Goal: Task Accomplishment & Management: Complete application form

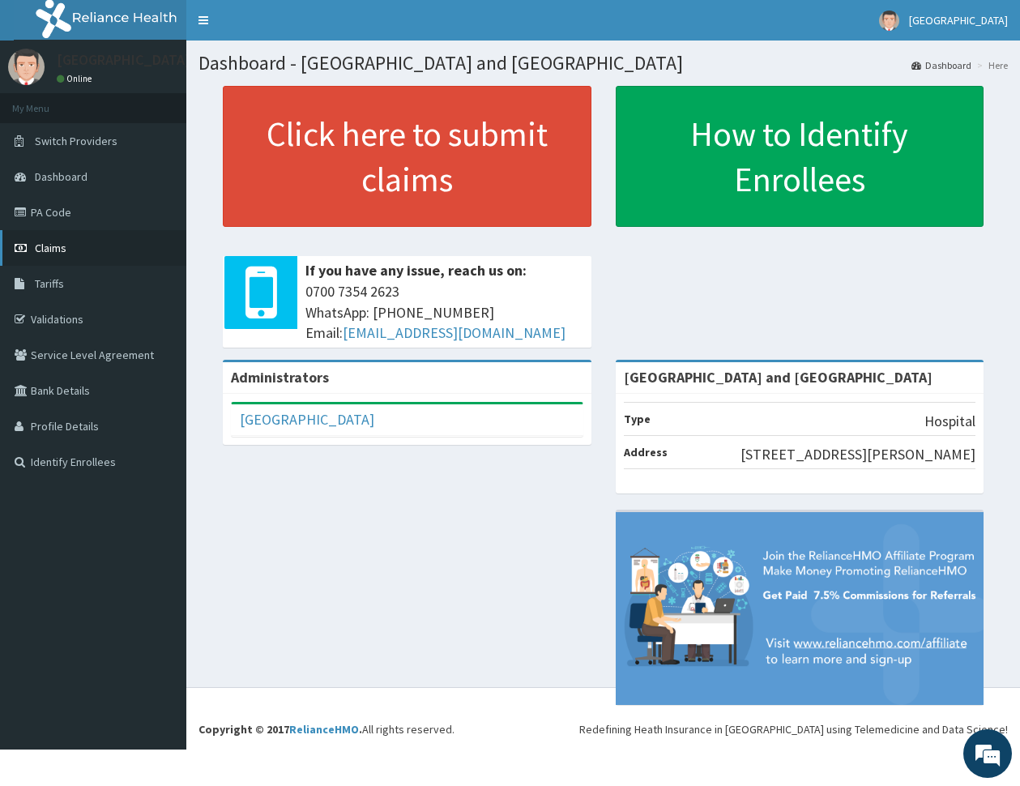
click at [51, 250] on span "Claims" at bounding box center [51, 248] width 32 height 15
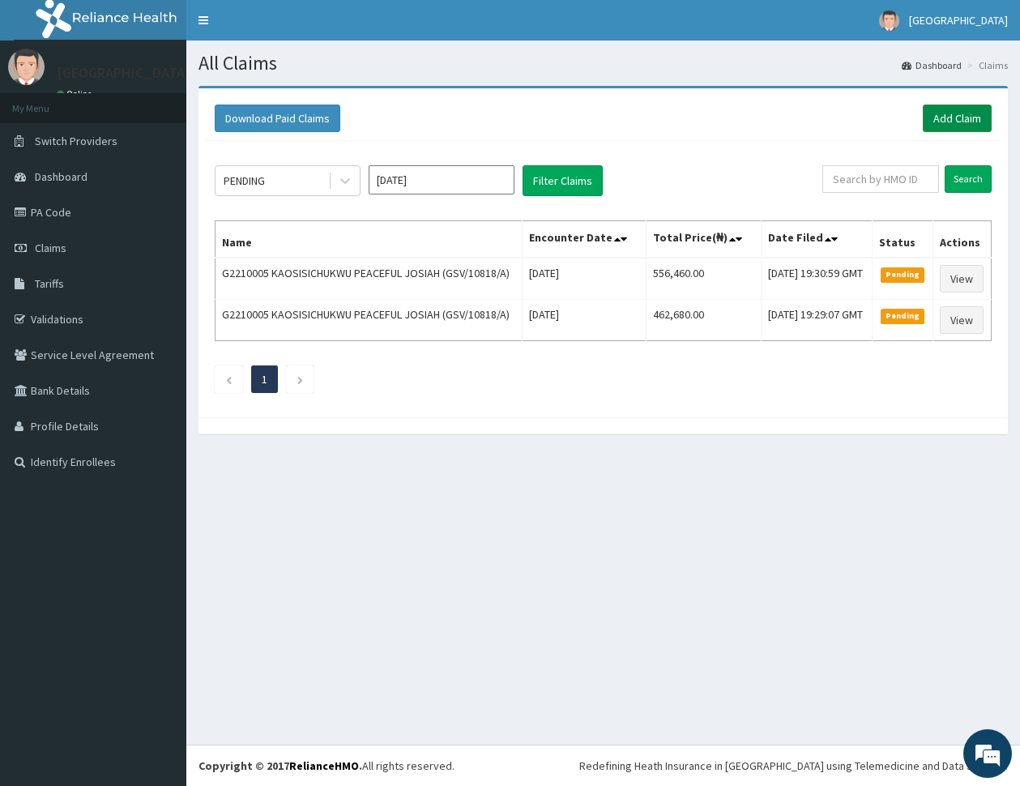
click at [945, 115] on link "Add Claim" at bounding box center [957, 118] width 69 height 28
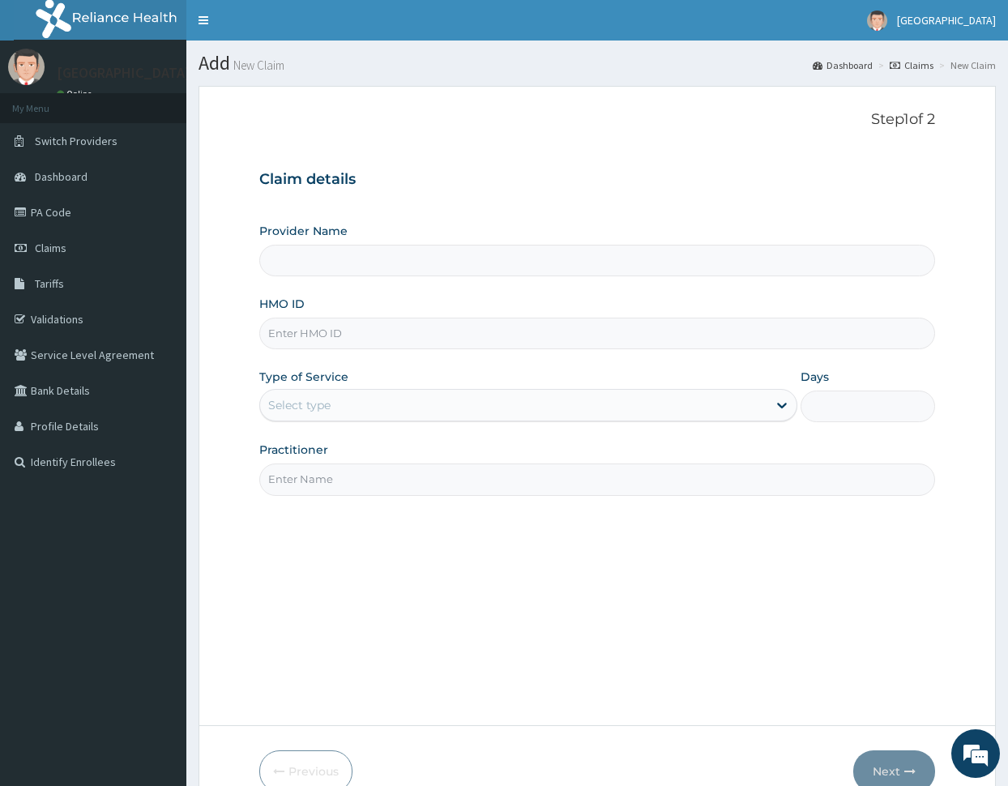
type input "[GEOGRAPHIC_DATA] and [GEOGRAPHIC_DATA]"
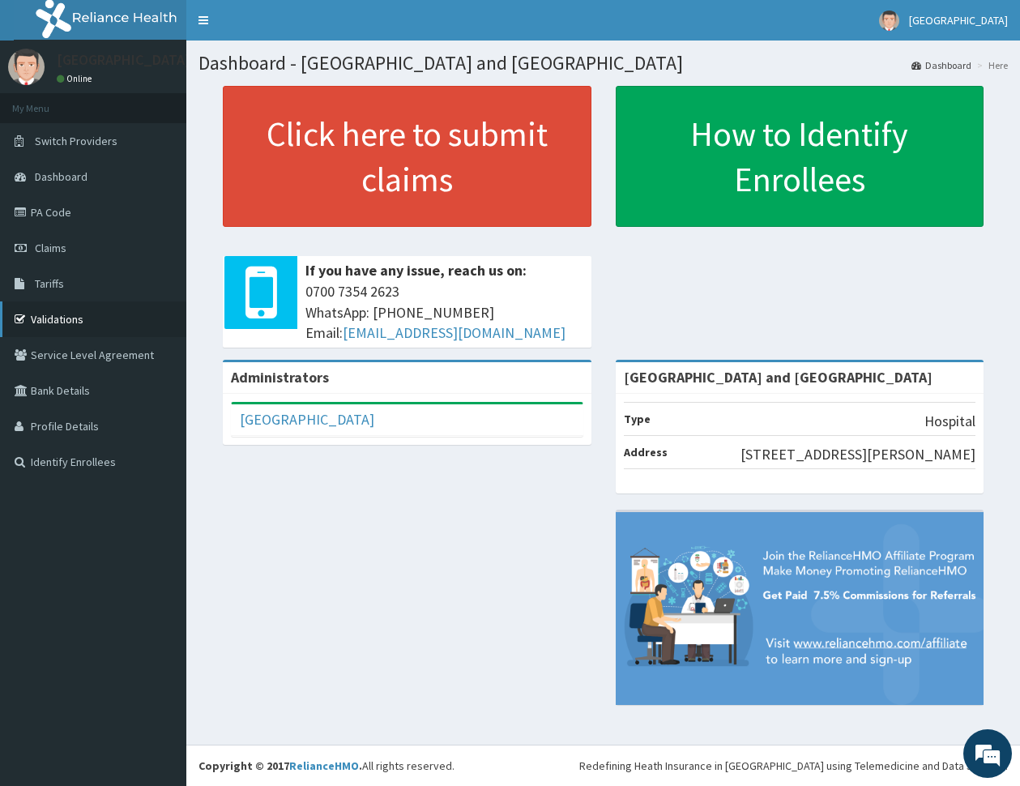
click at [78, 322] on link "Validations" at bounding box center [93, 319] width 186 height 36
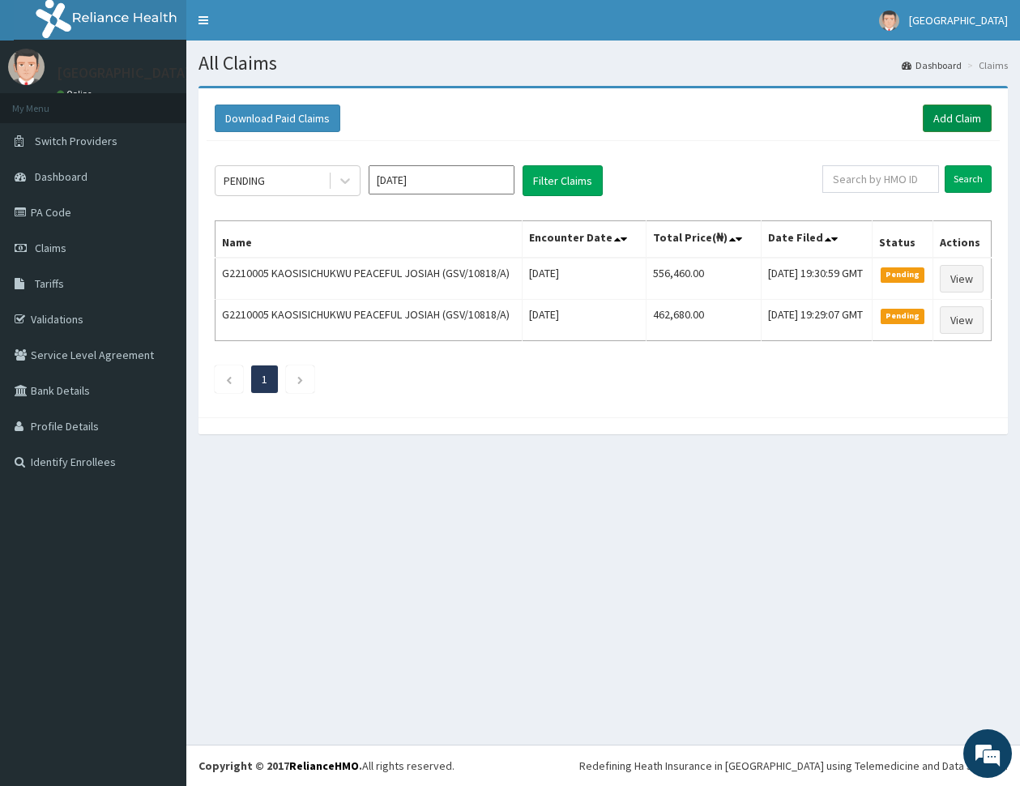
click at [949, 111] on link "Add Claim" at bounding box center [957, 118] width 69 height 28
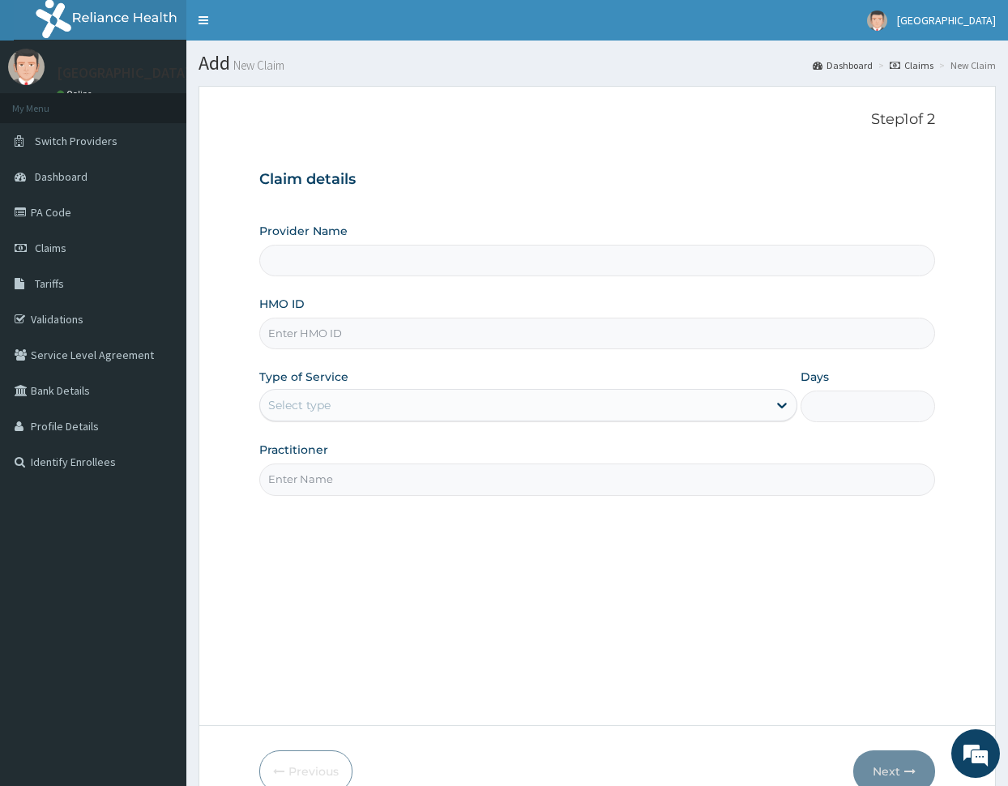
type input "[GEOGRAPHIC_DATA] and [GEOGRAPHIC_DATA]"
paste input "FMI/10229/E"
type input "FMI/10229/c"
click at [388, 392] on div "Select type" at bounding box center [514, 405] width 508 height 26
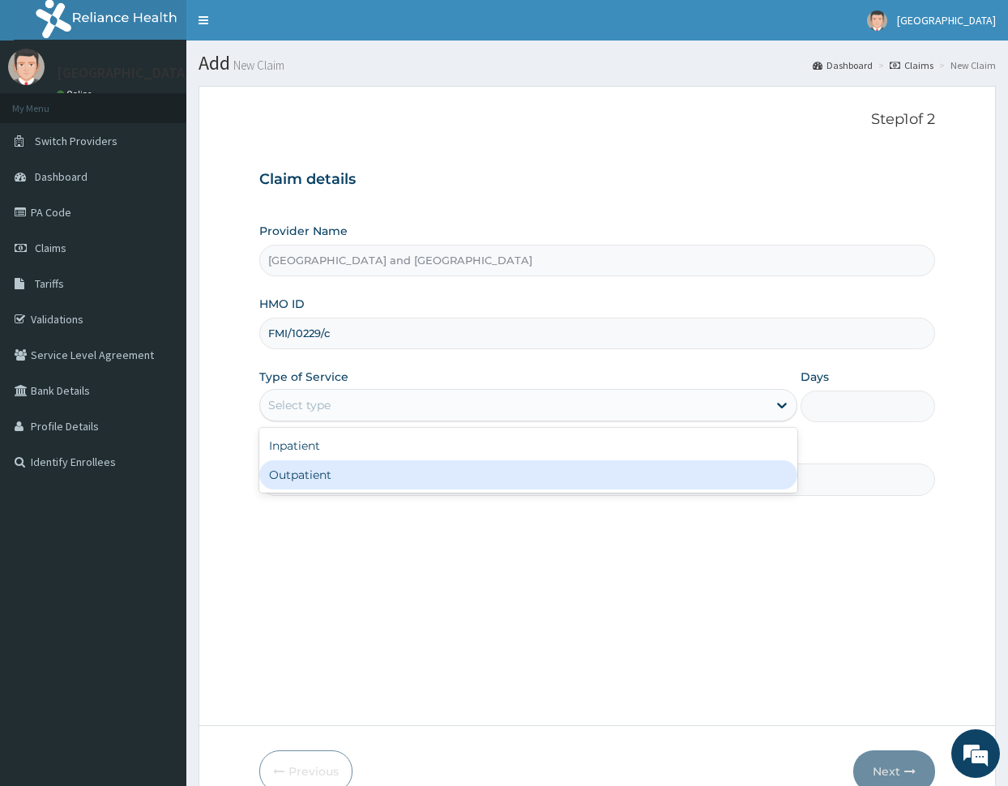
click at [373, 467] on div "Outpatient" at bounding box center [528, 474] width 539 height 29
type input "1"
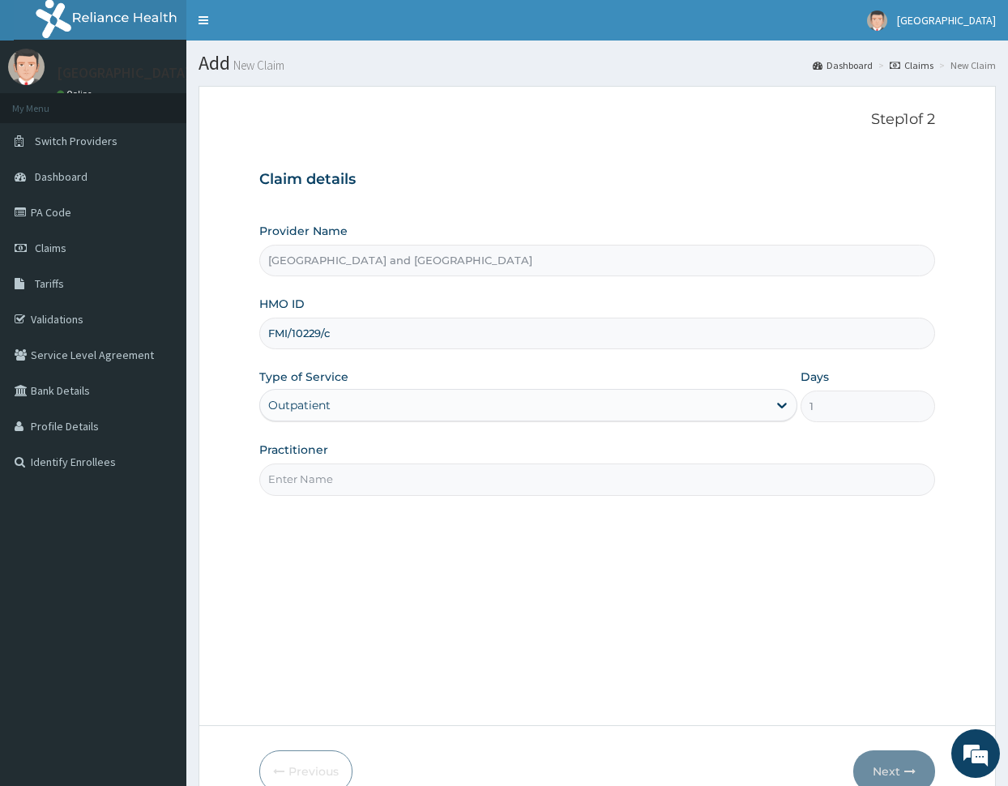
click at [398, 479] on input "Practitioner" at bounding box center [597, 479] width 676 height 32
type input "Dr PeterI"
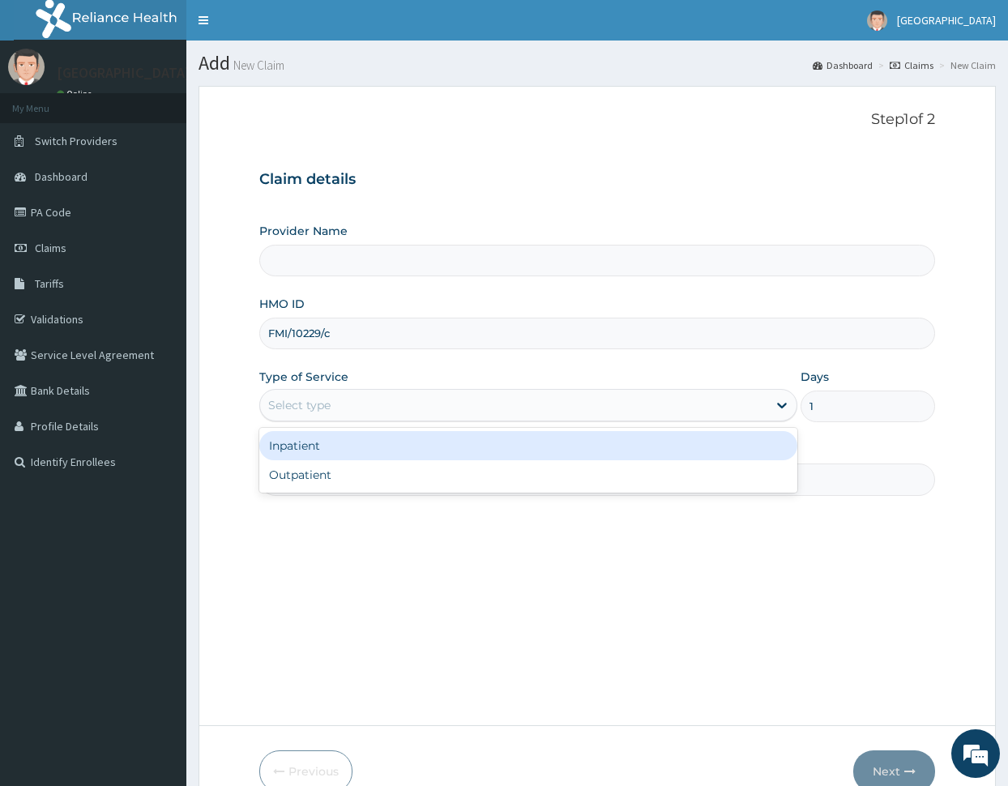
click at [331, 402] on div "Select type" at bounding box center [514, 405] width 508 height 26
type input "[GEOGRAPHIC_DATA] and [GEOGRAPHIC_DATA]"
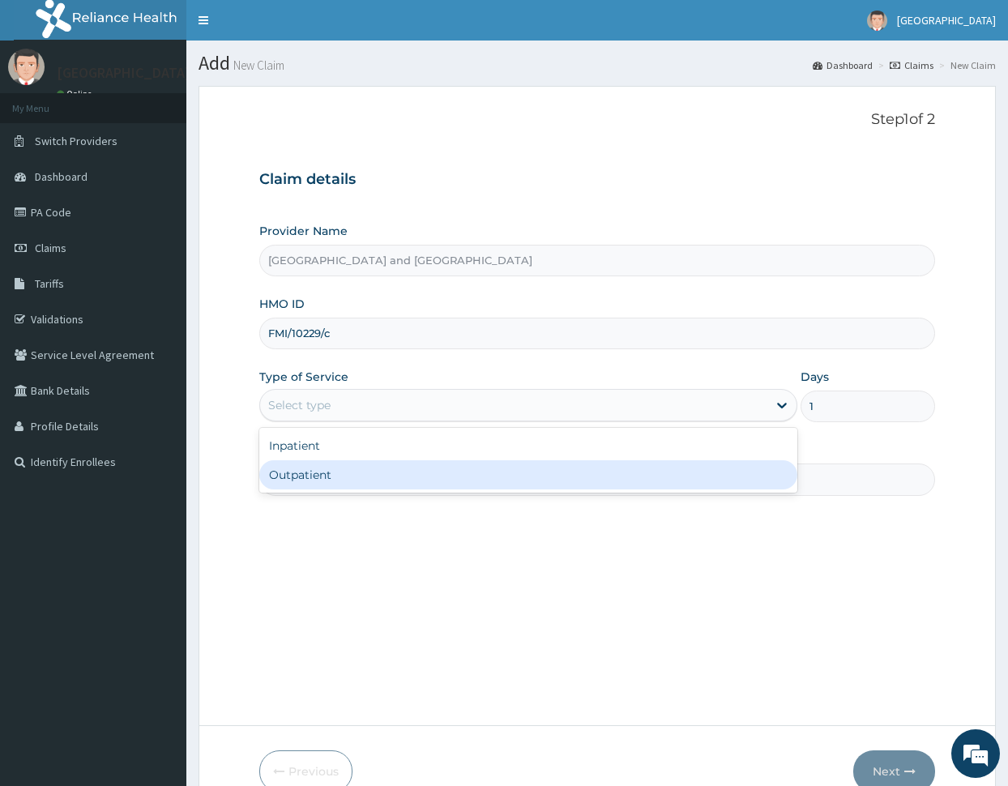
click at [337, 471] on div "Outpatient" at bounding box center [528, 474] width 539 height 29
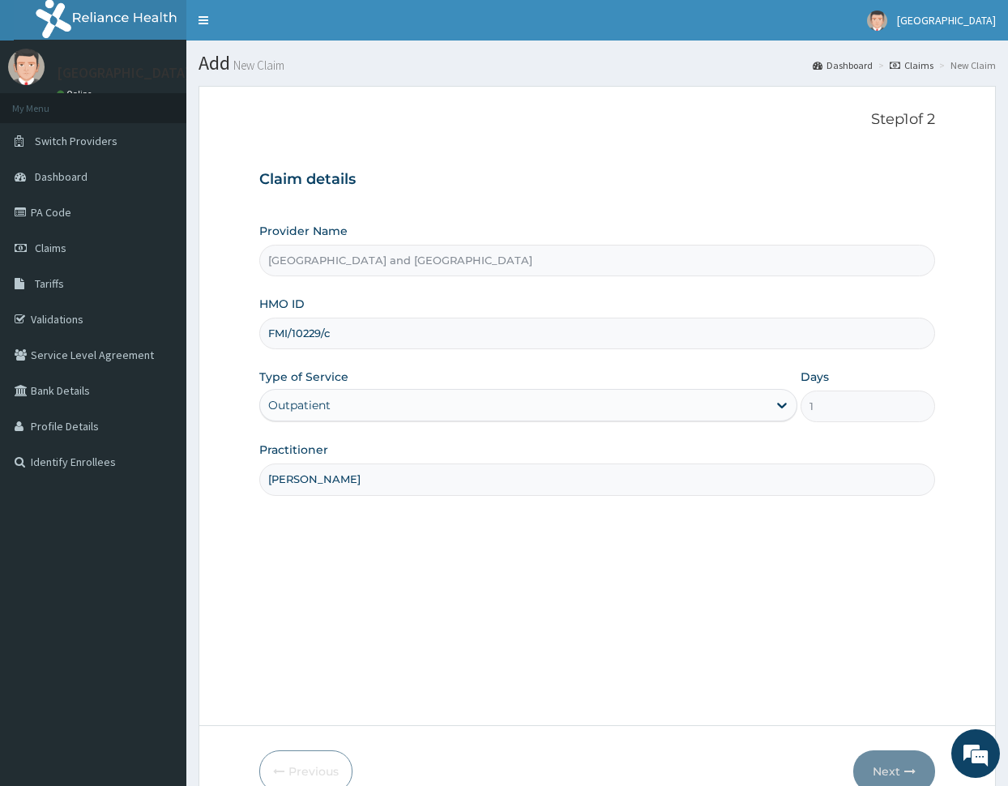
click at [455, 476] on input "[PERSON_NAME]" at bounding box center [597, 479] width 676 height 32
type input "Dr [PERSON_NAME]"
click at [523, 342] on input "FMI/10229/c" at bounding box center [597, 334] width 676 height 32
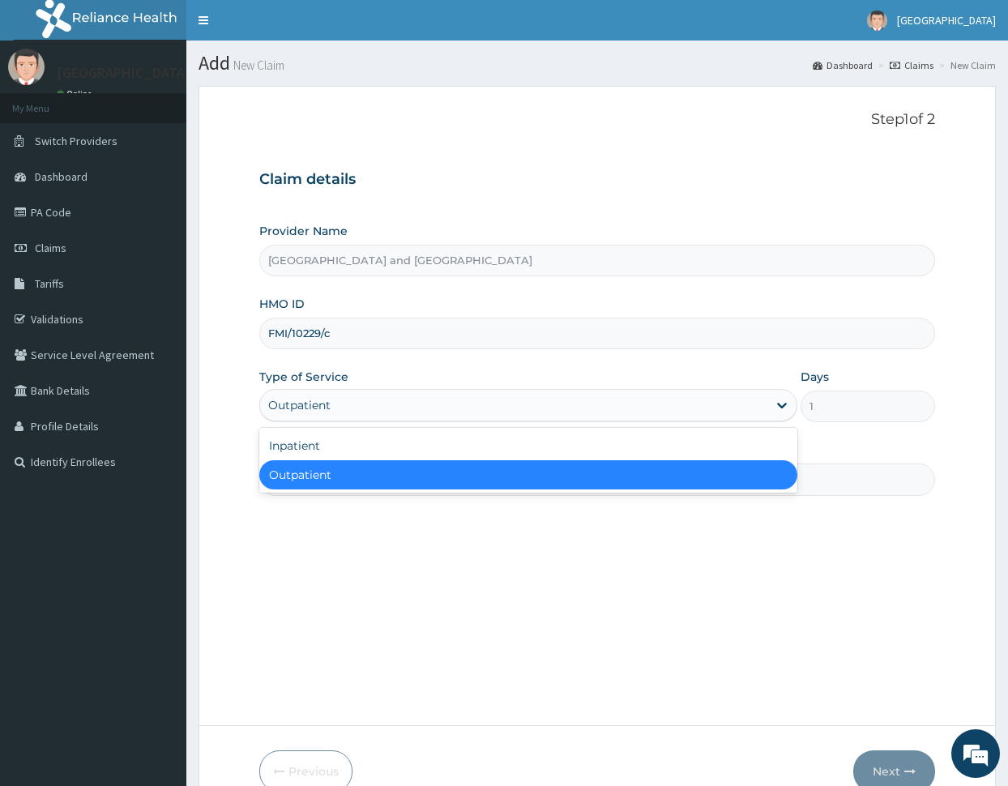
click at [549, 407] on div "Outpatient" at bounding box center [514, 405] width 508 height 26
click at [530, 476] on div "Outpatient" at bounding box center [528, 474] width 539 height 29
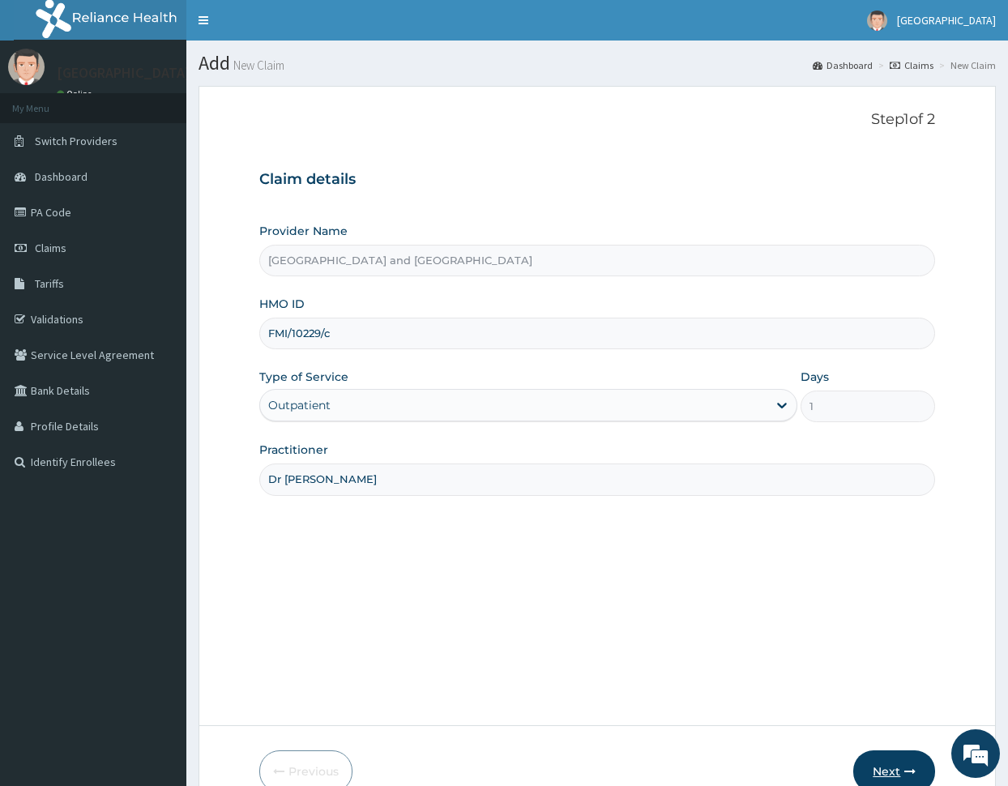
click at [885, 770] on button "Next" at bounding box center [894, 771] width 82 height 42
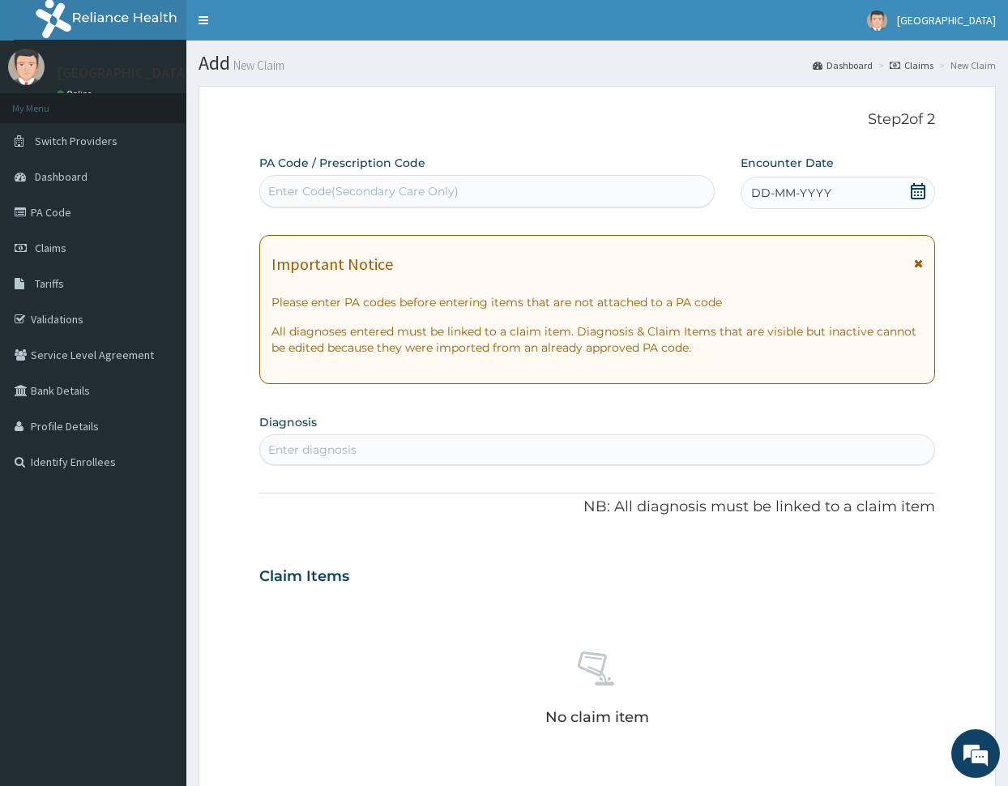
click at [848, 182] on div "DD-MM-YYYY" at bounding box center [837, 193] width 195 height 32
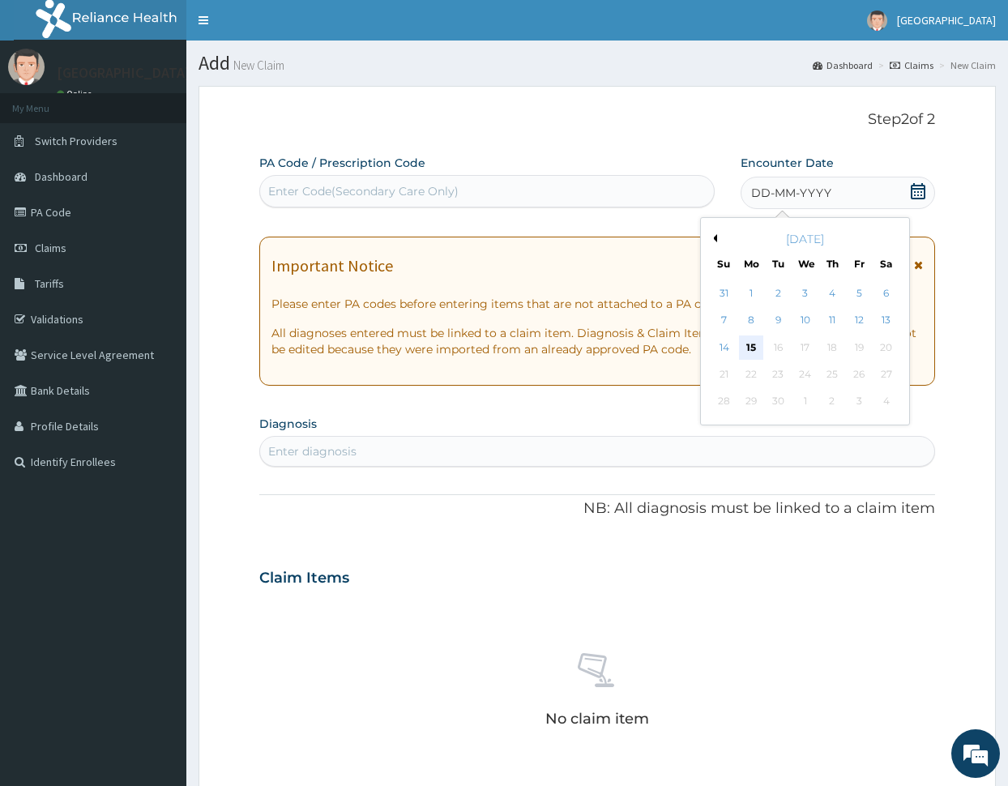
click at [753, 341] on div "15" at bounding box center [751, 347] width 24 height 24
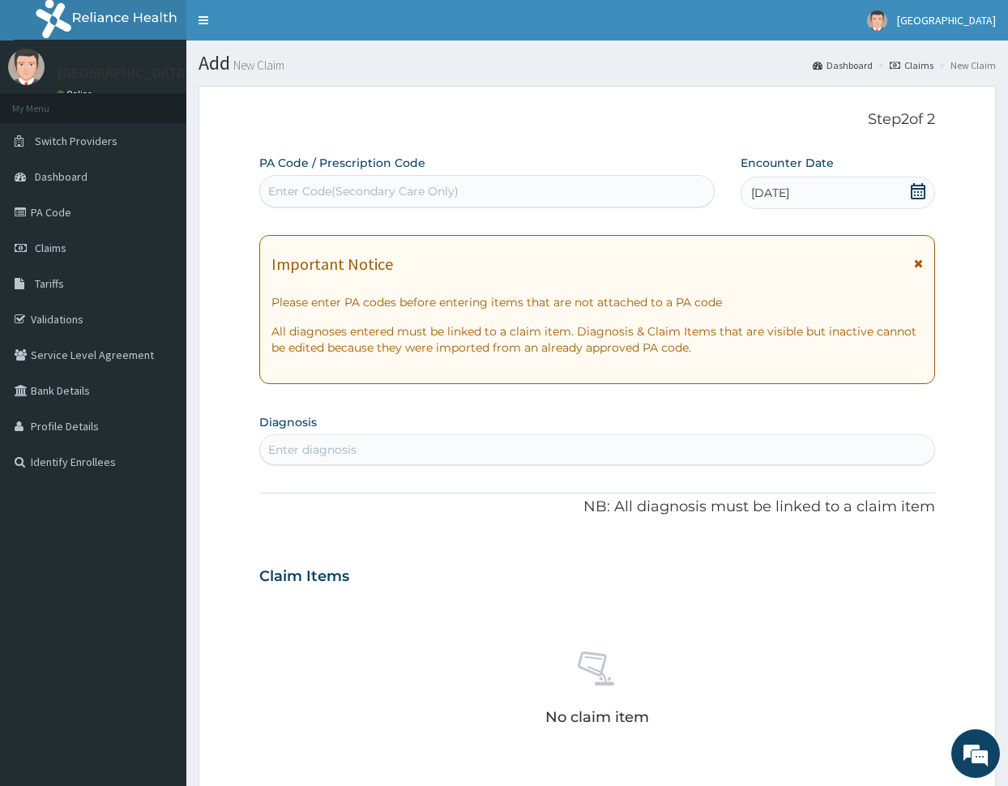
click at [378, 449] on div "Enter diagnosis" at bounding box center [597, 450] width 675 height 26
type input "[MEDICAL_DATA]"
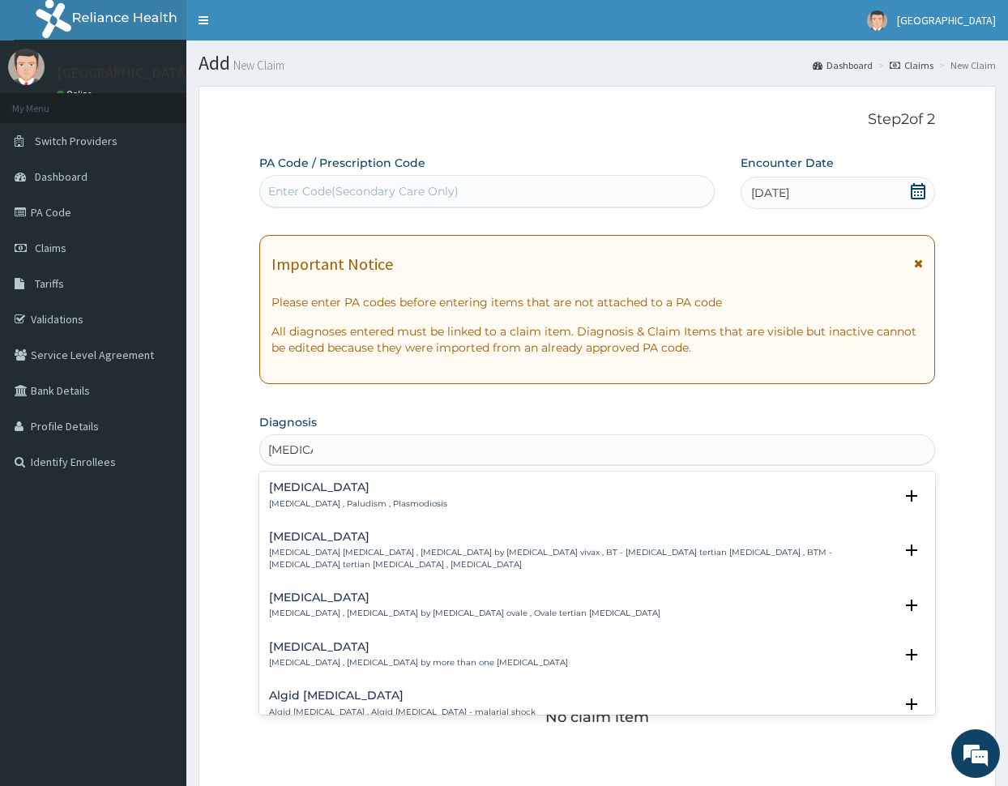
click at [283, 488] on h4 "Malaria" at bounding box center [358, 487] width 178 height 12
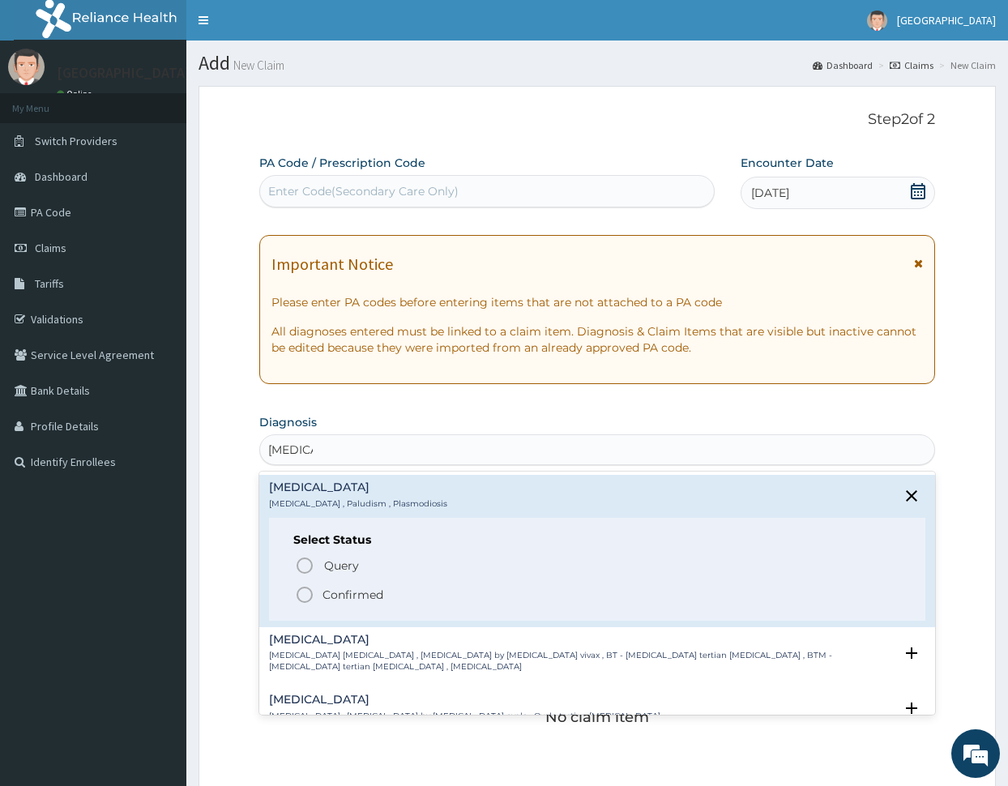
click at [305, 594] on icon "status option filled" at bounding box center [304, 594] width 19 height 19
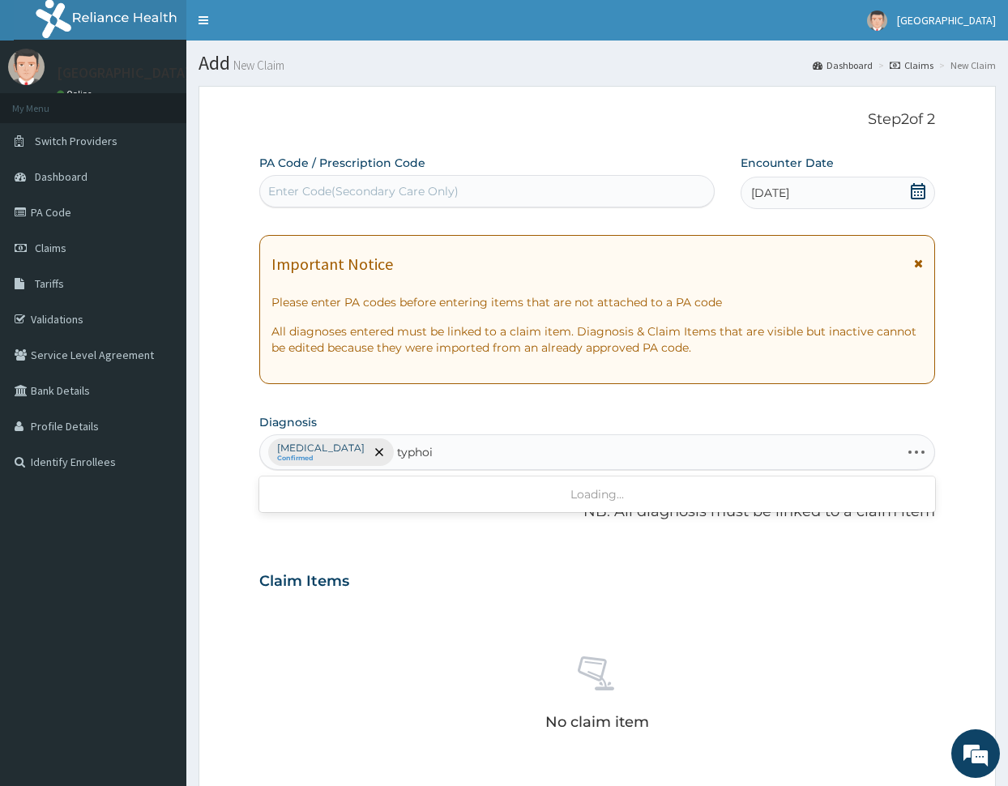
type input "[MEDICAL_DATA]"
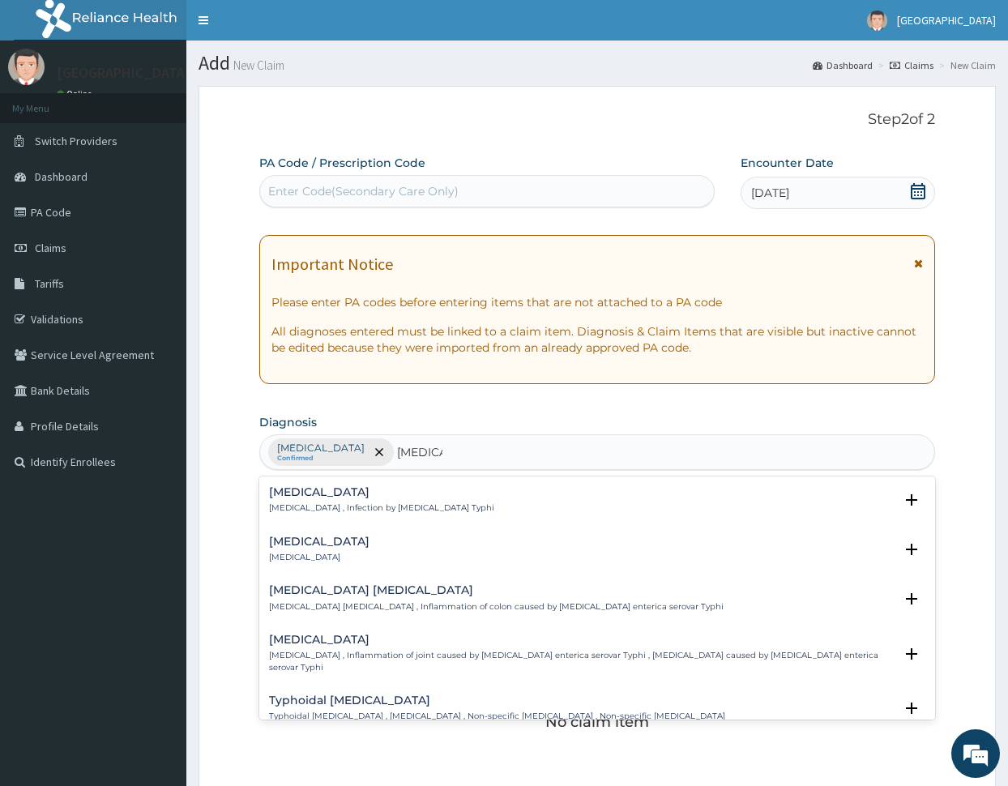
click at [281, 488] on h4 "Typhoid fever" at bounding box center [381, 492] width 225 height 12
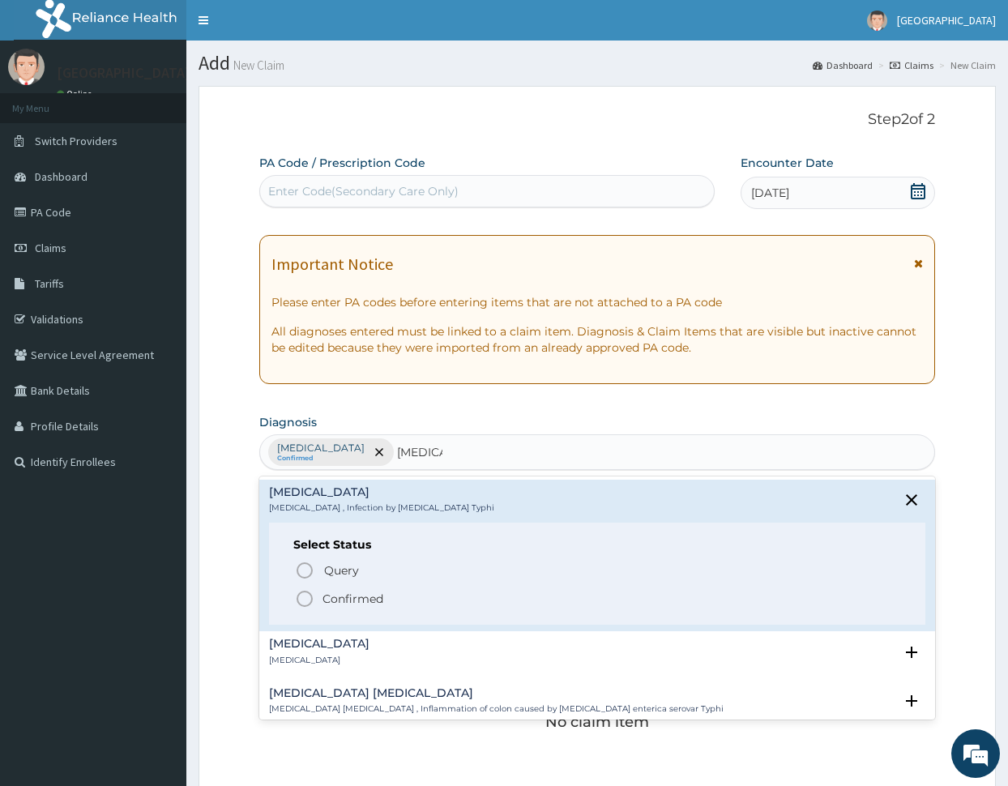
click at [301, 597] on icon "status option filled" at bounding box center [304, 598] width 19 height 19
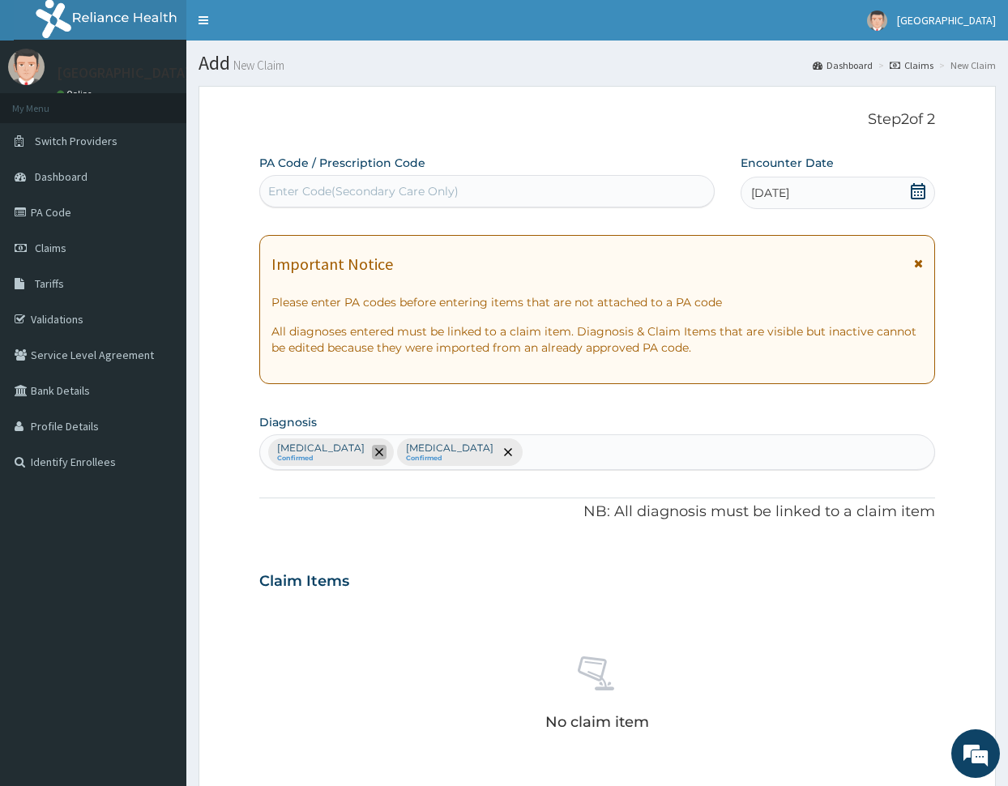
click at [375, 450] on icon "remove selection option" at bounding box center [379, 452] width 8 height 8
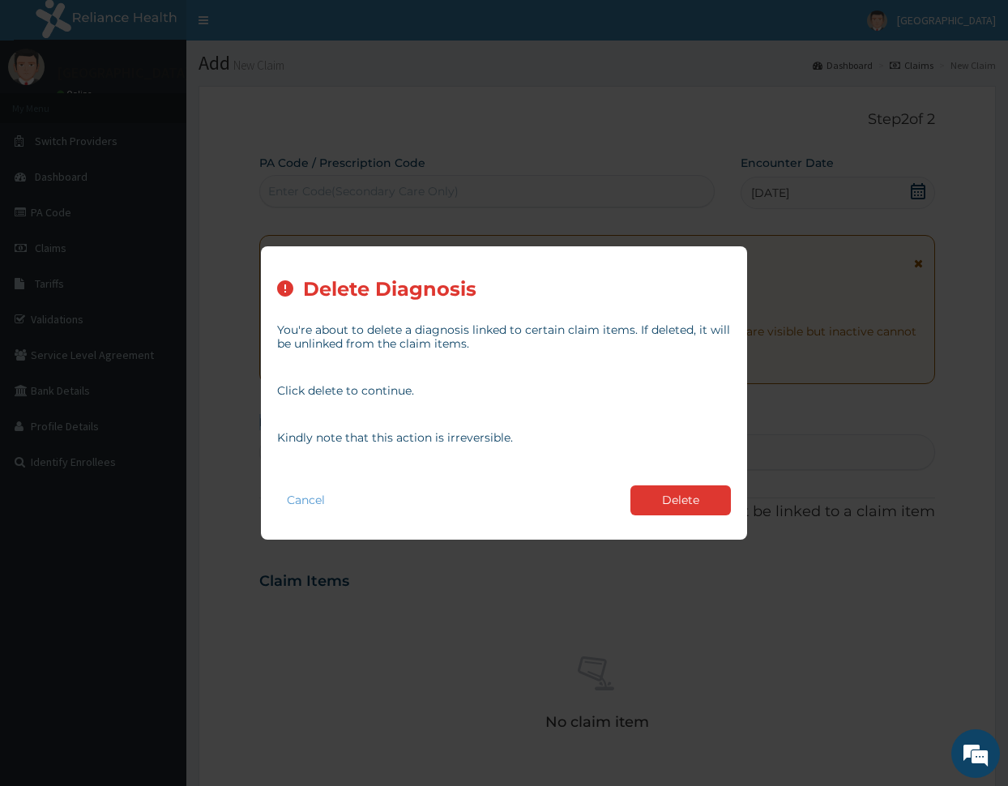
click at [326, 450] on div "You're about to delete a diagnosis linked to certain claim items. If deleted, i…" at bounding box center [504, 381] width 454 height 143
click at [646, 497] on button "Delete" at bounding box center [680, 500] width 100 height 30
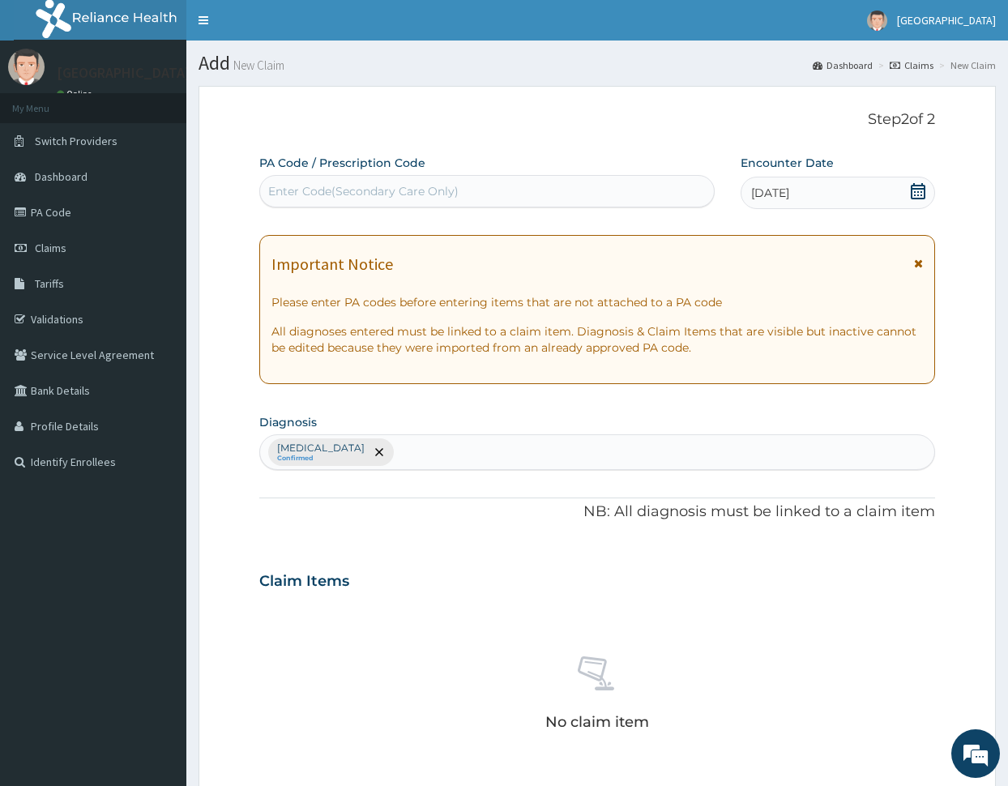
click at [621, 450] on div "Typhoid fever Confirmed" at bounding box center [597, 452] width 675 height 34
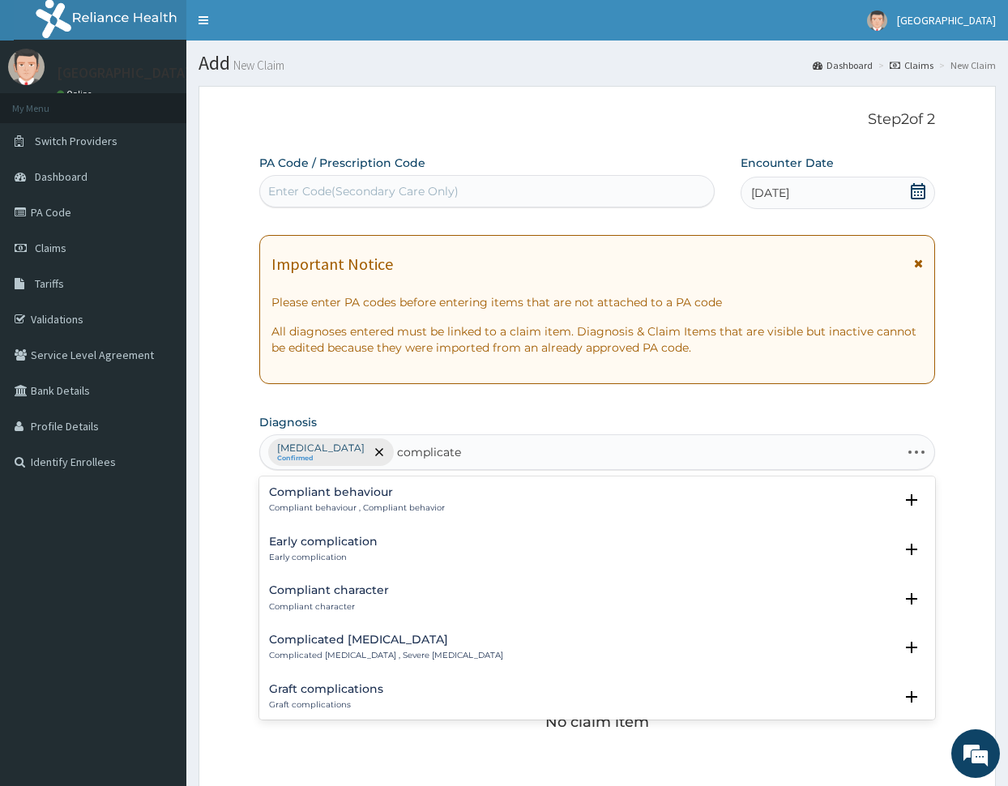
type input "complicated"
click at [368, 503] on p "Complicated malaria , Severe malaria" at bounding box center [386, 507] width 234 height 11
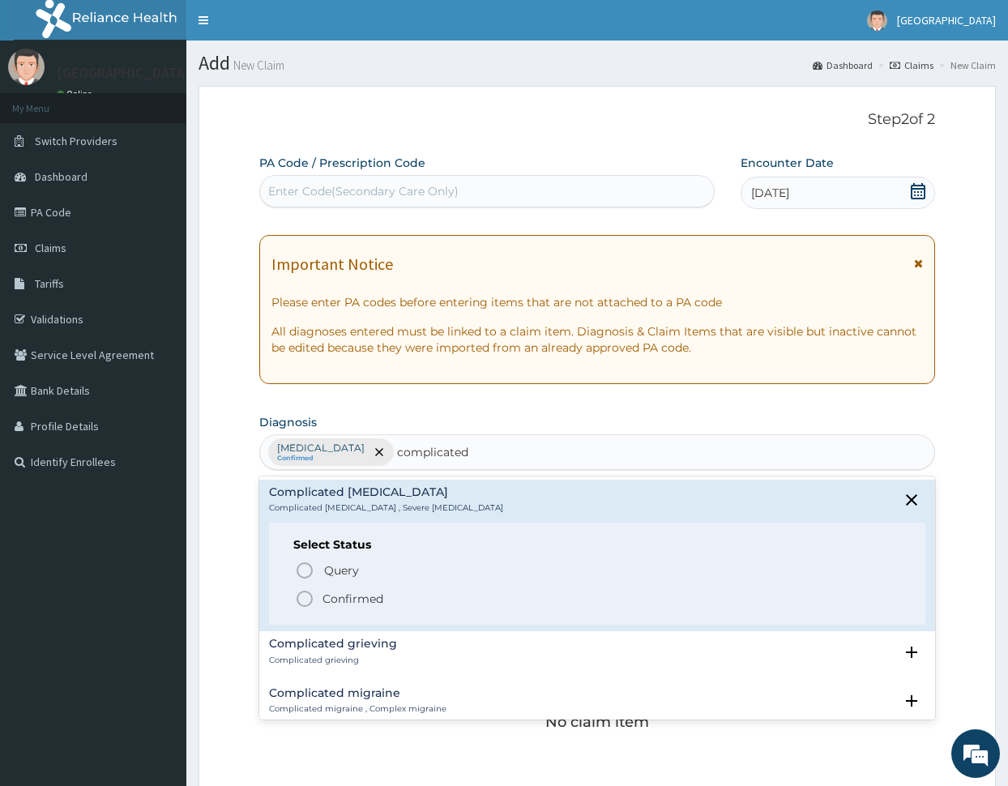
click at [305, 597] on icon "status option filled" at bounding box center [304, 598] width 19 height 19
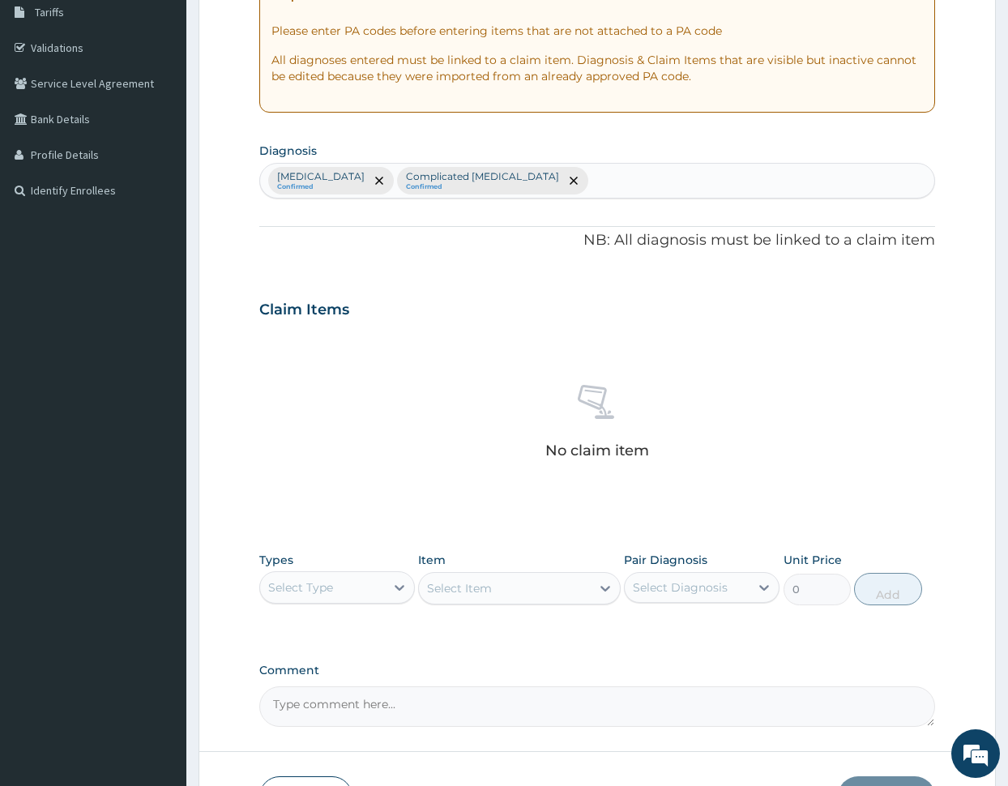
scroll to position [274, 0]
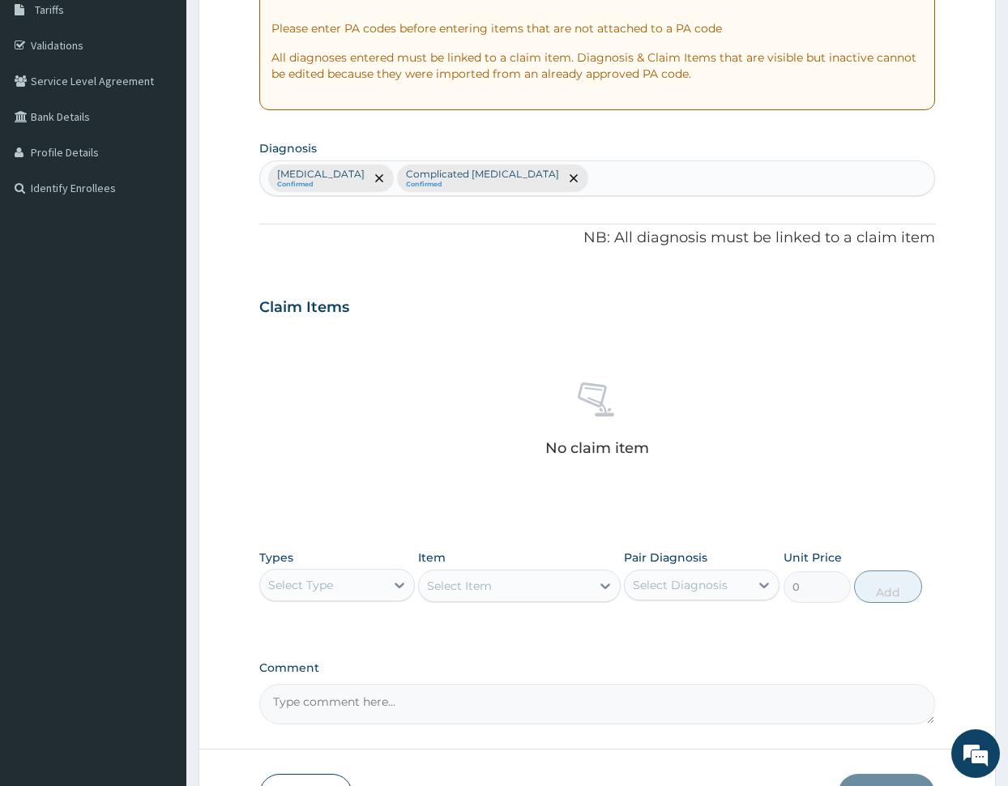
click at [342, 589] on div "Select Type" at bounding box center [322, 585] width 125 height 26
click at [339, 676] on div "Procedures" at bounding box center [337, 683] width 156 height 29
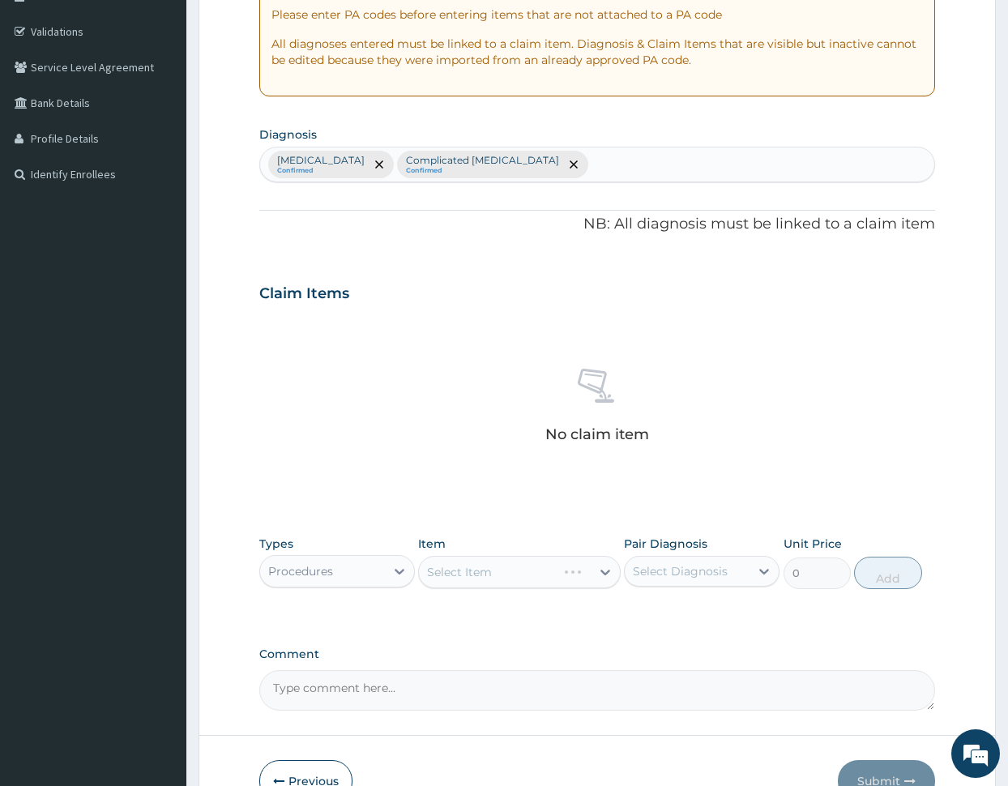
scroll to position [382, 0]
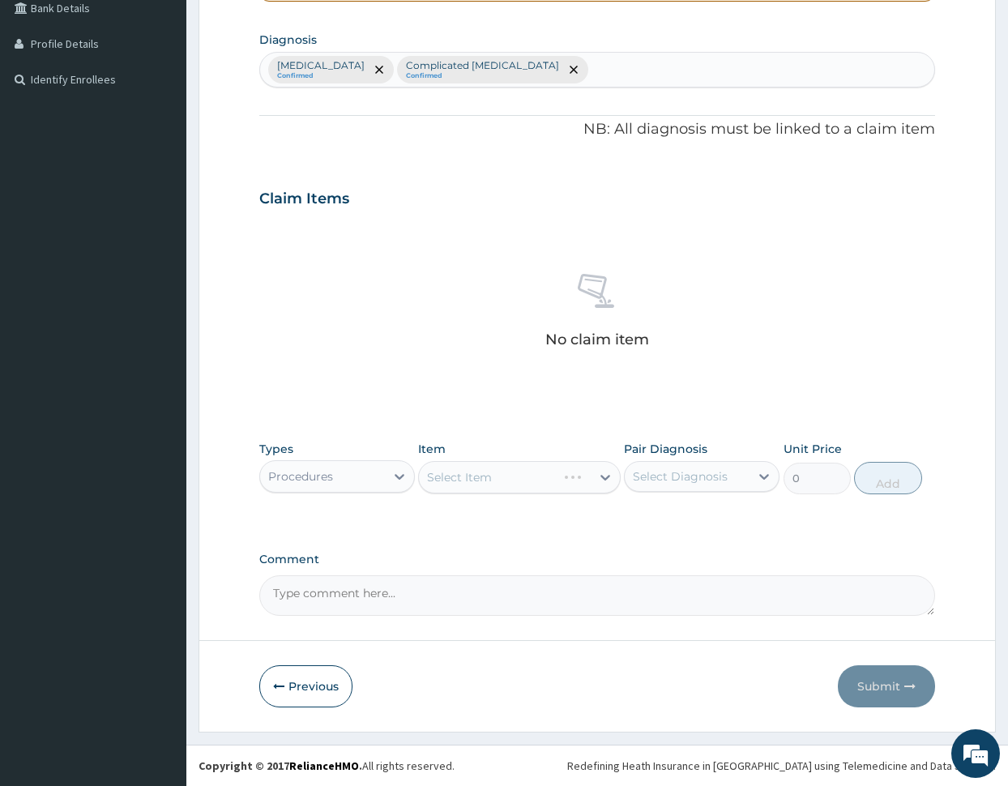
click at [522, 492] on div "Select Item" at bounding box center [519, 477] width 203 height 32
click at [510, 467] on div "Select Item" at bounding box center [505, 477] width 172 height 26
type input "g"
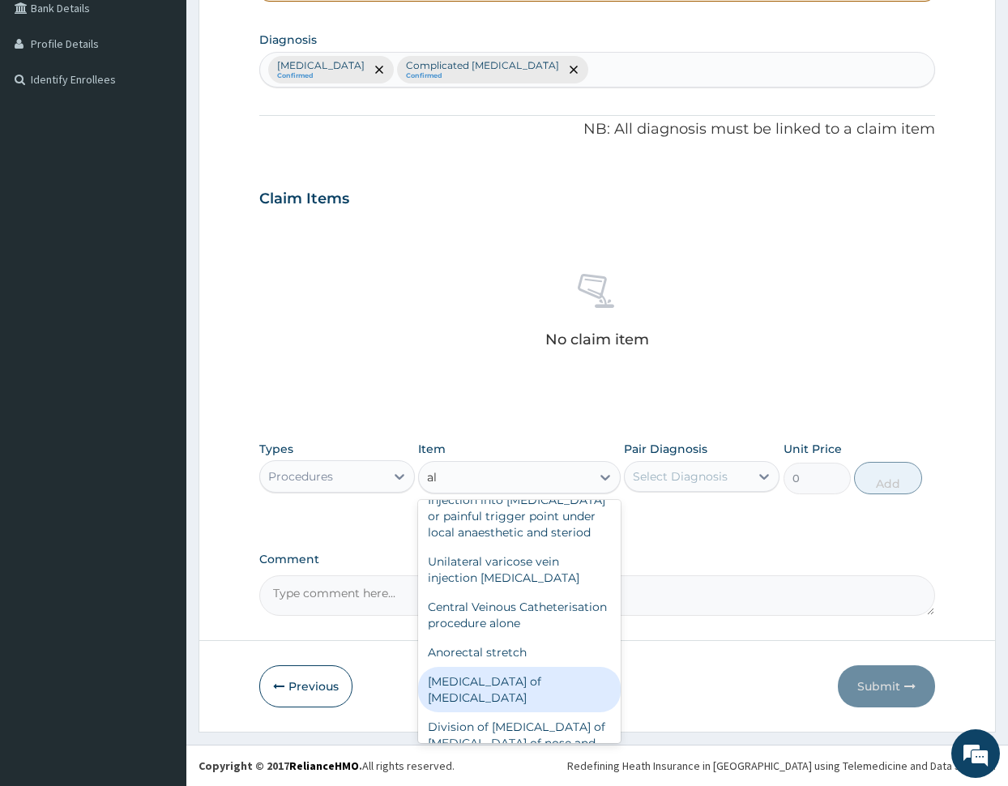
scroll to position [961, 0]
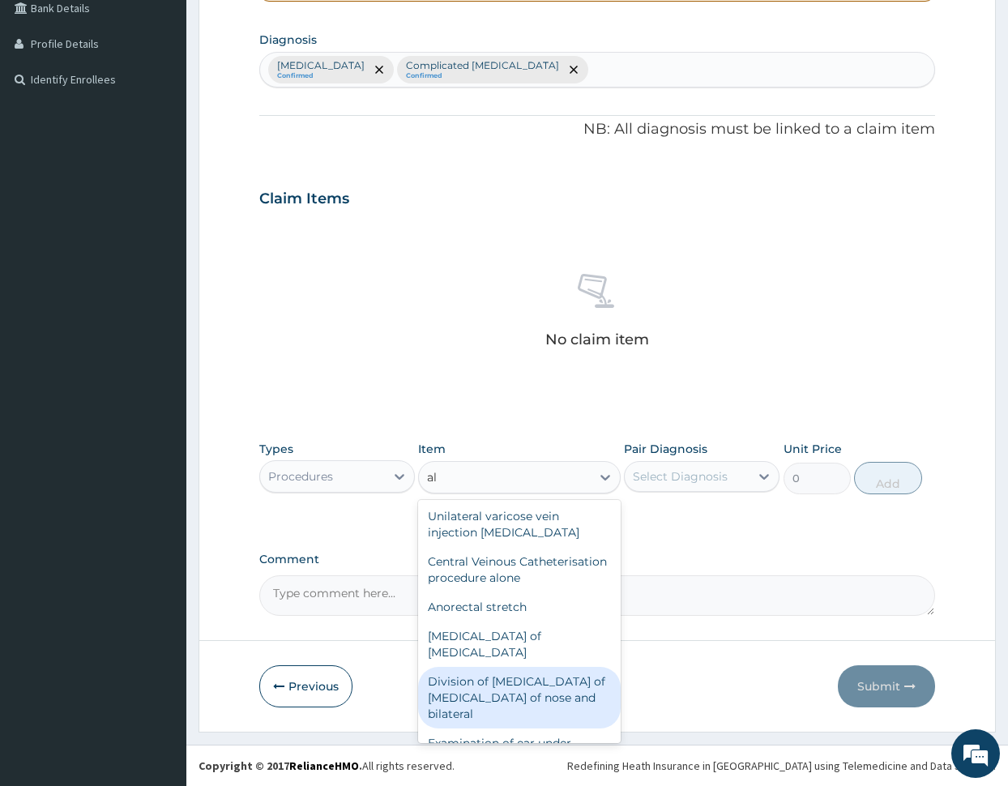
type input "a"
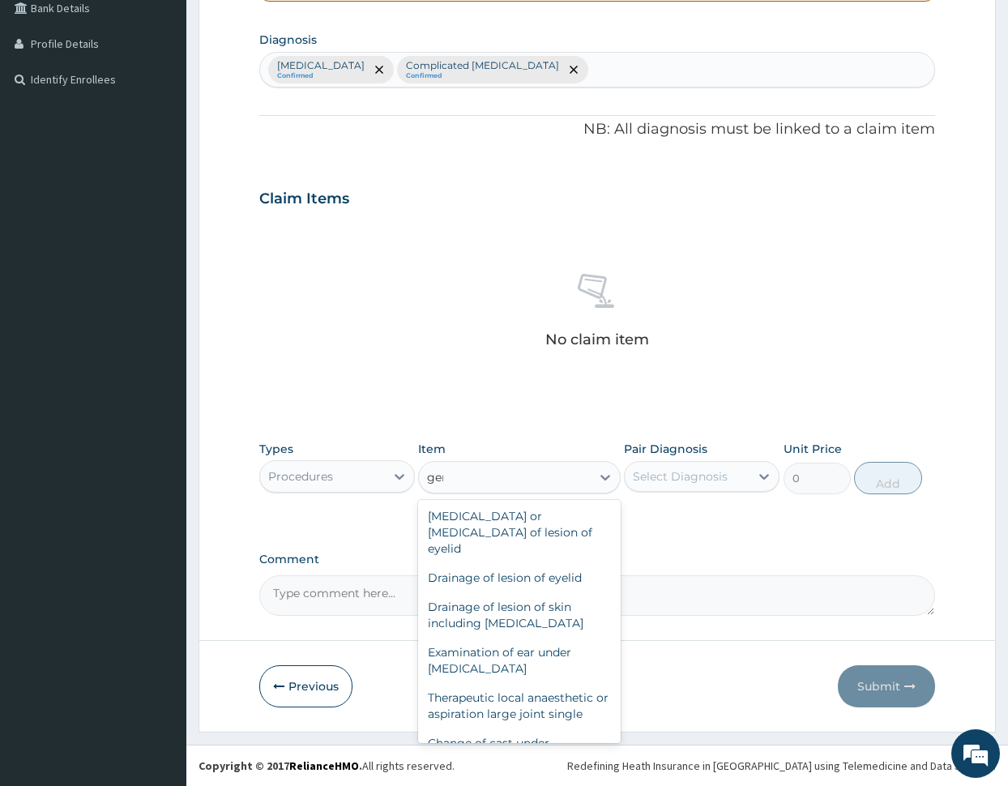
scroll to position [0, 0]
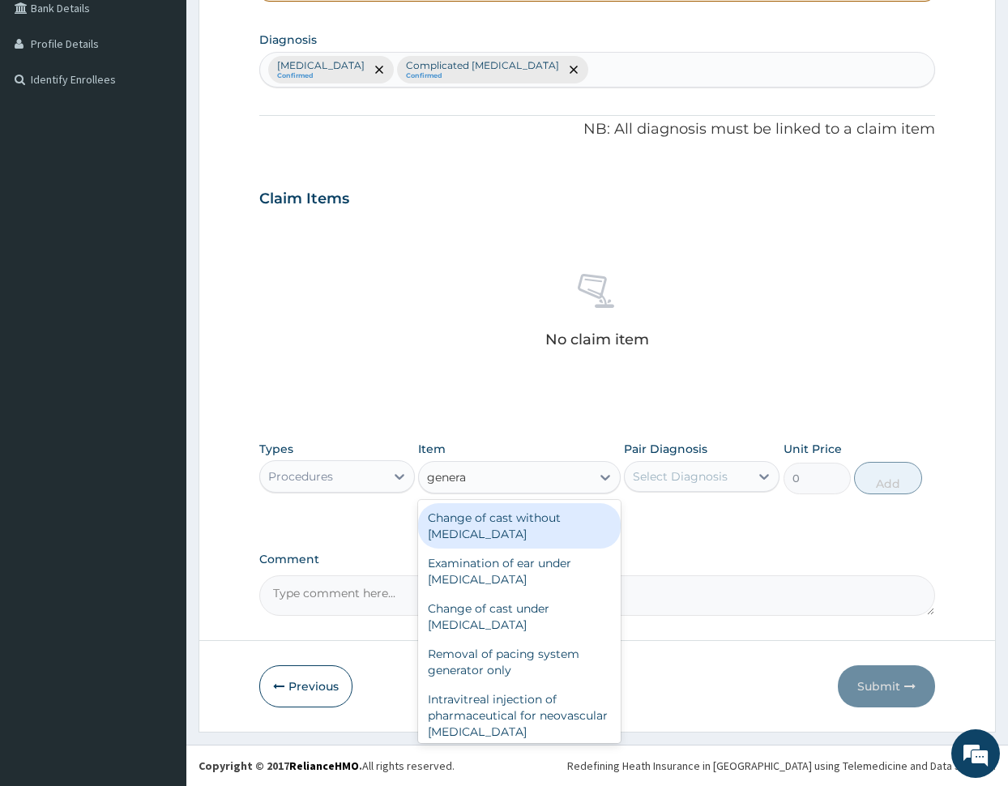
type input "general"
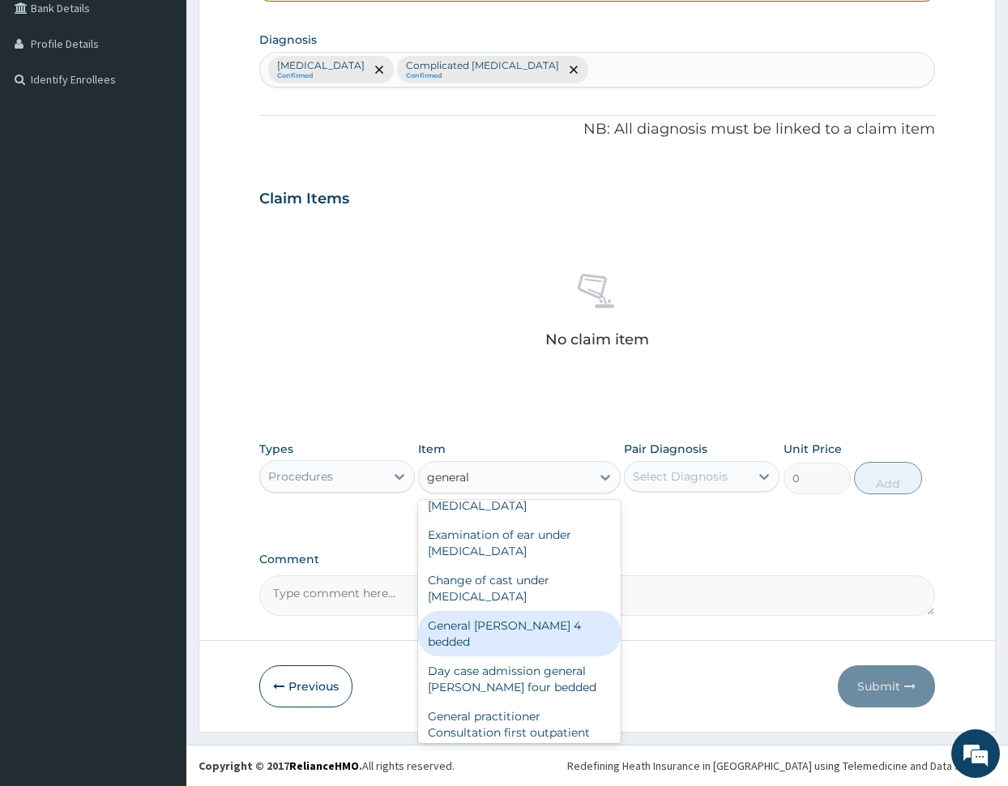
scroll to position [29, 0]
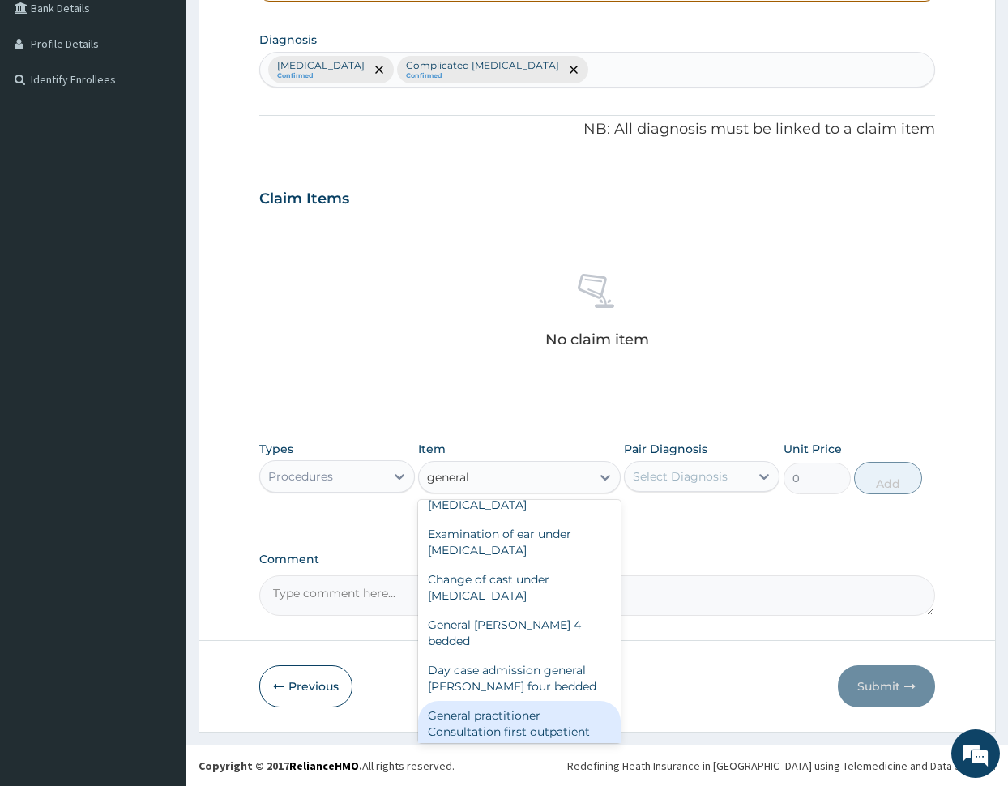
click at [526, 708] on div "General practitioner Consultation first outpatient consultation" at bounding box center [519, 732] width 203 height 62
type input "3000"
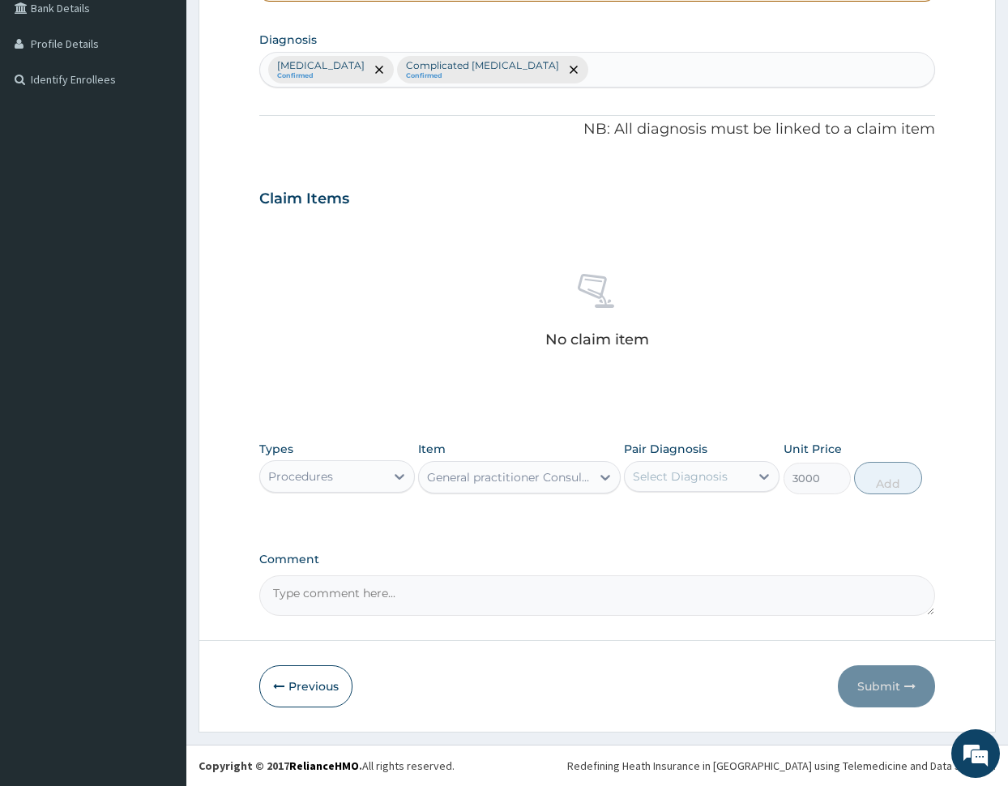
click at [686, 476] on div "Select Diagnosis" at bounding box center [680, 476] width 95 height 16
click at [685, 518] on label "[MEDICAL_DATA]" at bounding box center [700, 516] width 100 height 16
checkbox input "true"
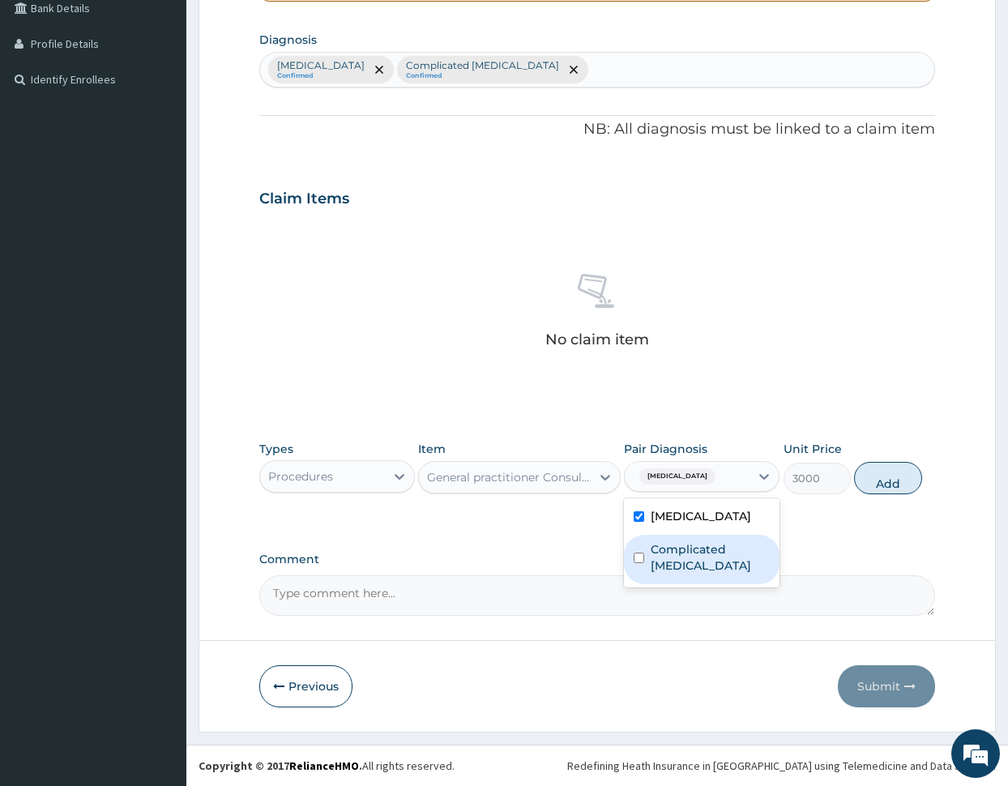
click at [677, 577] on div "Complicated [MEDICAL_DATA]" at bounding box center [702, 559] width 156 height 49
checkbox input "true"
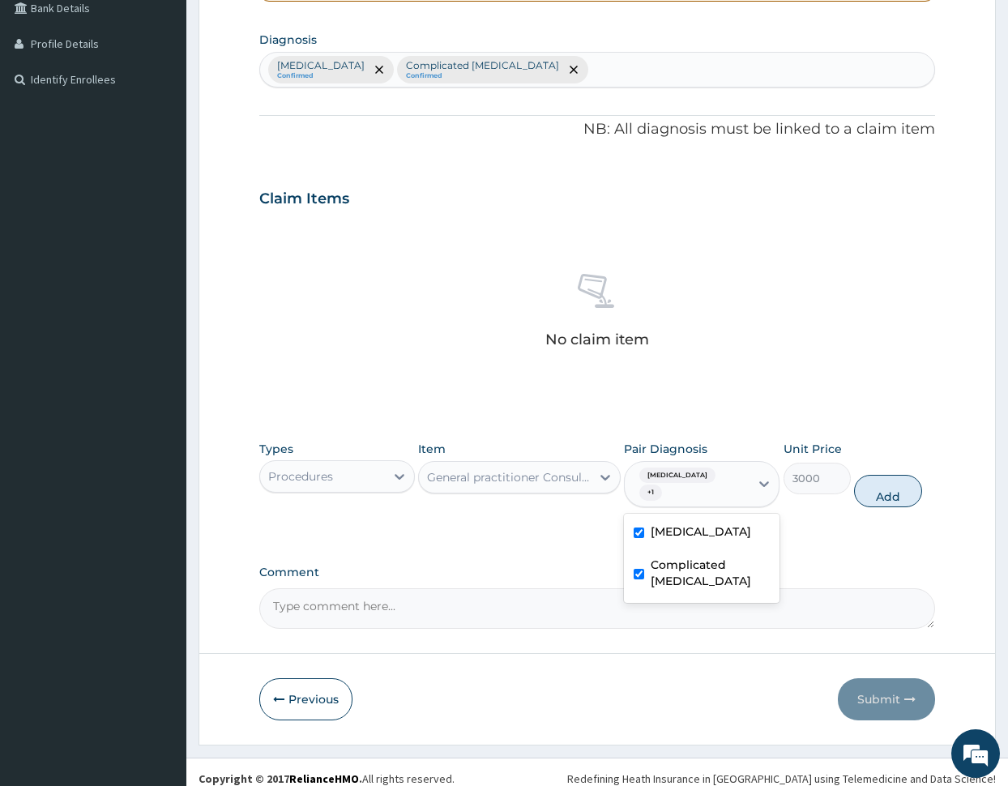
click at [906, 522] on div "Types Procedures Item General practitioner Consultation first outpatient consul…" at bounding box center [597, 487] width 676 height 108
click at [886, 475] on button "Add" at bounding box center [887, 491] width 67 height 32
type input "0"
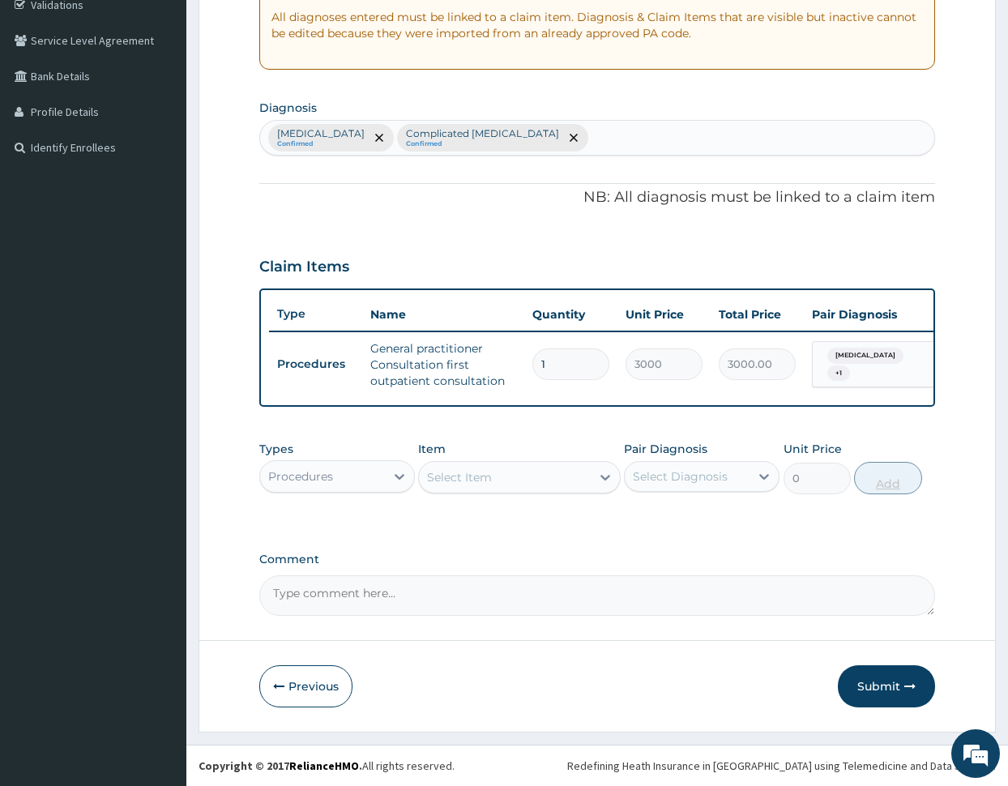
scroll to position [326, 0]
click at [377, 473] on div "Procedures" at bounding box center [322, 476] width 125 height 26
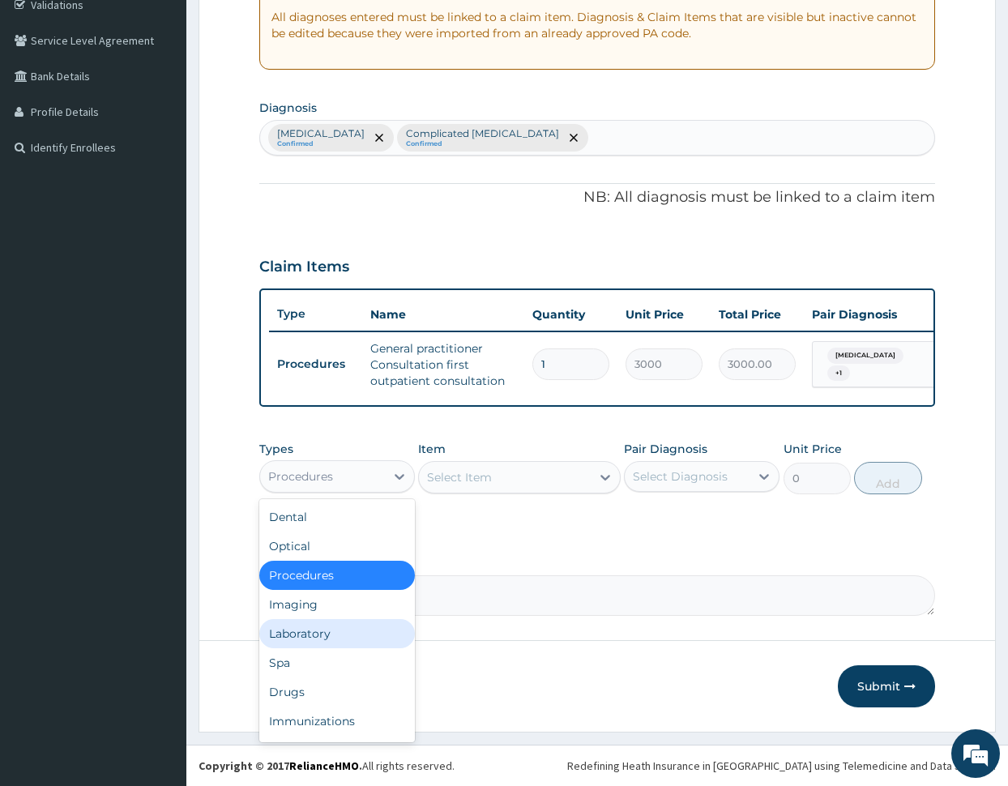
click at [334, 630] on div "Laboratory" at bounding box center [337, 633] width 156 height 29
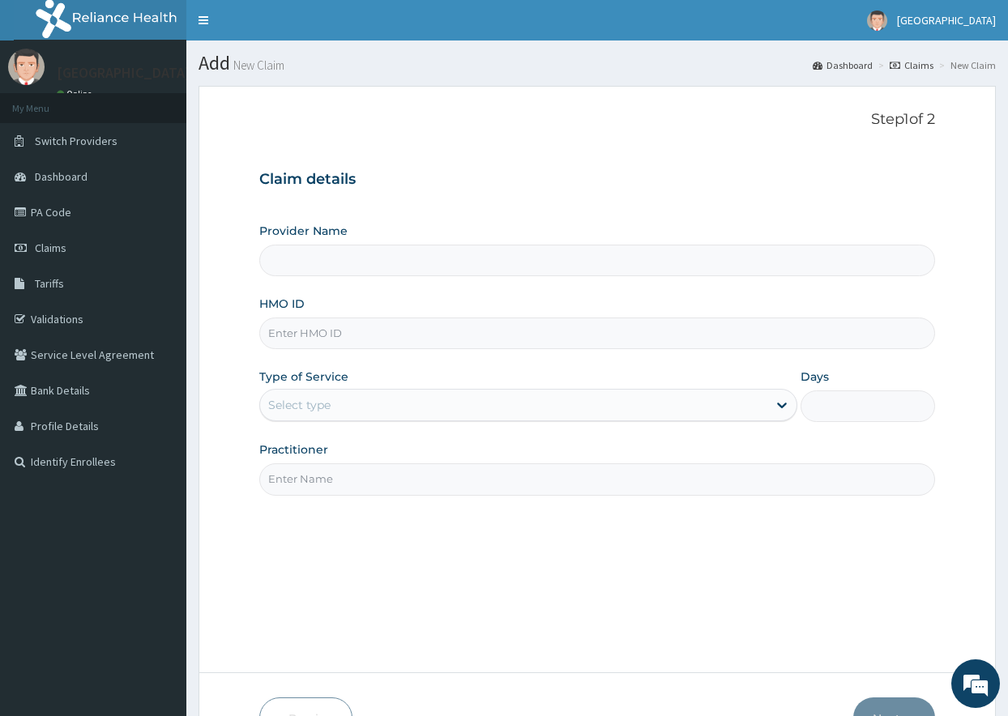
type input "[GEOGRAPHIC_DATA] and [GEOGRAPHIC_DATA]"
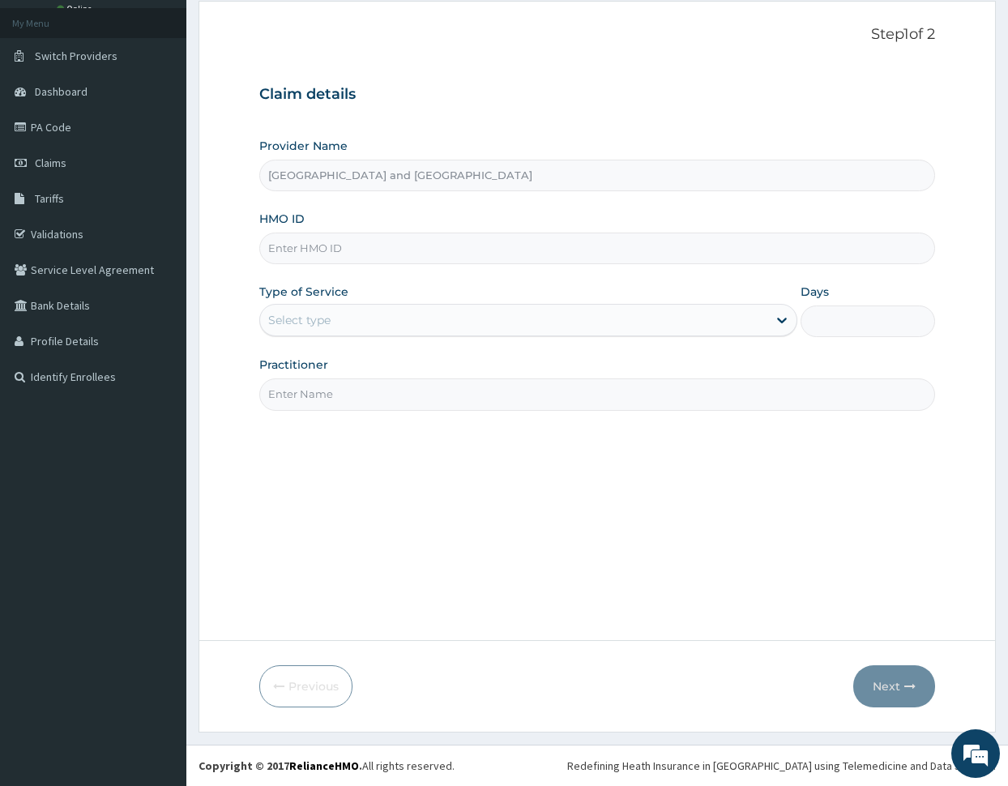
click at [383, 243] on input "HMO ID" at bounding box center [597, 248] width 676 height 32
paste input "FMI/10229/c"
type input "FMI/10229/c"
click at [376, 292] on div "Type of Service Select type" at bounding box center [528, 310] width 539 height 53
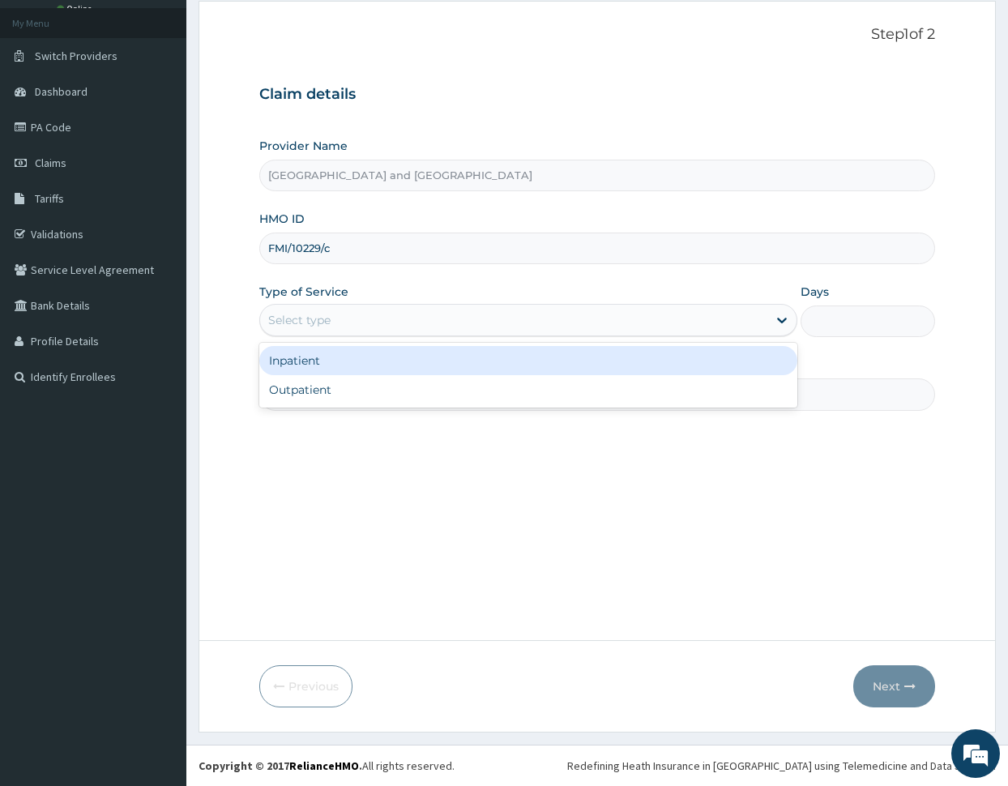
click at [375, 312] on div "Select type" at bounding box center [514, 320] width 508 height 26
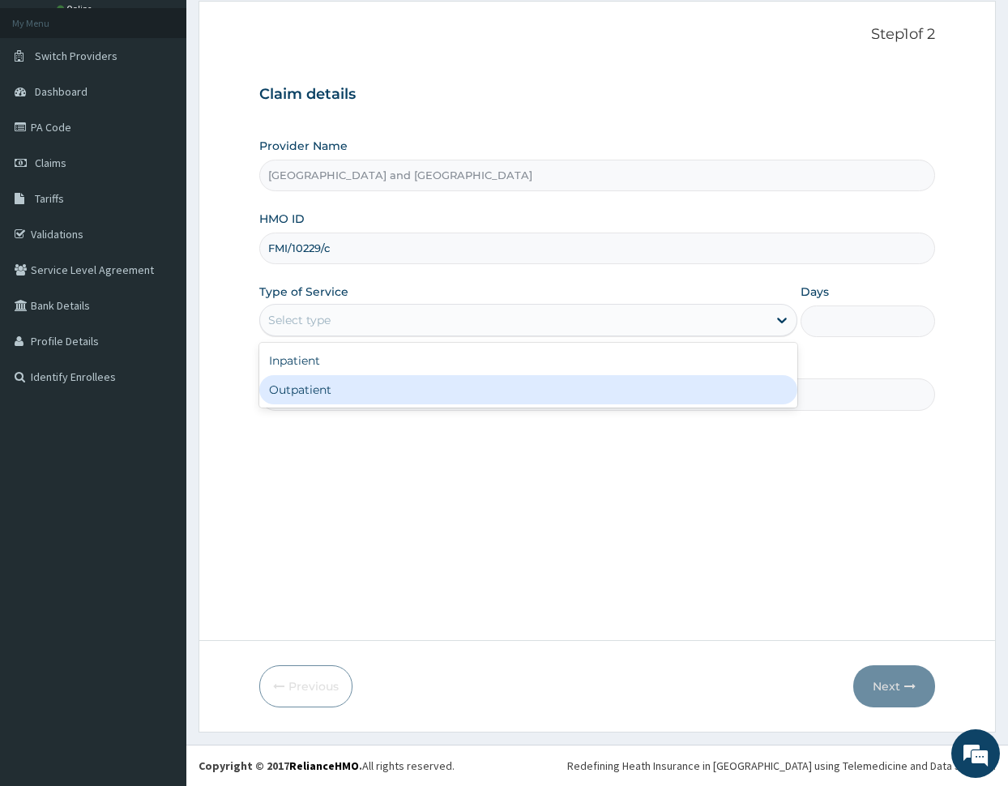
click at [369, 395] on div "Outpatient" at bounding box center [528, 389] width 539 height 29
type input "1"
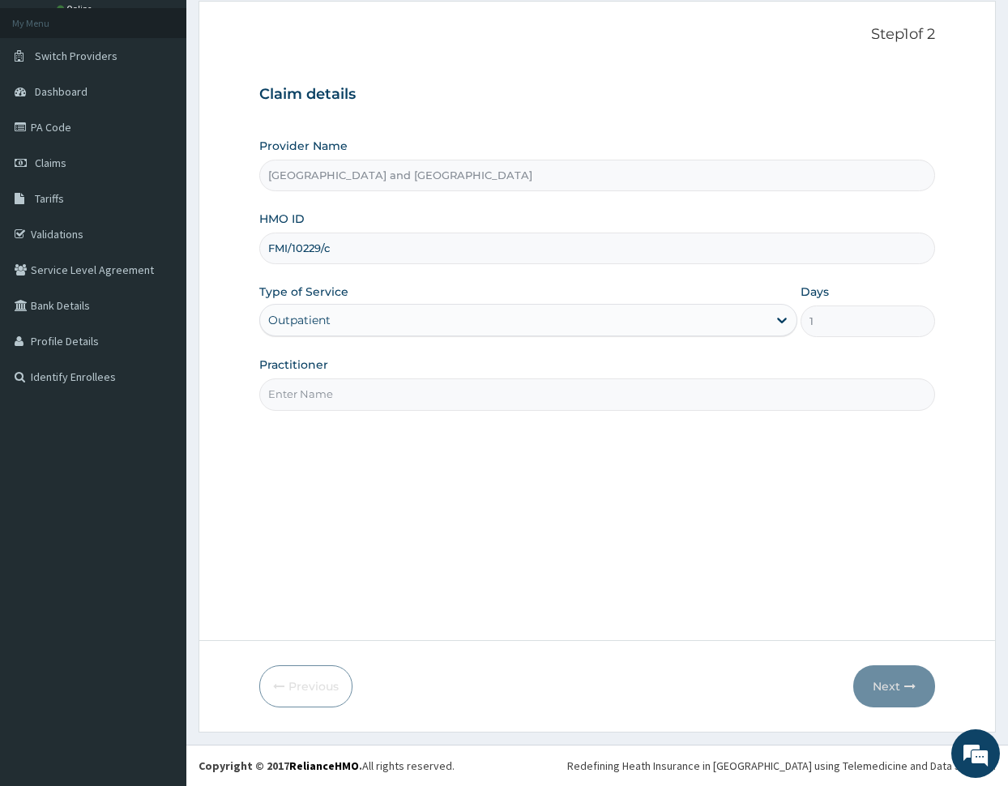
click at [373, 391] on input "Practitioner" at bounding box center [597, 394] width 676 height 32
type input "Dr [PERSON_NAME]"
click at [886, 686] on button "Next" at bounding box center [894, 686] width 82 height 42
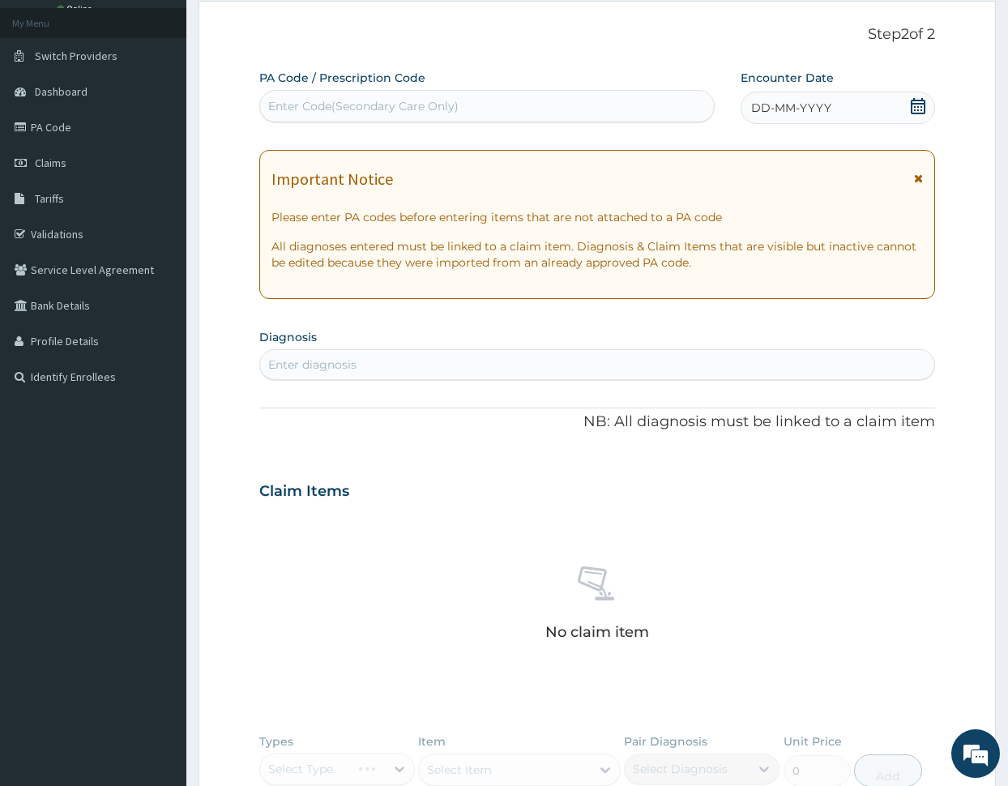
click at [801, 109] on span "DD-MM-YYYY" at bounding box center [791, 108] width 80 height 16
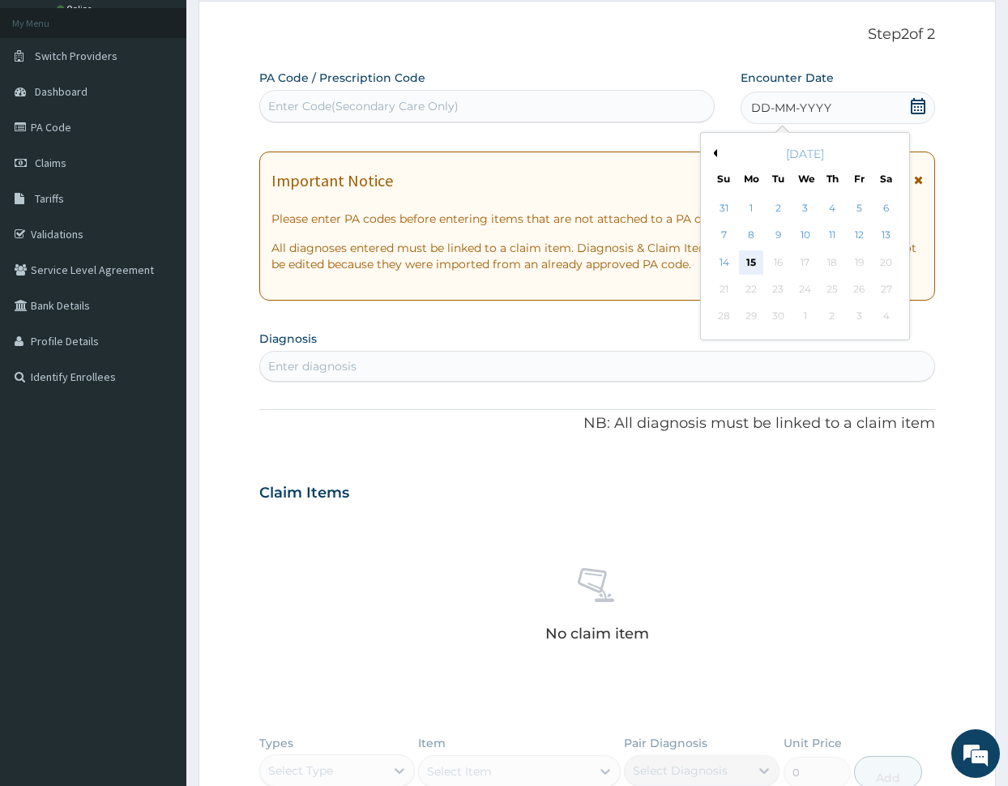
click at [753, 262] on div "15" at bounding box center [751, 262] width 24 height 24
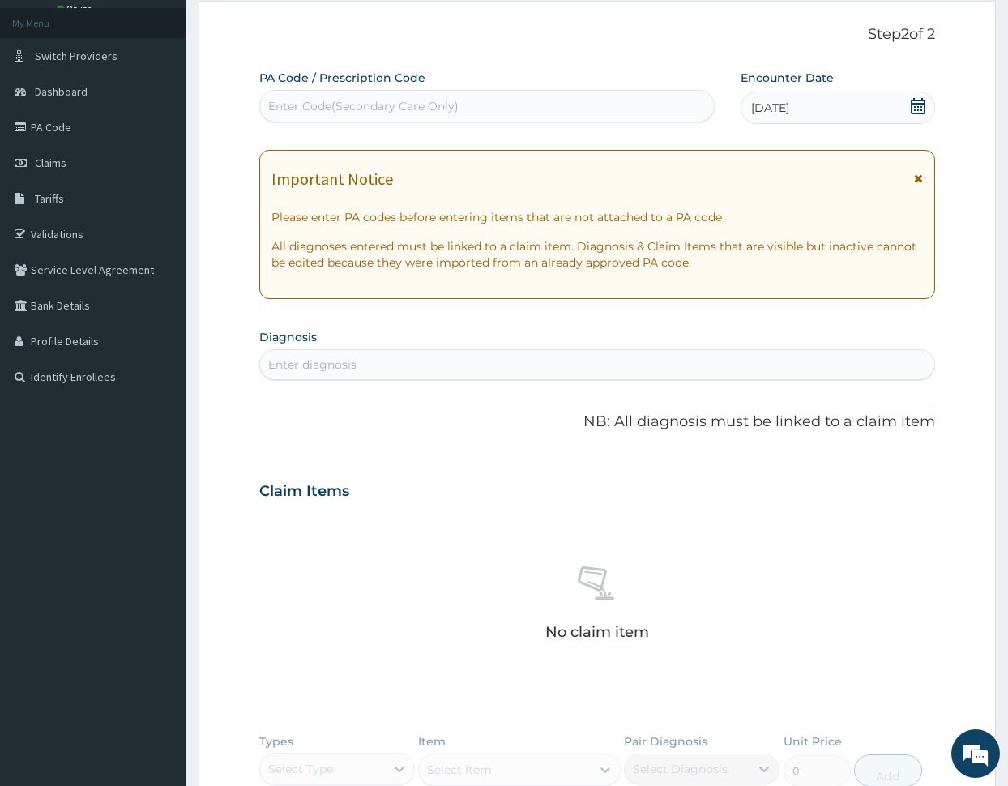
click at [352, 356] on div "Enter diagnosis" at bounding box center [312, 364] width 88 height 16
click at [334, 358] on div "Enter diagnosis" at bounding box center [312, 364] width 88 height 16
click at [390, 366] on div "Enter diagnosis" at bounding box center [597, 365] width 675 height 26
type input "complicated"
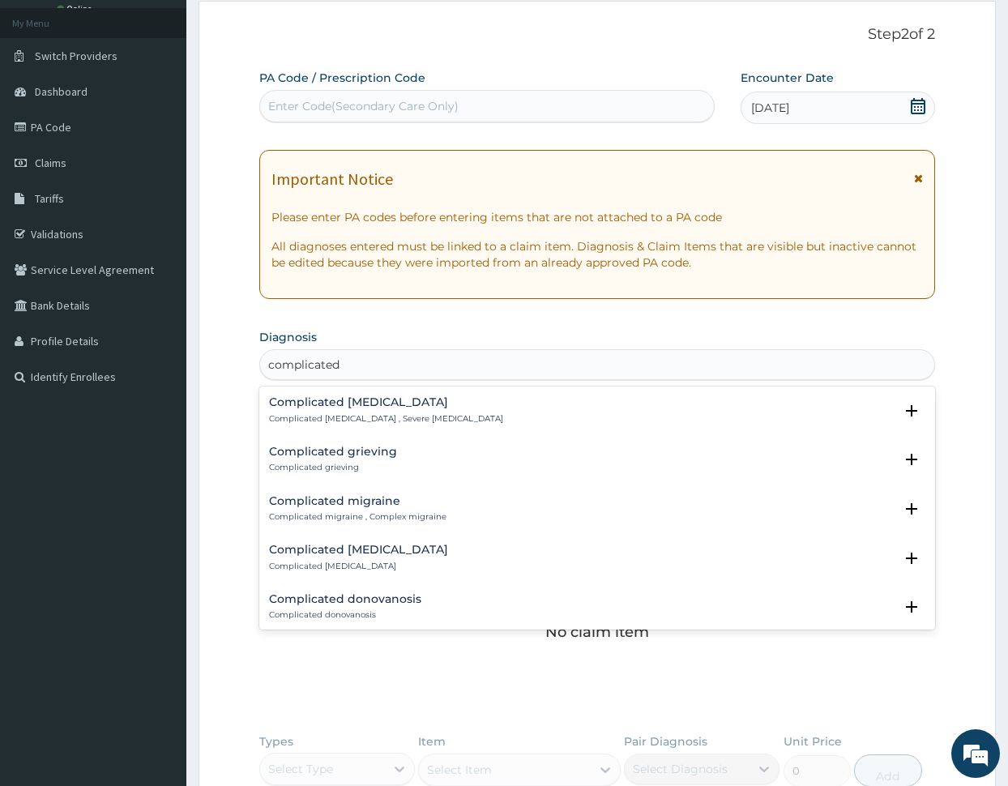
click at [345, 403] on h4 "Complicated [MEDICAL_DATA]" at bounding box center [386, 402] width 234 height 12
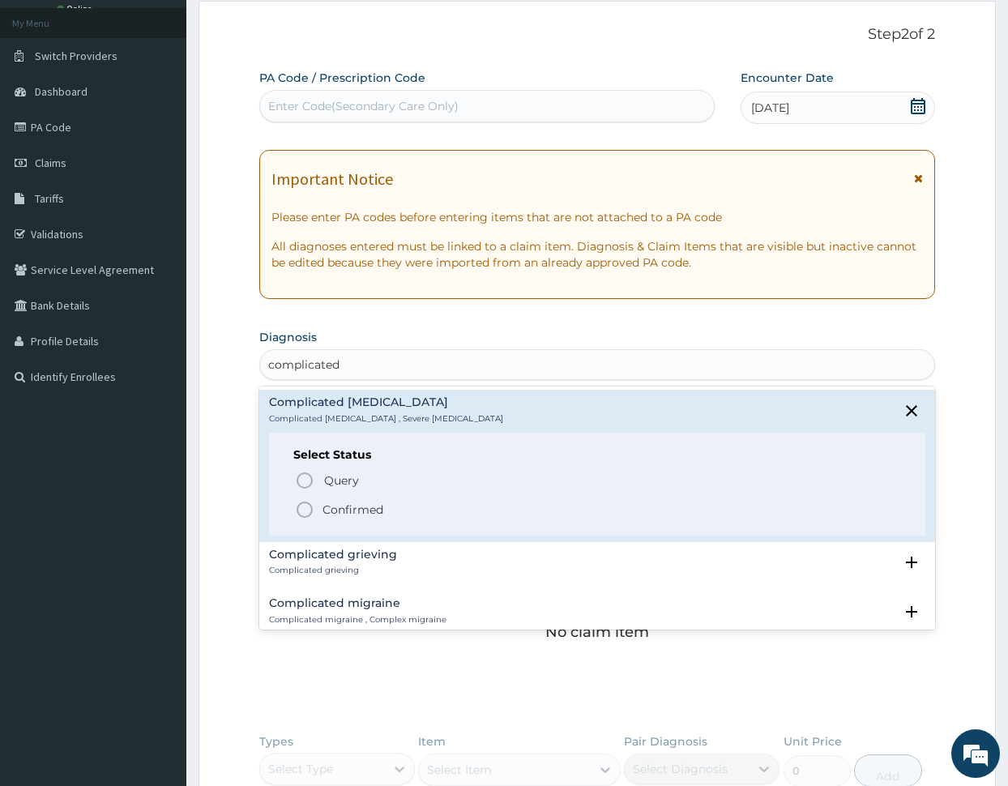
click at [303, 506] on icon "status option filled" at bounding box center [304, 509] width 19 height 19
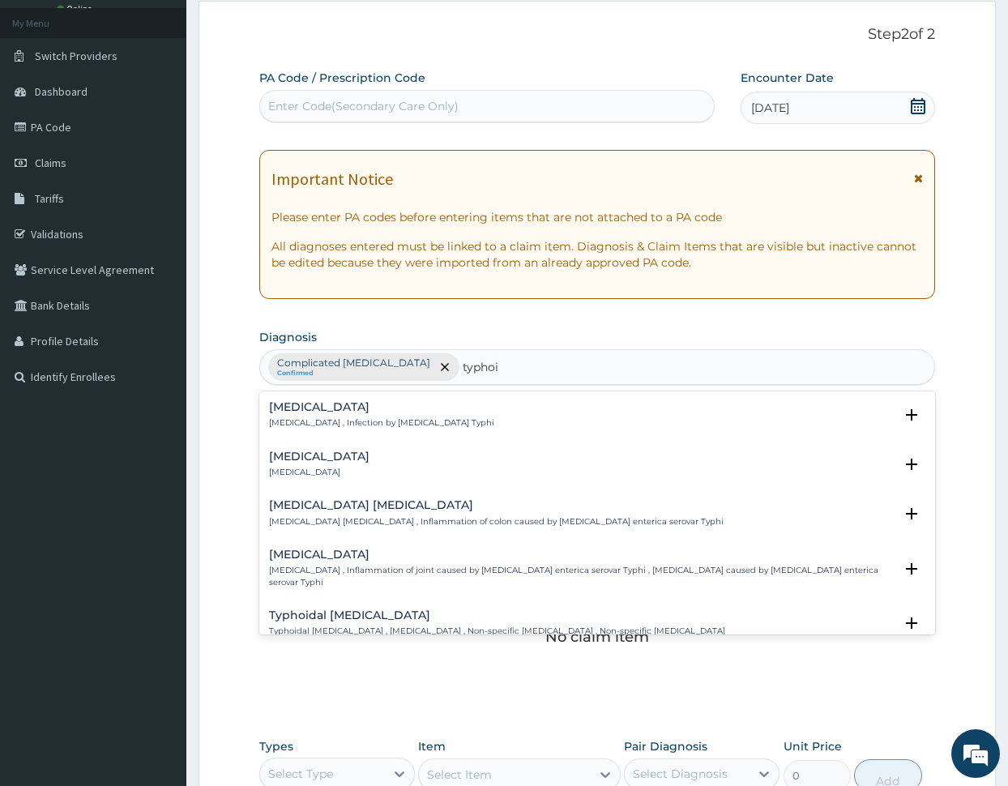
type input "[MEDICAL_DATA]"
click at [317, 411] on h4 "[MEDICAL_DATA]" at bounding box center [381, 407] width 225 height 12
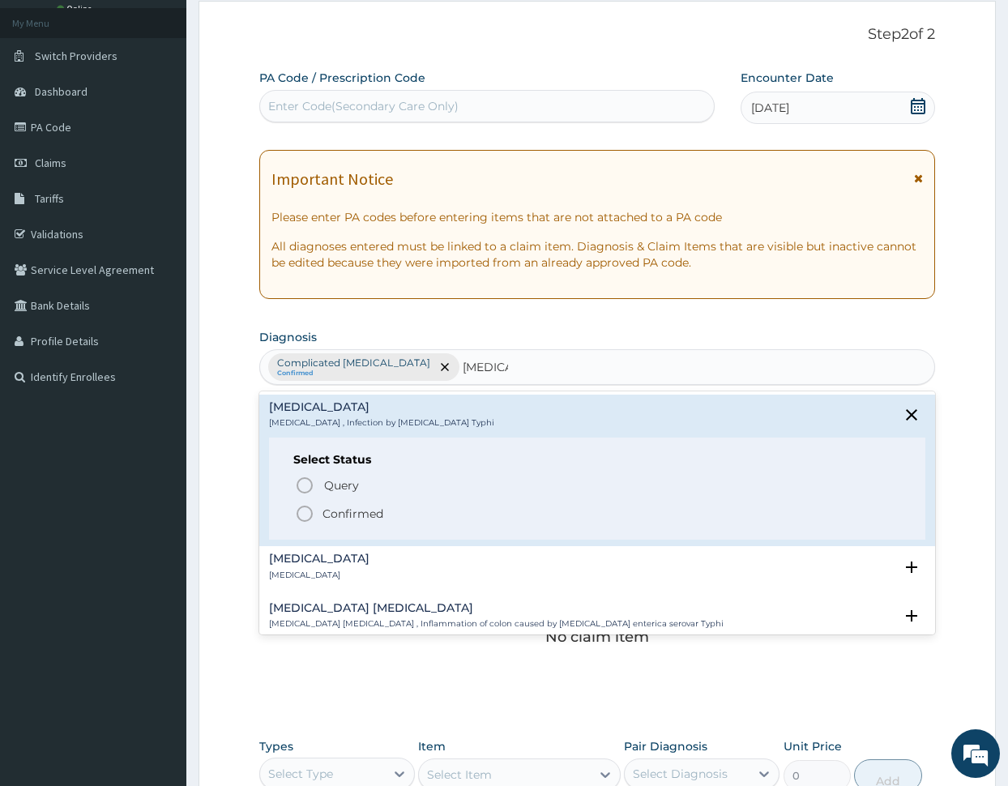
click at [308, 514] on icon "status option filled" at bounding box center [304, 513] width 19 height 19
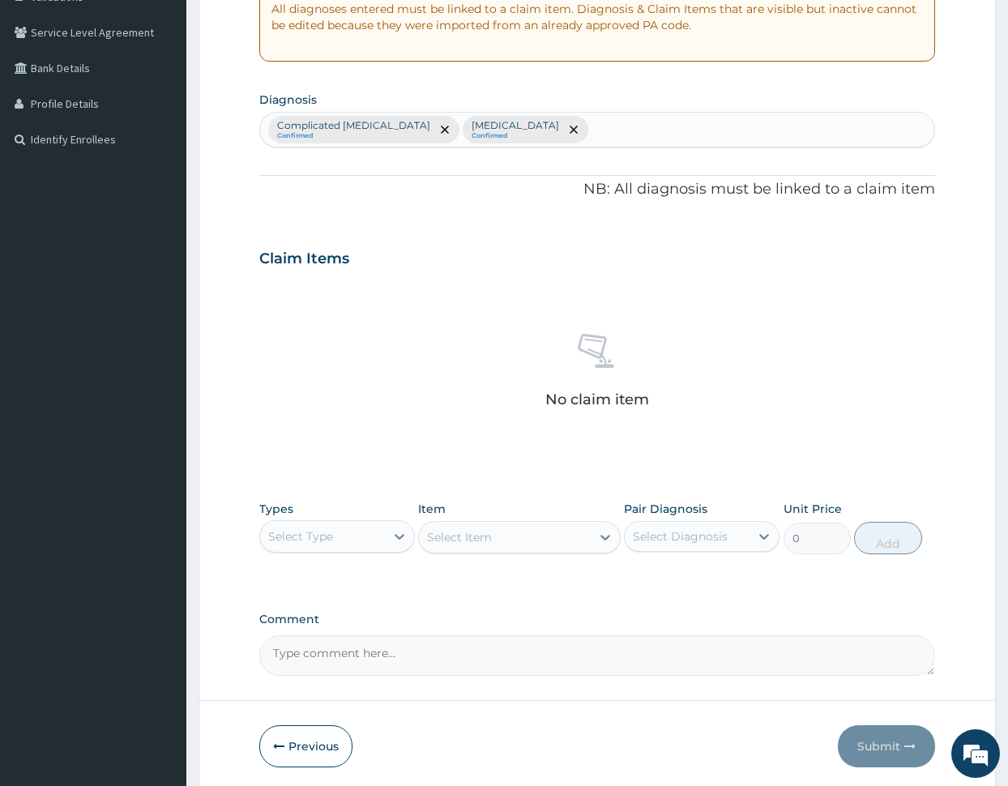
scroll to position [382, 0]
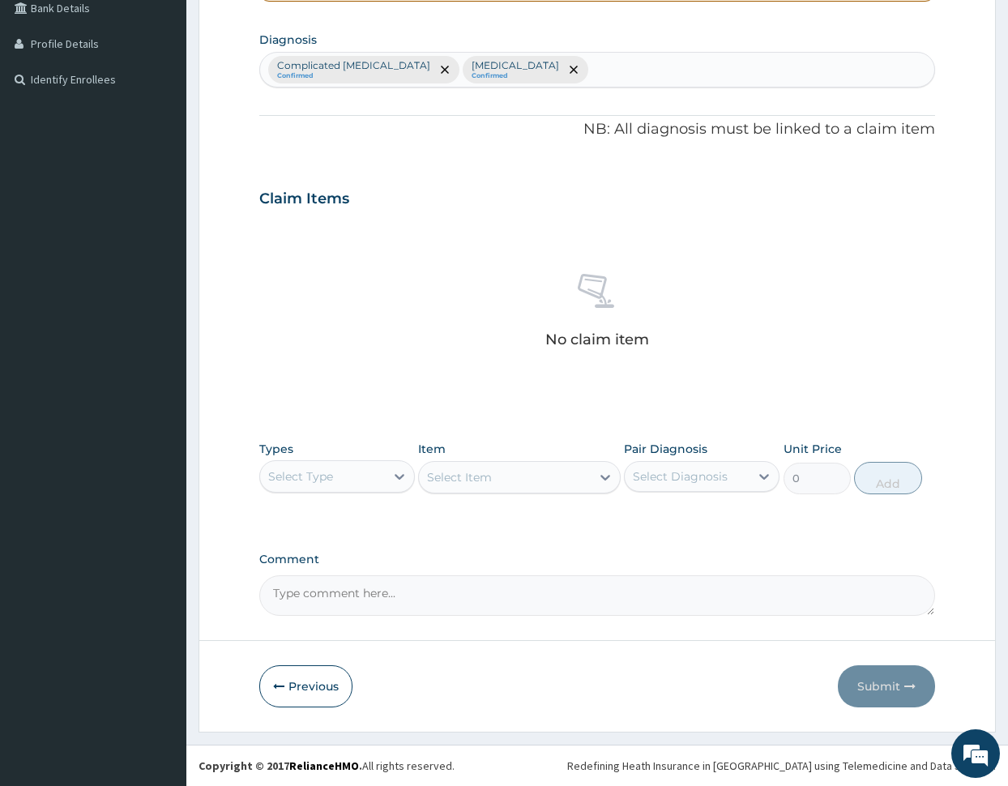
click at [380, 462] on div "Select Type" at bounding box center [337, 476] width 156 height 32
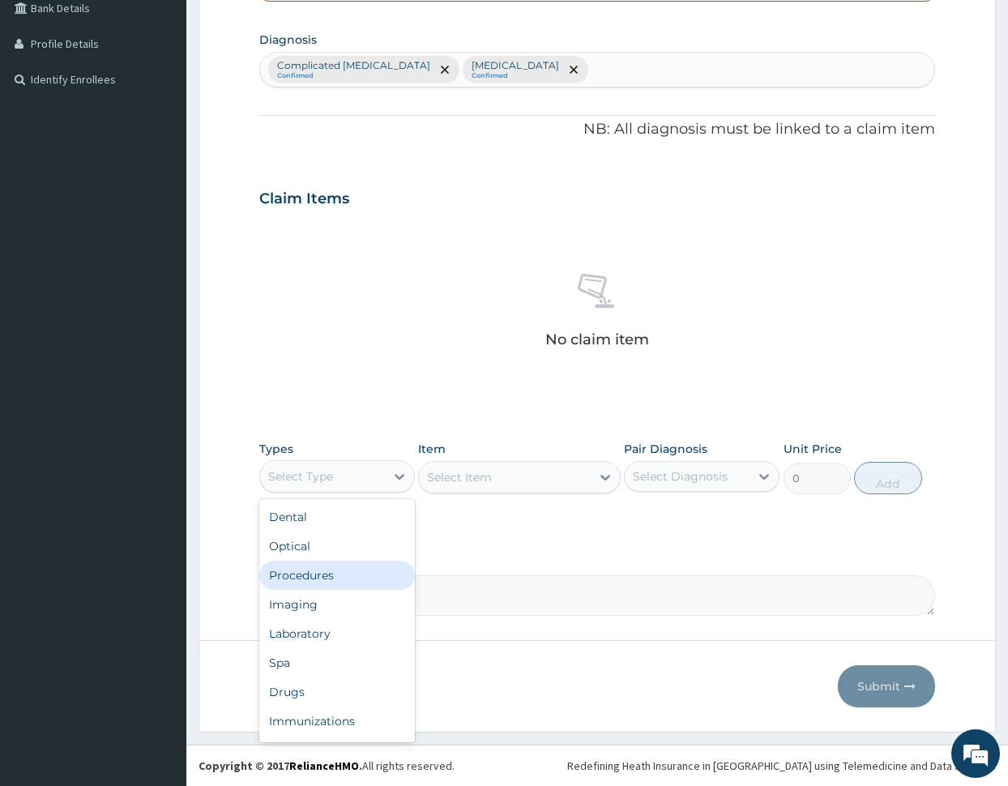
click at [330, 577] on div "Procedures" at bounding box center [337, 575] width 156 height 29
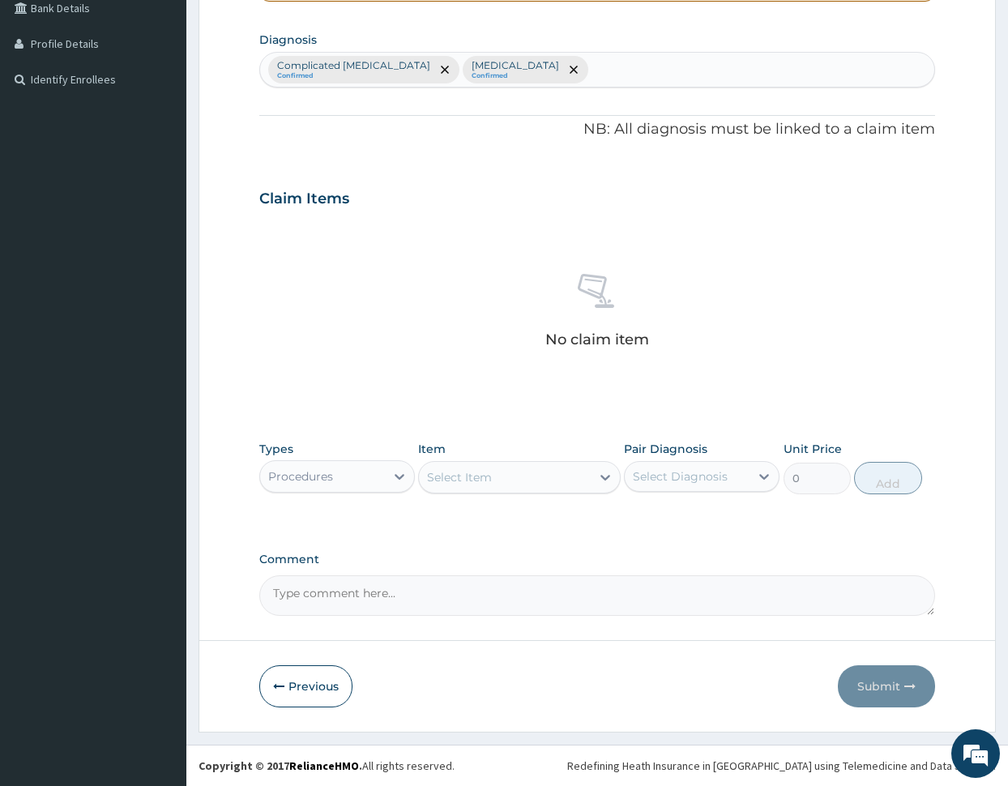
click at [512, 476] on div "Select Item" at bounding box center [505, 477] width 172 height 26
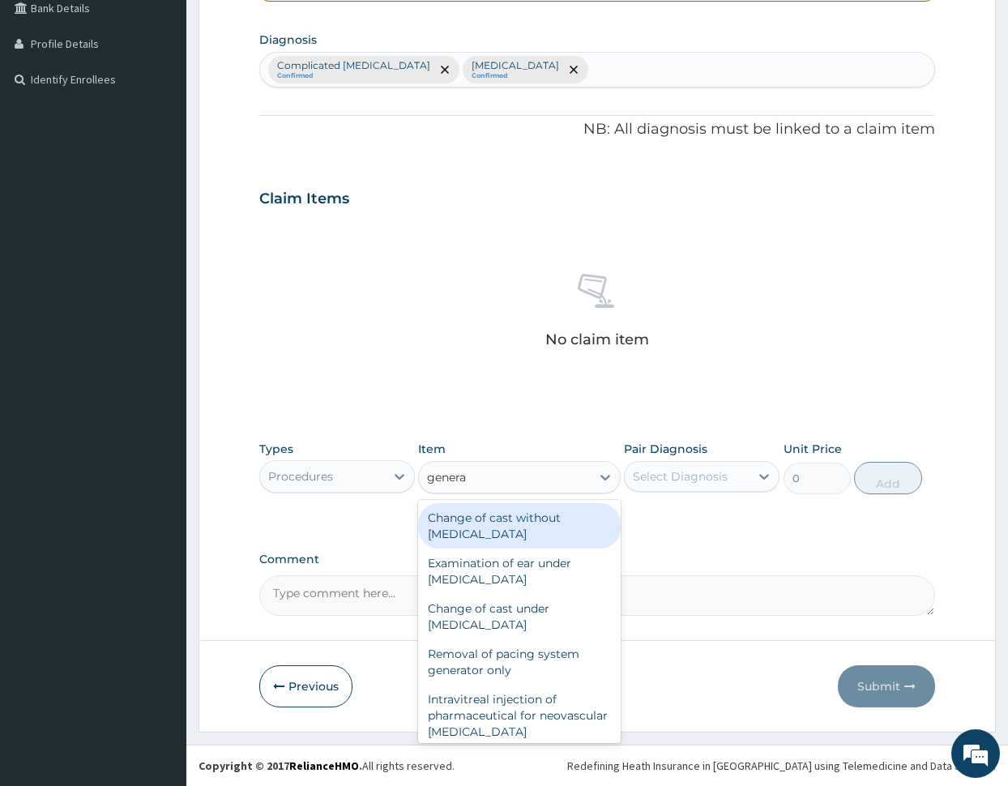
type input "general"
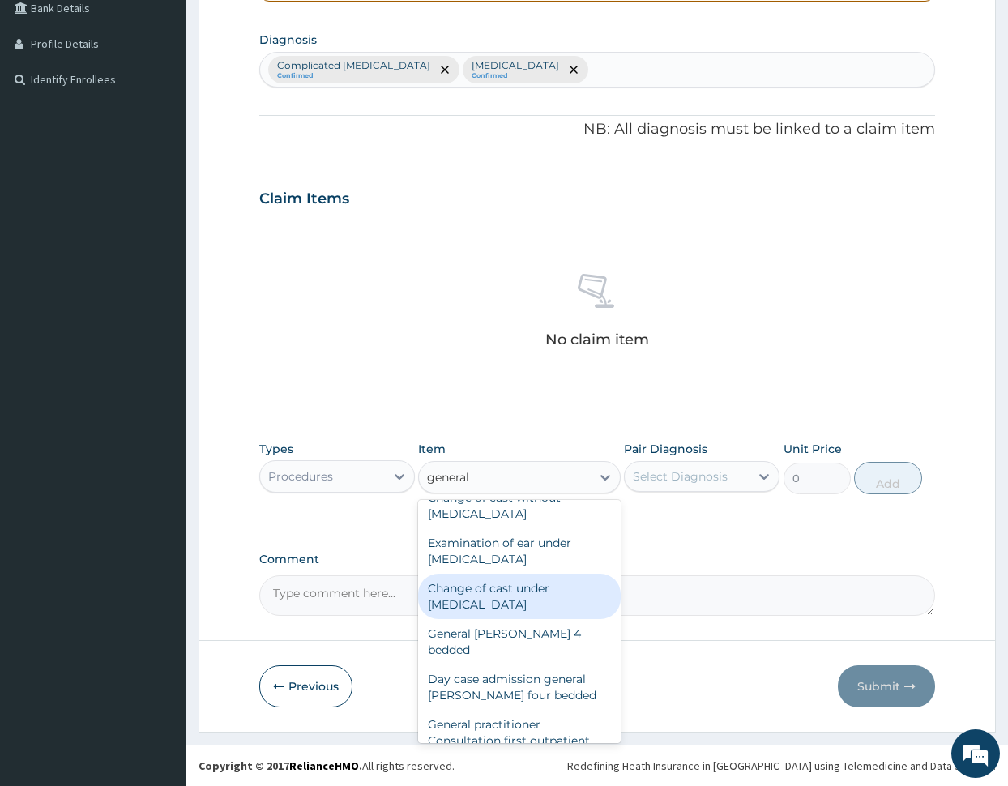
scroll to position [37, 0]
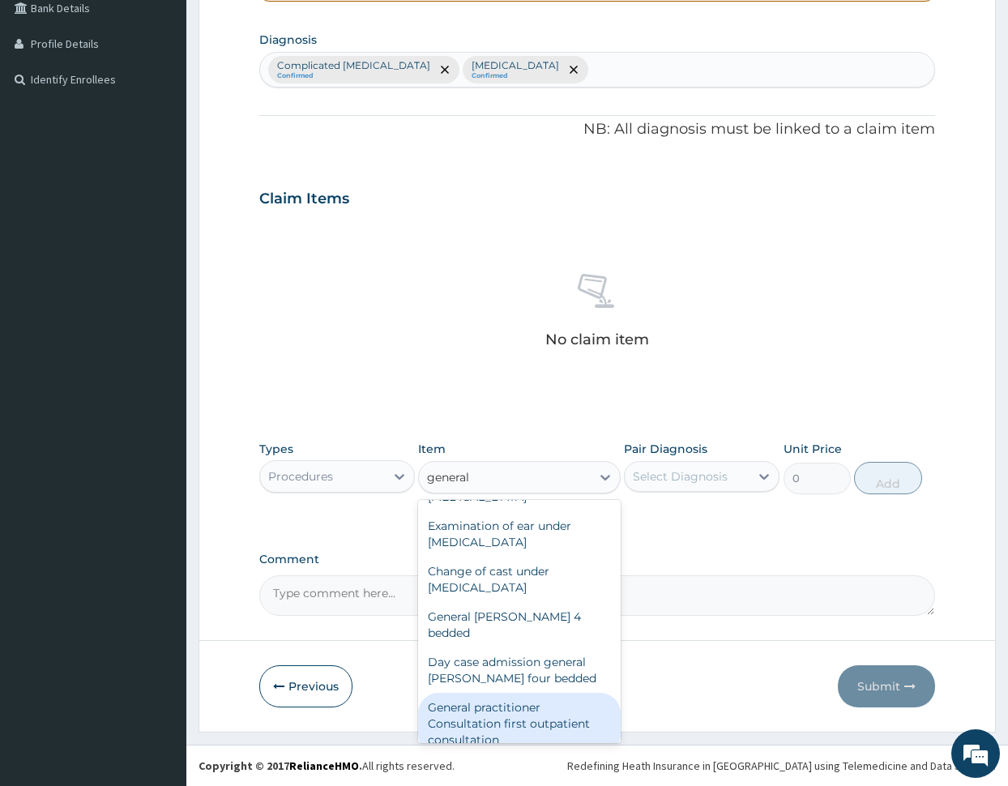
click at [514, 707] on div "General practitioner Consultation first outpatient consultation" at bounding box center [519, 724] width 203 height 62
type input "3000"
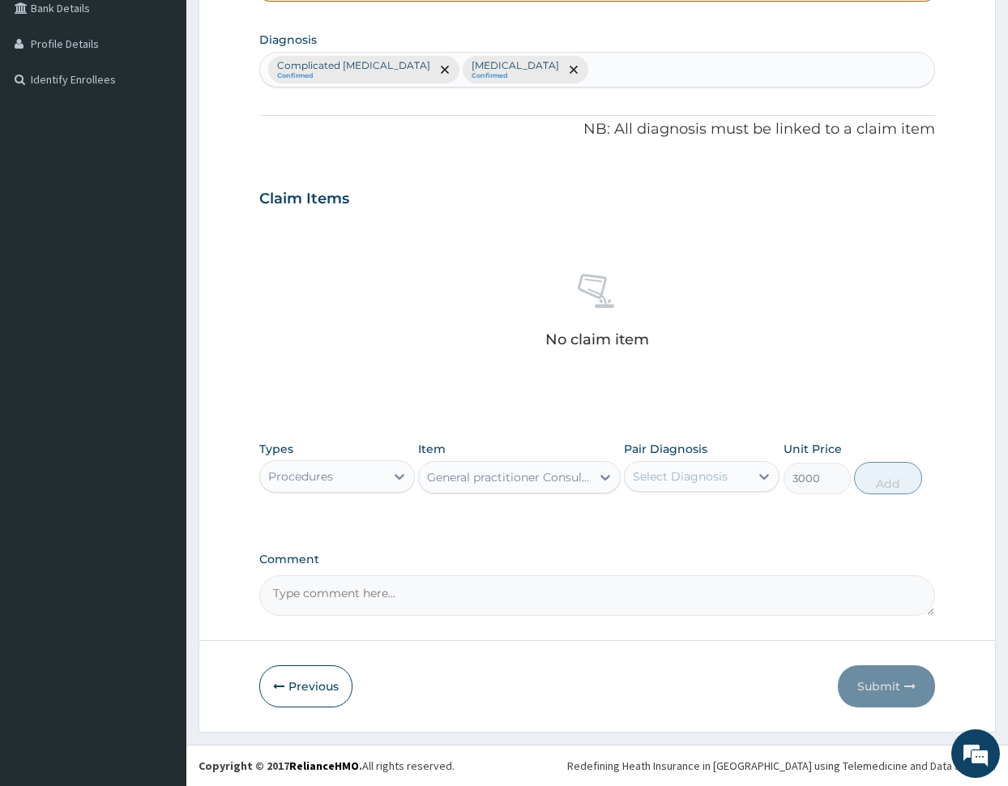
click at [673, 467] on div "Select Diagnosis" at bounding box center [687, 476] width 125 height 26
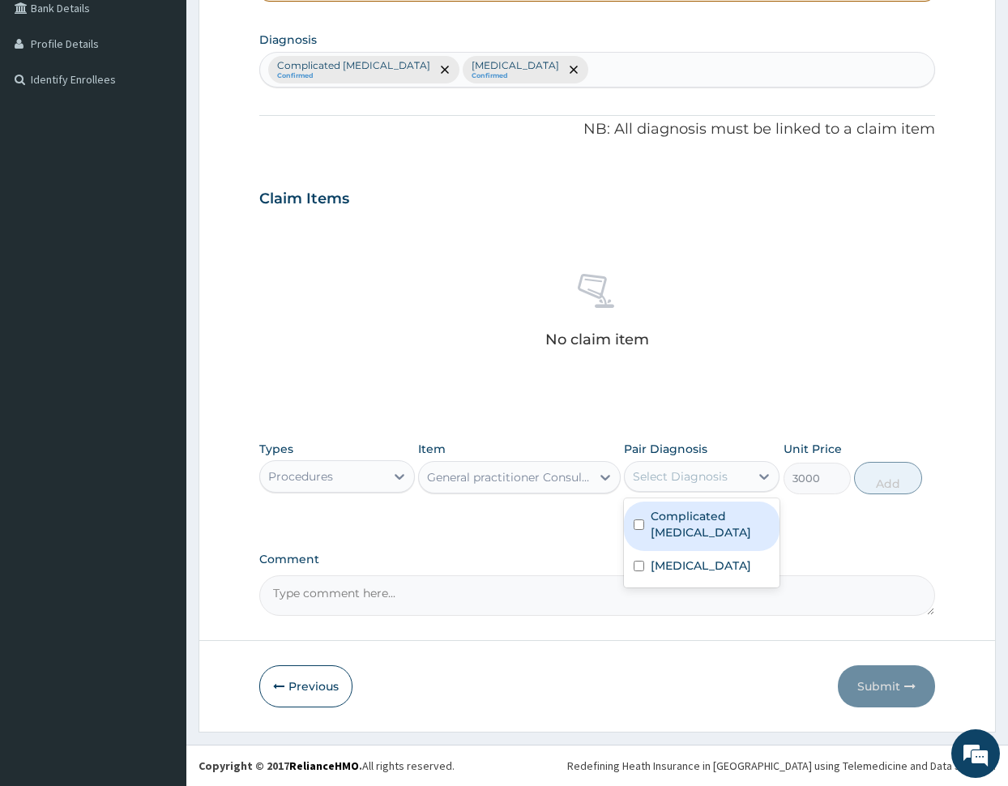
click at [667, 517] on label "Complicated malaria" at bounding box center [709, 524] width 119 height 32
checkbox input "true"
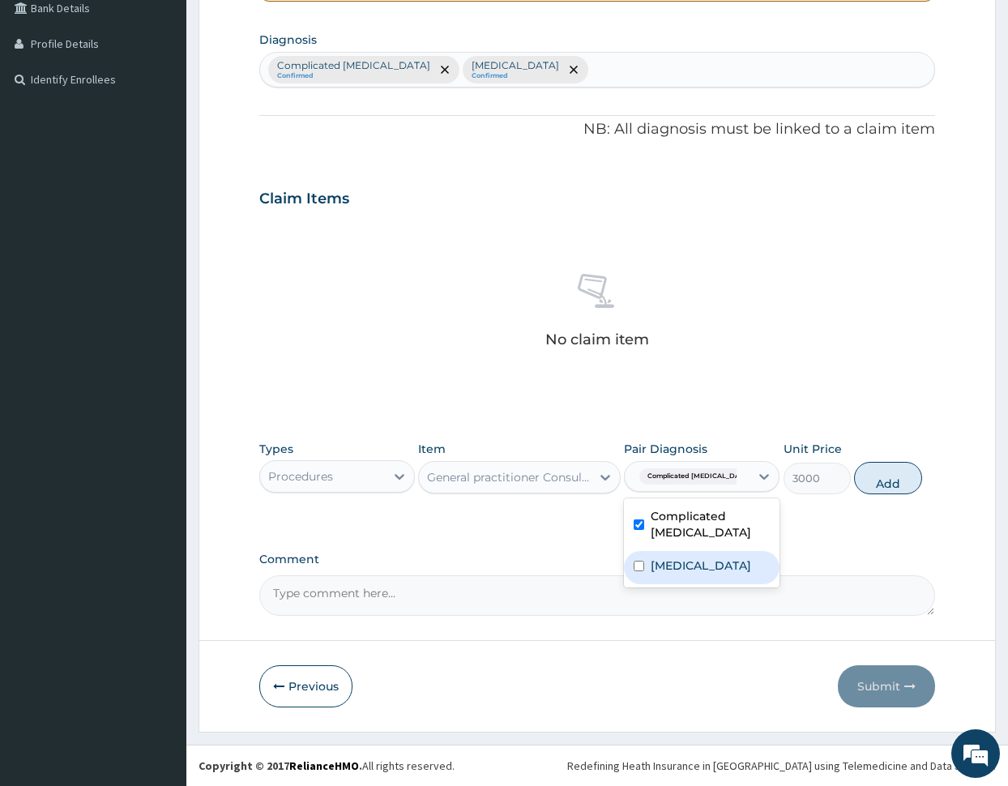
click at [680, 564] on label "Typhoid fever" at bounding box center [700, 565] width 100 height 16
checkbox input "true"
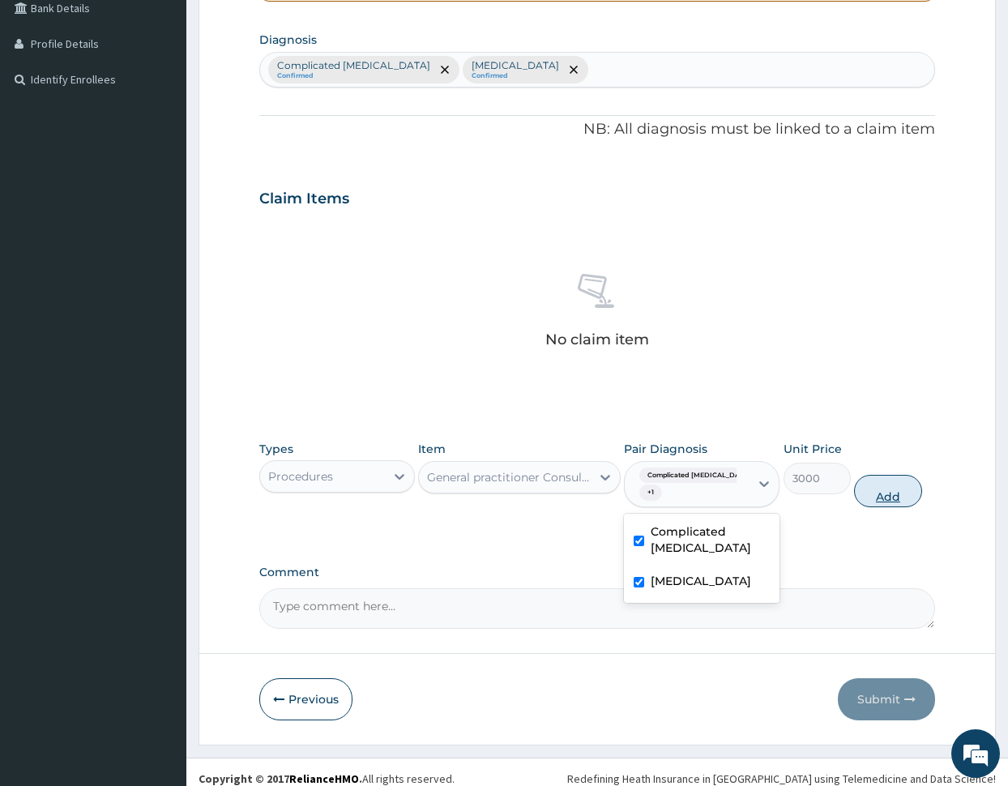
click at [901, 498] on button "Add" at bounding box center [887, 491] width 67 height 32
type input "0"
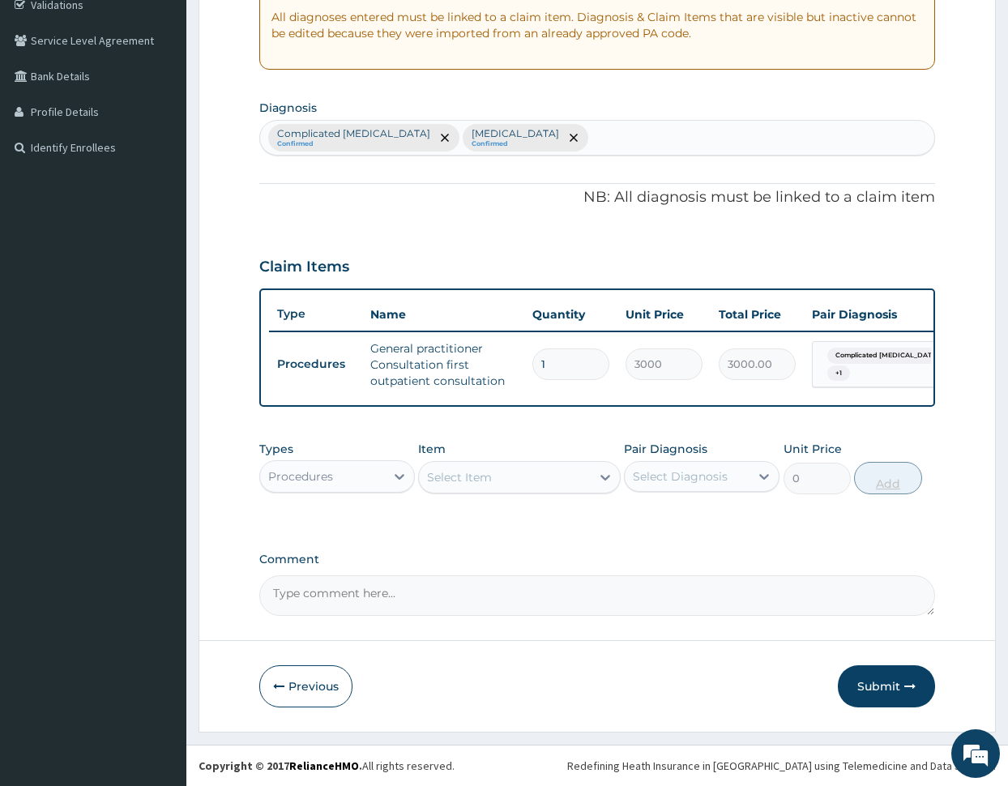
scroll to position [326, 0]
click at [464, 474] on div "Select Item" at bounding box center [459, 477] width 65 height 16
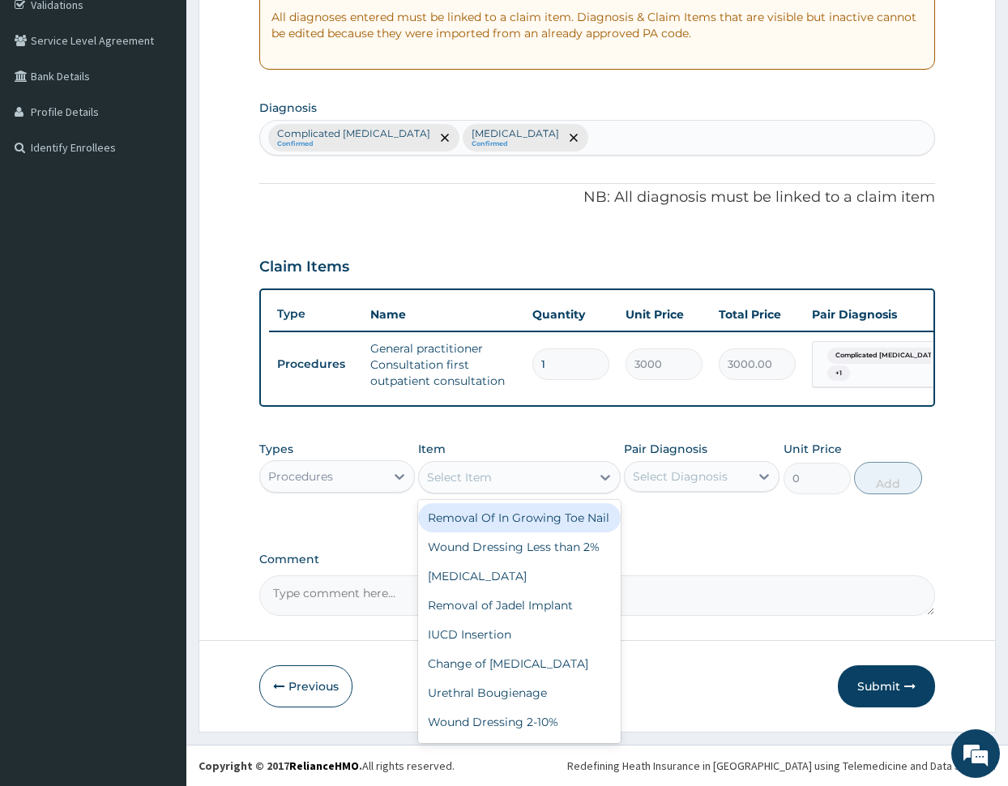
click at [331, 477] on div "Procedures" at bounding box center [300, 476] width 65 height 16
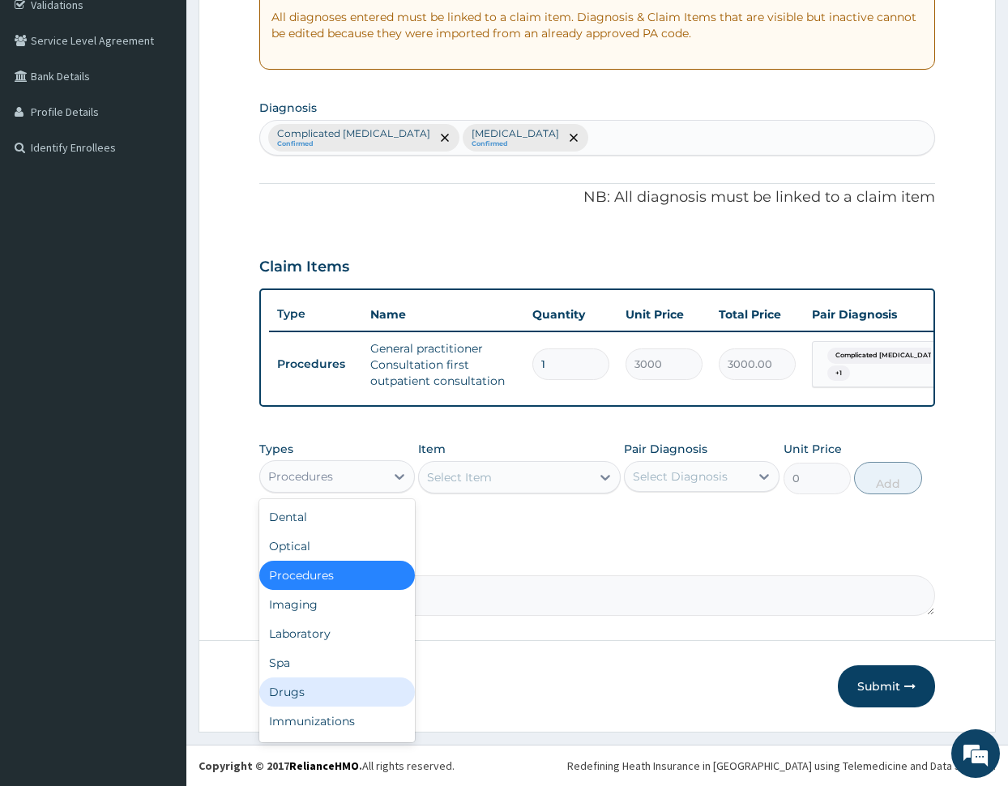
click at [326, 680] on div "Drugs" at bounding box center [337, 691] width 156 height 29
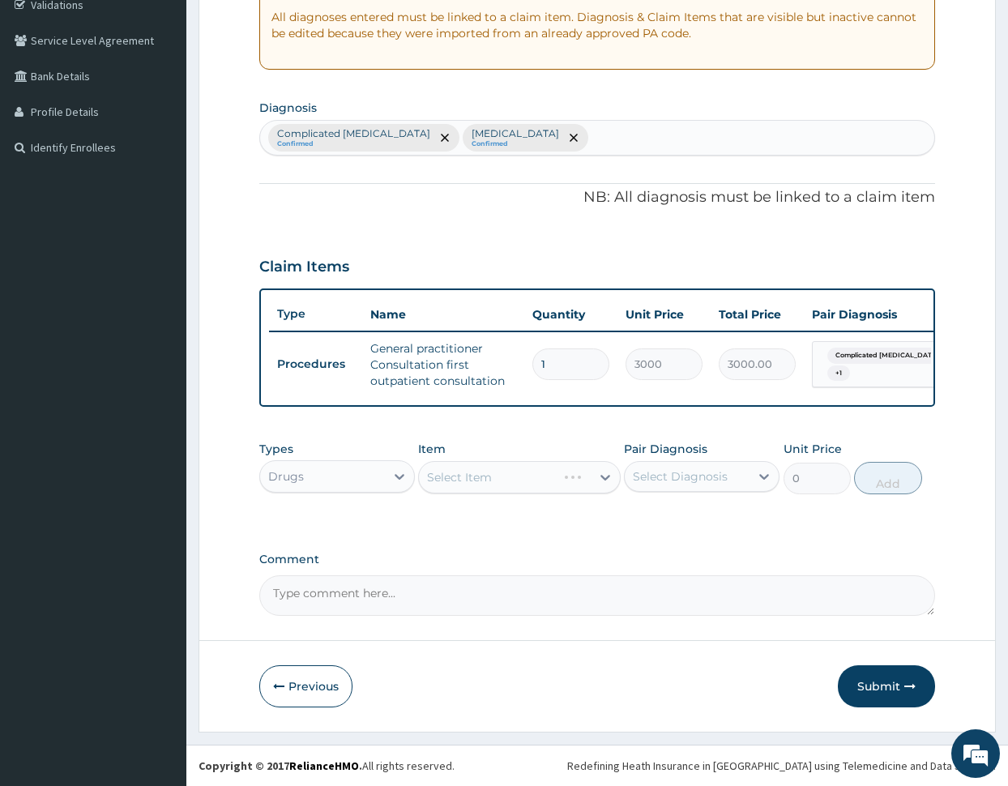
click at [536, 476] on div "Select Item" at bounding box center [519, 477] width 203 height 32
click at [488, 482] on div "Select Item" at bounding box center [459, 477] width 65 height 16
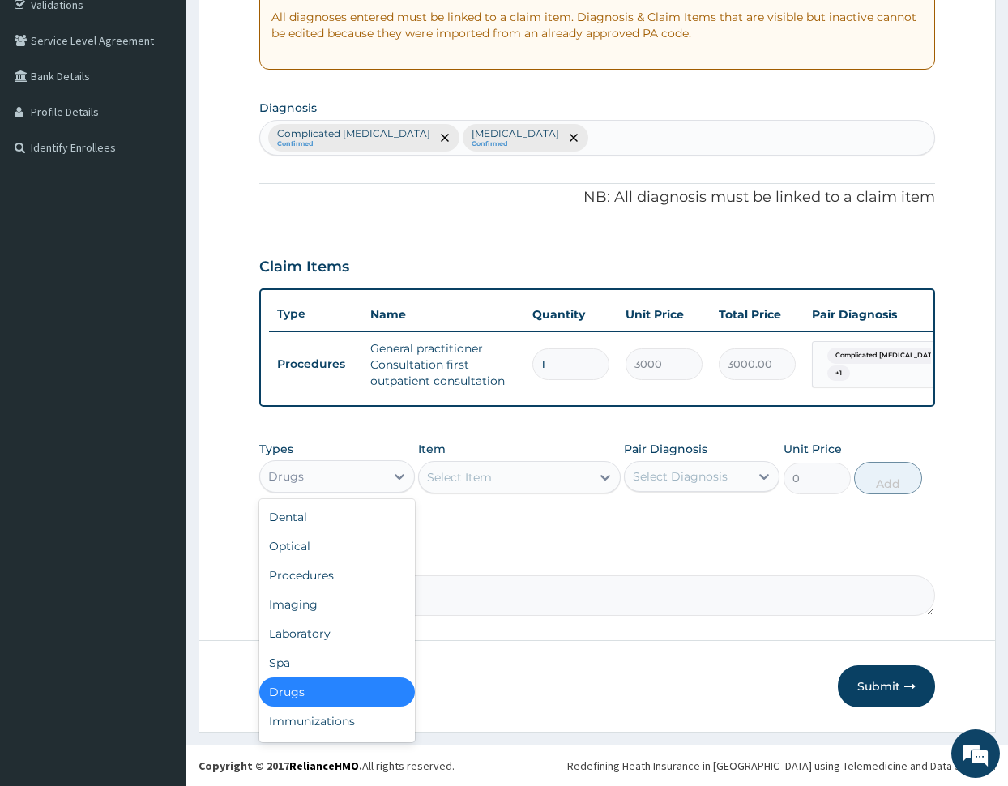
click at [363, 483] on div "Drugs" at bounding box center [322, 476] width 125 height 26
click at [345, 625] on div "Laboratory" at bounding box center [337, 633] width 156 height 29
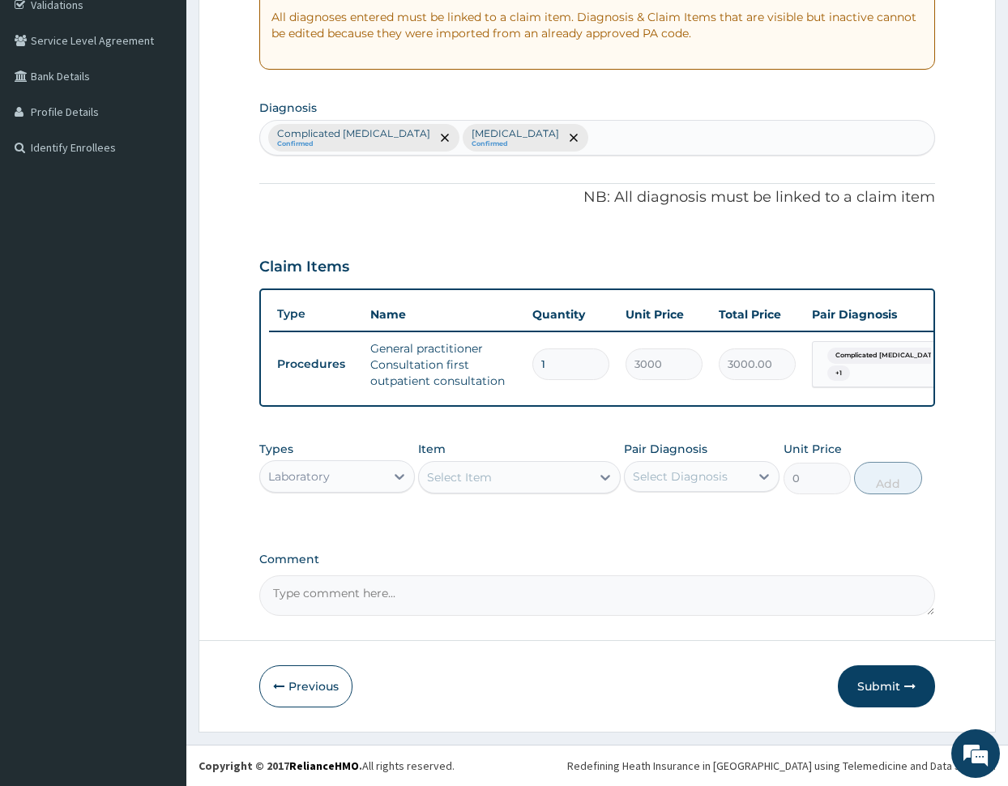
click at [492, 475] on div "Select Item" at bounding box center [505, 477] width 172 height 26
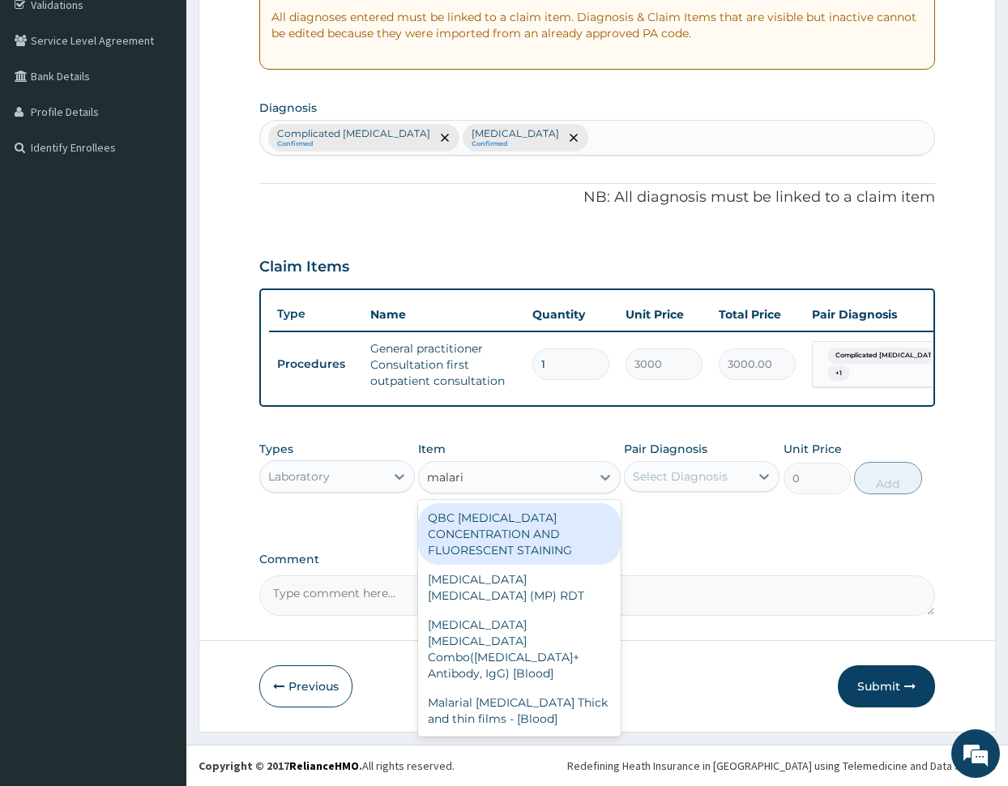
type input "malaria"
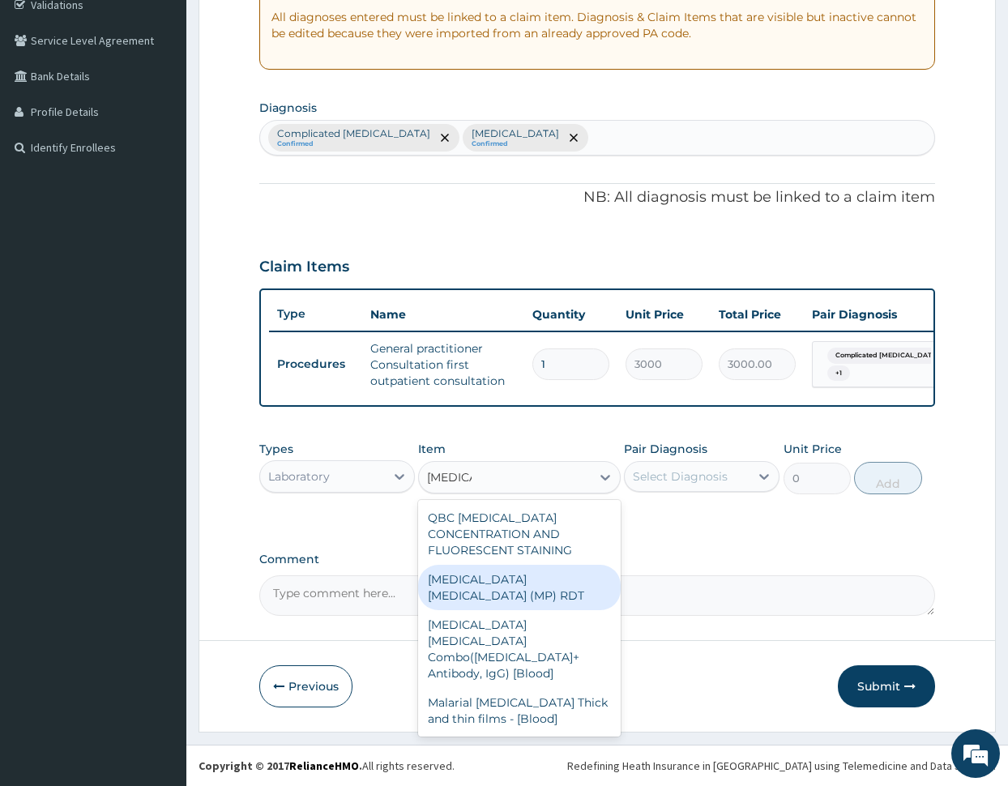
type input "1500"
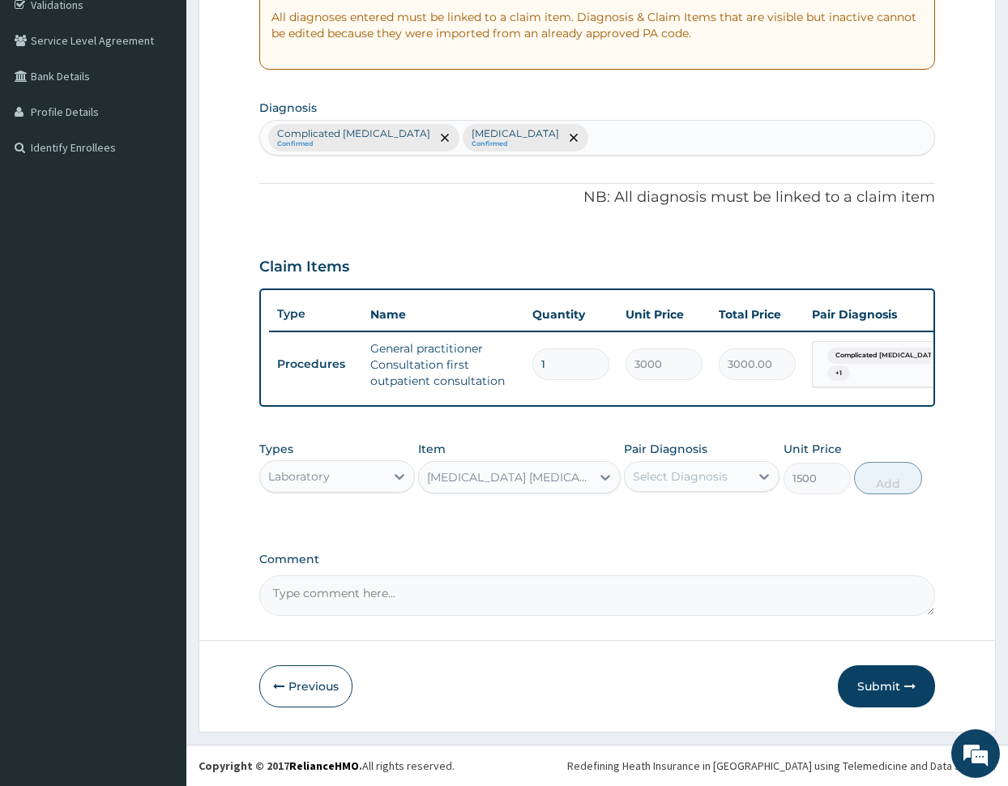
click at [735, 470] on div "Select Diagnosis" at bounding box center [687, 476] width 125 height 26
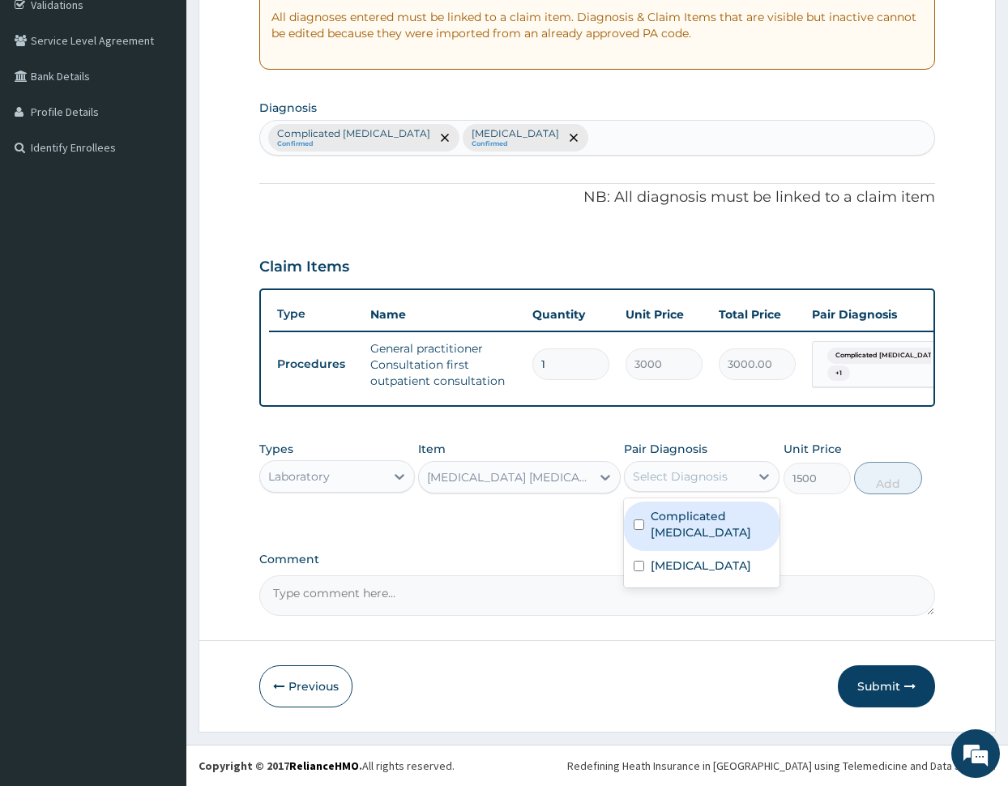
click at [714, 519] on label "Complicated malaria" at bounding box center [709, 524] width 119 height 32
checkbox input "true"
click at [866, 479] on button "Add" at bounding box center [887, 478] width 67 height 32
type input "0"
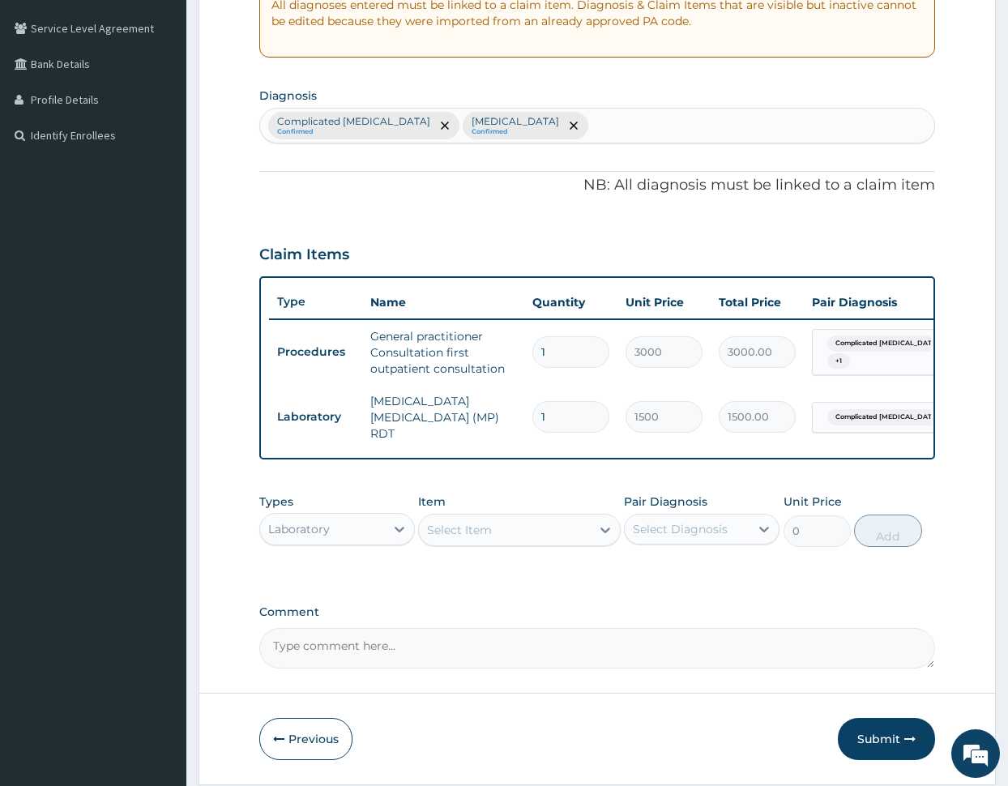
click at [490, 532] on div "Select Item" at bounding box center [459, 530] width 65 height 16
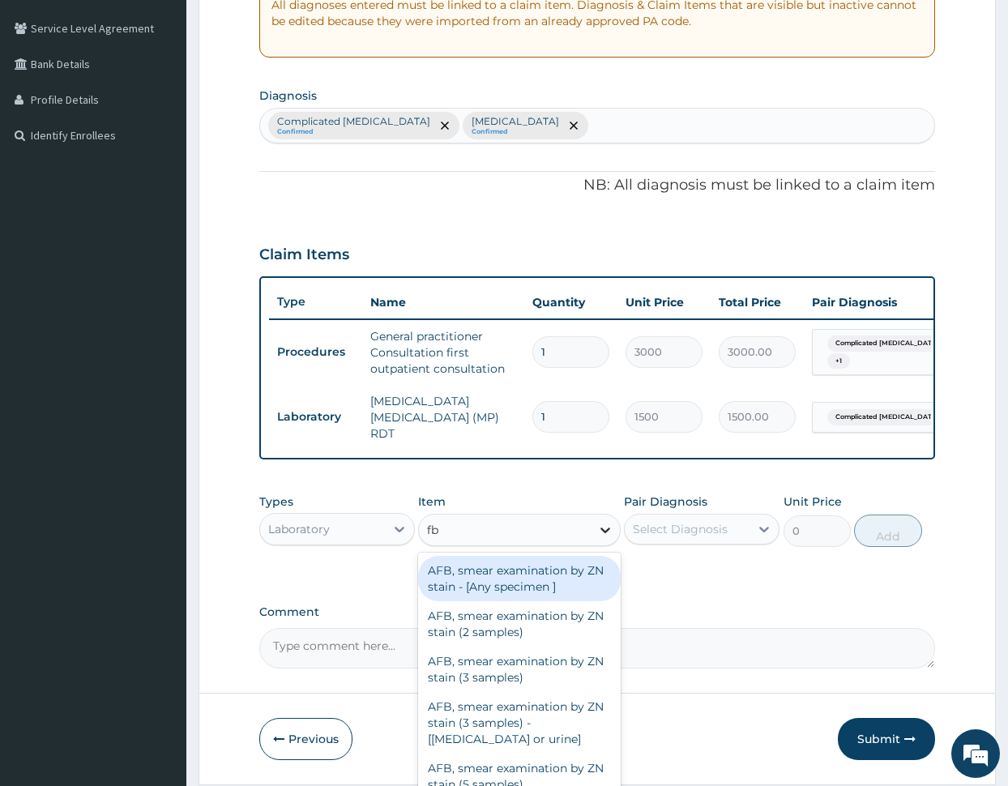
type input "fbc"
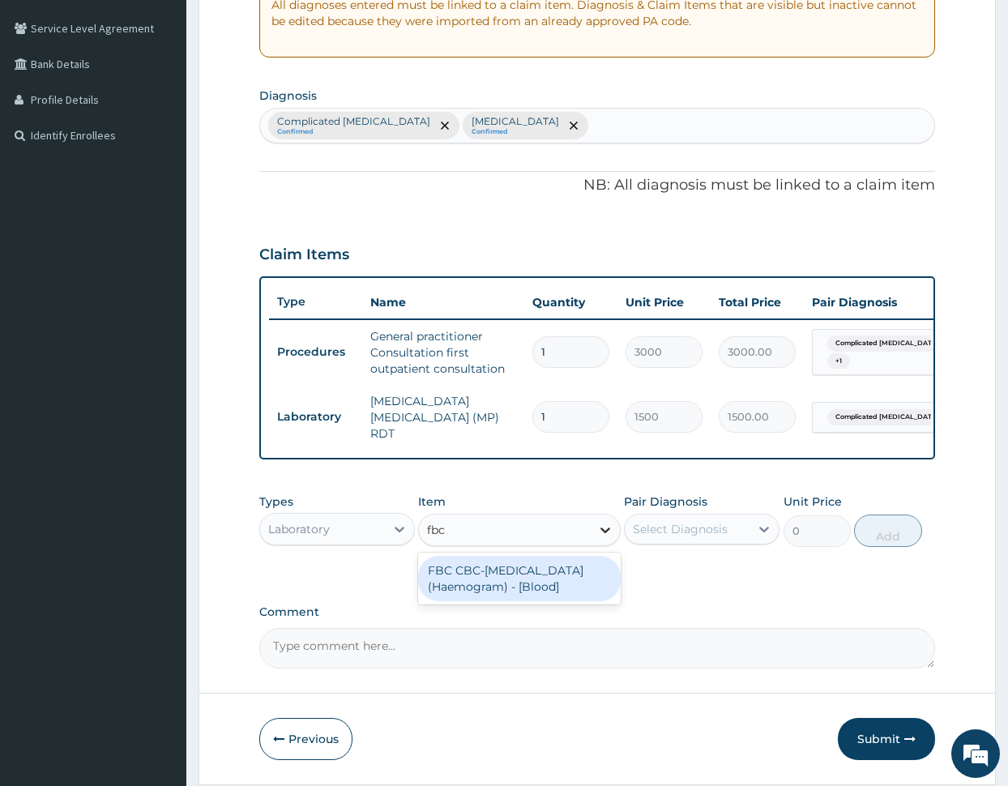
type input "3000"
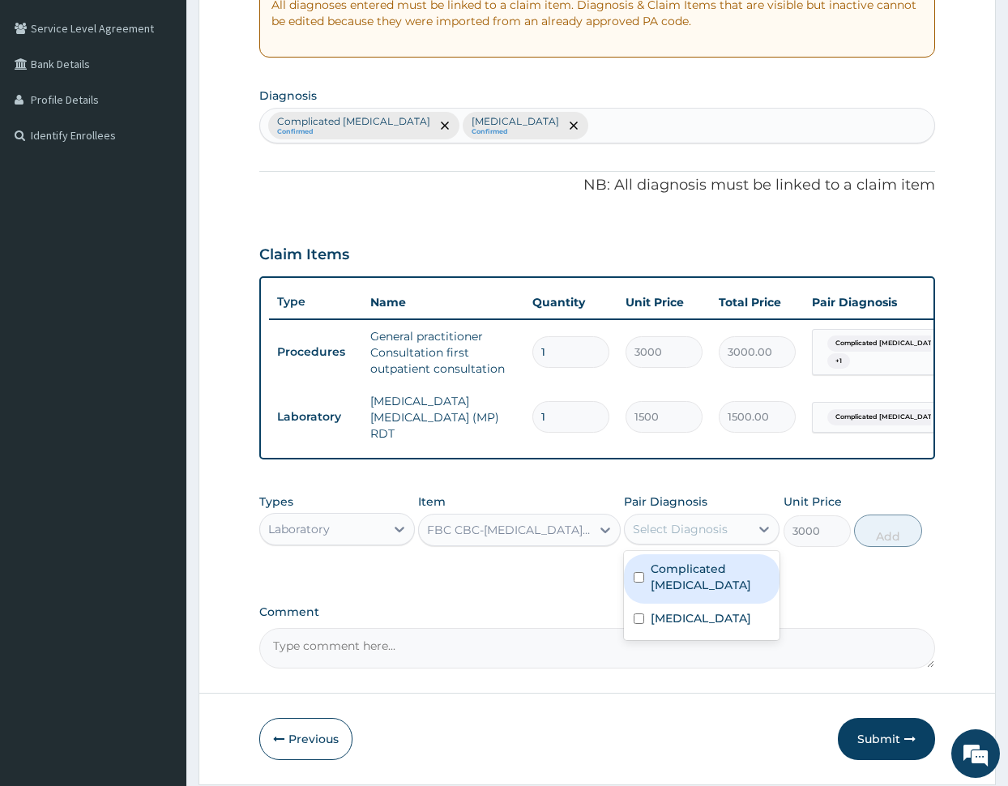
click at [719, 532] on div "Select Diagnosis" at bounding box center [680, 529] width 95 height 16
click at [708, 621] on label "[MEDICAL_DATA]" at bounding box center [700, 618] width 100 height 16
checkbox input "true"
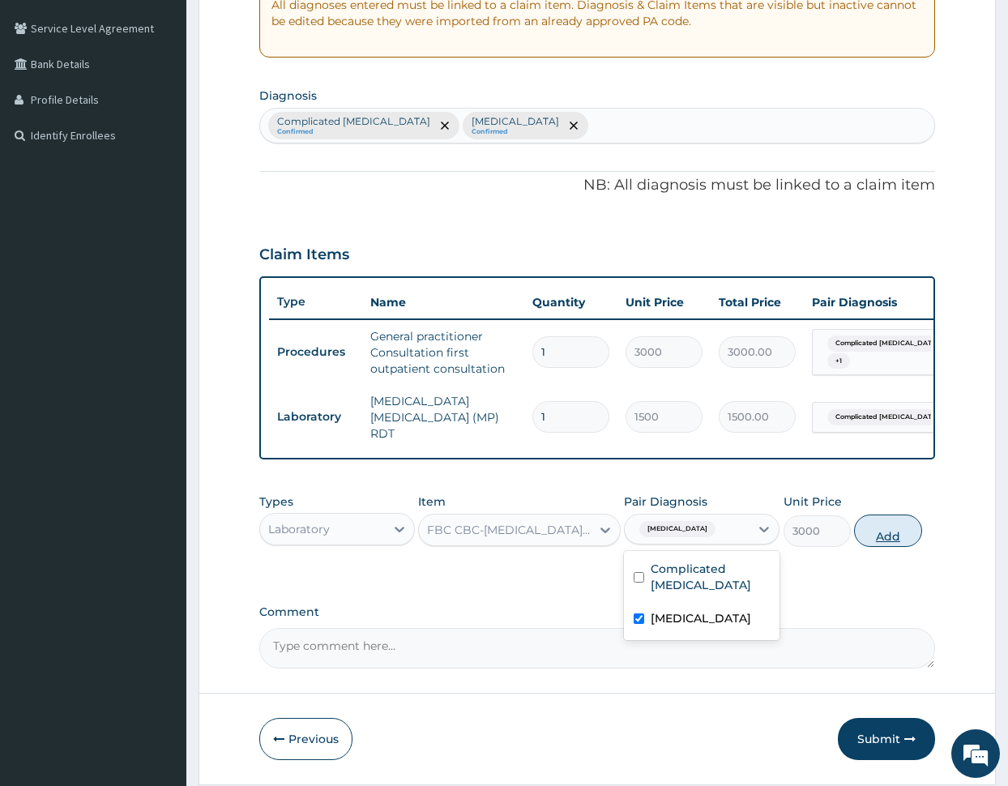
click at [880, 542] on button "Add" at bounding box center [887, 530] width 67 height 32
type input "0"
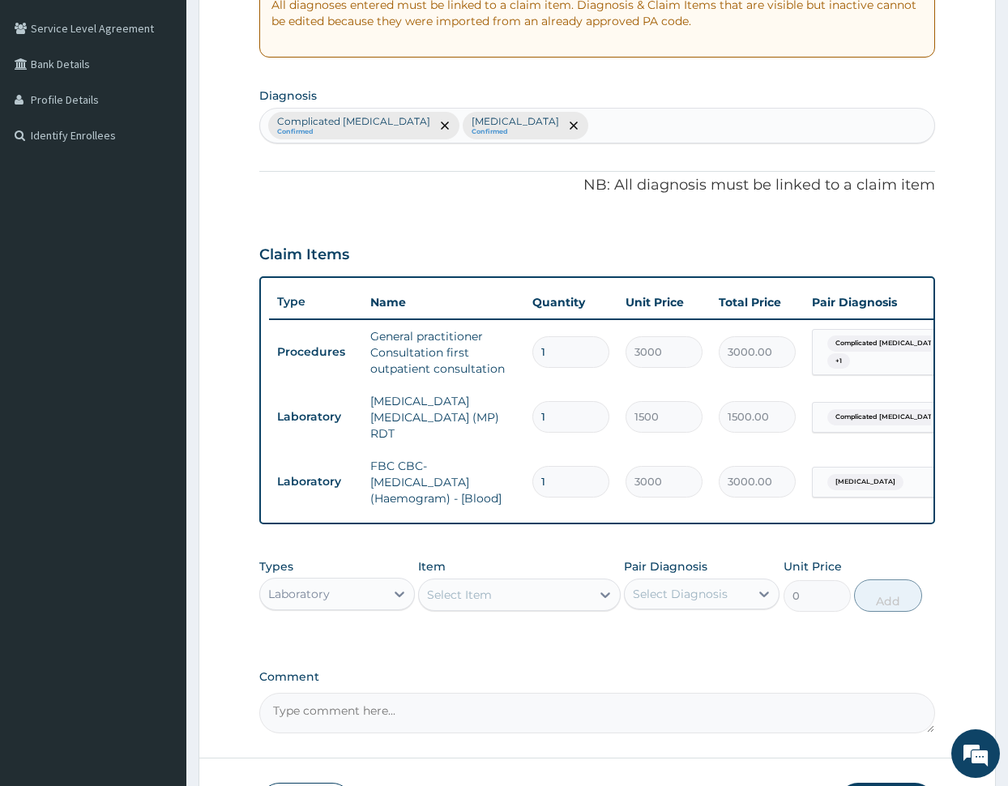
click at [347, 590] on div "Laboratory" at bounding box center [322, 594] width 125 height 26
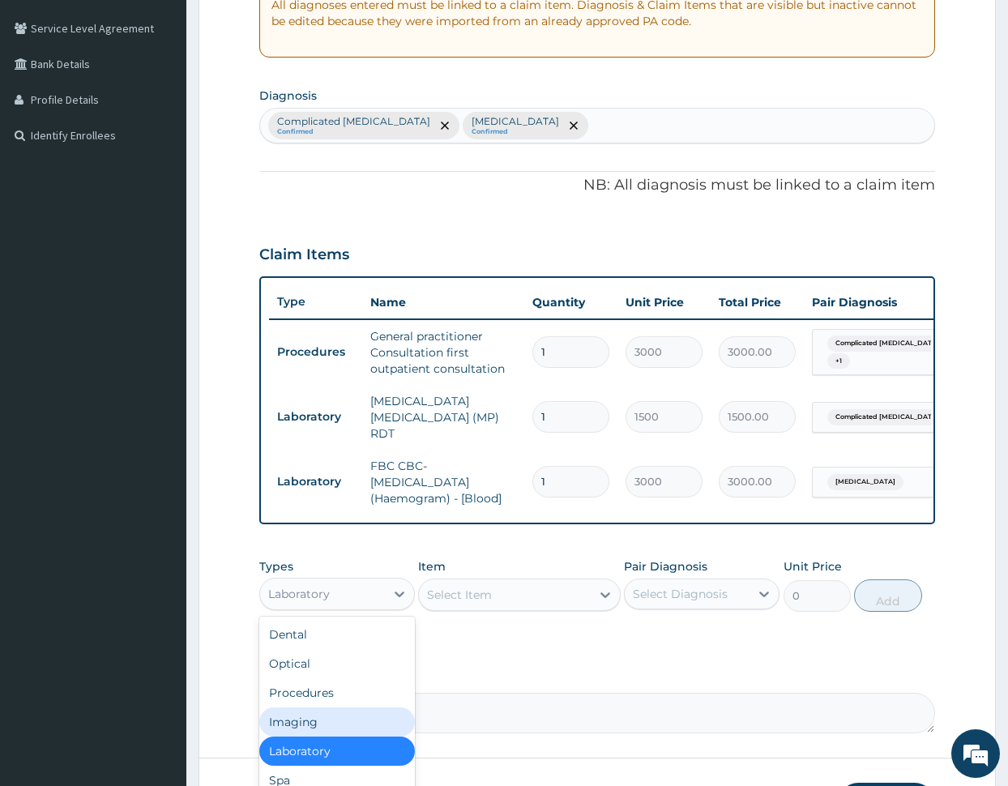
scroll to position [55, 0]
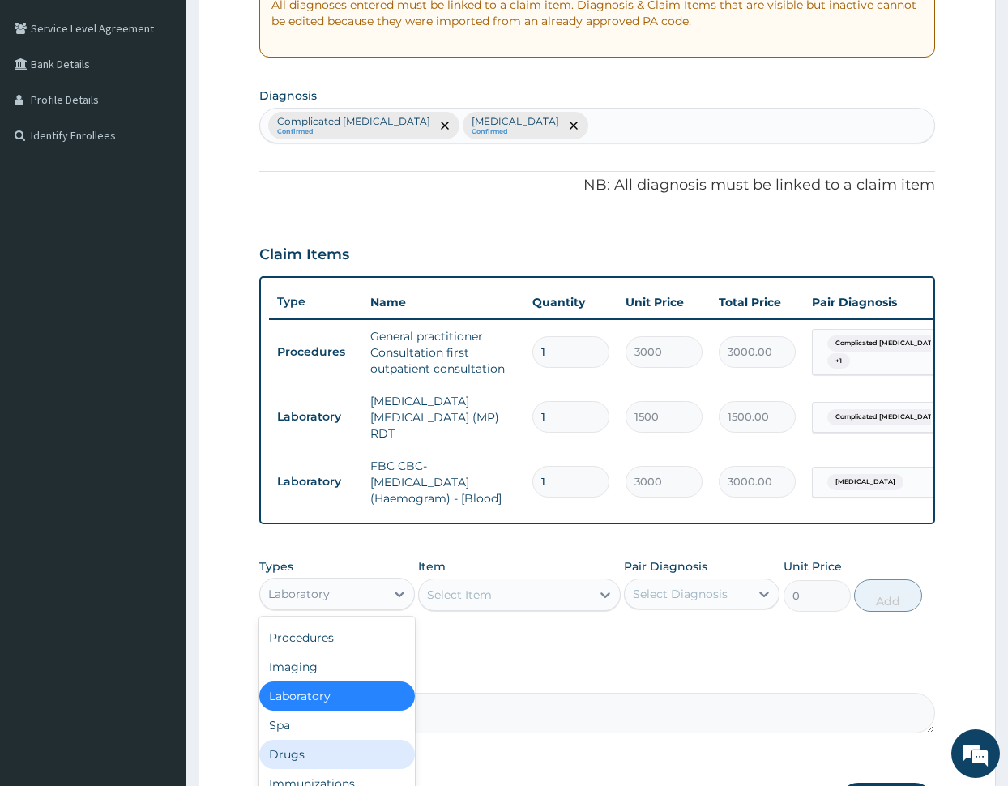
click at [339, 747] on div "Drugs" at bounding box center [337, 754] width 156 height 29
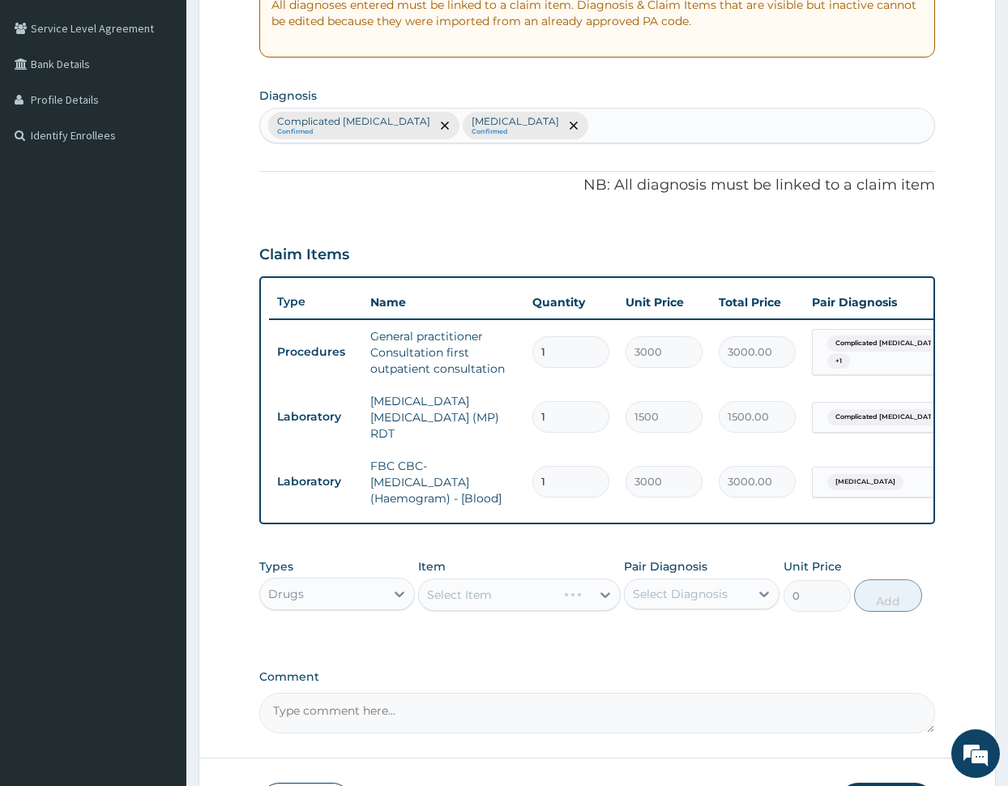
click at [392, 644] on div "Types option Drugs, selected. Select is focused ,type to refine list, press Dow…" at bounding box center [597, 597] width 676 height 94
click at [505, 595] on div "Select Item" at bounding box center [519, 594] width 203 height 32
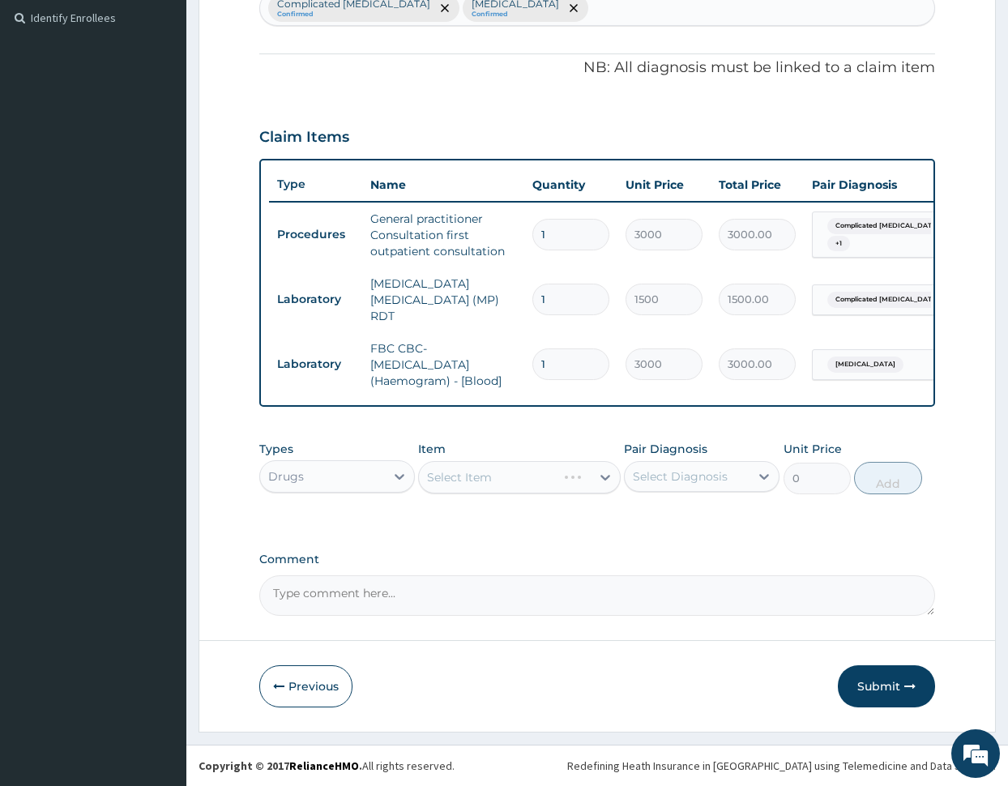
scroll to position [447, 0]
click at [510, 478] on div "Select Item" at bounding box center [505, 477] width 172 height 26
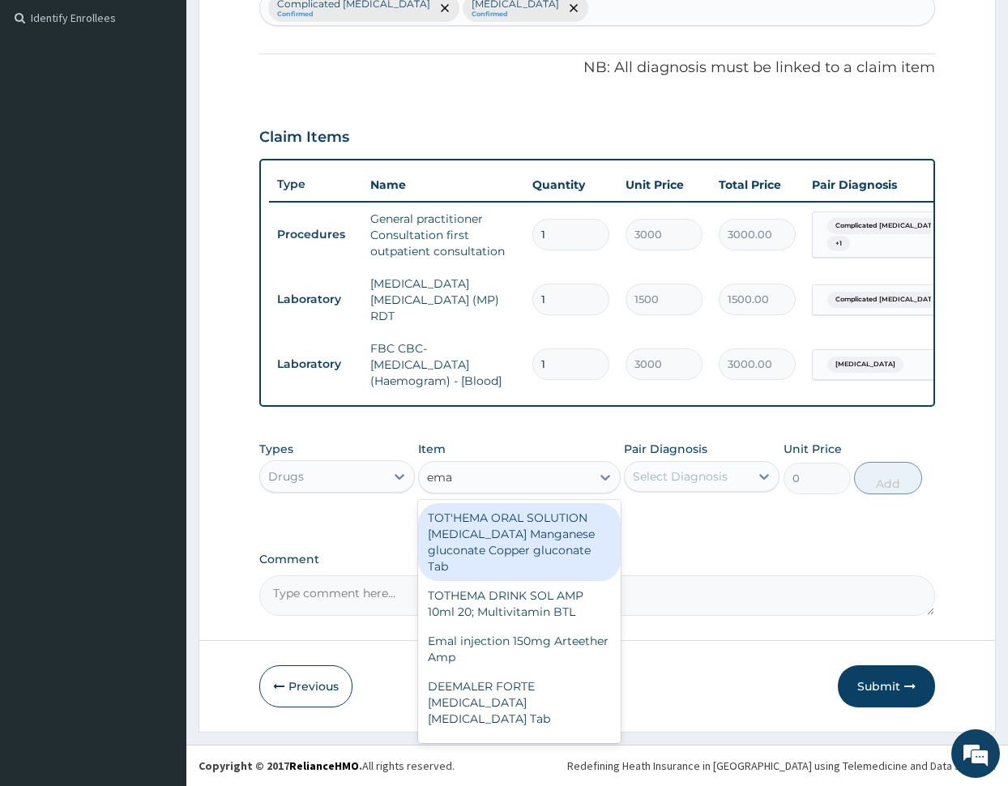
type input "emal"
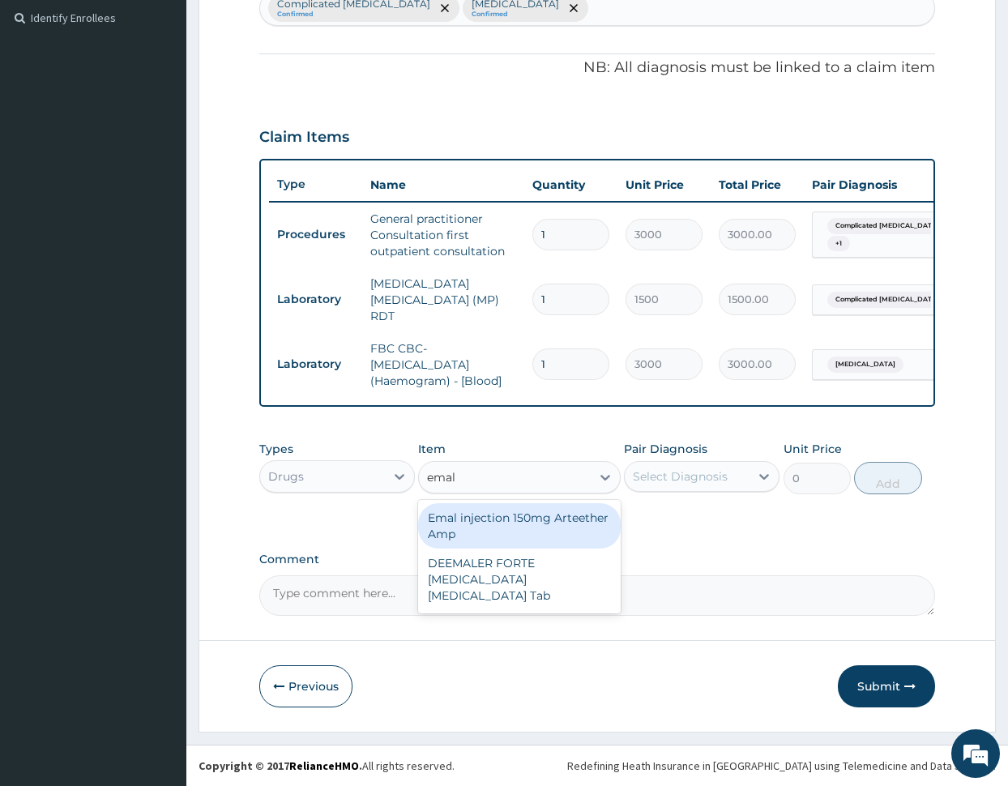
click at [514, 518] on div "Emal injection 150mg Arteether Amp" at bounding box center [519, 525] width 203 height 45
type input "4259.25"
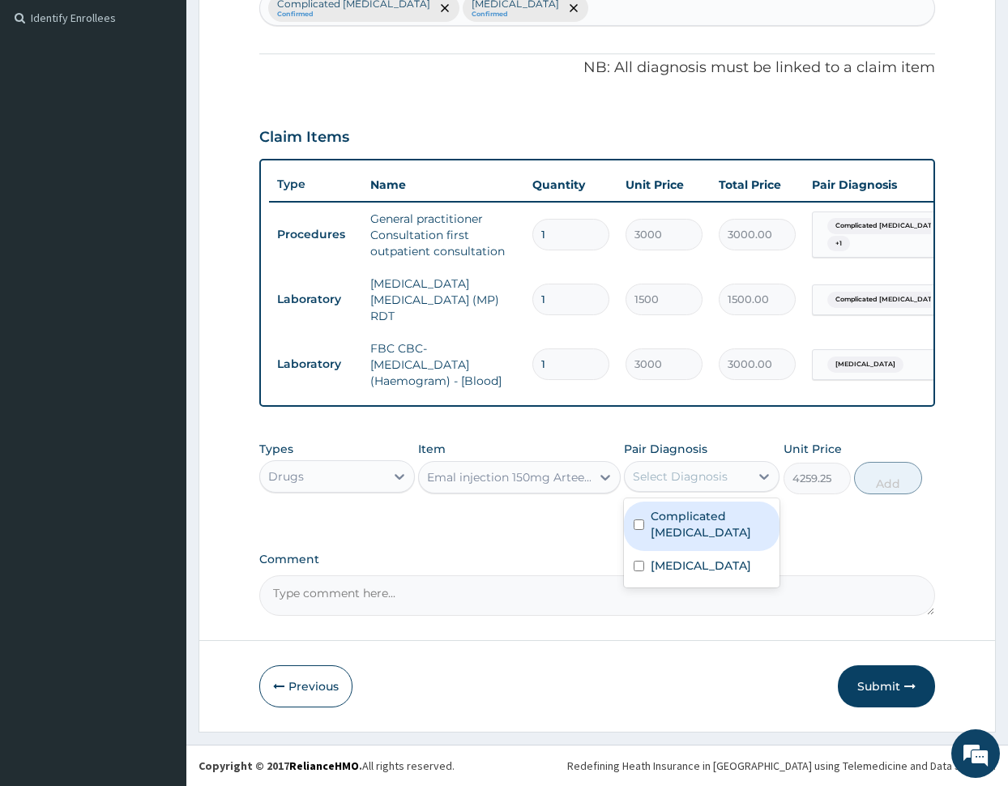
click at [677, 476] on div "Select Diagnosis" at bounding box center [680, 476] width 95 height 16
click at [690, 517] on label "Complicated [MEDICAL_DATA]" at bounding box center [709, 524] width 119 height 32
checkbox input "true"
click at [872, 474] on button "Add" at bounding box center [887, 478] width 67 height 32
type input "0"
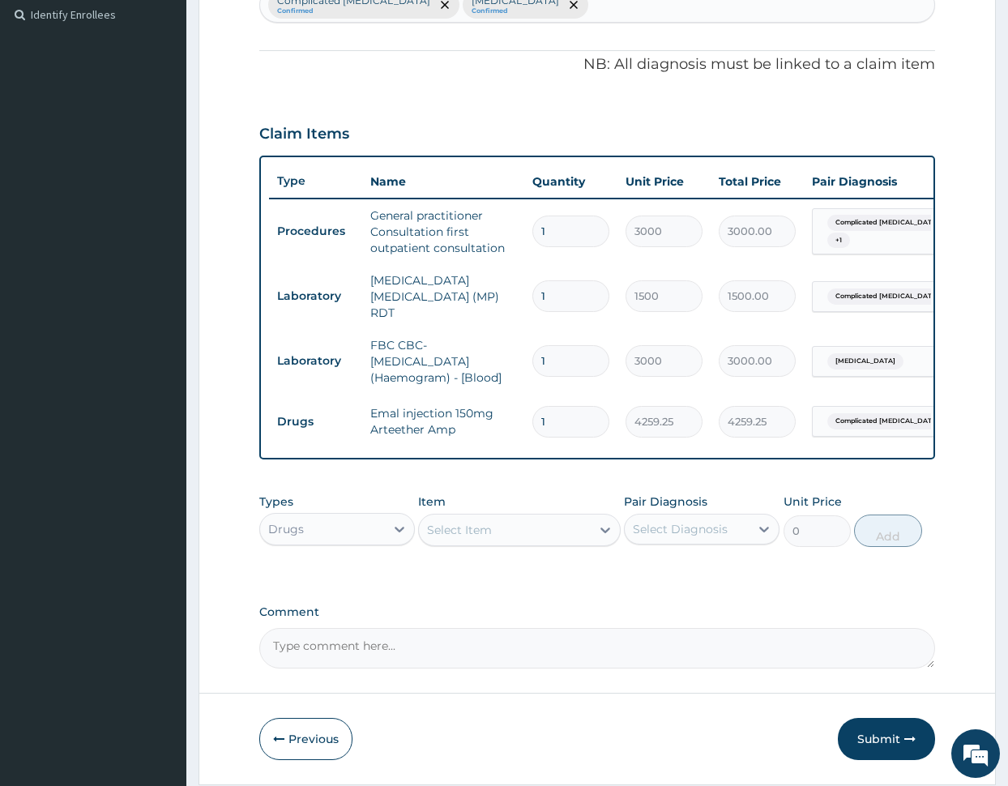
click at [527, 531] on div "Select Item" at bounding box center [505, 530] width 172 height 26
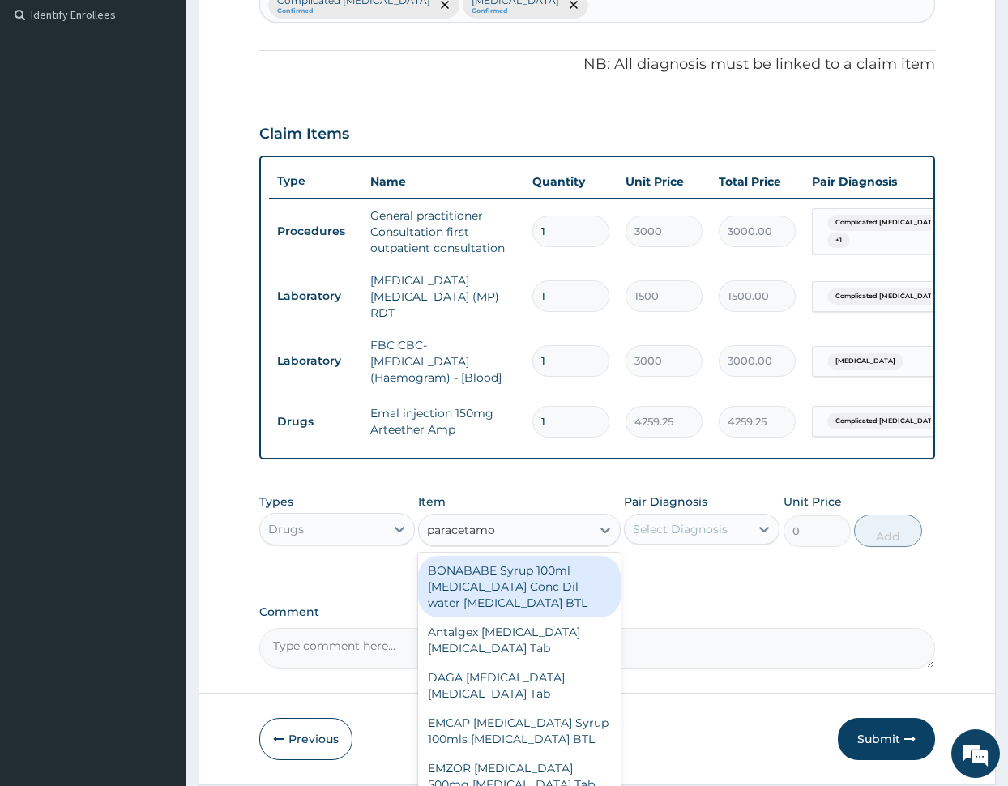
type input "paracetamol"
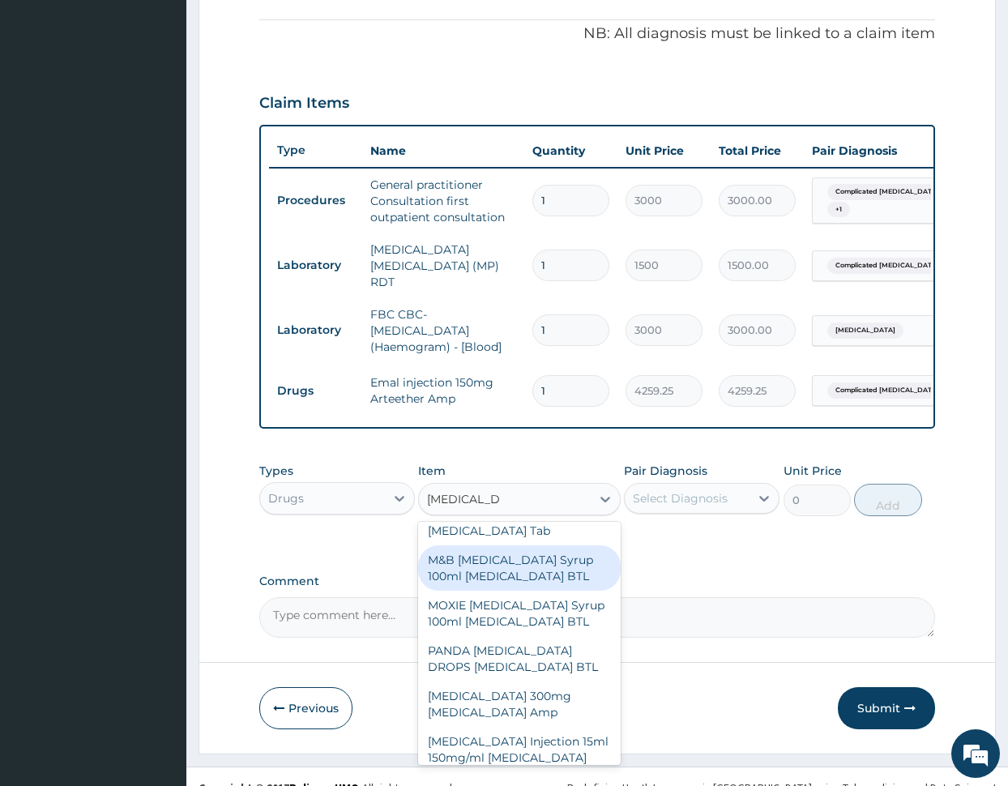
scroll to position [443, 0]
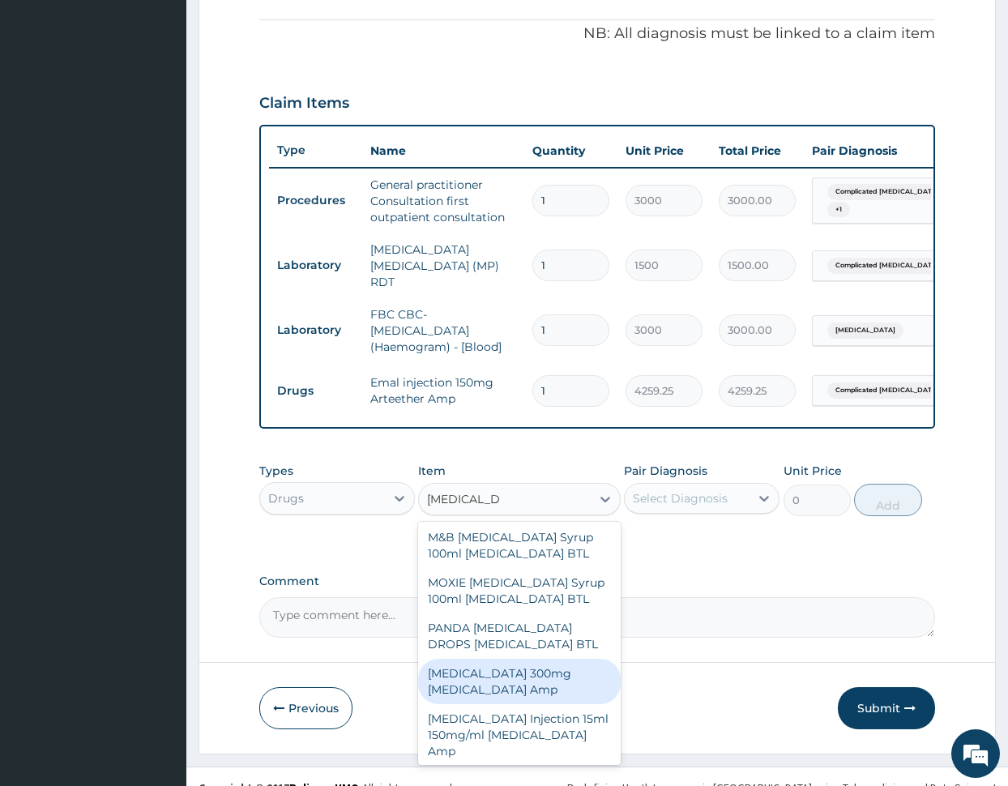
click at [519, 685] on div "Paracetamol 300mg Acetaminophen Amp" at bounding box center [519, 681] width 203 height 45
type input "345"
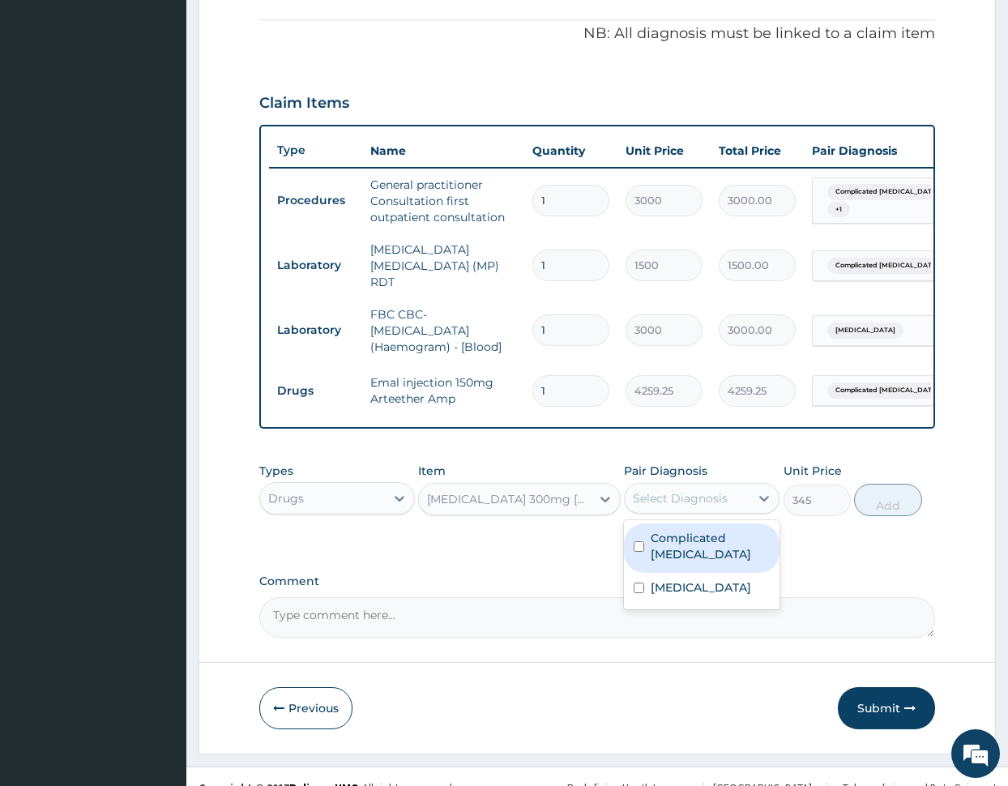
click at [682, 497] on div "Select Diagnosis" at bounding box center [680, 498] width 95 height 16
click at [696, 562] on label "Complicated [MEDICAL_DATA]" at bounding box center [709, 546] width 119 height 32
checkbox input "true"
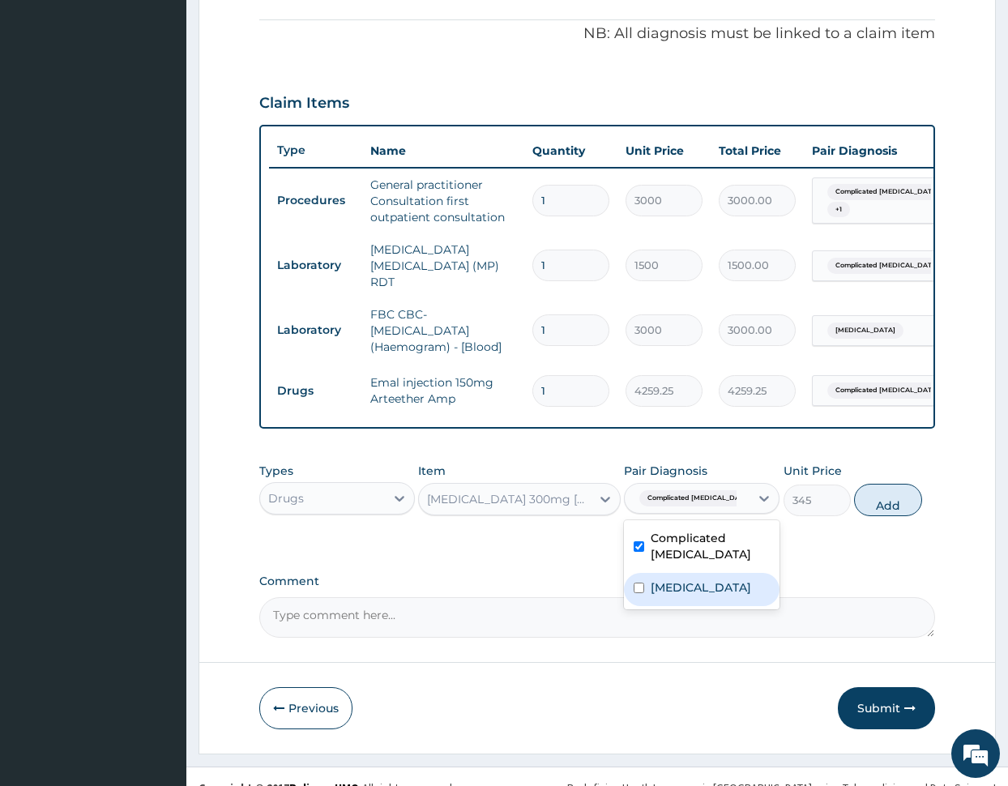
click at [696, 589] on label "[MEDICAL_DATA]" at bounding box center [700, 587] width 100 height 16
checkbox input "true"
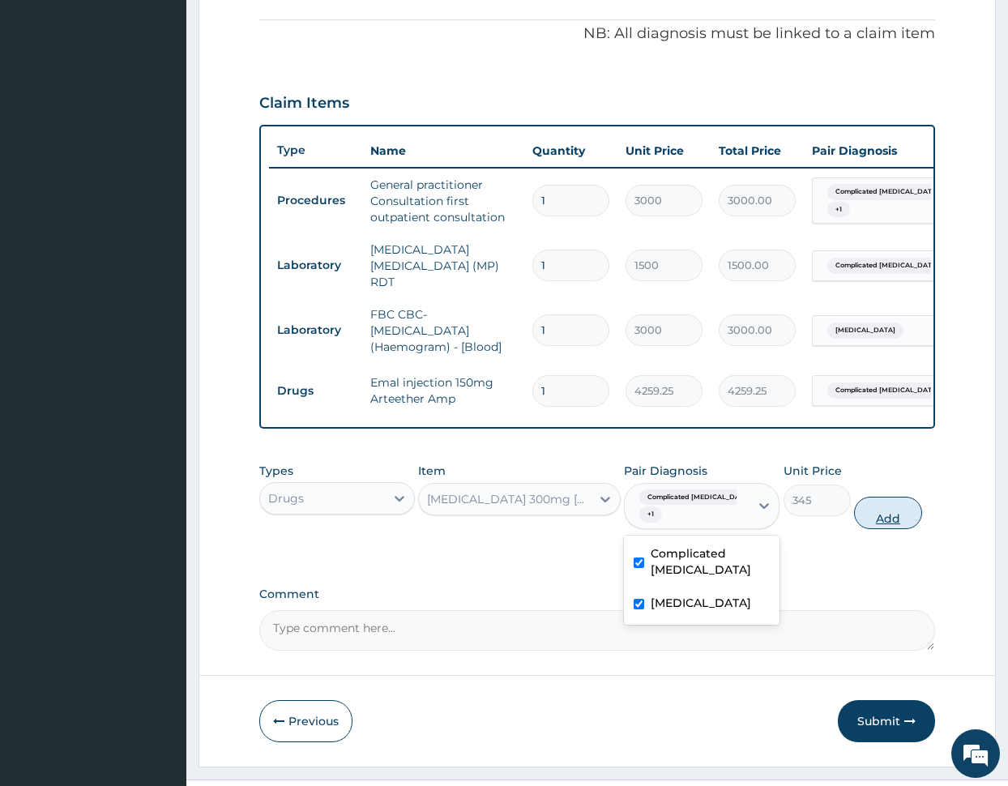
click at [880, 512] on button "Add" at bounding box center [887, 513] width 67 height 32
type input "0"
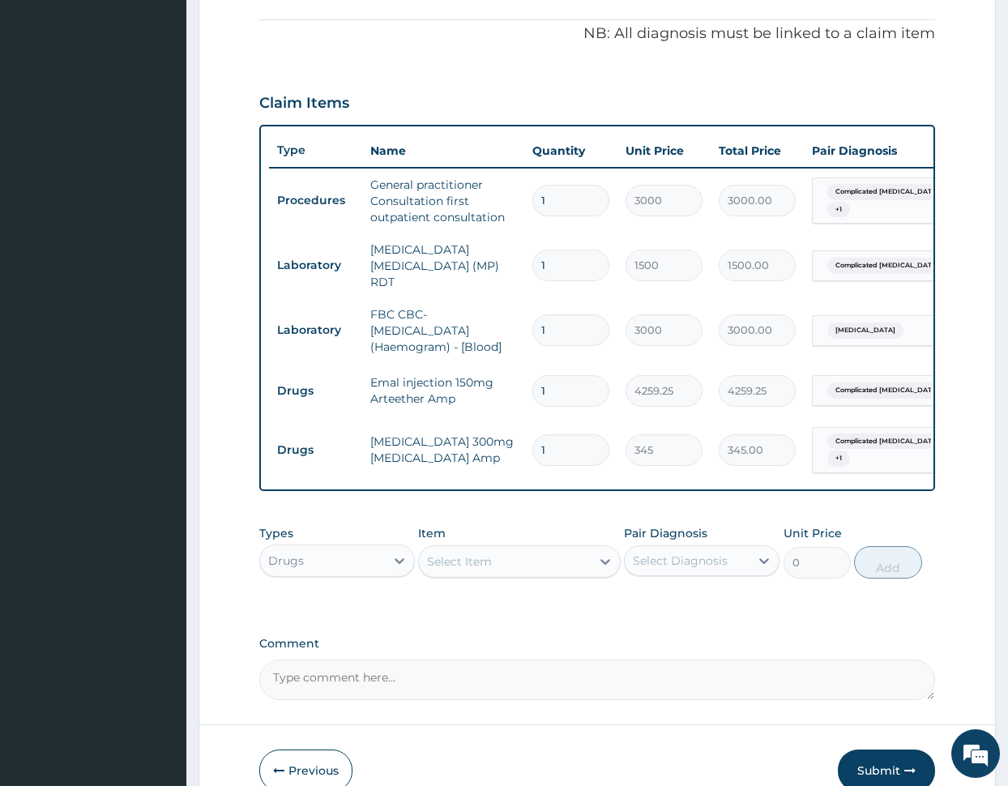
click at [565, 568] on div "Select Item" at bounding box center [505, 561] width 172 height 26
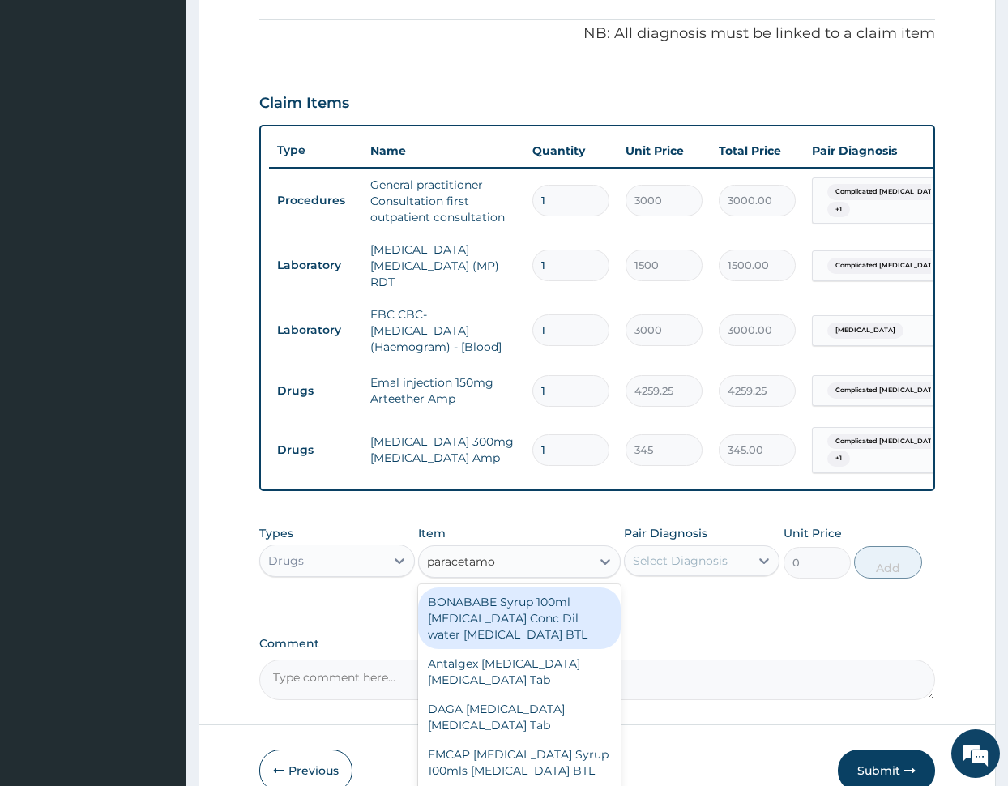
type input "[MEDICAL_DATA]"
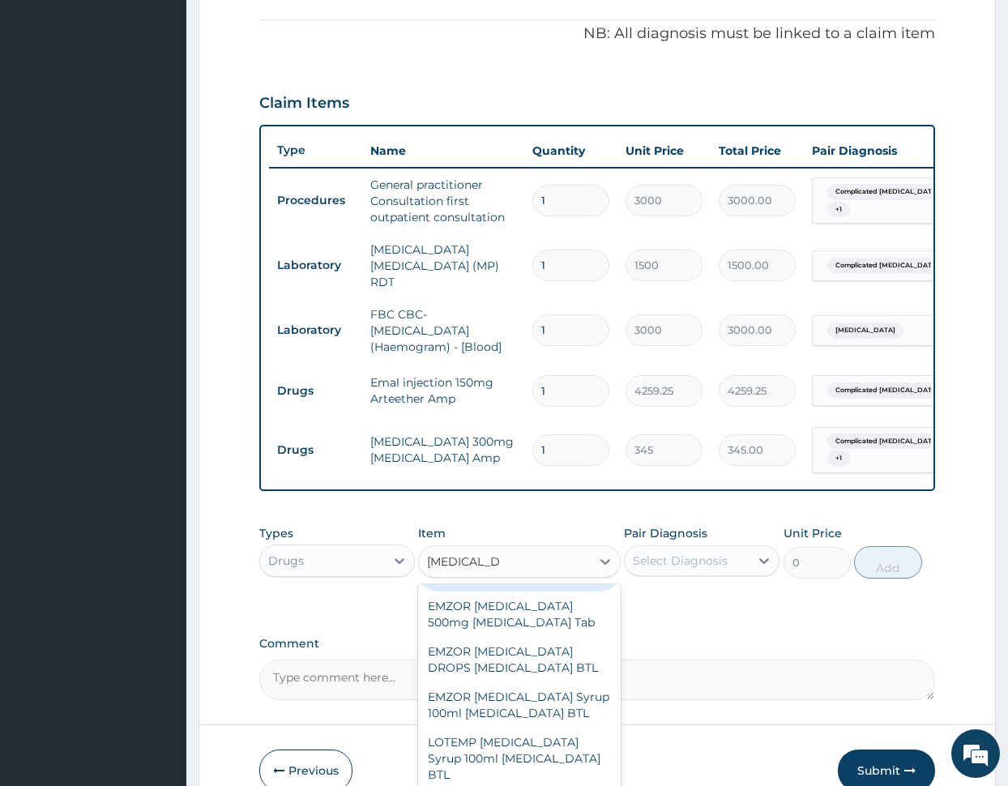
scroll to position [212, 0]
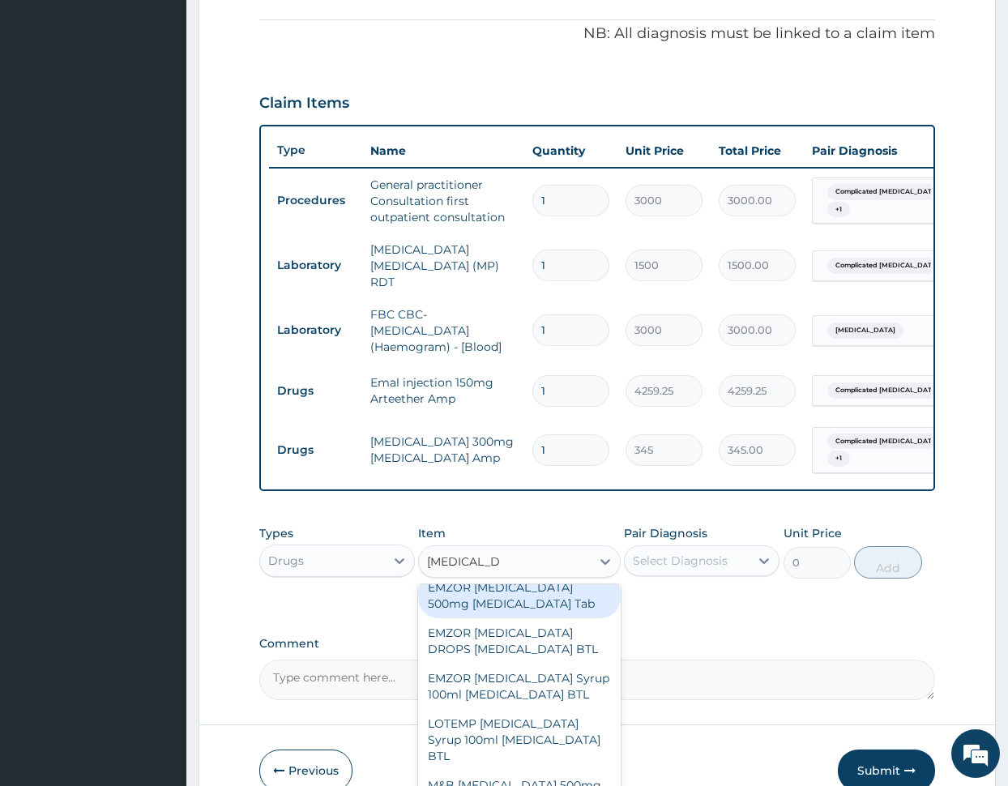
click at [551, 618] on div "EMZOR [MEDICAL_DATA] 500mg [MEDICAL_DATA] Tab" at bounding box center [519, 595] width 203 height 45
type input "17.25"
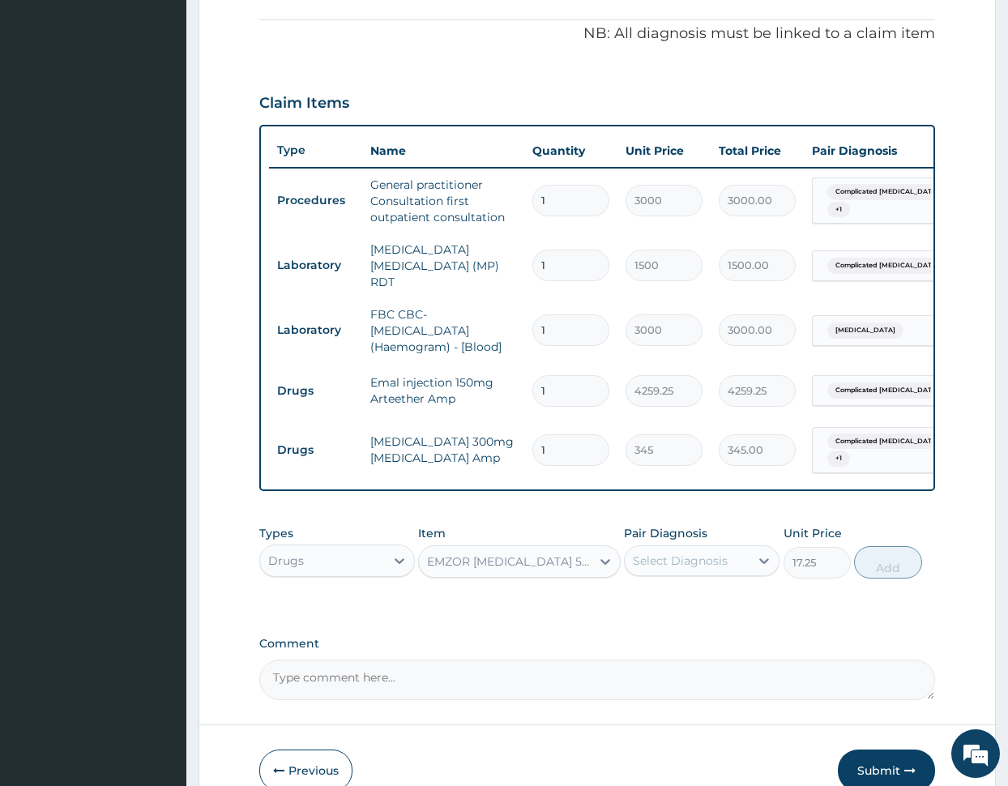
click at [562, 574] on div "EMZOR [MEDICAL_DATA] 500mg [MEDICAL_DATA] Tab" at bounding box center [505, 561] width 172 height 26
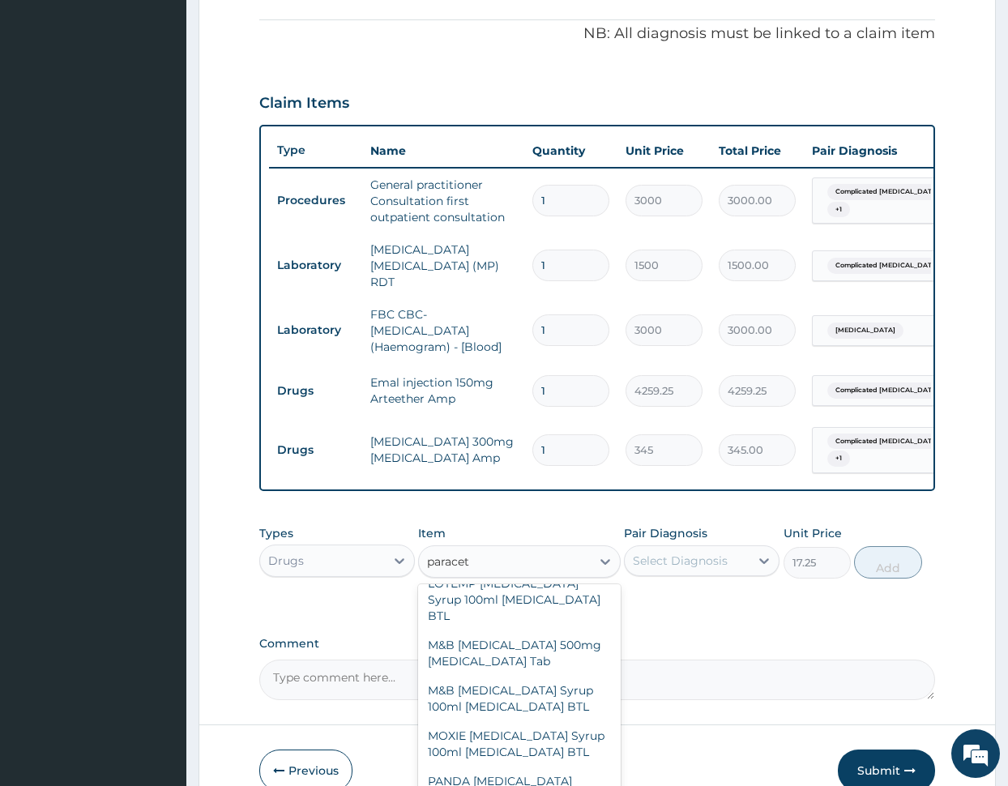
scroll to position [291, 0]
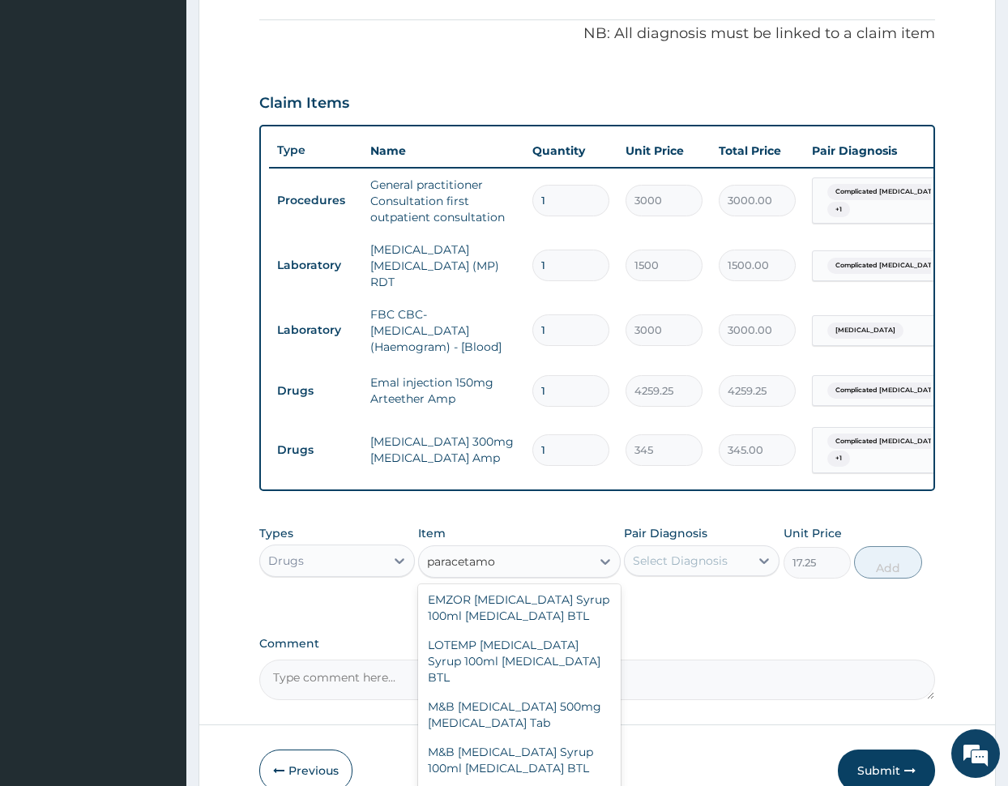
type input "[MEDICAL_DATA]"
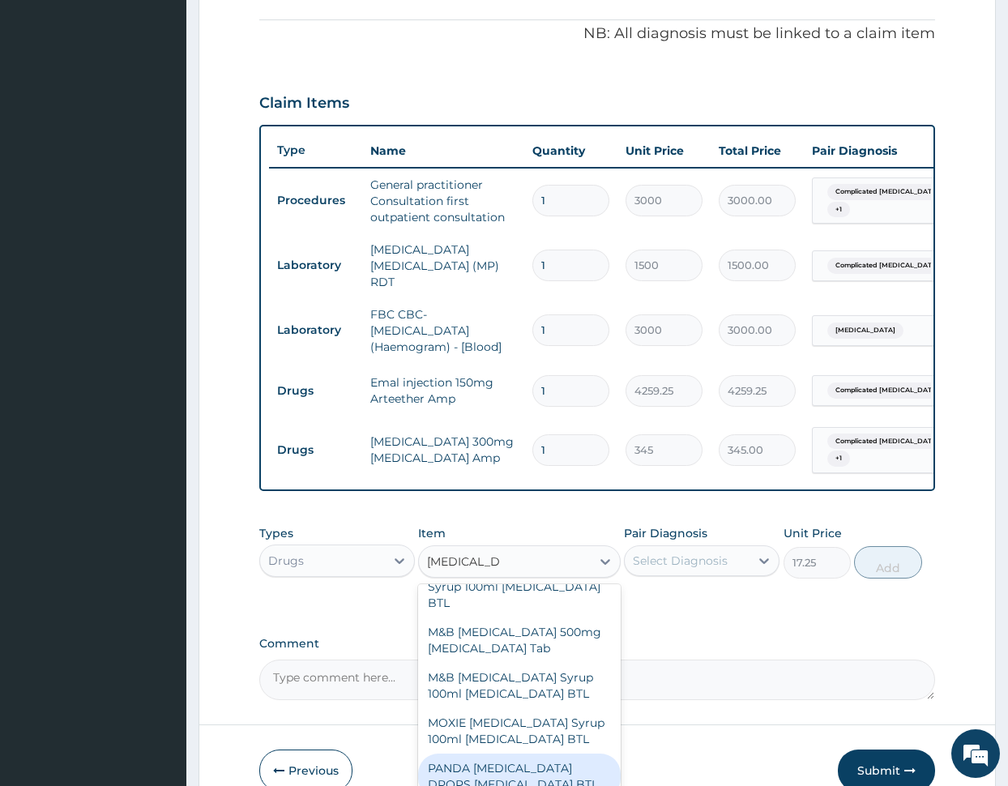
scroll to position [339, 0]
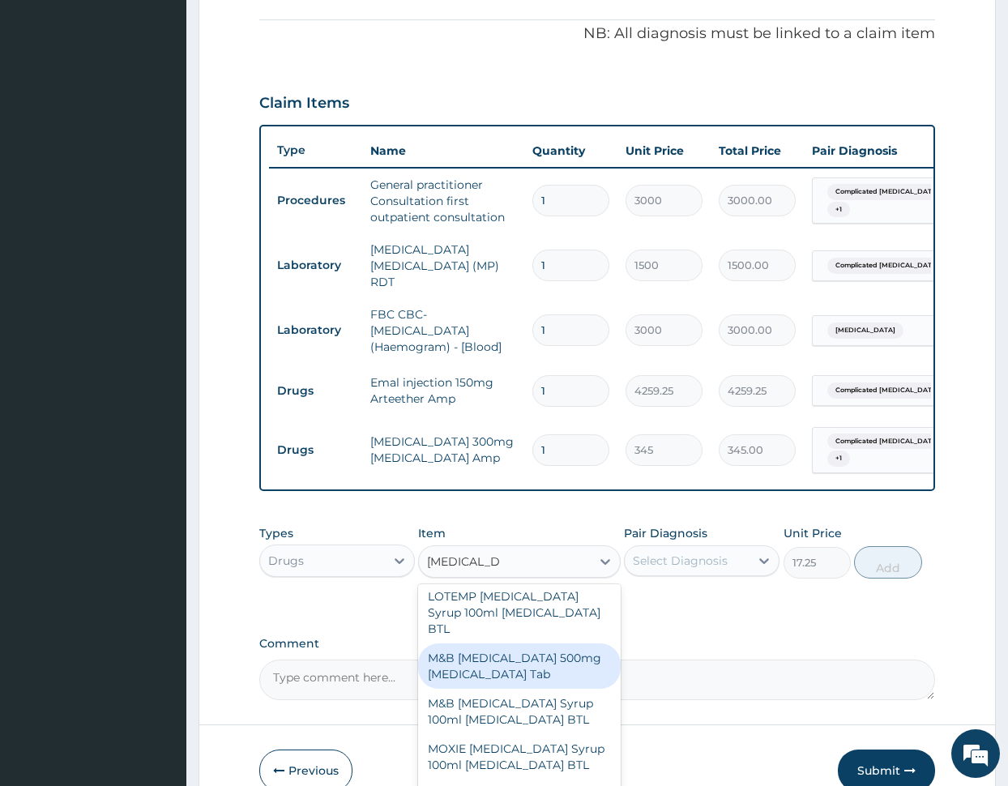
click at [483, 684] on div "M&B [MEDICAL_DATA] 500mg [MEDICAL_DATA] Tab" at bounding box center [519, 665] width 203 height 45
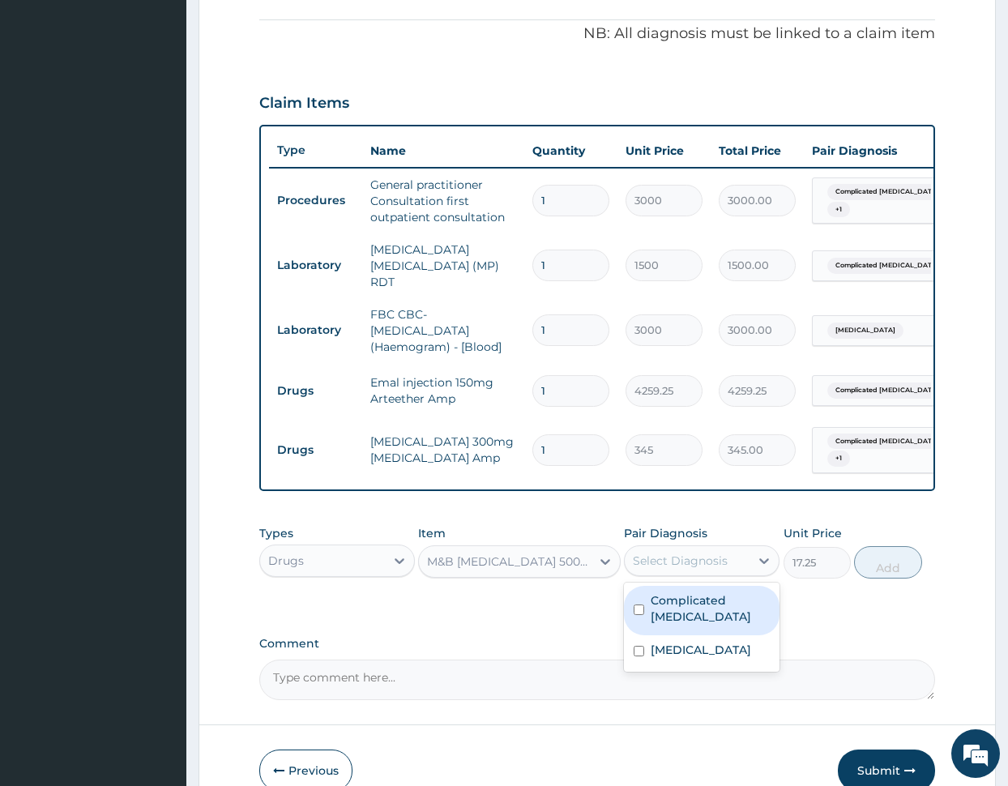
click at [674, 561] on div "Select Diagnosis" at bounding box center [680, 560] width 95 height 16
click at [677, 604] on label "Complicated malaria" at bounding box center [709, 608] width 119 height 32
checkbox input "true"
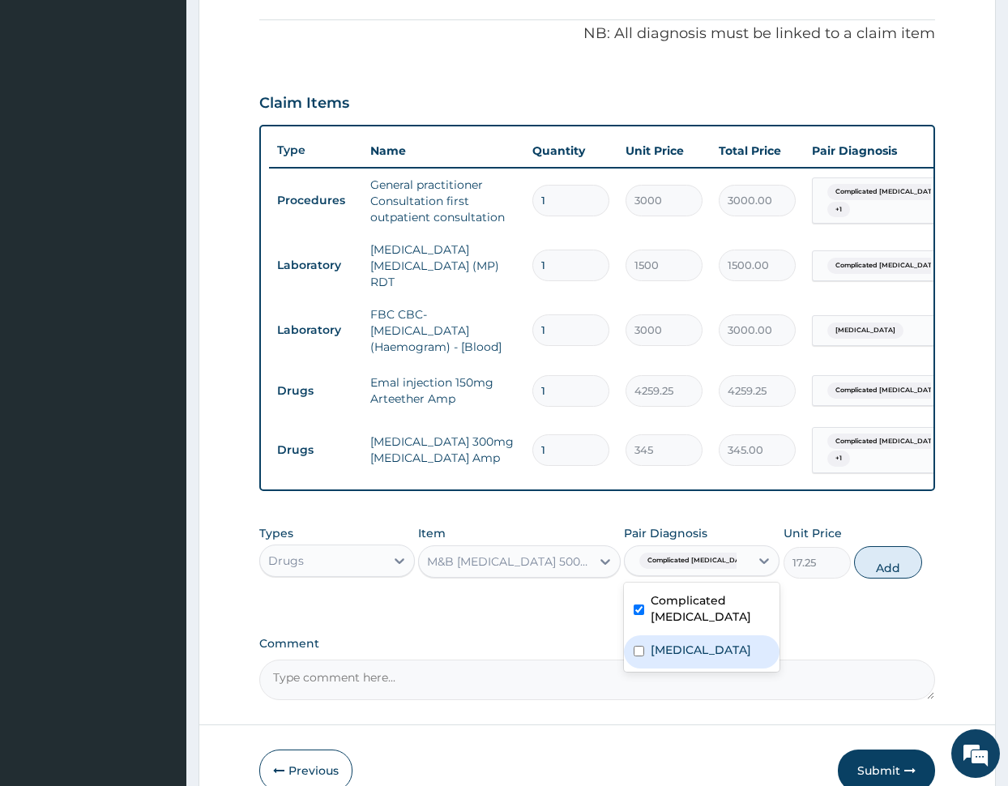
click at [681, 658] on label "Typhoid fever" at bounding box center [700, 650] width 100 height 16
checkbox input "true"
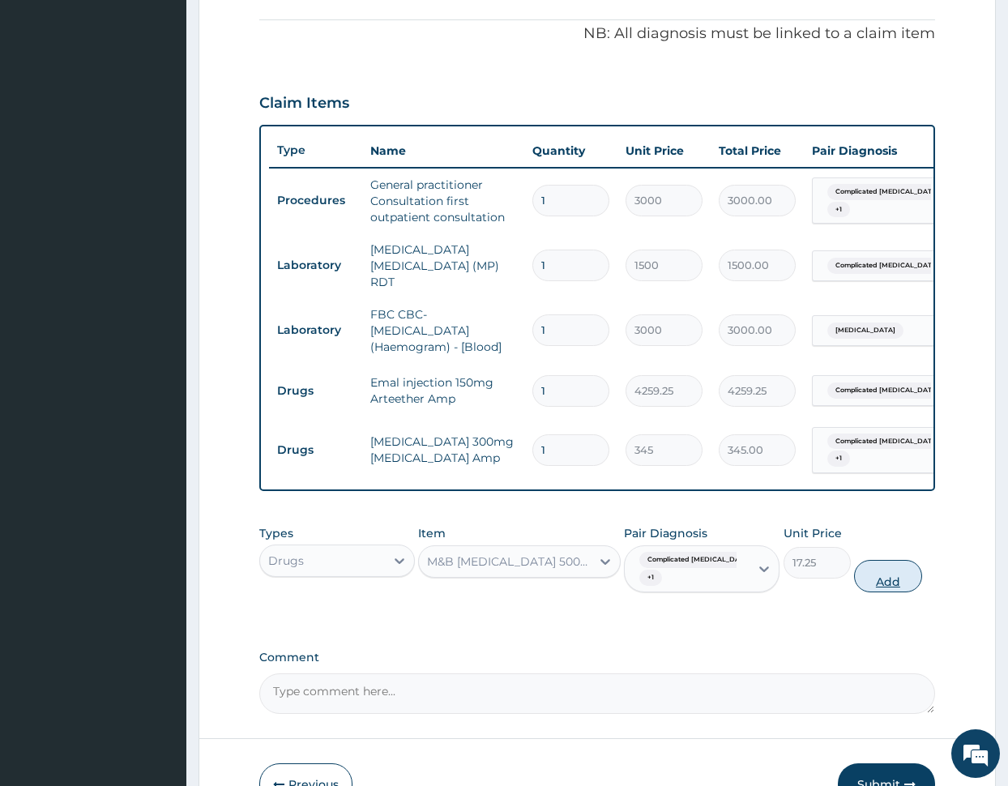
click at [881, 577] on button "Add" at bounding box center [887, 576] width 67 height 32
type input "0"
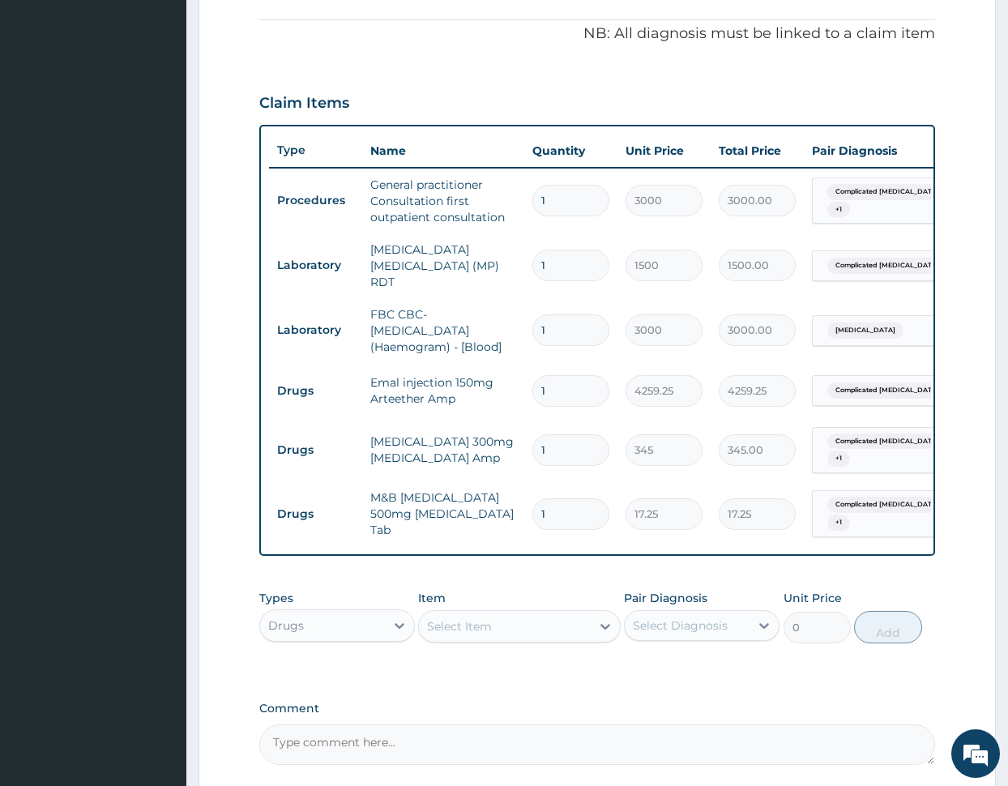
type input "0.00"
type input "9"
type input "155.25"
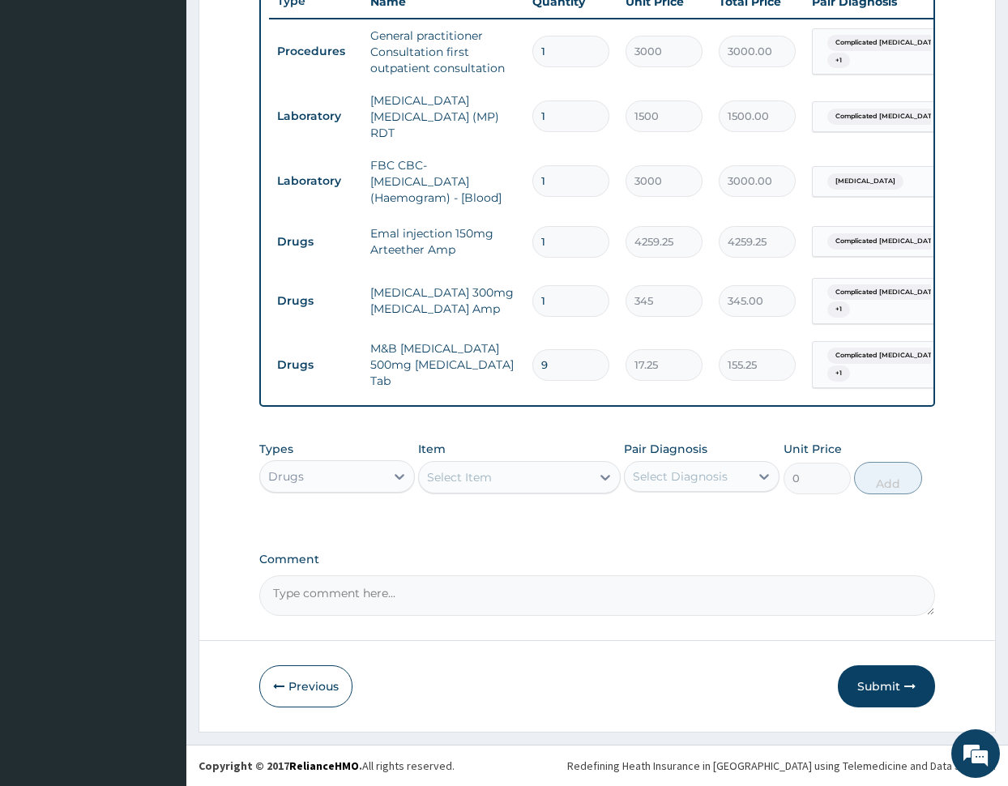
scroll to position [630, 0]
type input "9"
click at [853, 684] on button "Submit" at bounding box center [886, 686] width 97 height 42
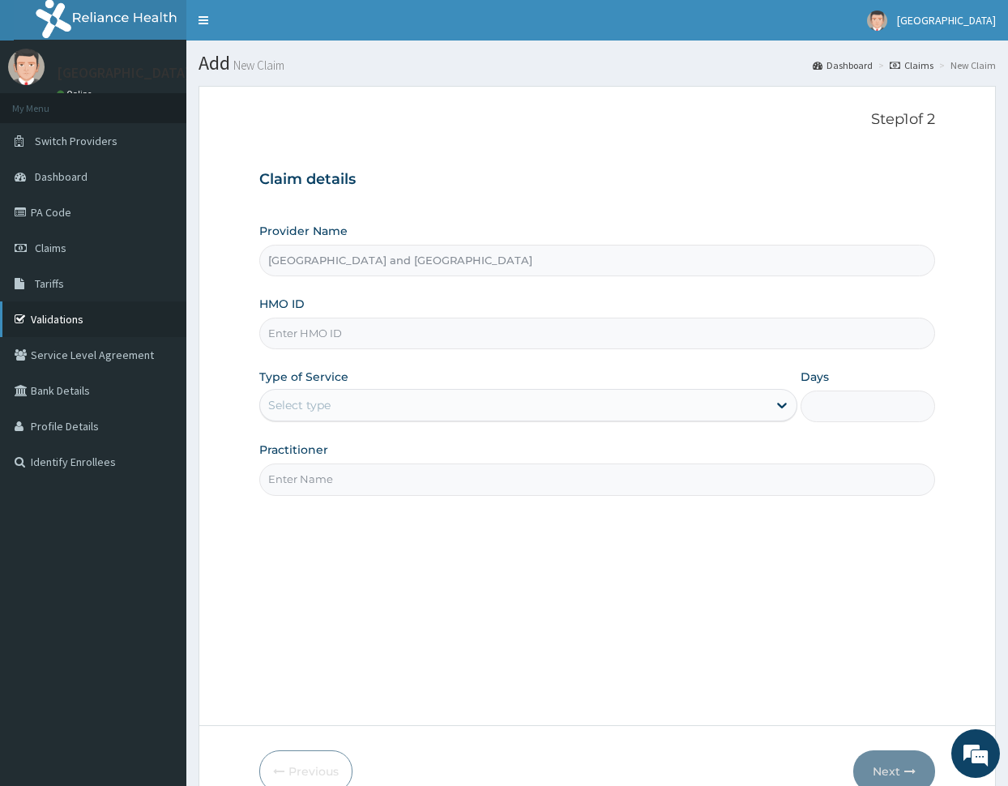
click at [85, 322] on link "Validations" at bounding box center [93, 319] width 186 height 36
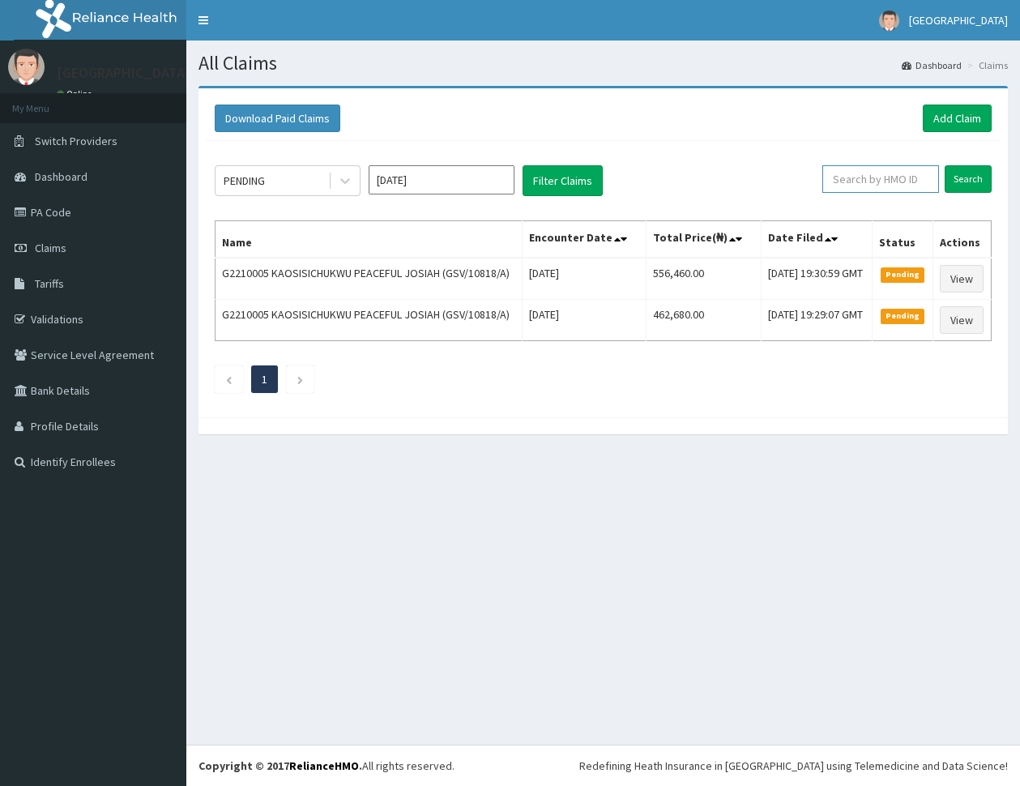
click at [877, 177] on input "text" at bounding box center [880, 179] width 117 height 28
click at [791, 173] on div "PENDING [DATE] Filter Claims" at bounding box center [519, 180] width 608 height 31
paste input "FMI/10229/c"
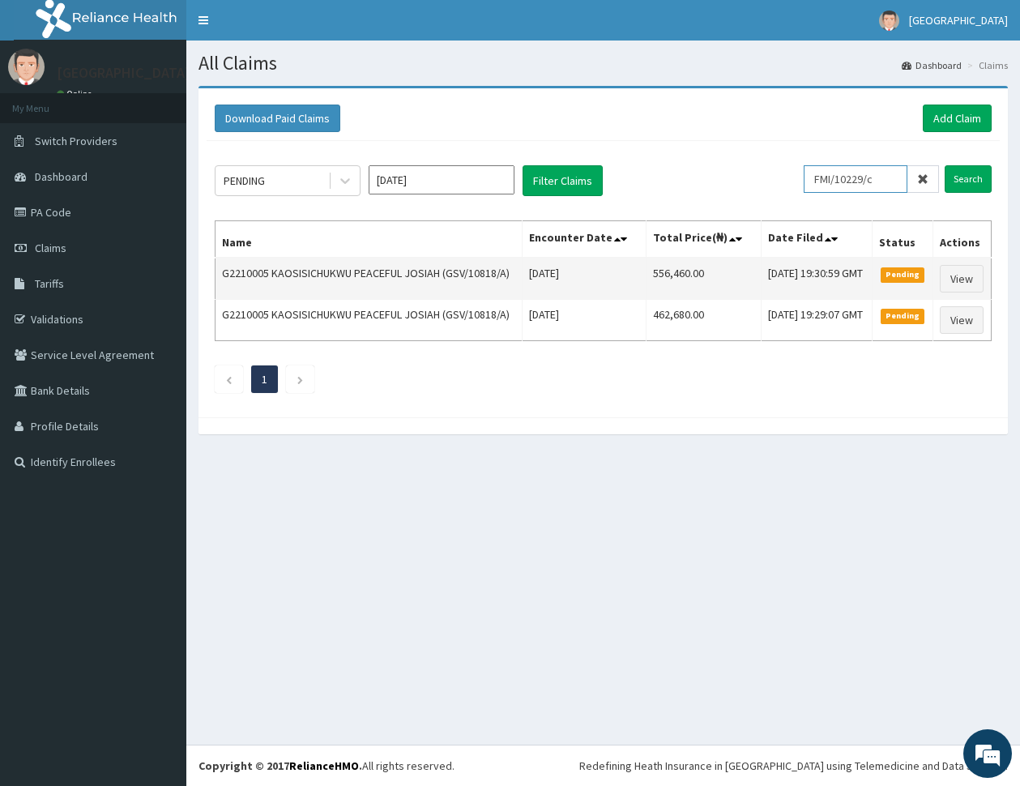
scroll to position [0, 9]
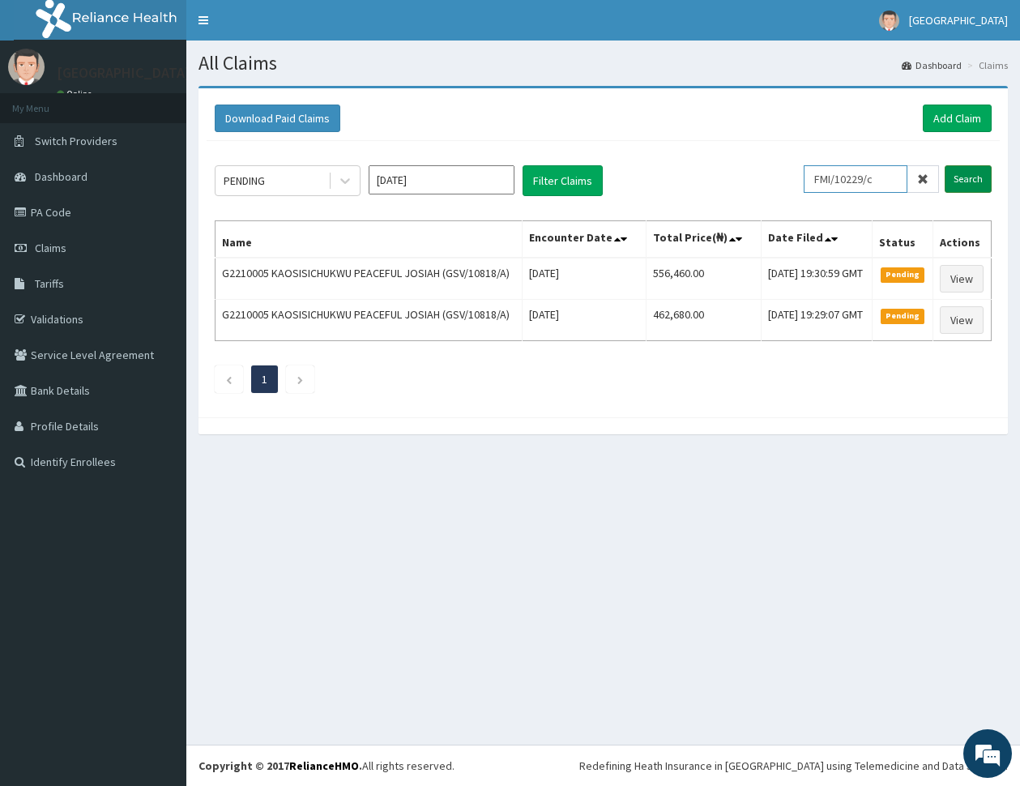
type input "FMI/10229/c"
click at [972, 179] on input "Search" at bounding box center [968, 179] width 47 height 28
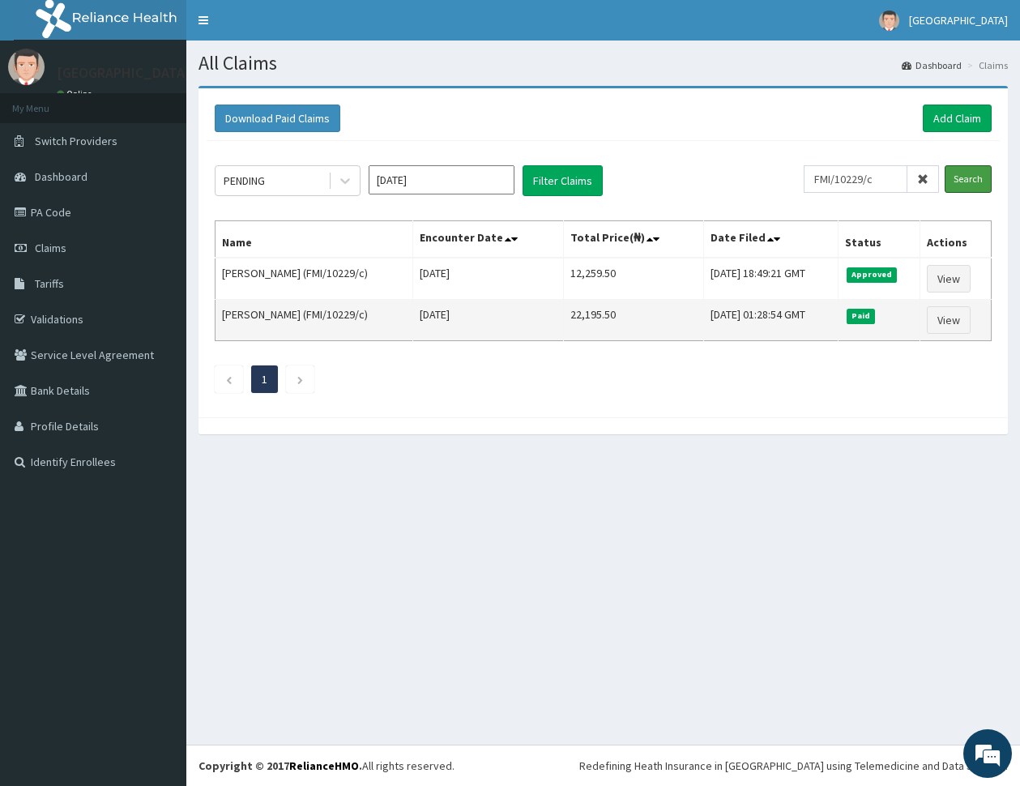
scroll to position [0, 0]
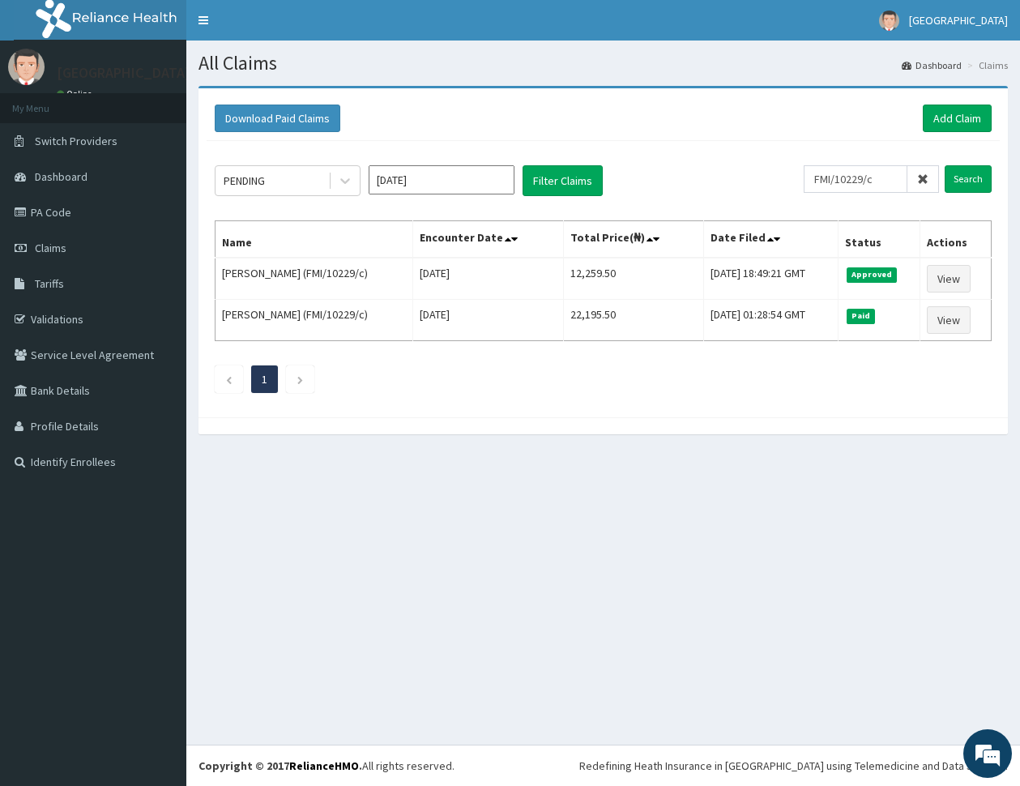
click at [587, 644] on div "All Claims Dashboard Claims Download Paid Claims Add Claim × Note you can only …" at bounding box center [603, 393] width 834 height 704
click at [953, 114] on link "Add Claim" at bounding box center [957, 118] width 69 height 28
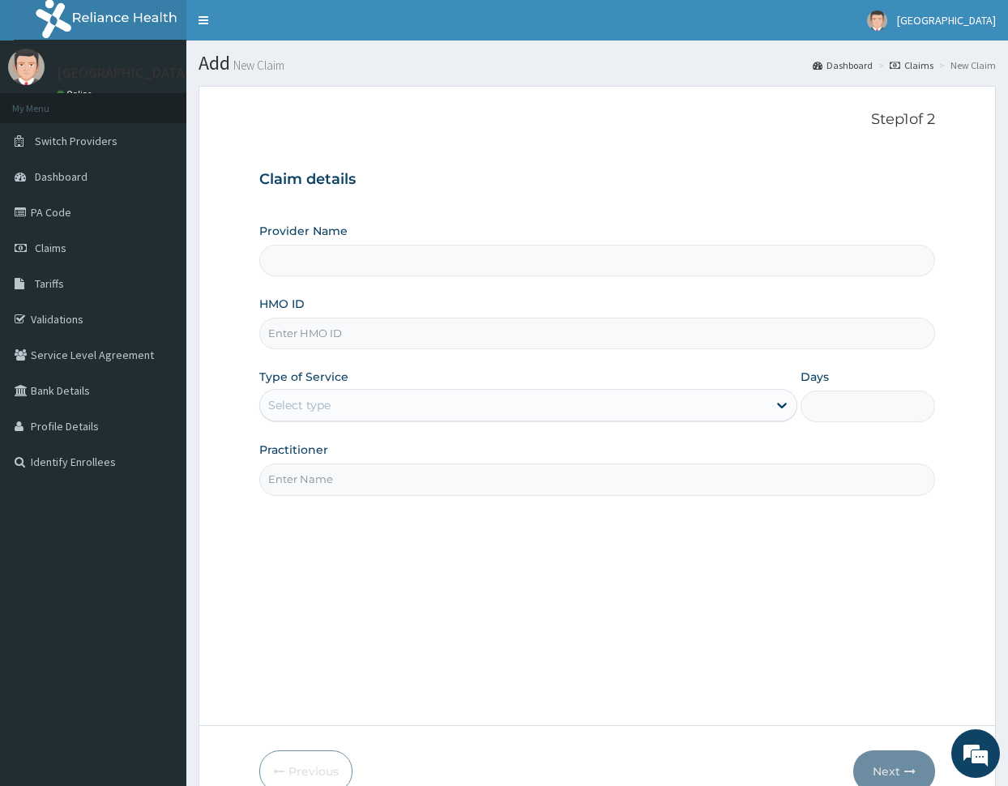
type input "[GEOGRAPHIC_DATA] and [GEOGRAPHIC_DATA]"
paste input "FMI/10229/E"
type input "FMI/10229/E"
click at [557, 582] on div "Step 1 of 2 Claim details Provider Name [GEOGRAPHIC_DATA] and Diagnostic Center…" at bounding box center [597, 406] width 676 height 590
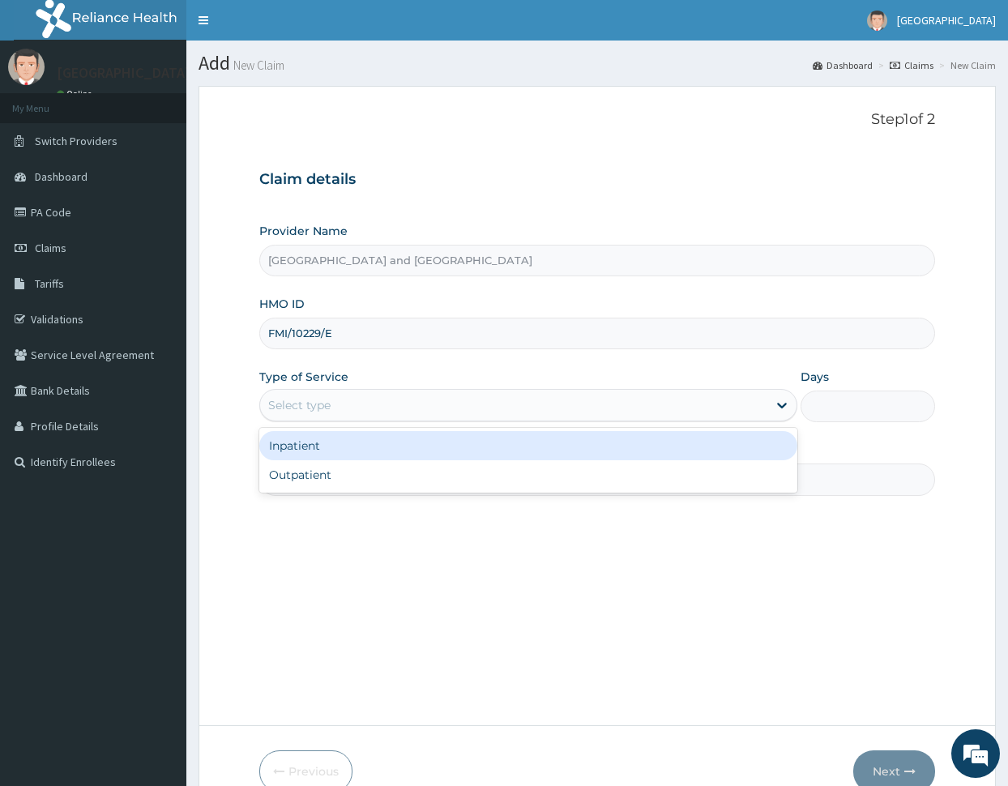
click at [396, 405] on div "Select type" at bounding box center [514, 405] width 508 height 26
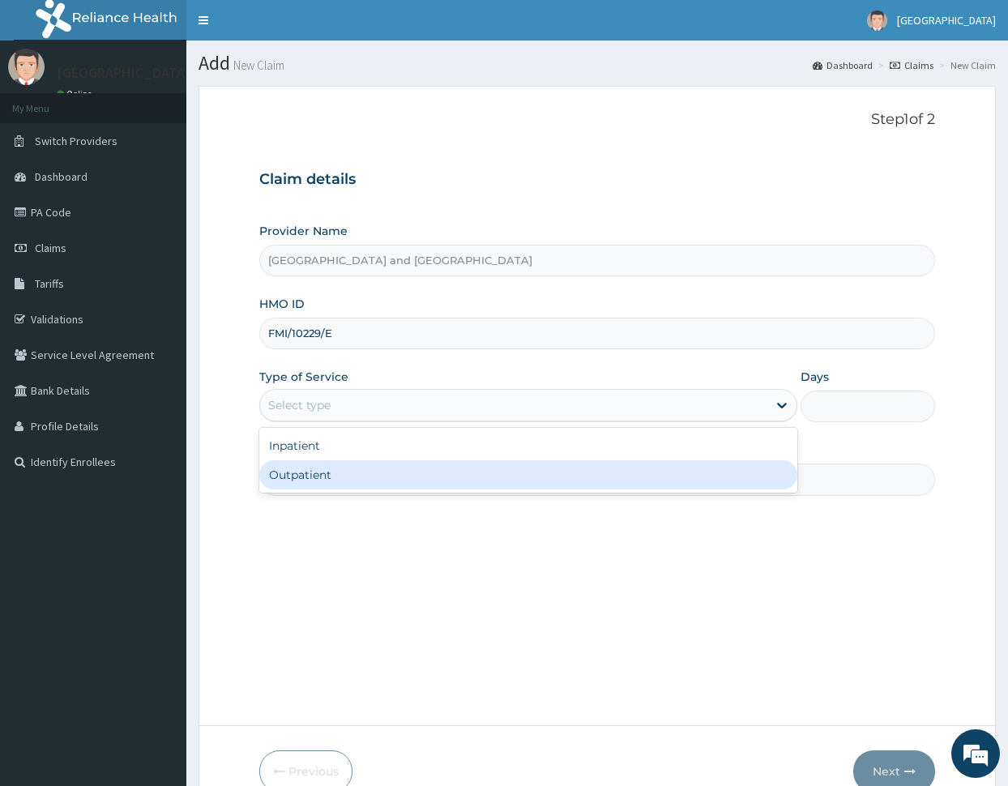
click at [380, 488] on div "Outpatient" at bounding box center [528, 474] width 539 height 29
type input "1"
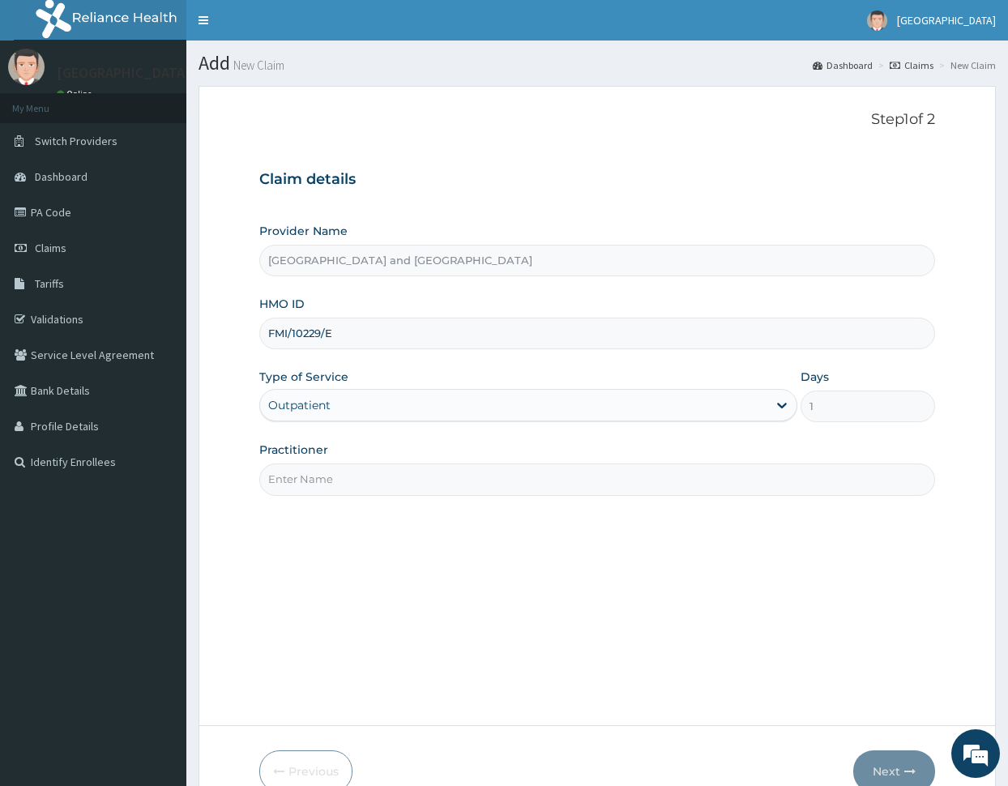
click at [382, 477] on input "Practitioner" at bounding box center [597, 479] width 676 height 32
type input "d"
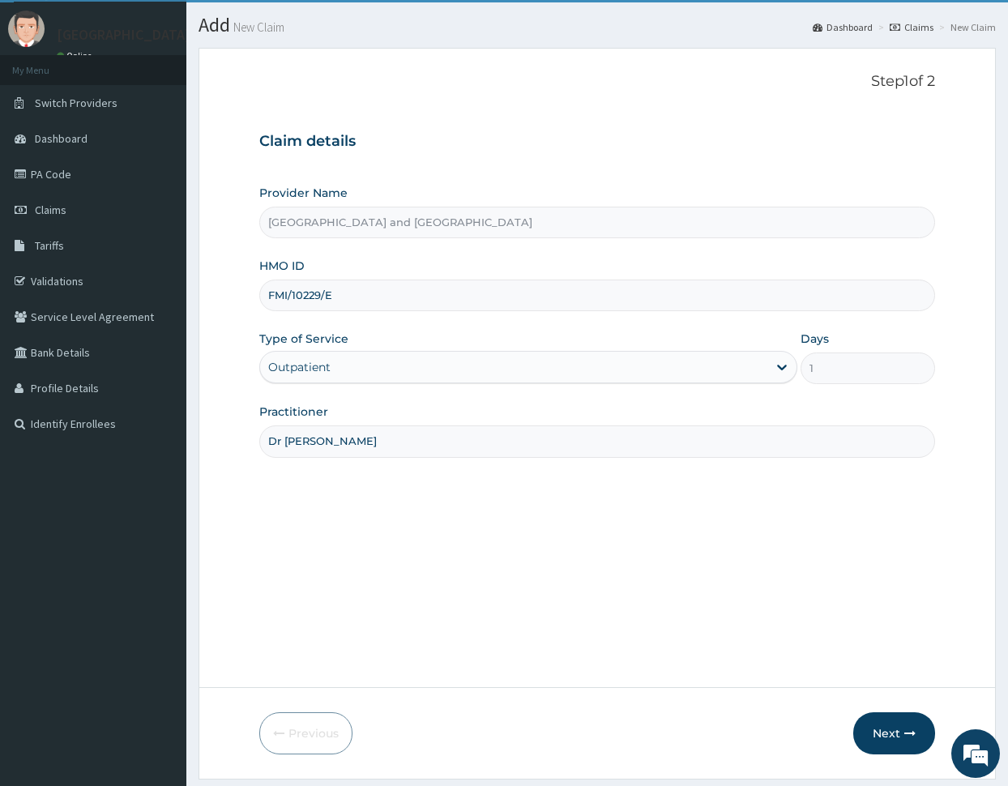
scroll to position [85, 0]
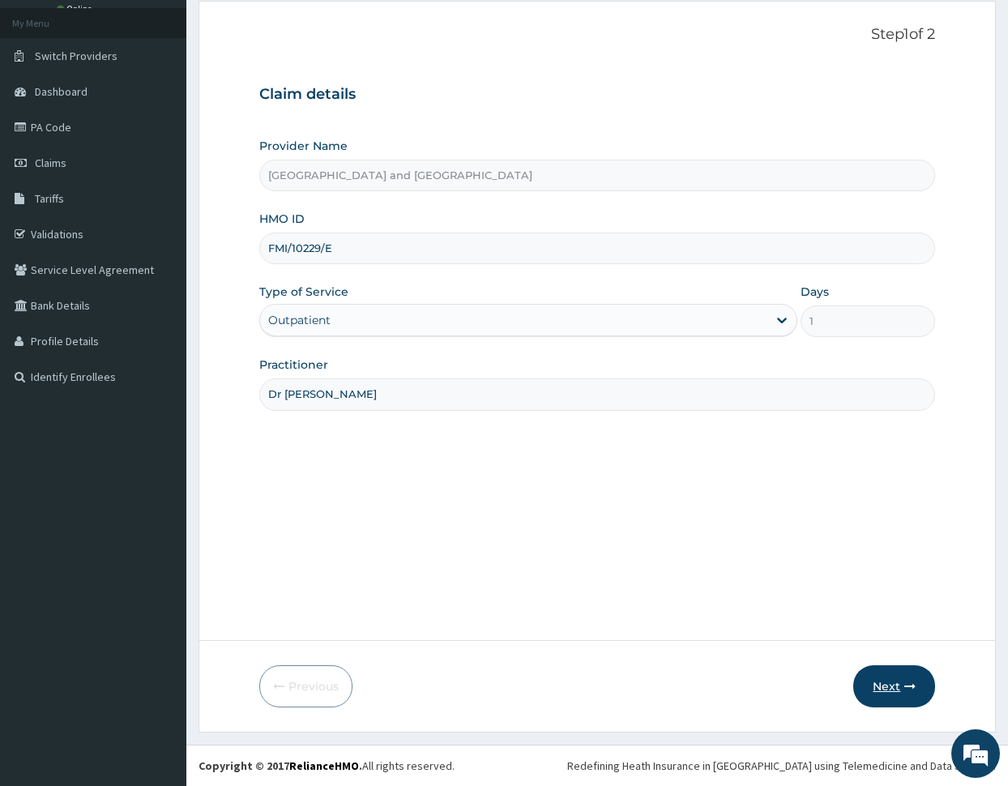
type input "Dr [PERSON_NAME]"
click at [887, 694] on button "Next" at bounding box center [894, 686] width 82 height 42
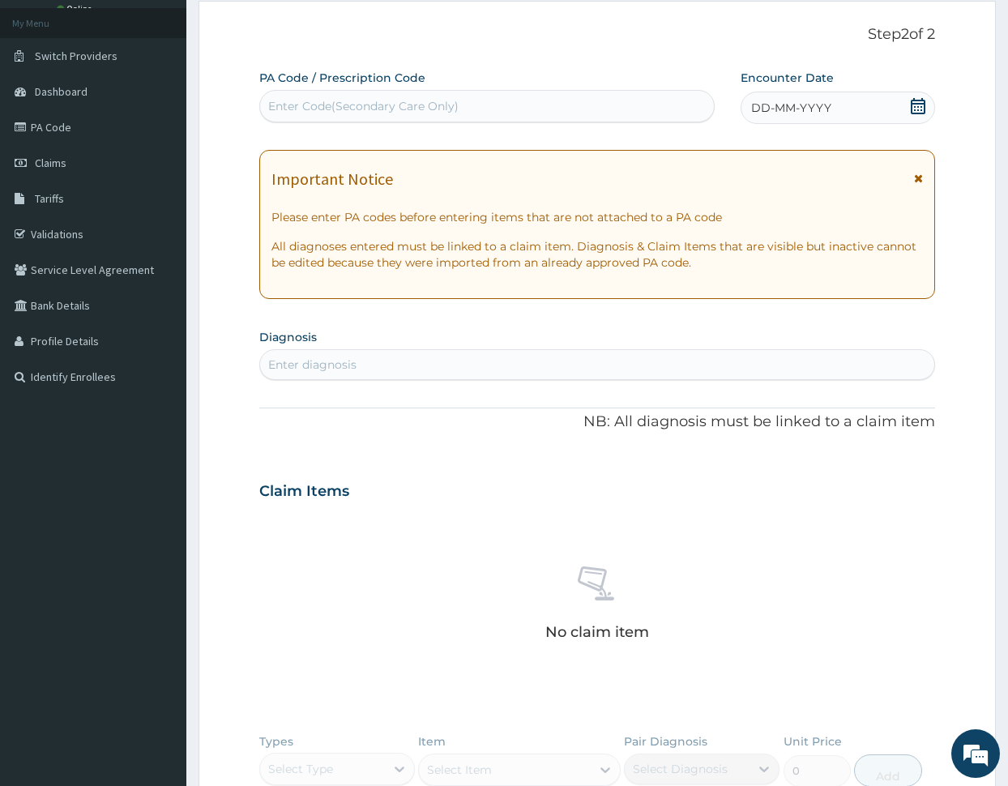
click at [849, 113] on div "DD-MM-YYYY" at bounding box center [837, 108] width 195 height 32
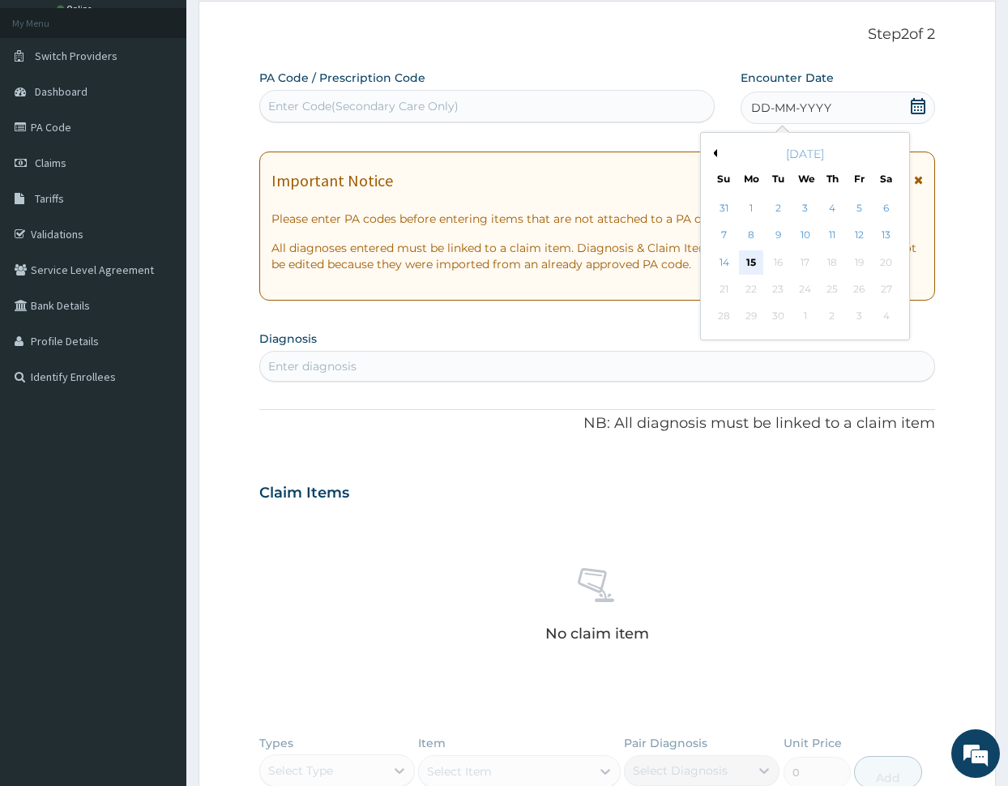
click at [748, 262] on div "15" at bounding box center [751, 262] width 24 height 24
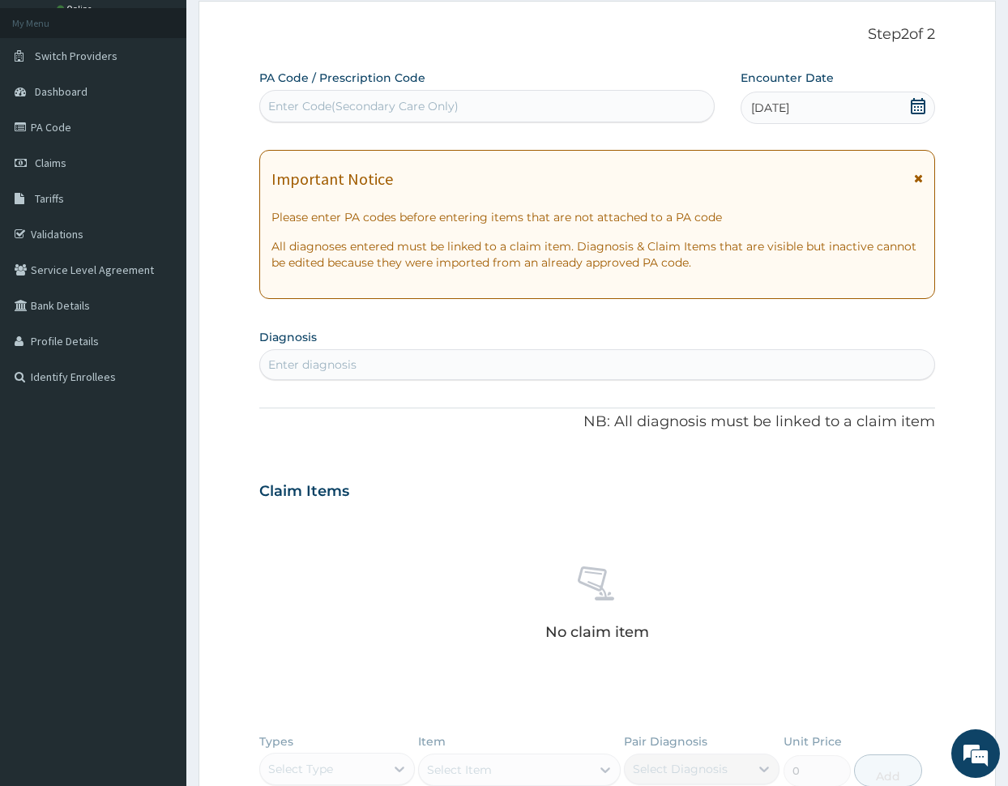
click at [424, 358] on div "Enter diagnosis" at bounding box center [597, 365] width 675 height 26
click at [584, 369] on div "Enter diagnosis" at bounding box center [597, 365] width 675 height 26
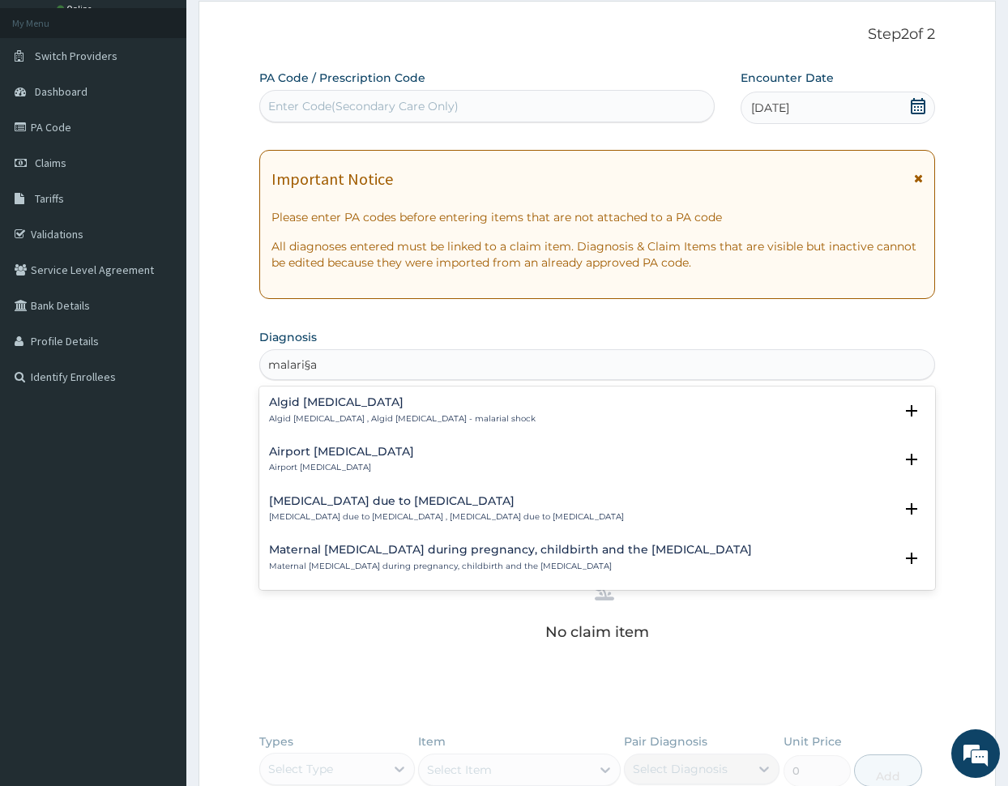
type input "[MEDICAL_DATA]"
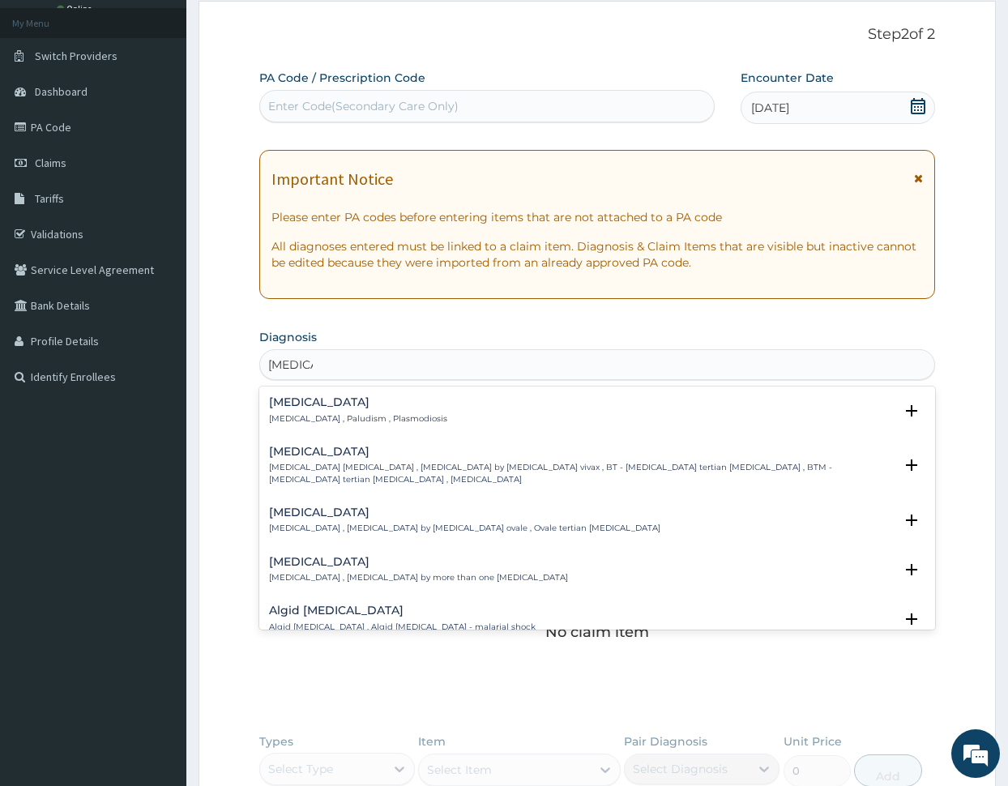
click at [302, 410] on div "[MEDICAL_DATA] [MEDICAL_DATA] , Paludism , Plasmodiosis" at bounding box center [358, 410] width 178 height 28
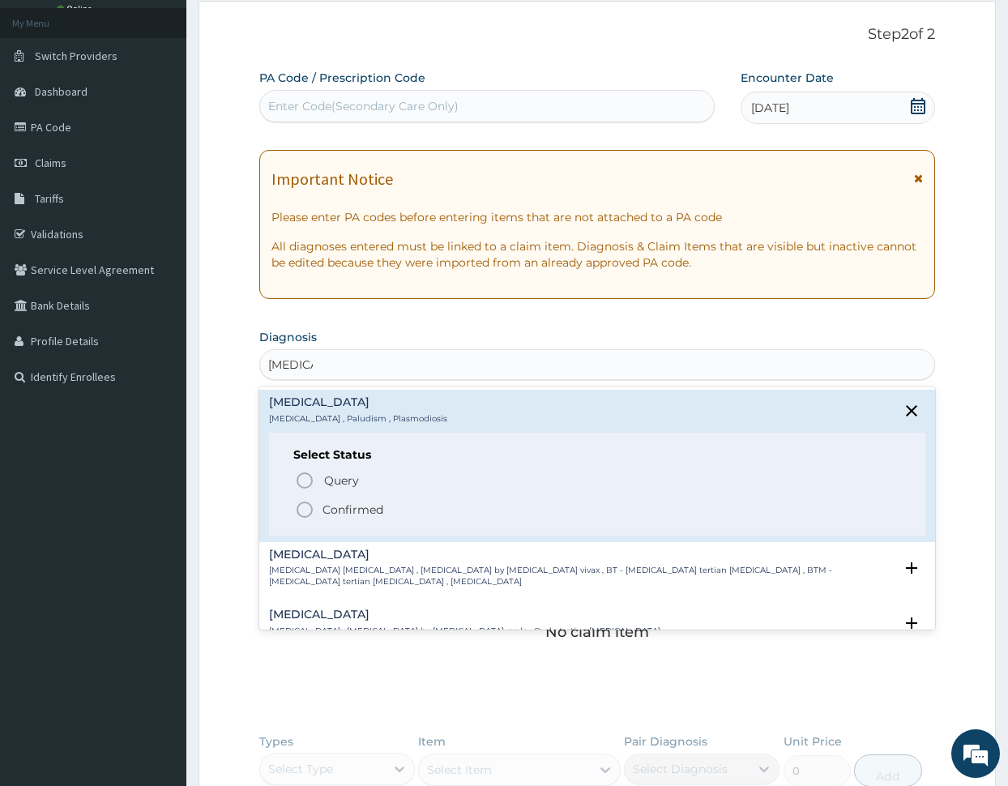
click at [304, 510] on icon "status option filled" at bounding box center [304, 509] width 19 height 19
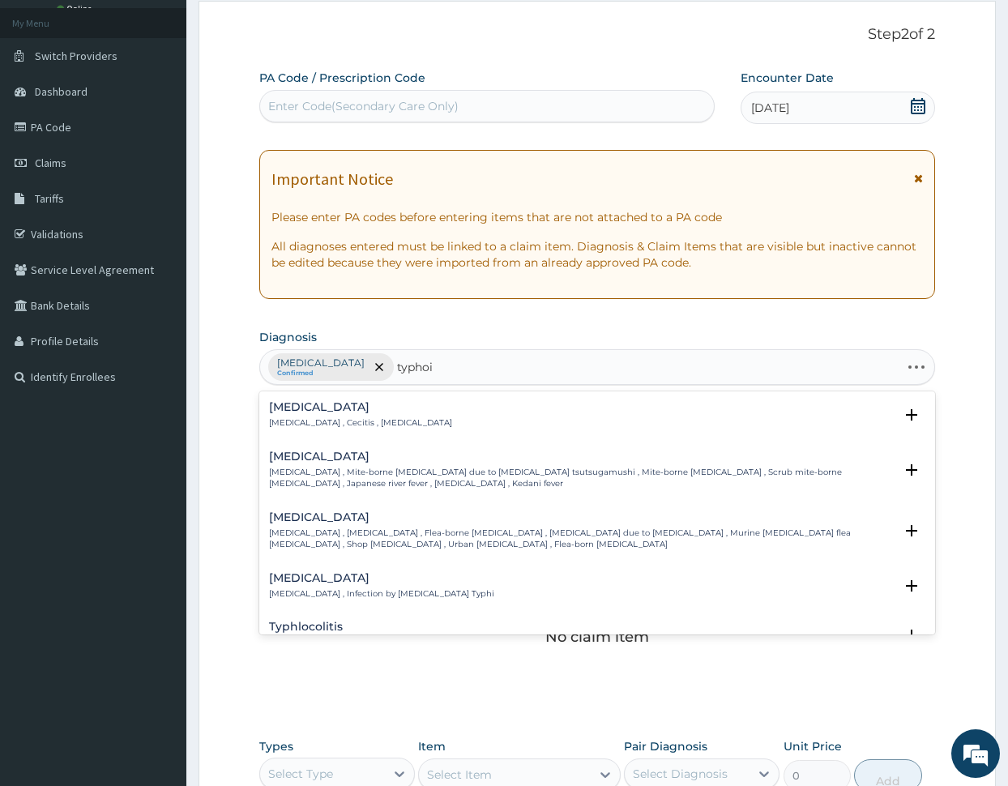
type input "[MEDICAL_DATA]"
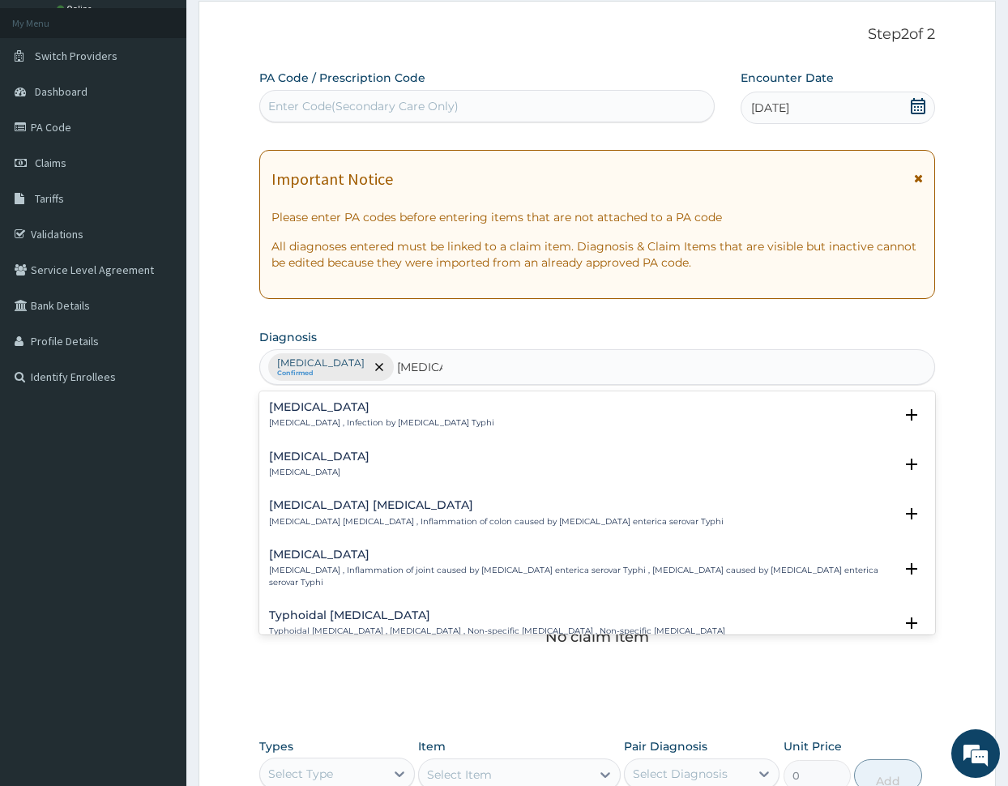
click at [317, 401] on h4 "[MEDICAL_DATA]" at bounding box center [381, 407] width 225 height 12
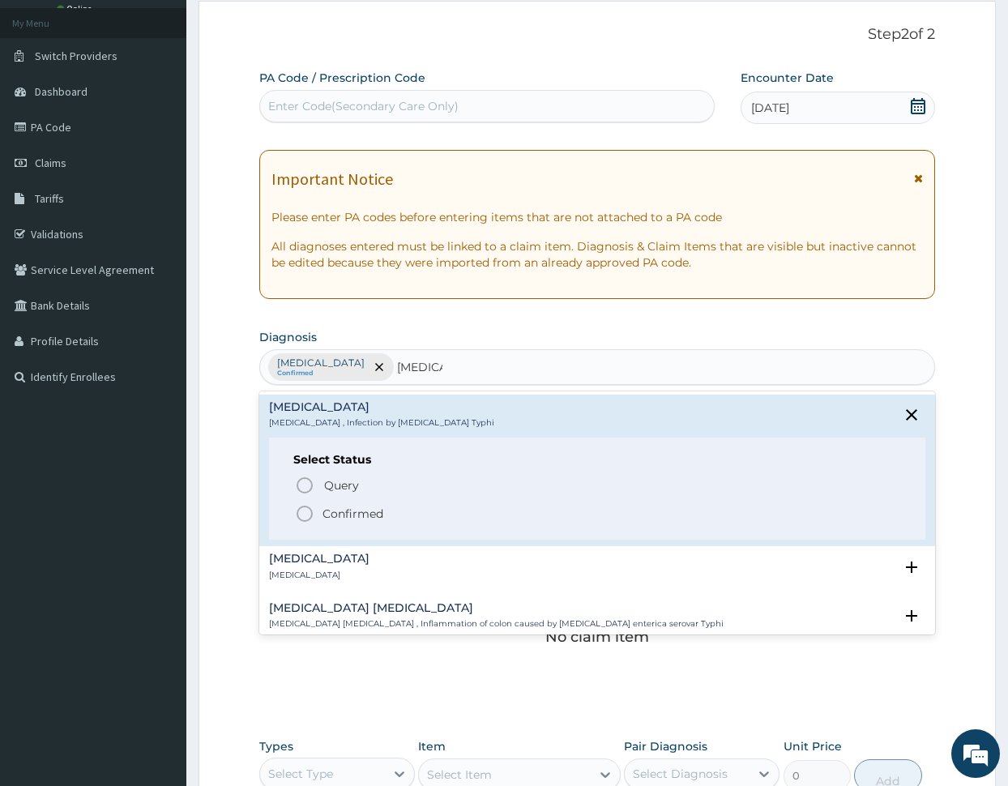
click at [305, 518] on icon "status option filled" at bounding box center [304, 513] width 19 height 19
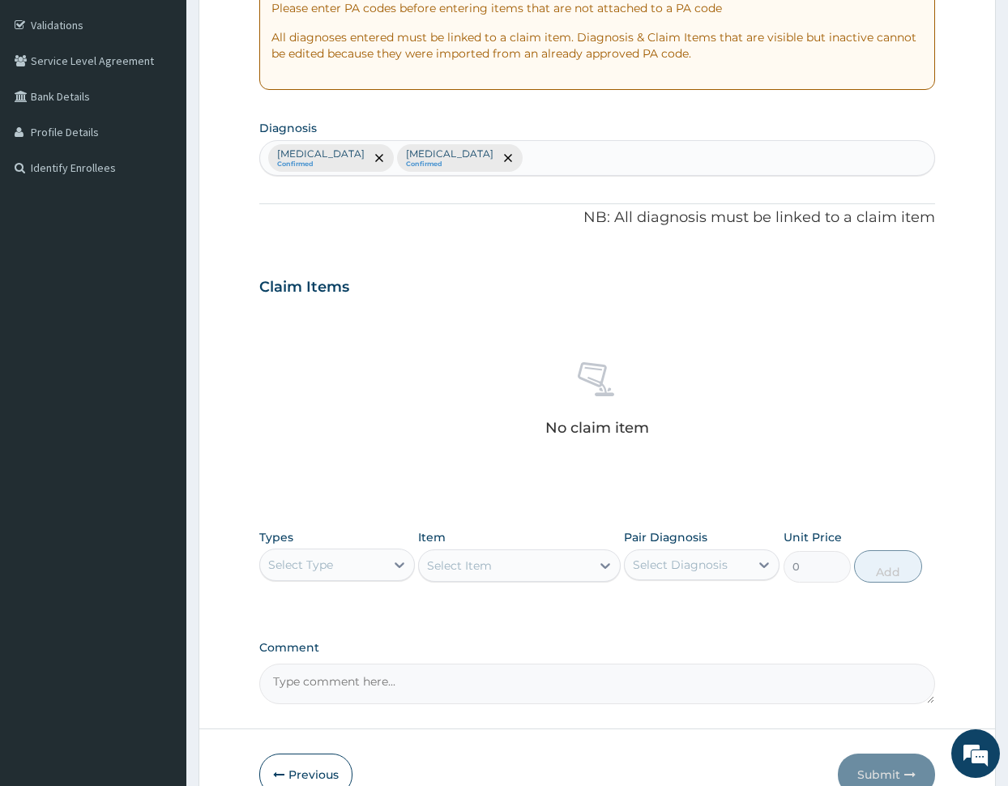
scroll to position [382, 0]
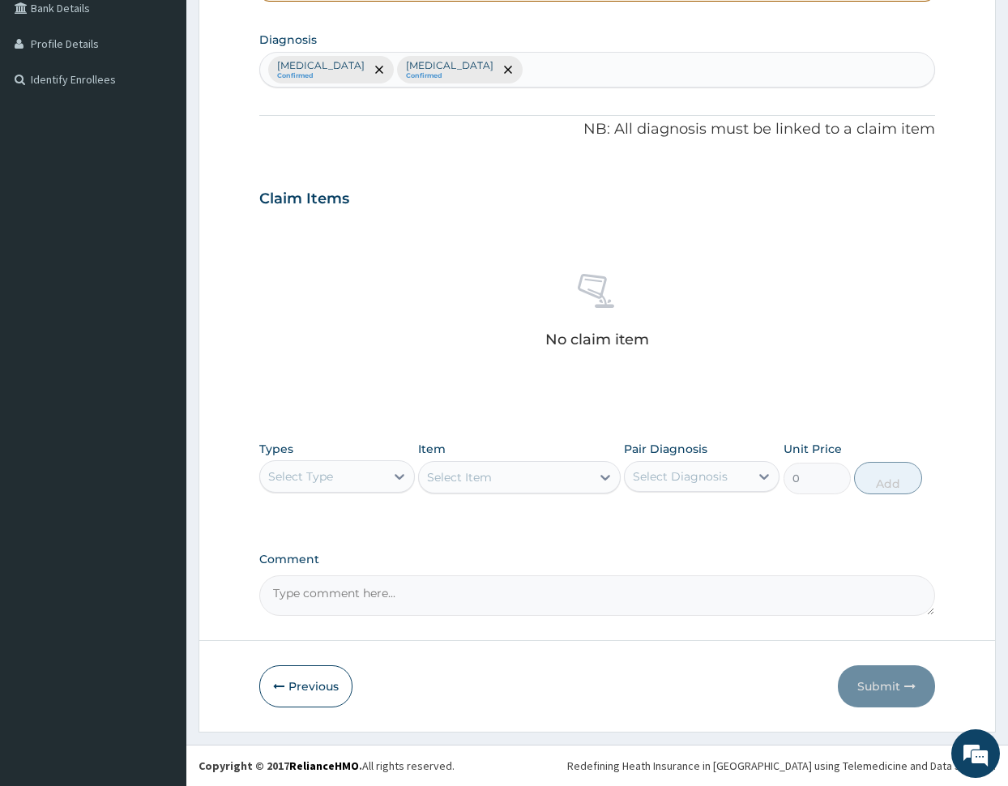
click at [316, 487] on div "Select Type" at bounding box center [322, 476] width 125 height 26
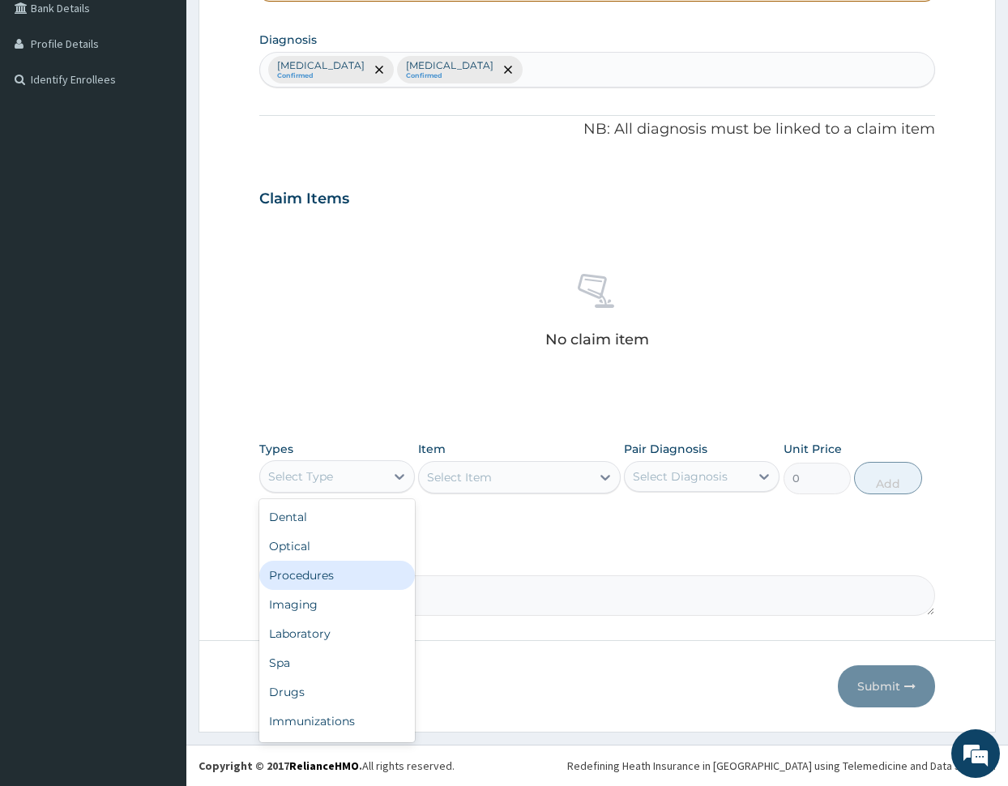
click at [313, 574] on div "Procedures" at bounding box center [337, 575] width 156 height 29
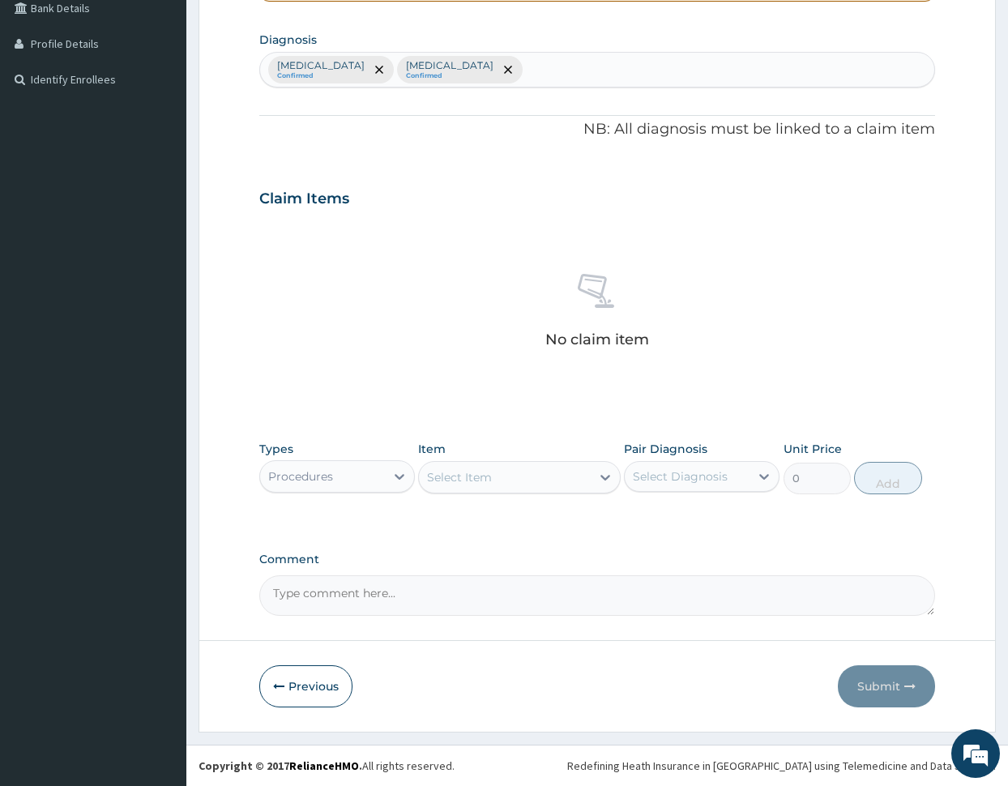
click at [524, 483] on div "Select Item" at bounding box center [505, 477] width 172 height 26
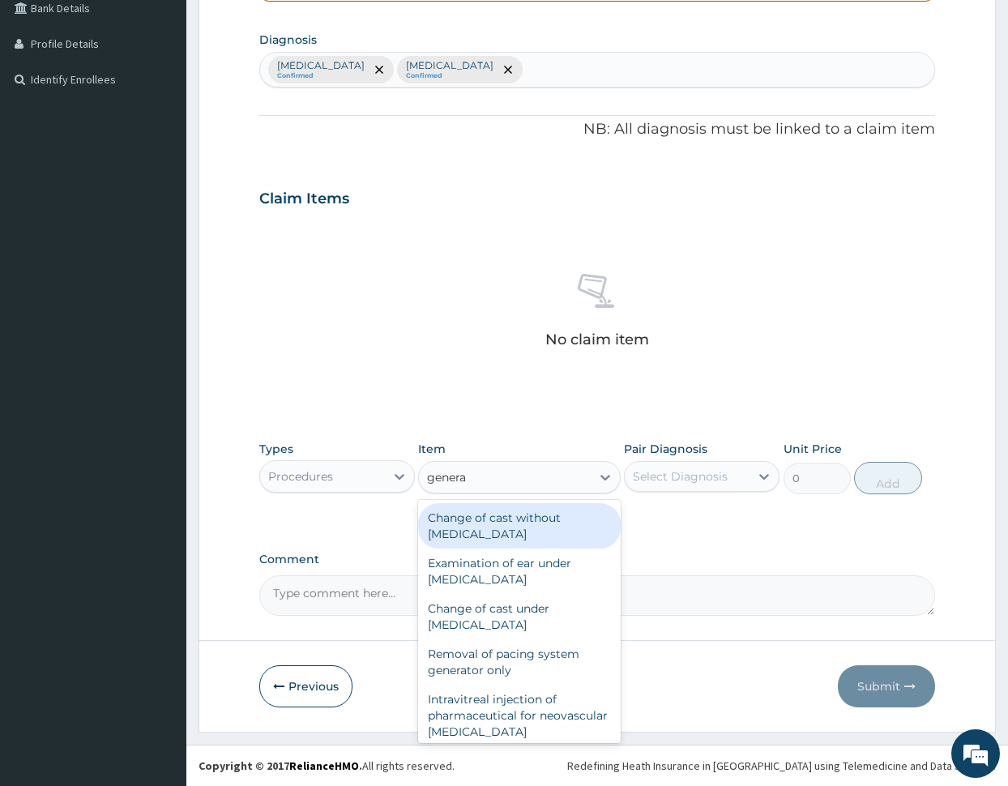
type input "general"
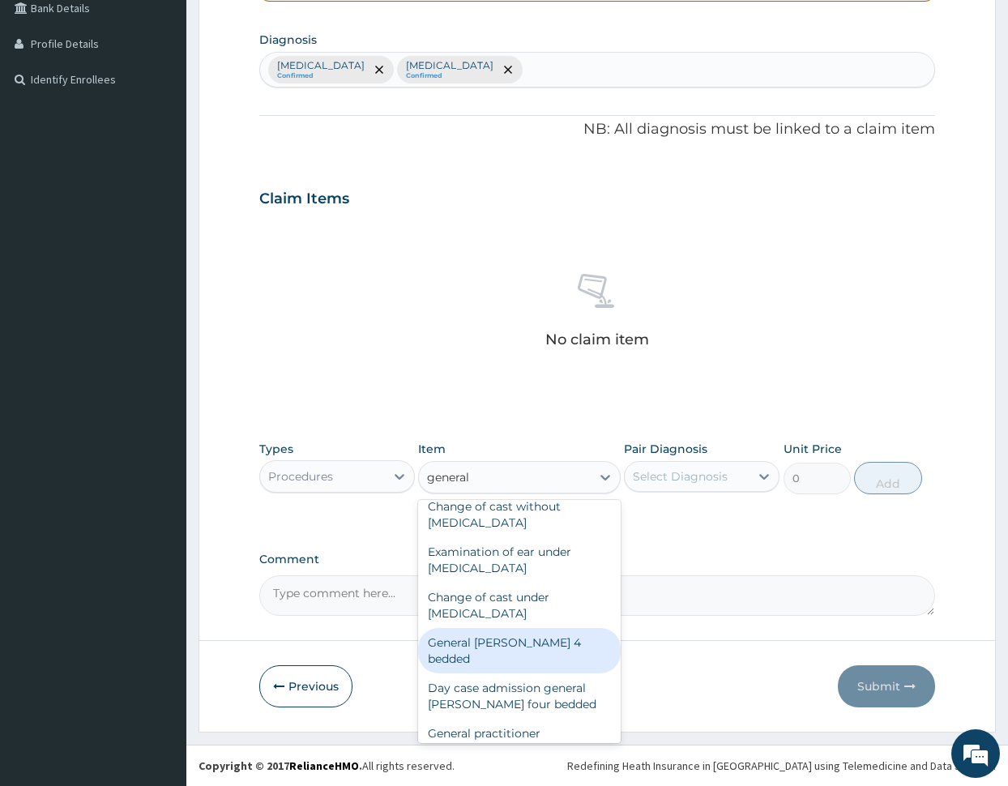
scroll to position [21, 0]
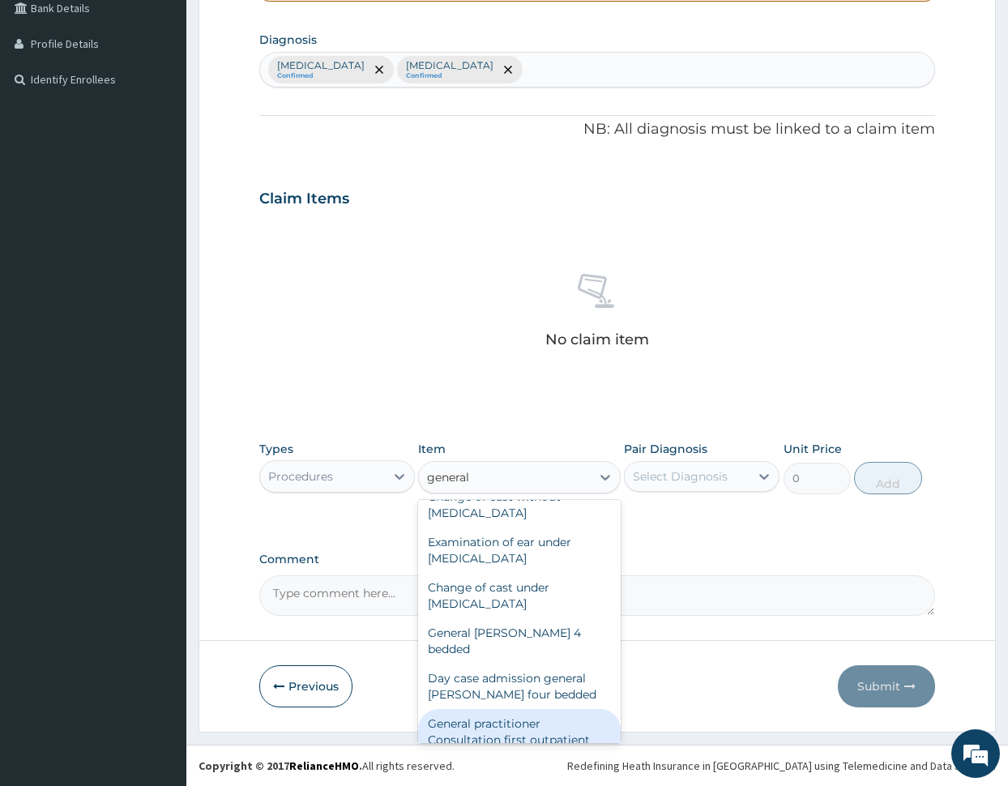
click at [528, 709] on div "General practitioner Consultation first outpatient consultation" at bounding box center [519, 740] width 203 height 62
type input "3000"
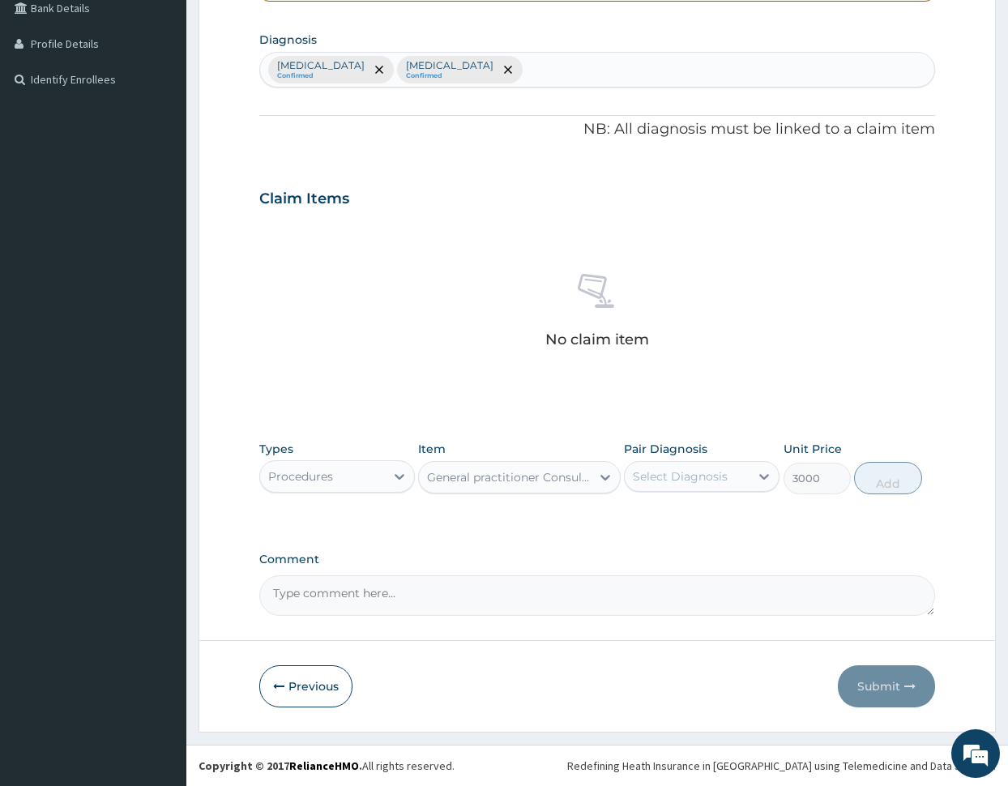
click at [714, 466] on div "Select Diagnosis" at bounding box center [687, 476] width 125 height 26
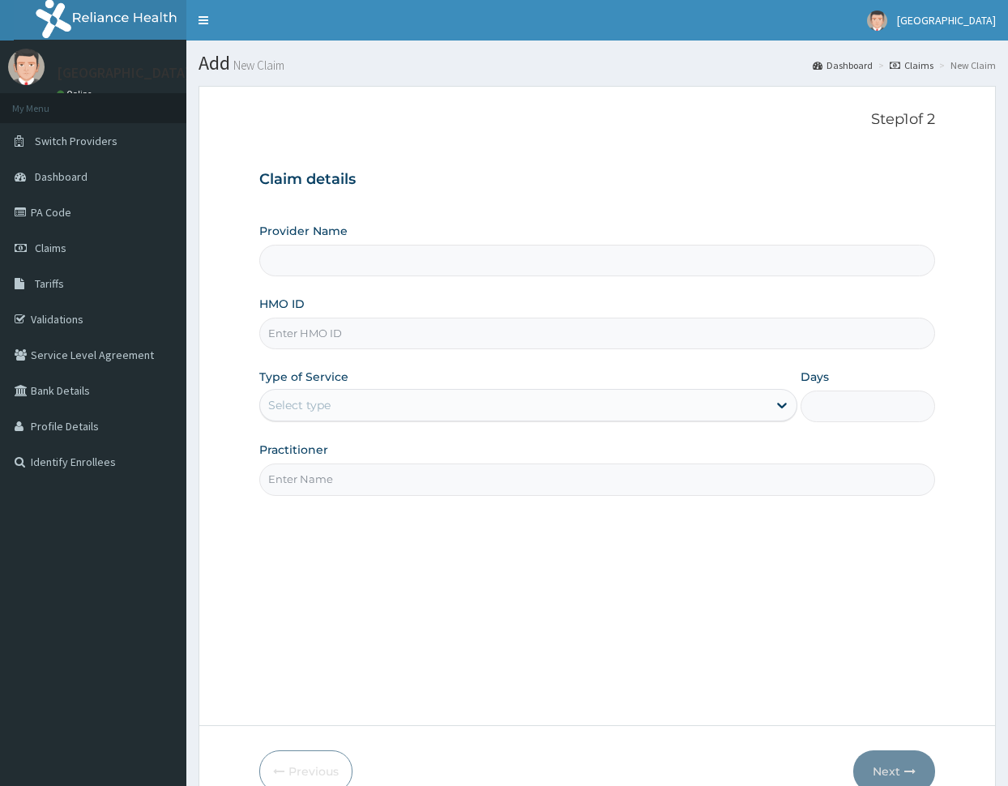
scroll to position [85, 0]
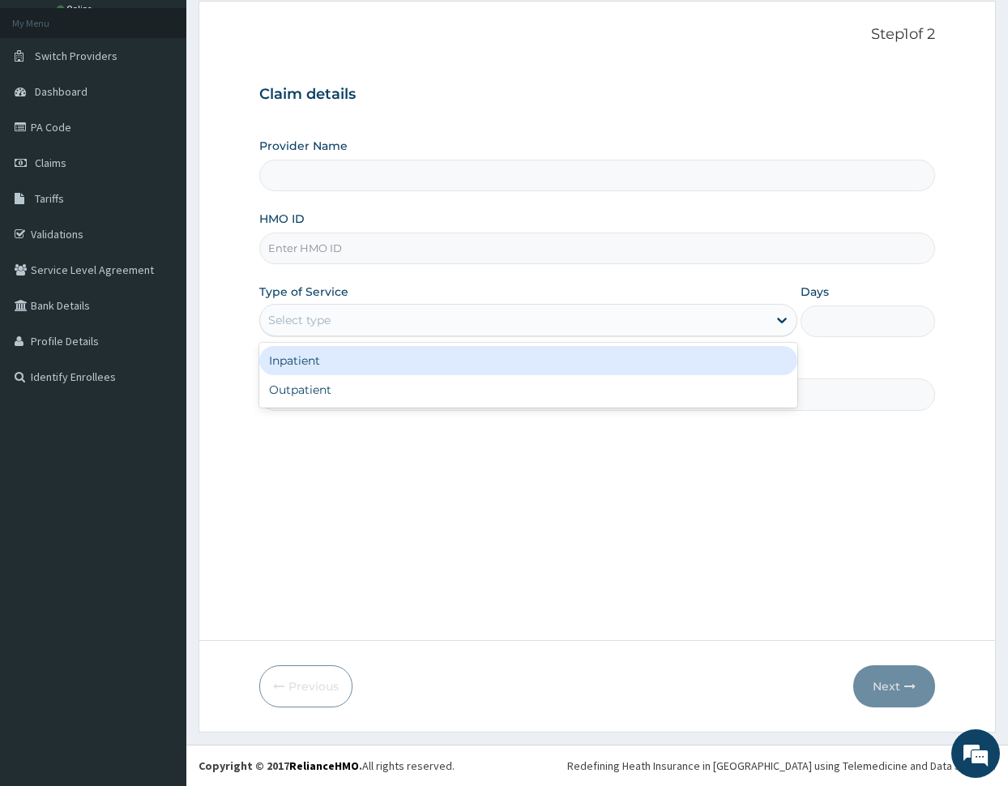
click at [426, 315] on div "Select type" at bounding box center [514, 320] width 508 height 26
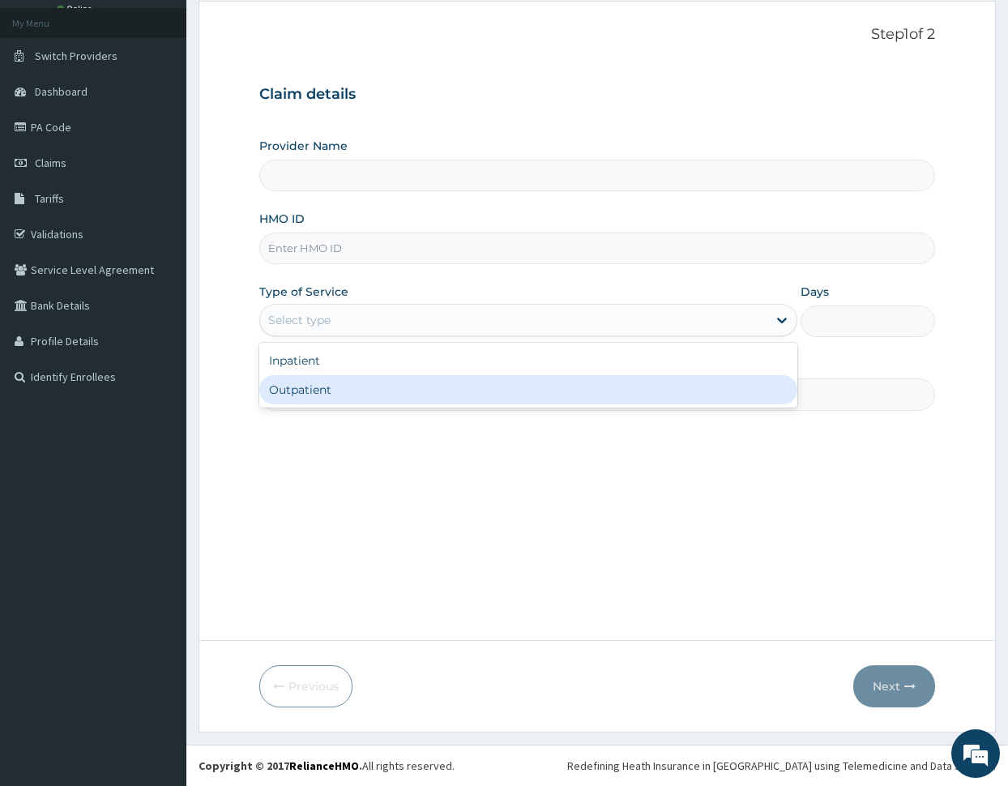
click at [426, 377] on div "Outpatient" at bounding box center [528, 389] width 539 height 29
type input "1"
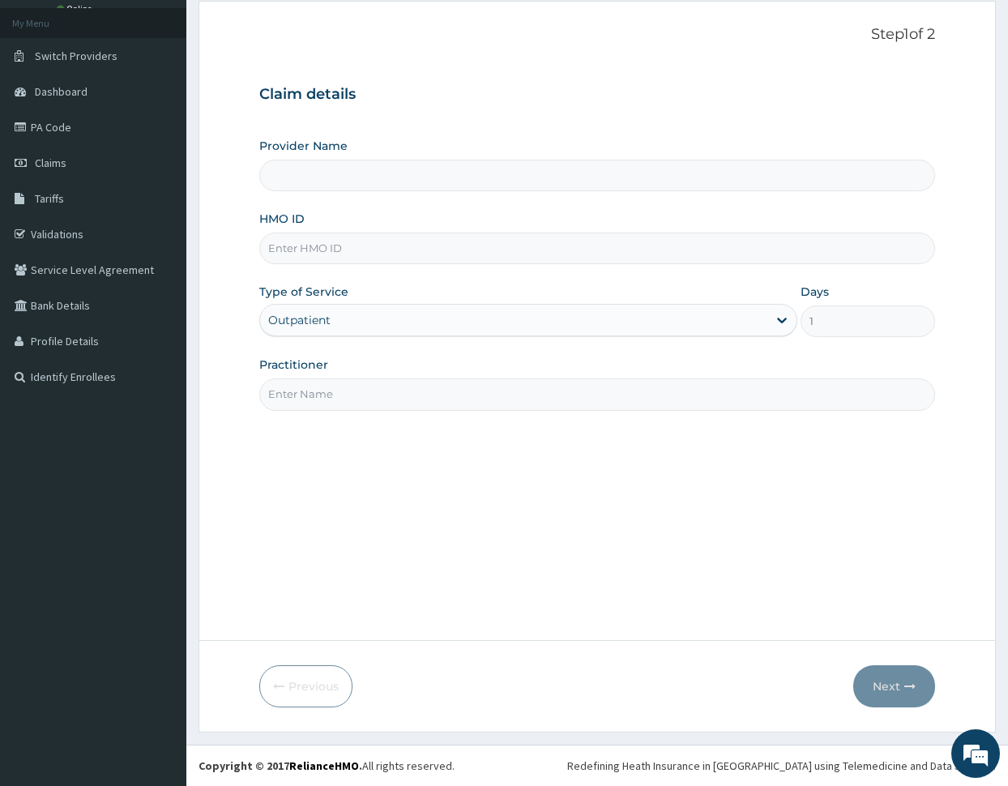
type input "De Rock Hospital and Diagnostic Center"
click at [413, 250] on input "HMO ID" at bounding box center [597, 248] width 676 height 32
paste input "FMI/10229/E"
type input "FMI/10229/E"
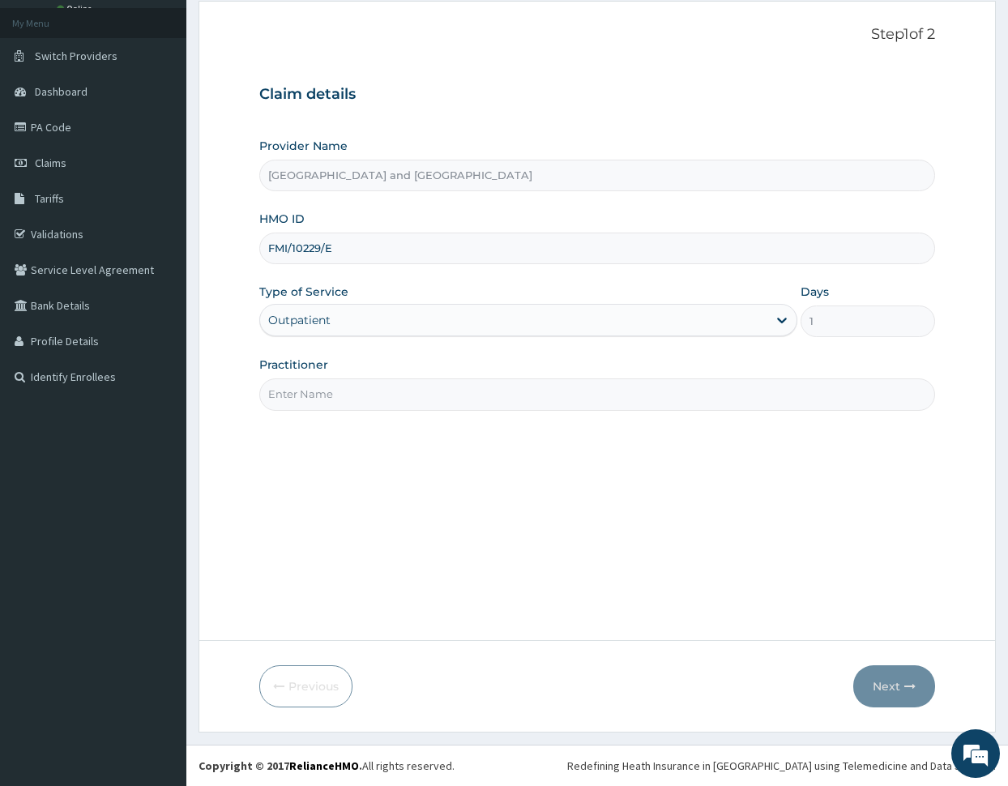
click at [408, 392] on input "Practitioner" at bounding box center [597, 394] width 676 height 32
type input "Dr Peter Ibom"
click at [883, 683] on button "Next" at bounding box center [894, 686] width 82 height 42
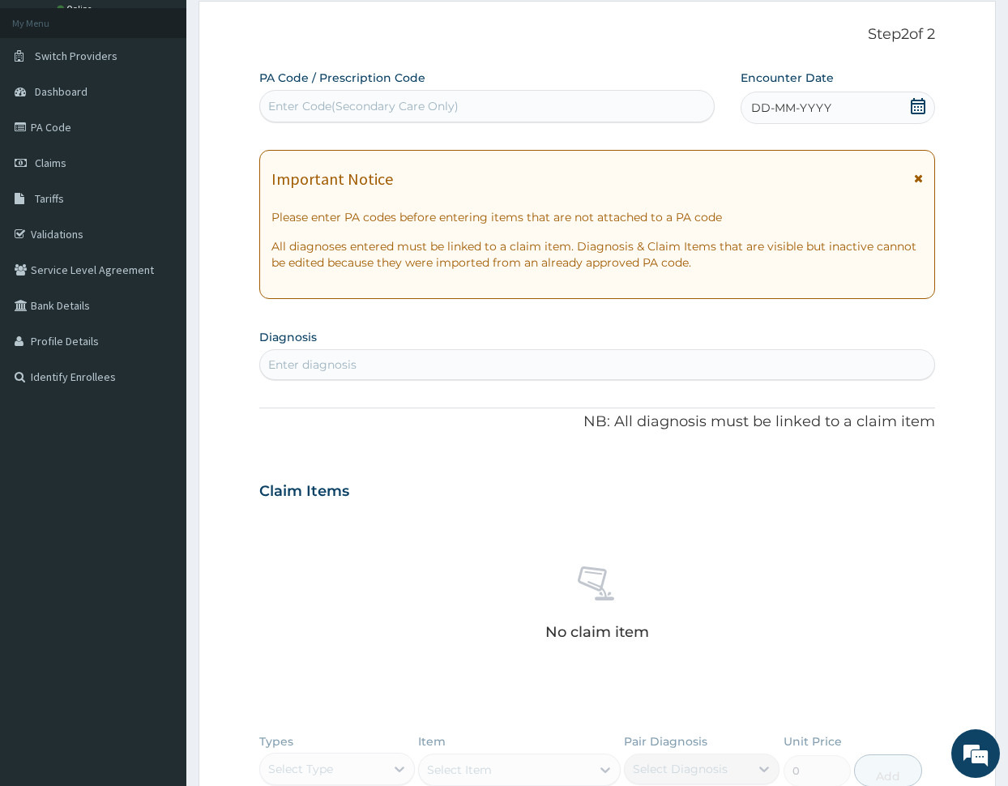
click at [840, 116] on div "DD-MM-YYYY" at bounding box center [837, 108] width 195 height 32
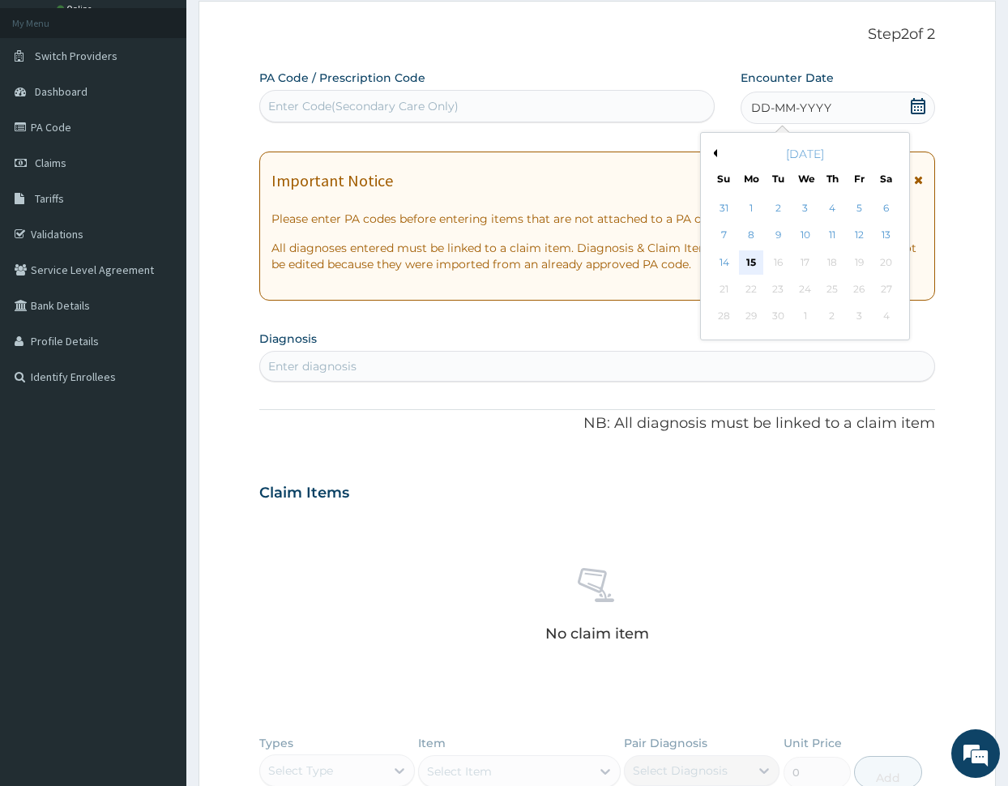
click at [749, 255] on div "15" at bounding box center [751, 262] width 24 height 24
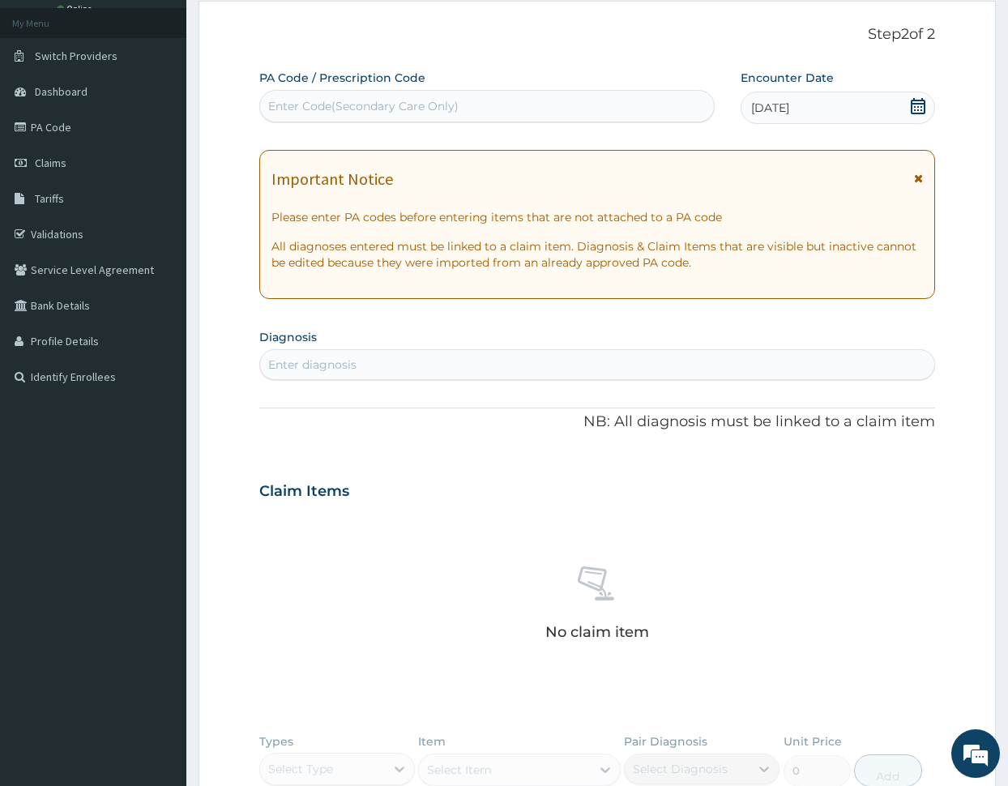
click at [415, 366] on div "Enter diagnosis" at bounding box center [597, 365] width 675 height 26
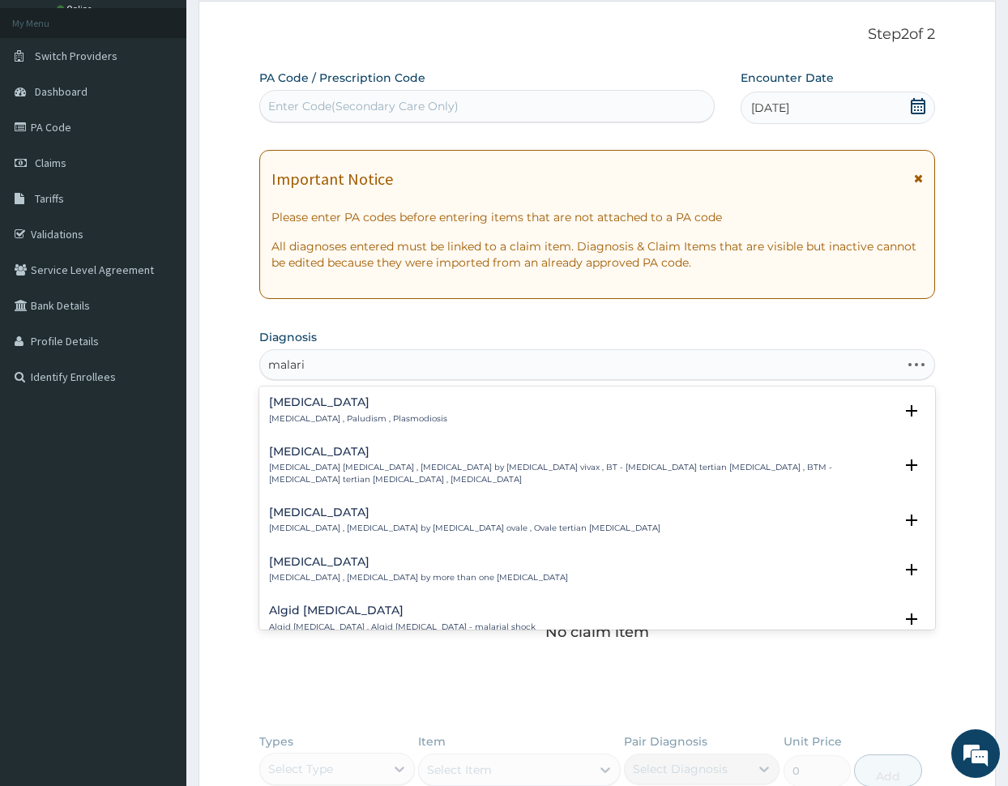
type input "malaria"
click at [286, 399] on h4 "Malaria" at bounding box center [358, 402] width 178 height 12
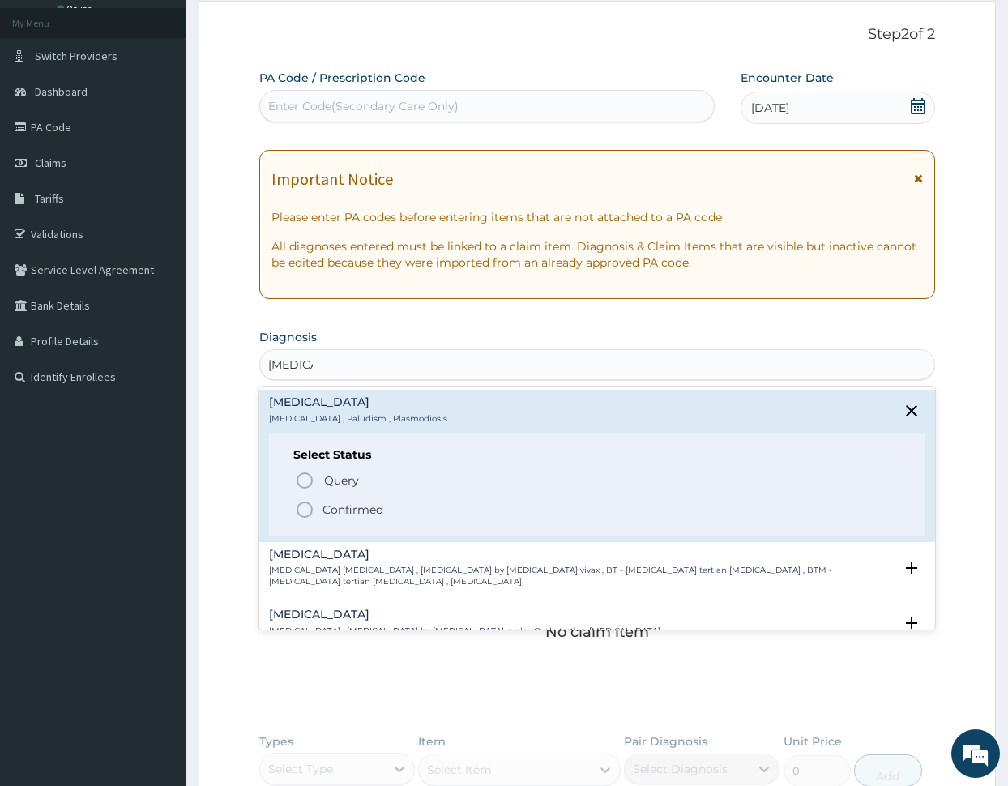
click at [304, 507] on icon "status option filled" at bounding box center [304, 509] width 19 height 19
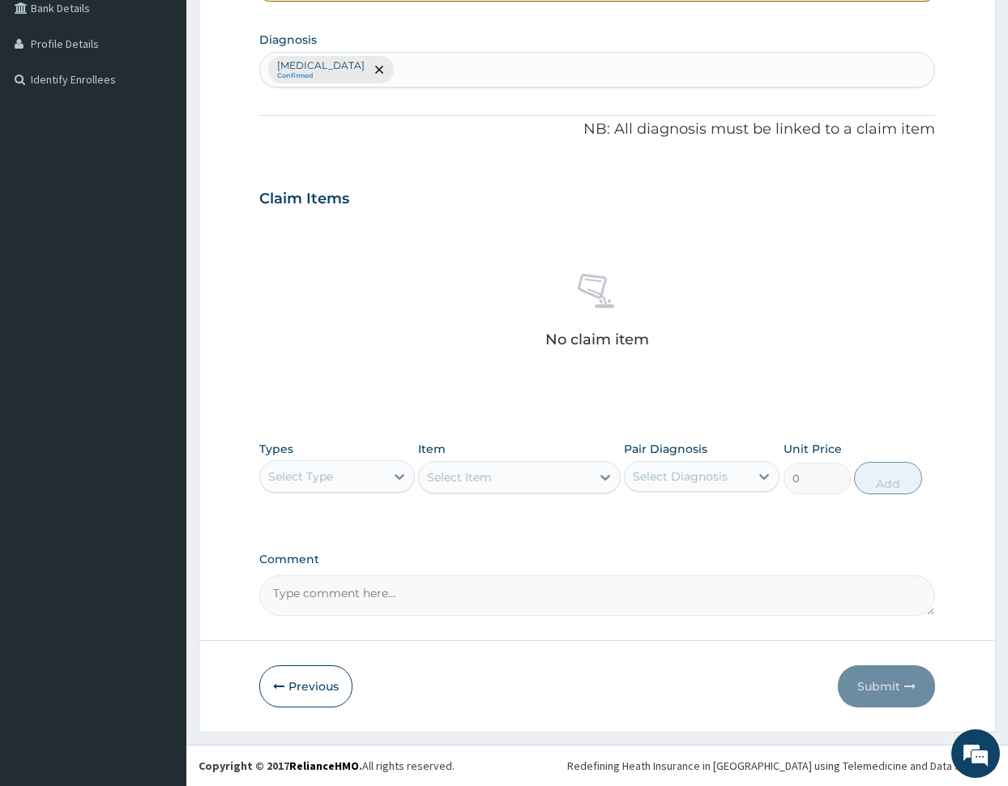
scroll to position [379, 0]
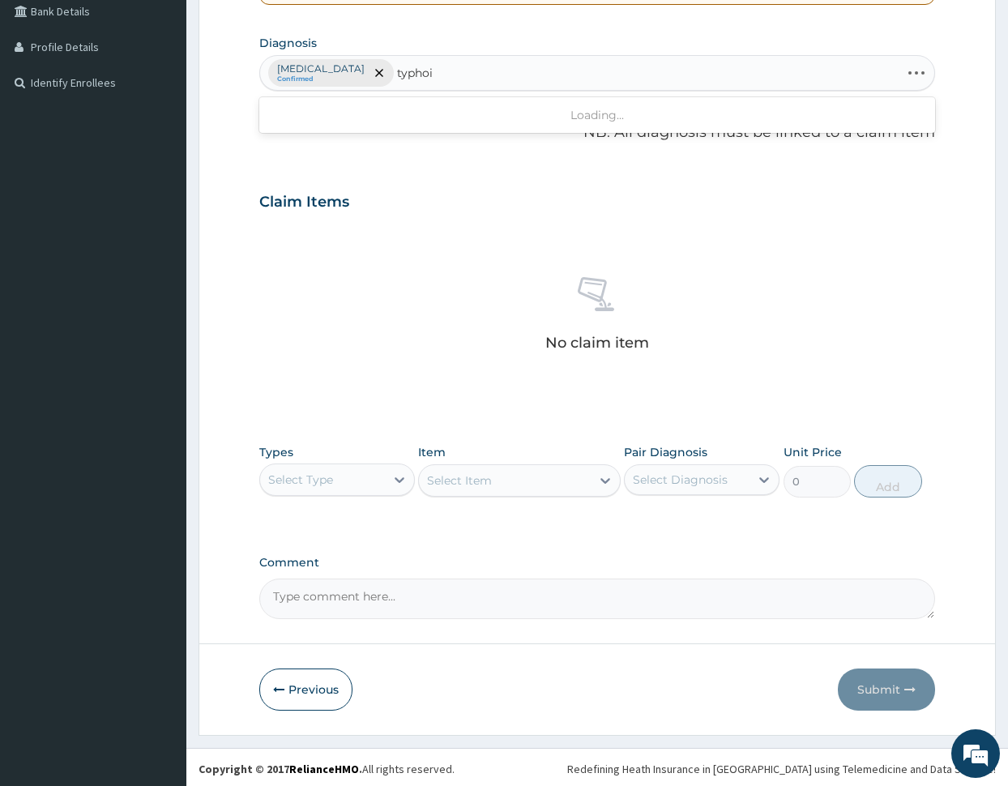
type input "typhoid"
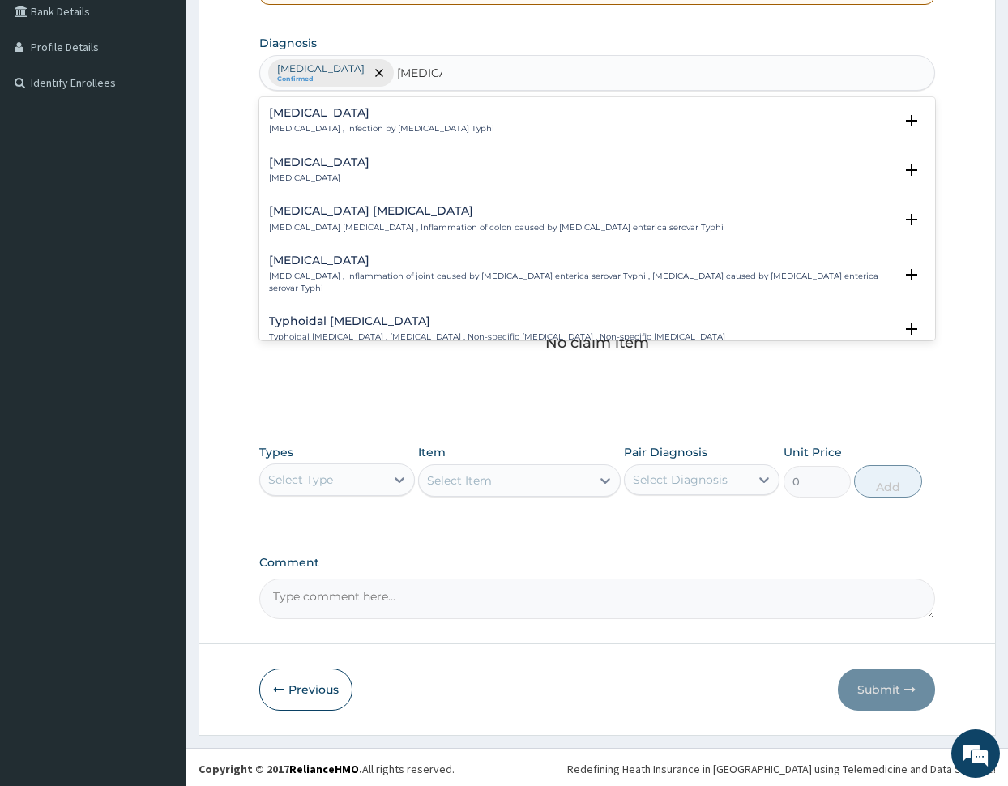
click at [309, 119] on h4 "Typhoid fever" at bounding box center [381, 113] width 225 height 12
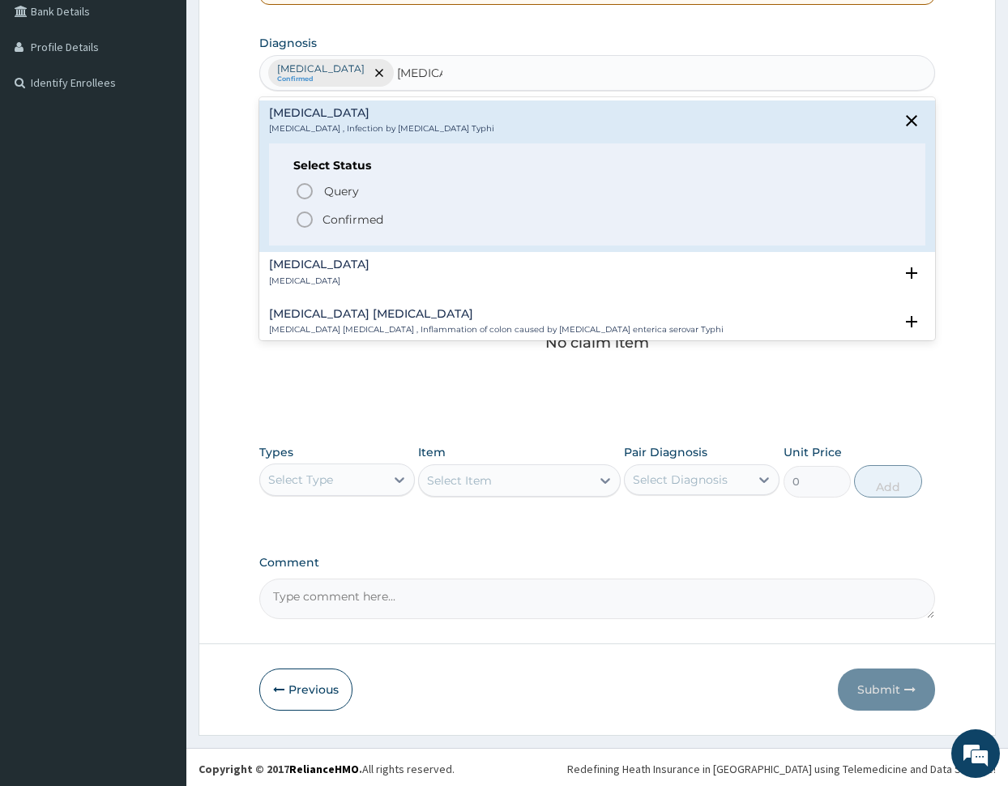
click at [314, 215] on span "Confirmed" at bounding box center [598, 219] width 607 height 19
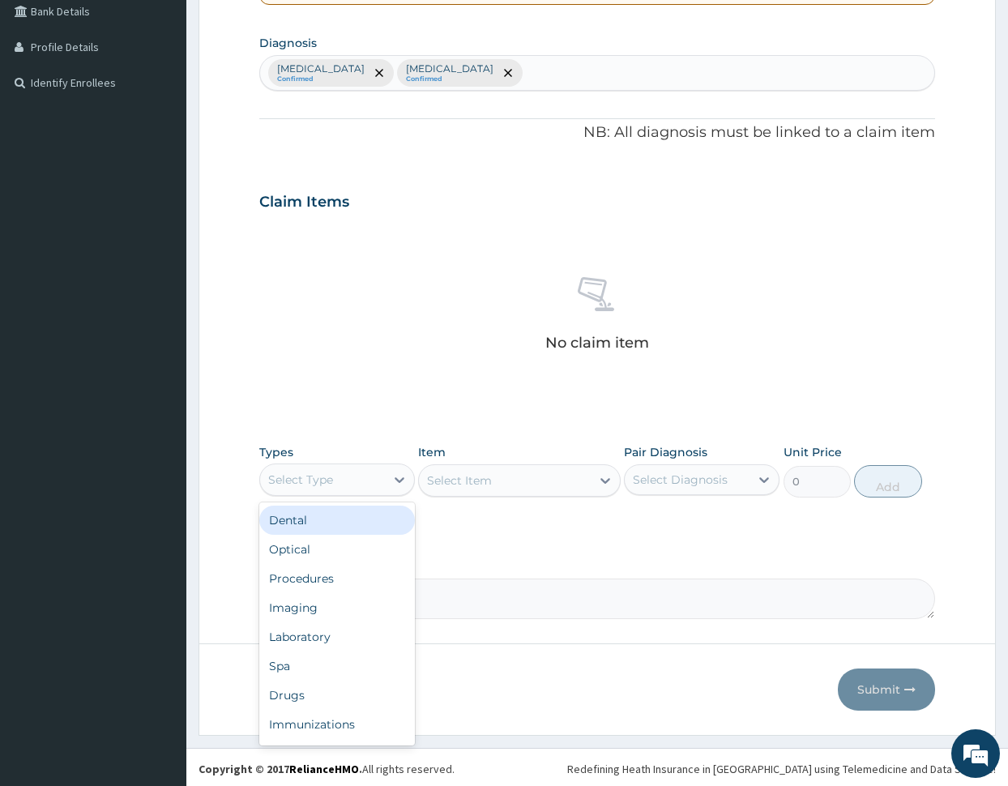
click at [341, 477] on div "Select Type" at bounding box center [322, 480] width 125 height 26
click at [344, 570] on div "Procedures" at bounding box center [337, 578] width 156 height 29
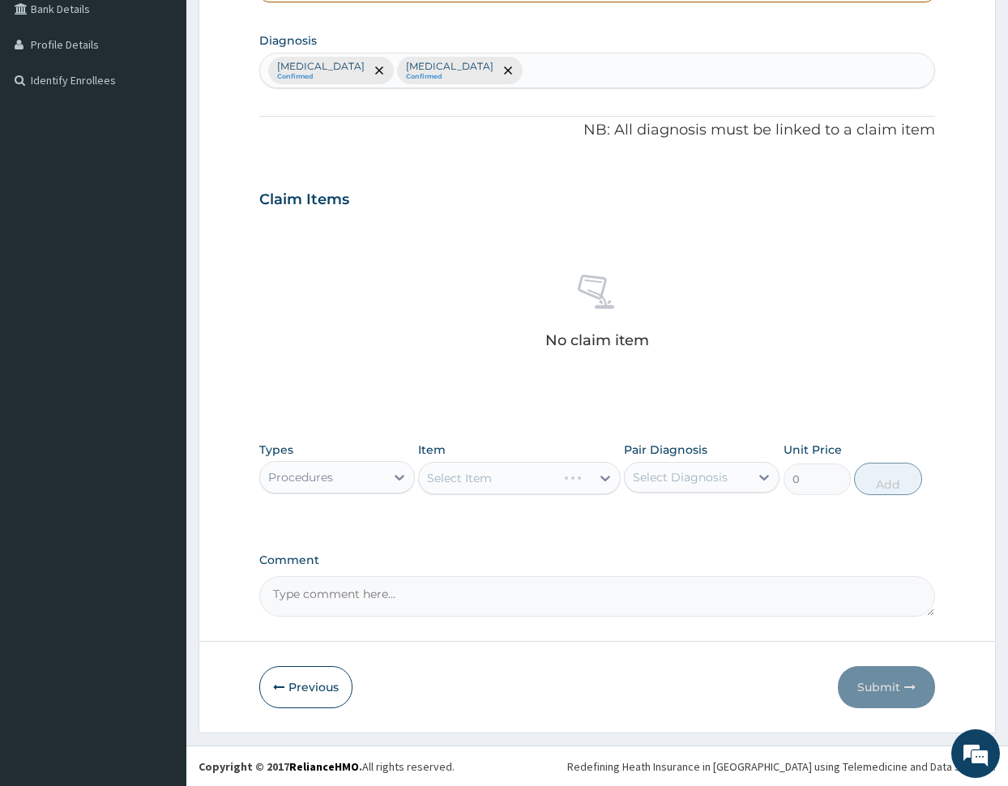
scroll to position [382, 0]
click at [509, 468] on div "Select Item" at bounding box center [505, 477] width 172 height 26
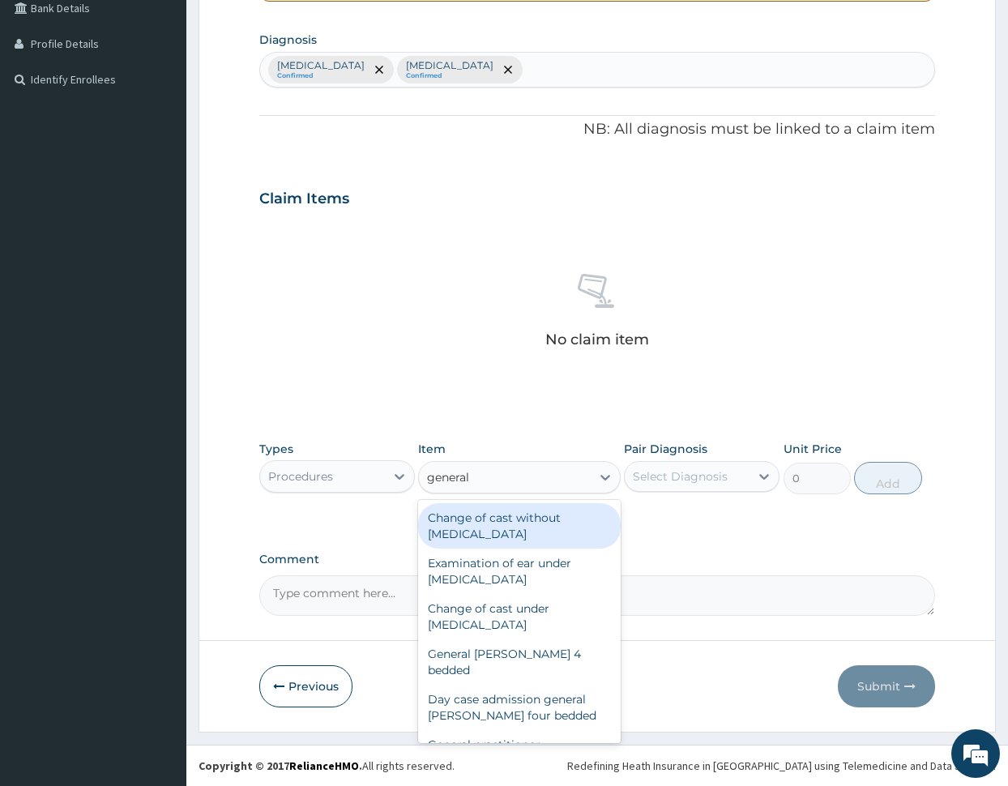
type input "general"
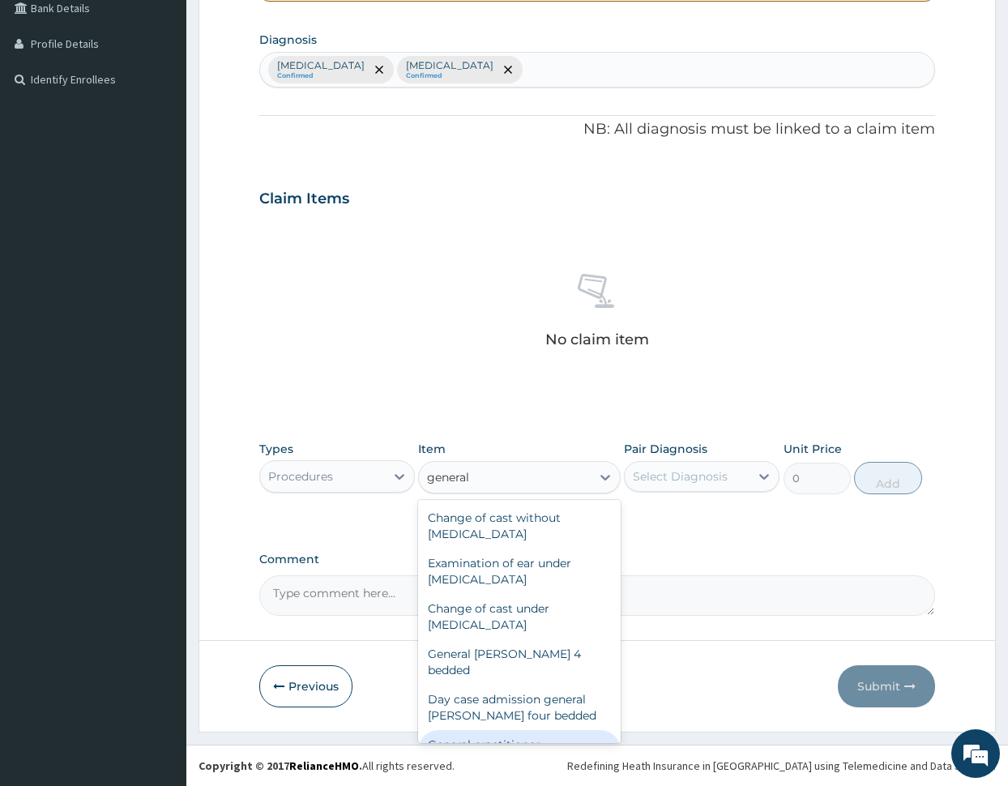
scroll to position [53, 0]
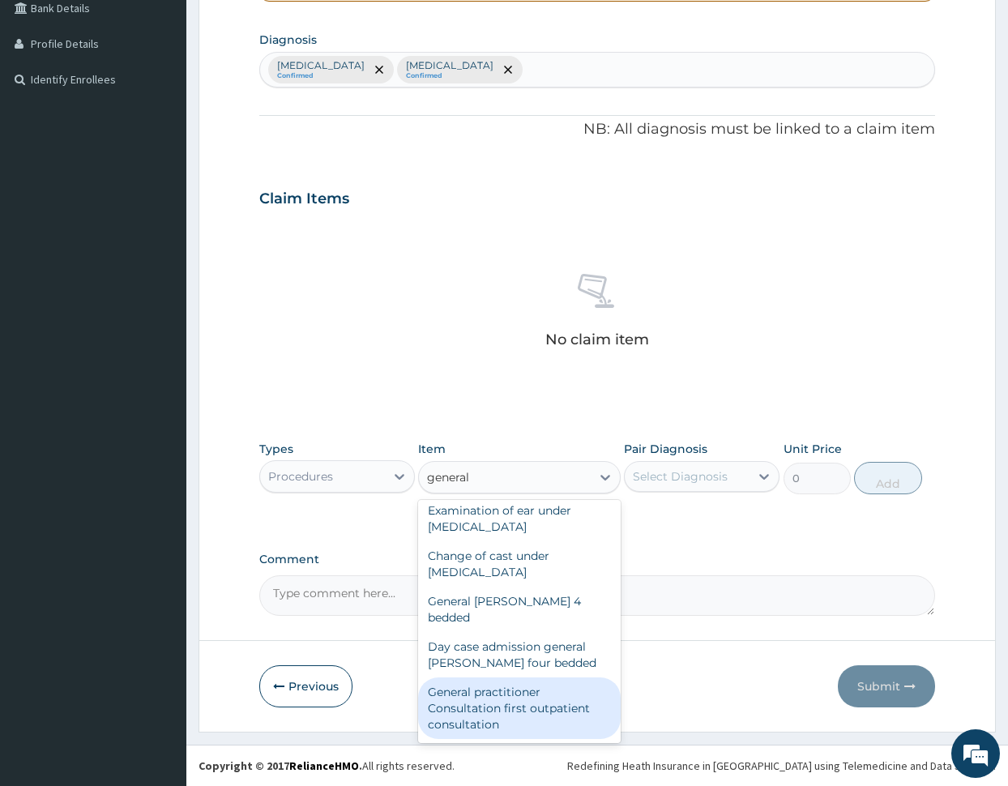
type input "3000"
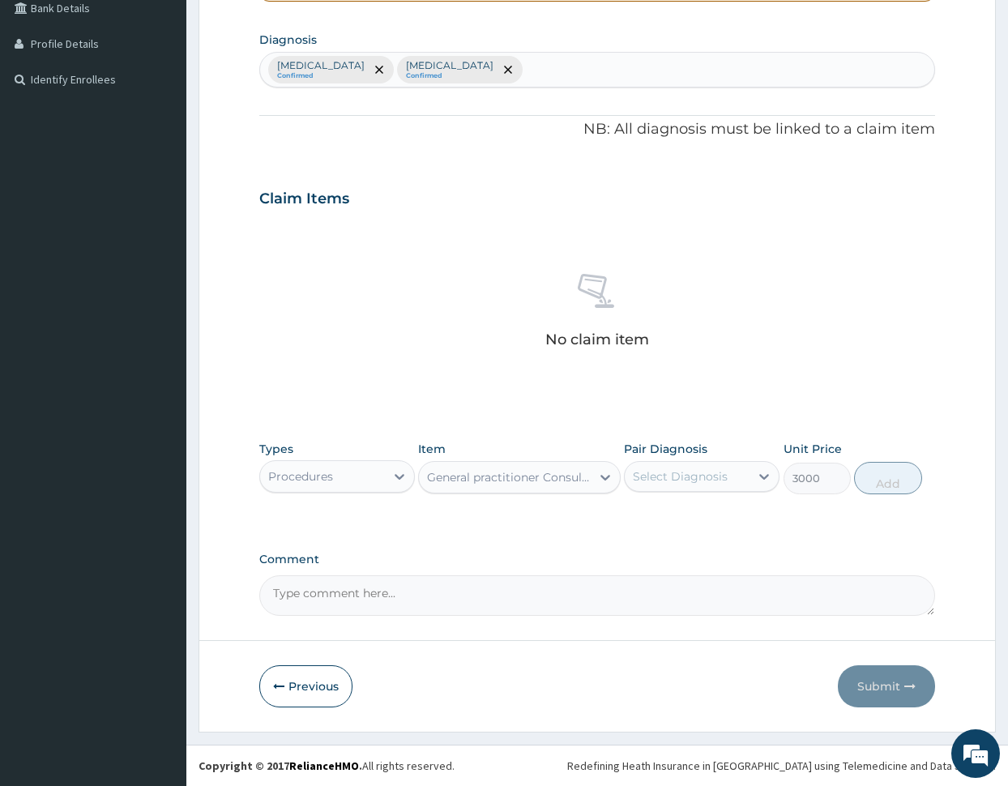
click at [663, 472] on div "Select Diagnosis" at bounding box center [680, 476] width 95 height 16
click at [675, 510] on label "Malaria" at bounding box center [700, 516] width 100 height 16
checkbox input "true"
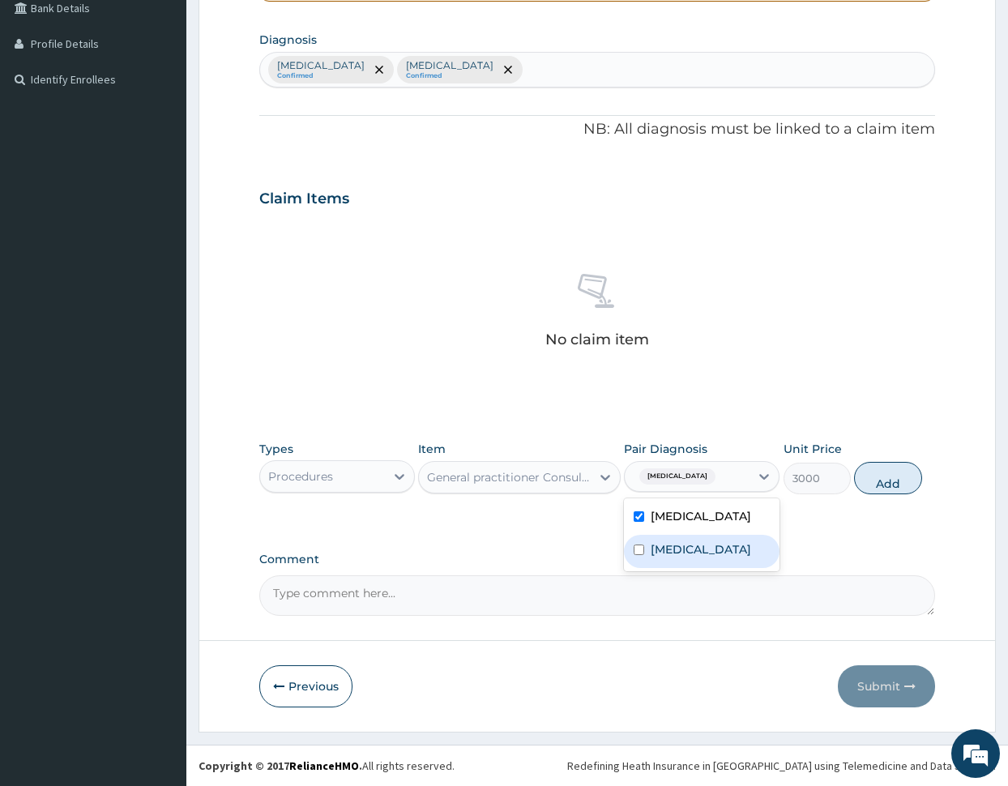
click at [685, 537] on div "Typhoid fever" at bounding box center [702, 551] width 156 height 33
checkbox input "true"
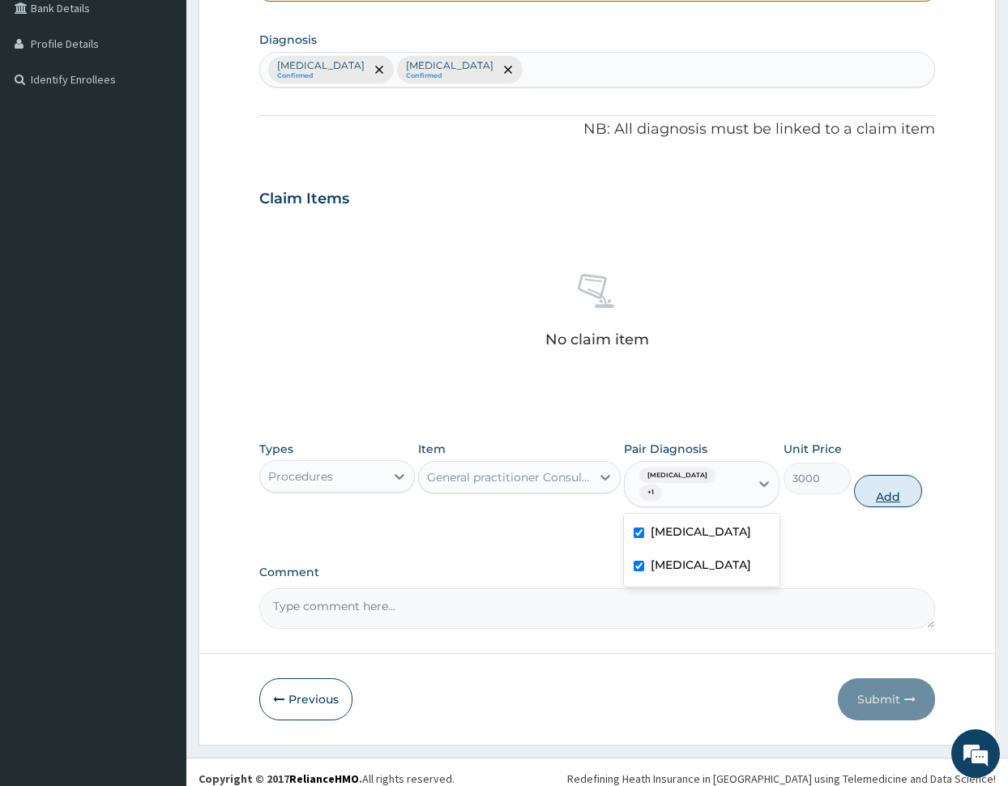
click at [890, 475] on button "Add" at bounding box center [887, 491] width 67 height 32
type input "0"
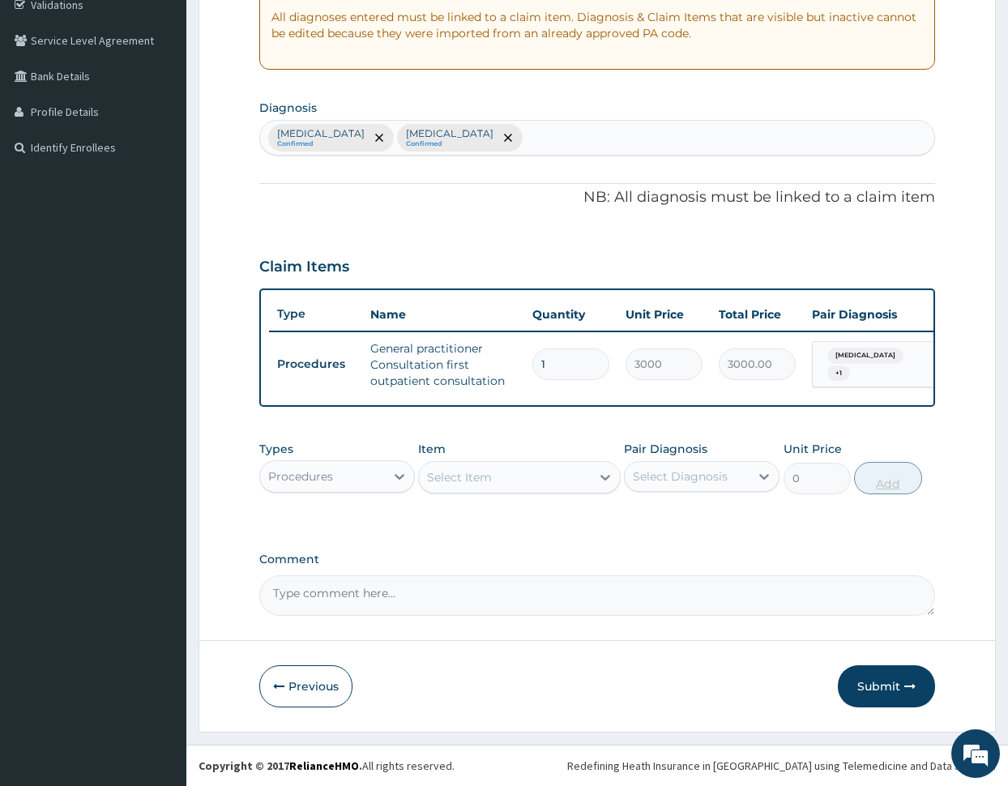
scroll to position [326, 0]
click at [370, 474] on div "Procedures" at bounding box center [322, 476] width 125 height 26
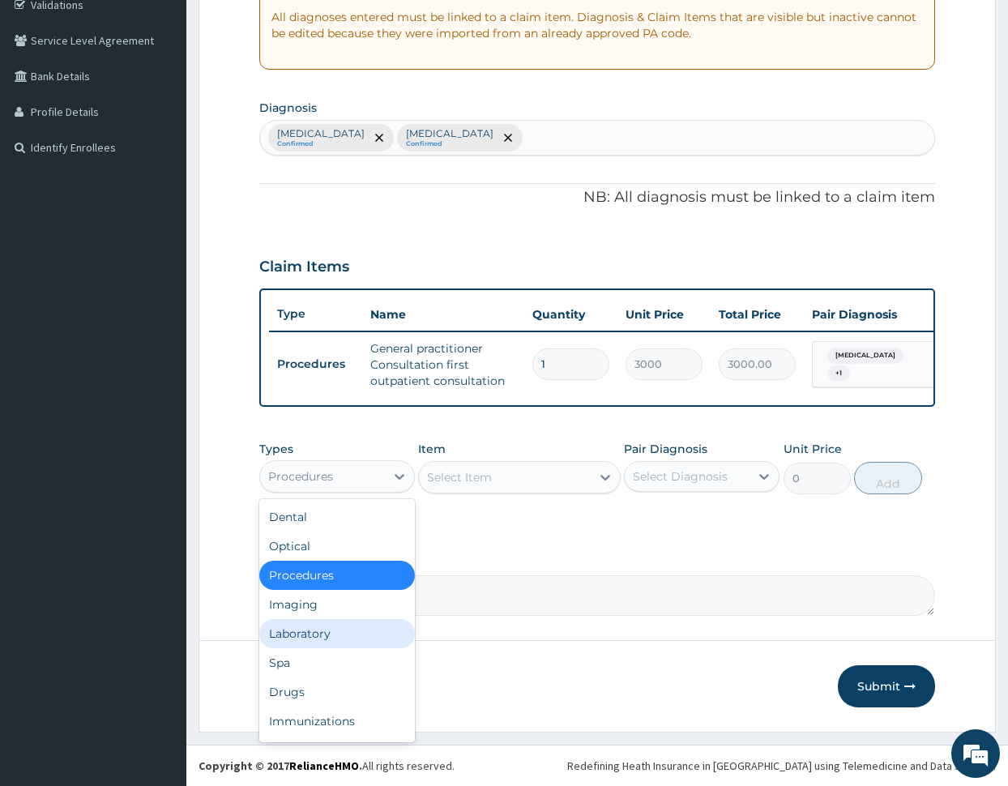
click at [345, 635] on div "Laboratory" at bounding box center [337, 633] width 156 height 29
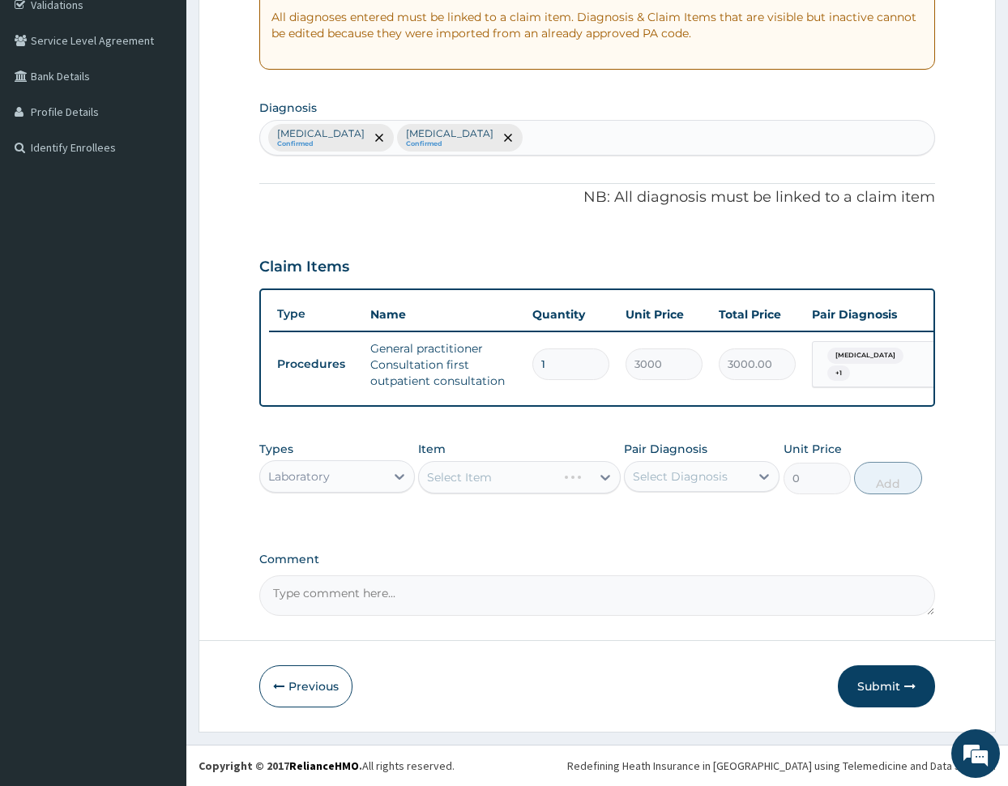
click at [521, 471] on div "Select Item" at bounding box center [519, 477] width 203 height 32
click at [506, 475] on div "Select Item" at bounding box center [505, 477] width 172 height 26
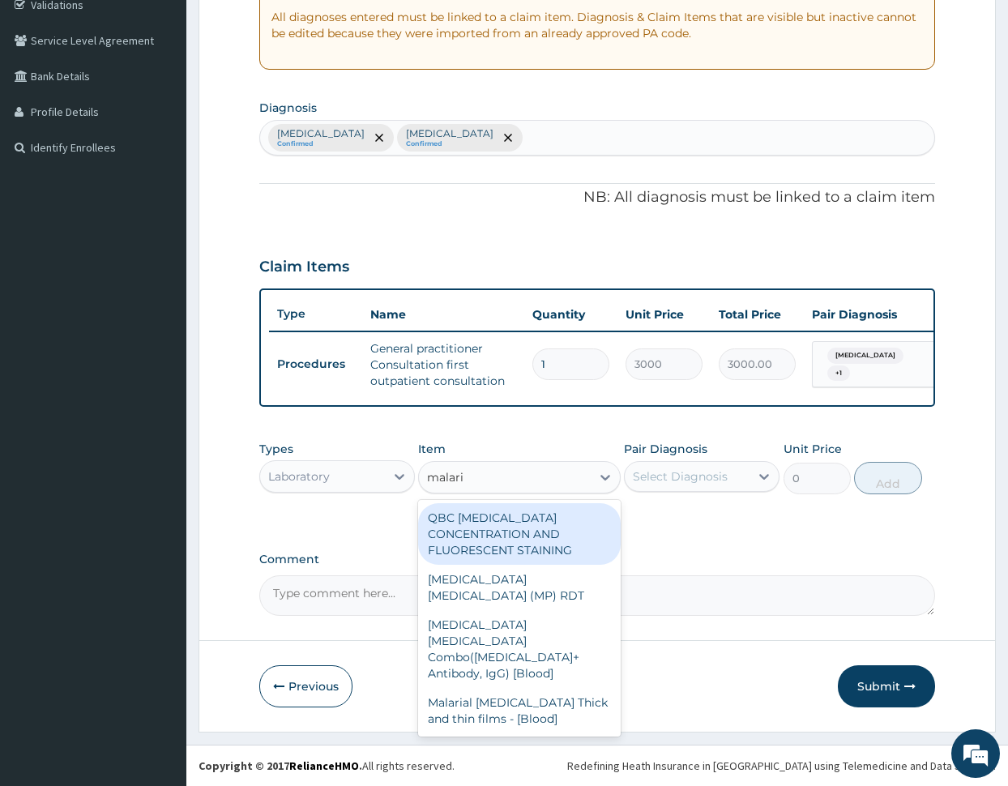
type input "malaria"
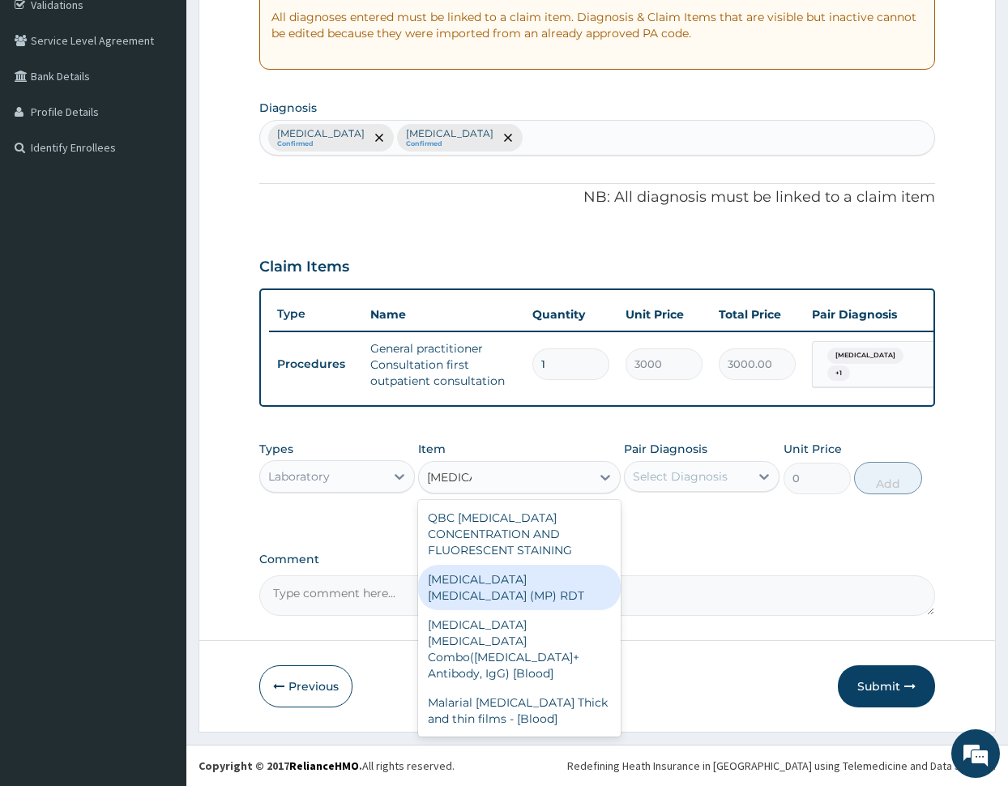
type input "1500"
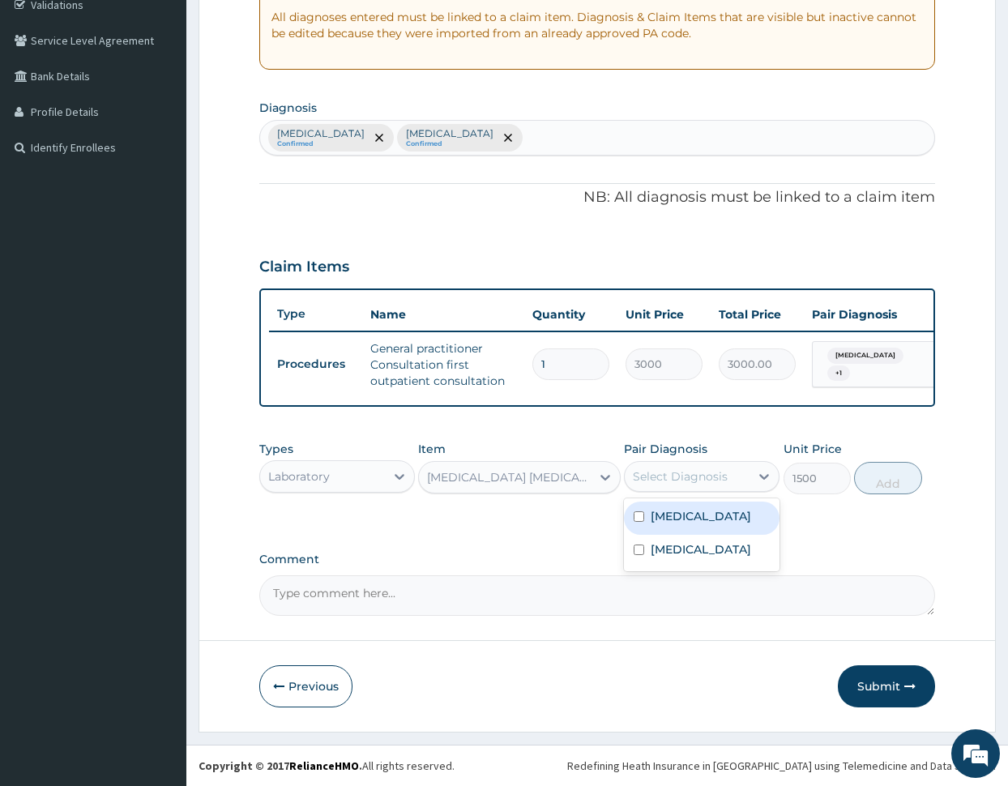
click at [693, 480] on div "Select Diagnosis" at bounding box center [680, 476] width 95 height 16
click at [685, 511] on label "Malaria" at bounding box center [700, 516] width 100 height 16
checkbox input "true"
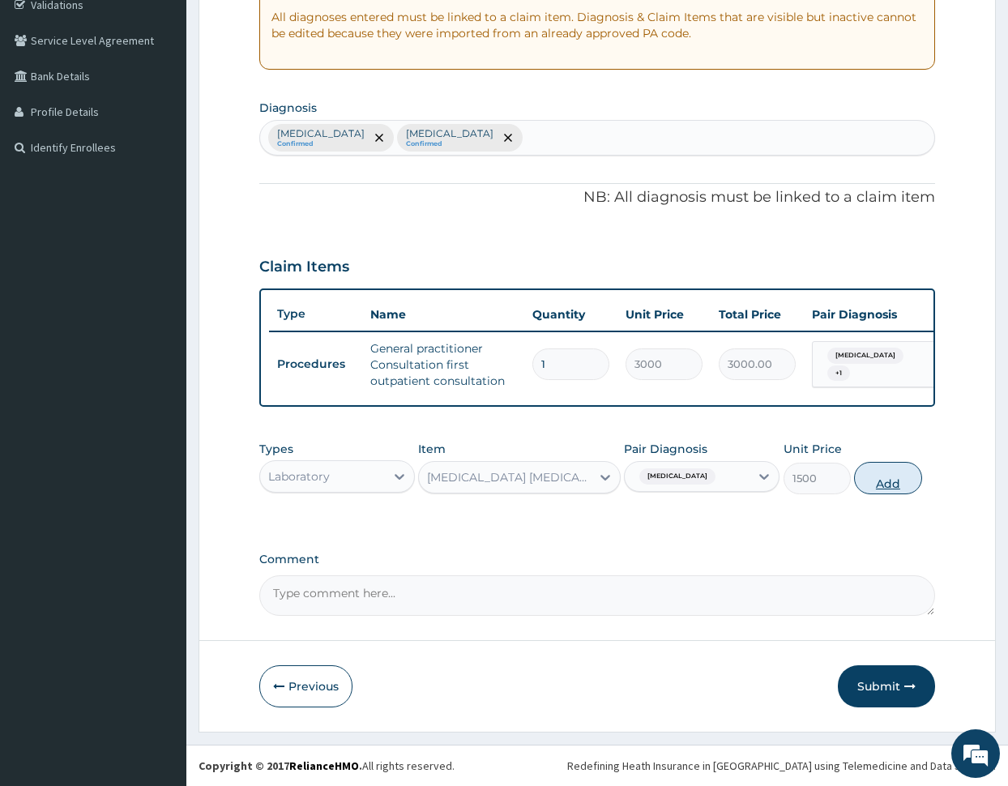
click at [897, 482] on button "Add" at bounding box center [887, 478] width 67 height 32
type input "0"
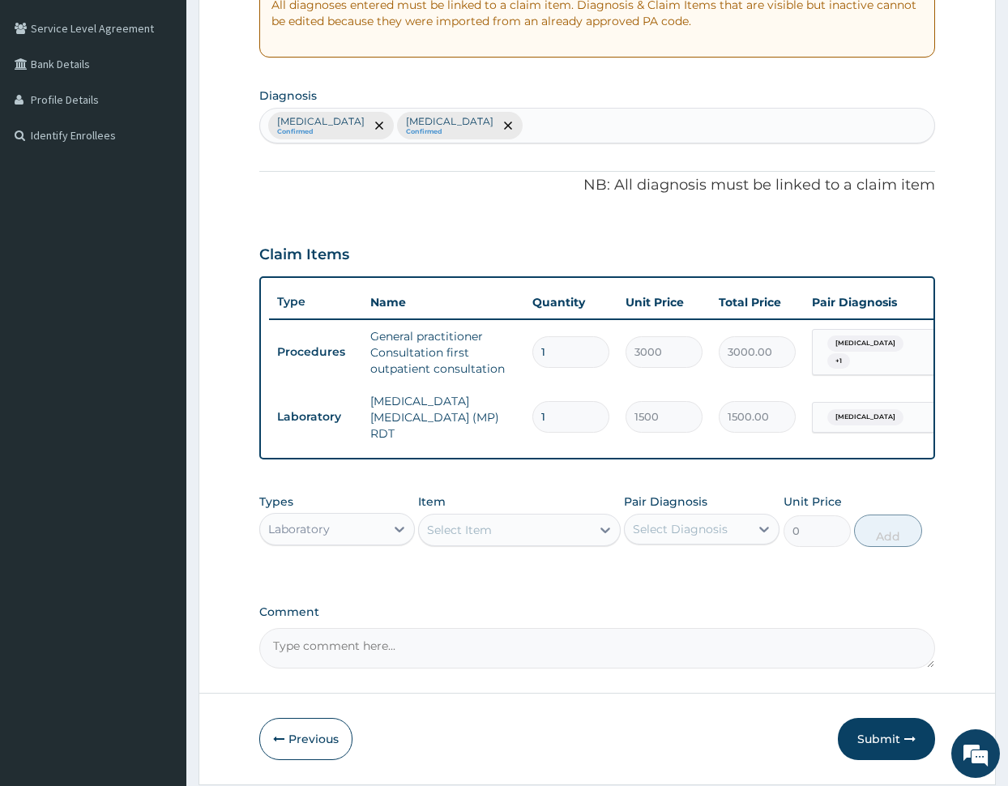
click at [495, 530] on div "Select Item" at bounding box center [505, 530] width 172 height 26
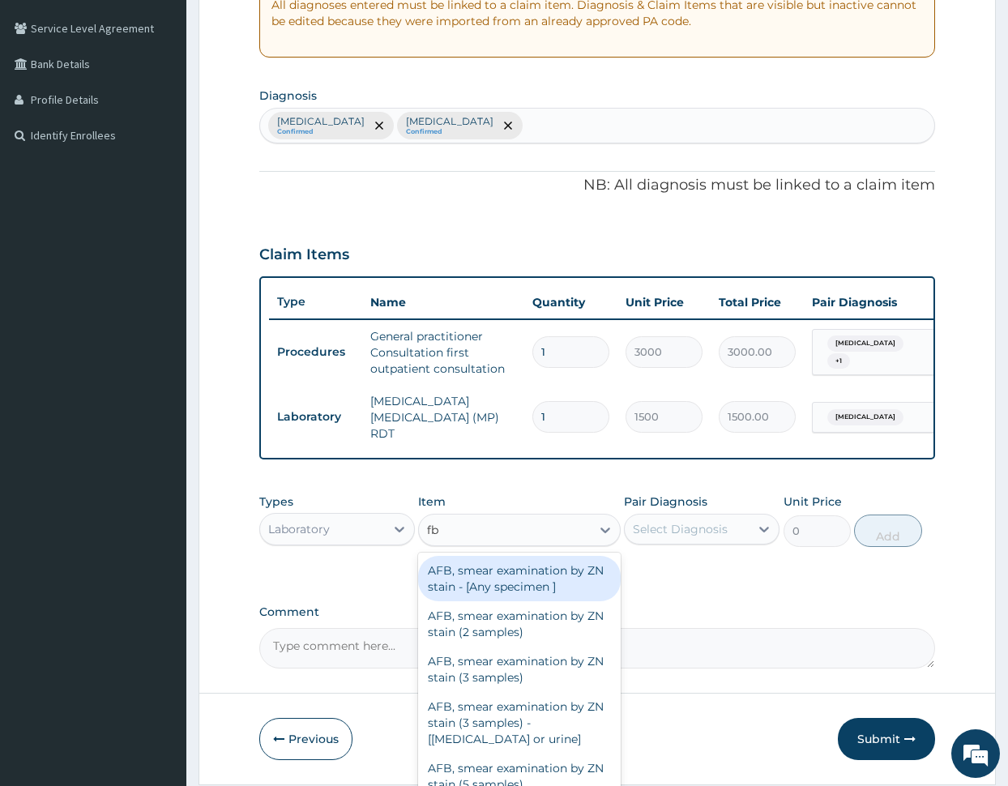
type input "fbc"
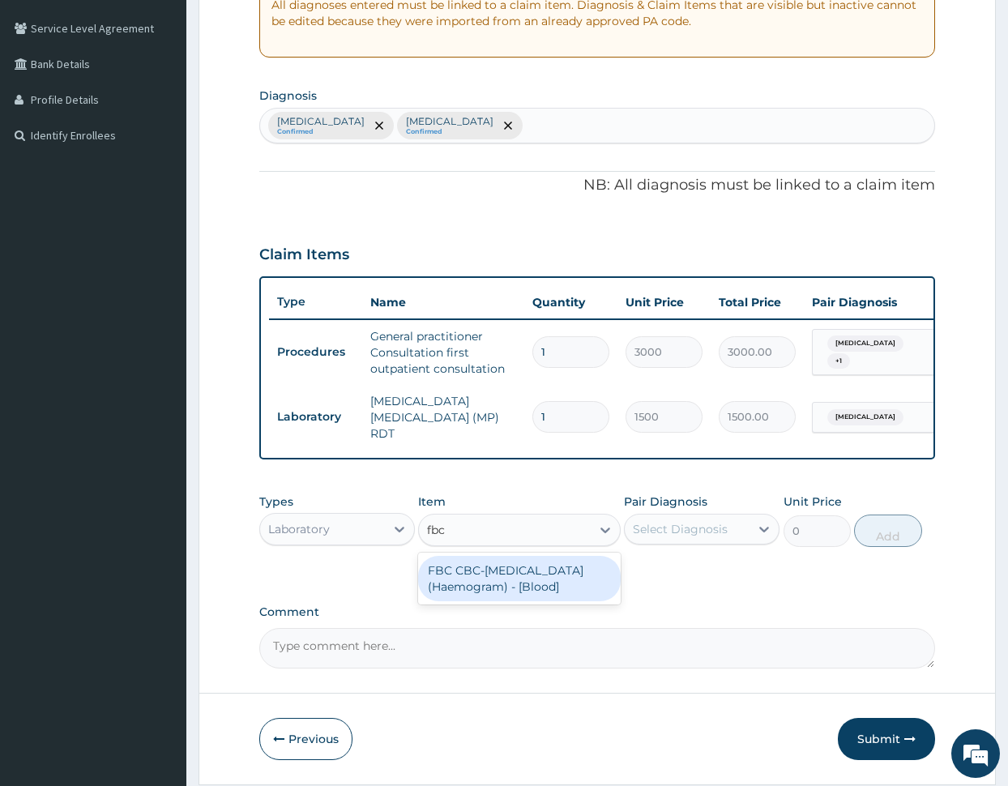
type input "3000"
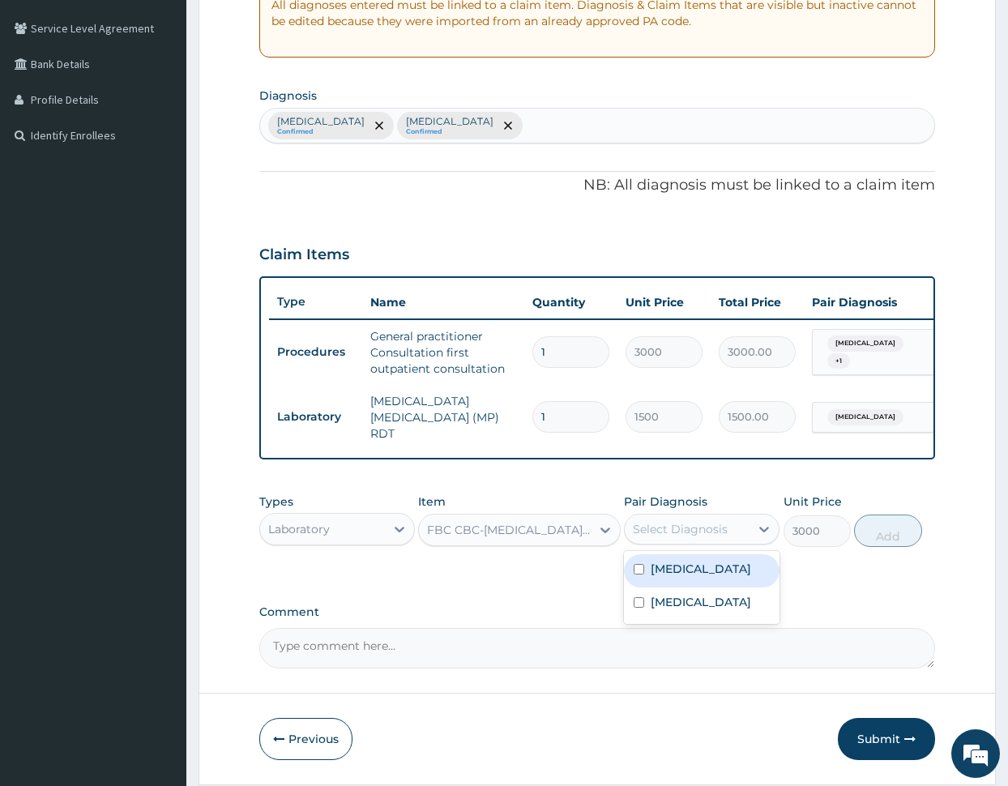
click at [667, 527] on div "Select Diagnosis" at bounding box center [680, 529] width 95 height 16
click at [677, 605] on label "Typhoid fever" at bounding box center [700, 602] width 100 height 16
checkbox input "true"
click at [879, 530] on button "Add" at bounding box center [887, 530] width 67 height 32
type input "0"
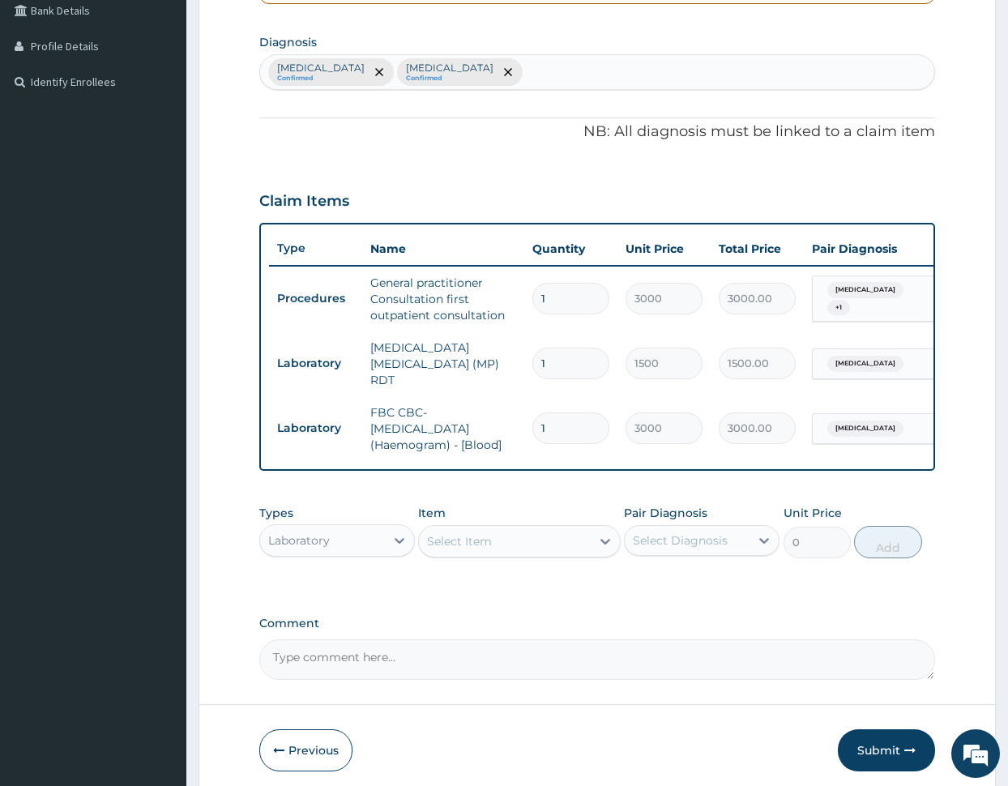
scroll to position [447, 0]
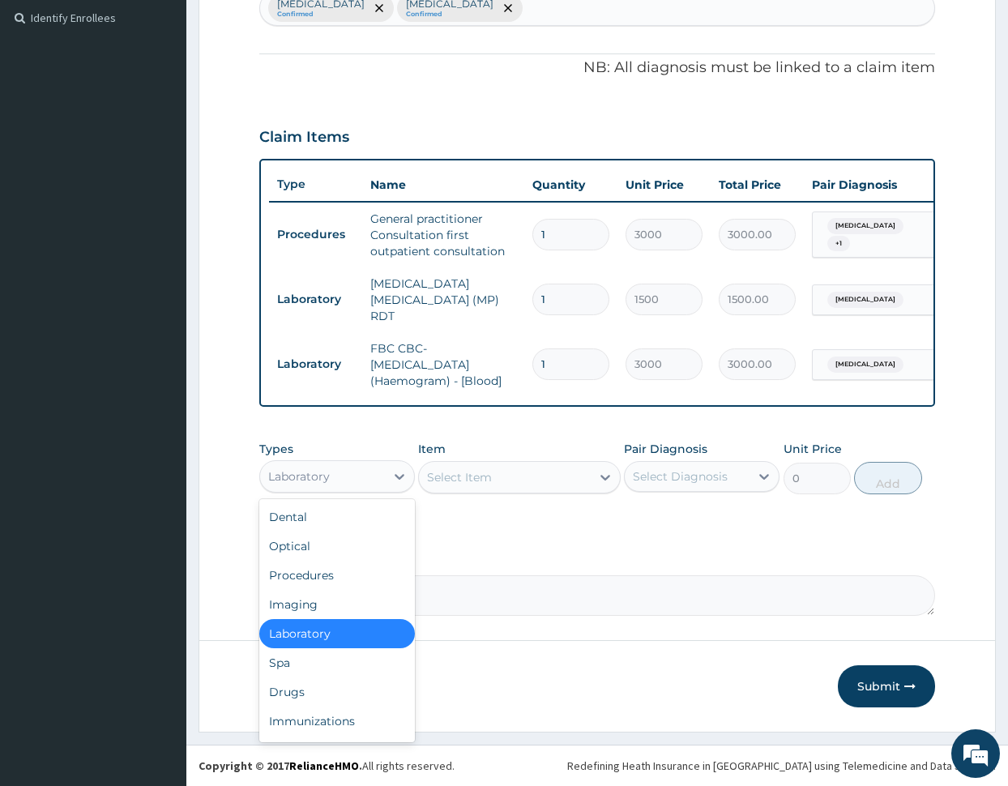
click at [350, 467] on div "Laboratory" at bounding box center [322, 476] width 125 height 26
click at [335, 688] on div "Drugs" at bounding box center [337, 691] width 156 height 29
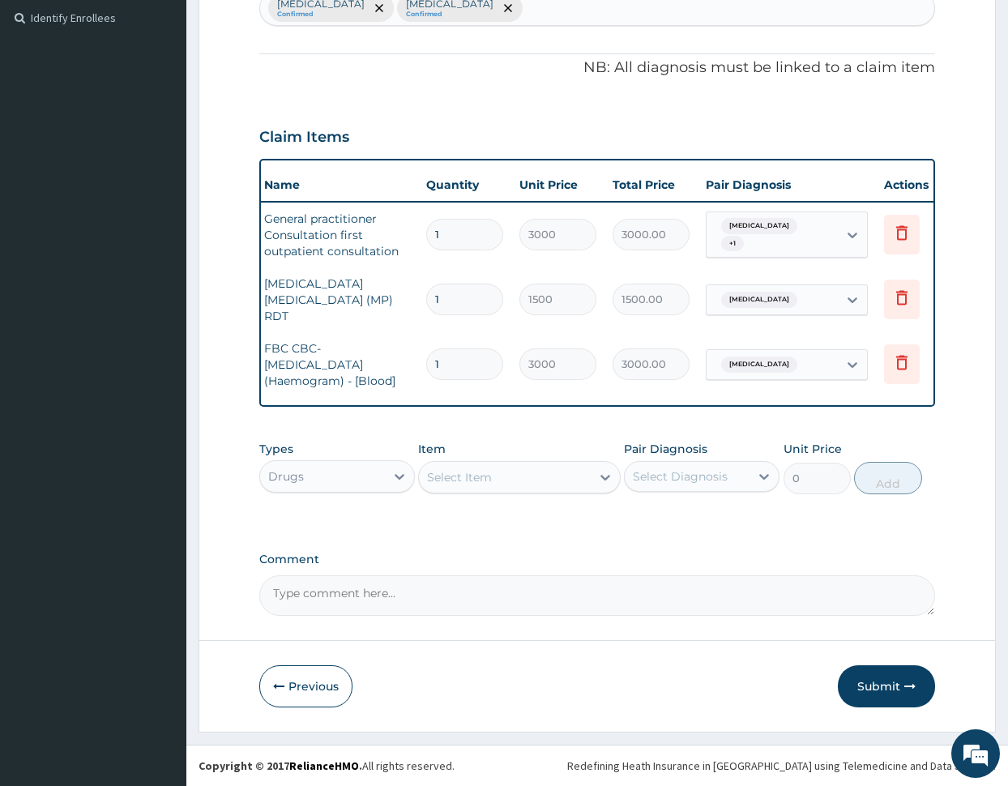
scroll to position [0, 97]
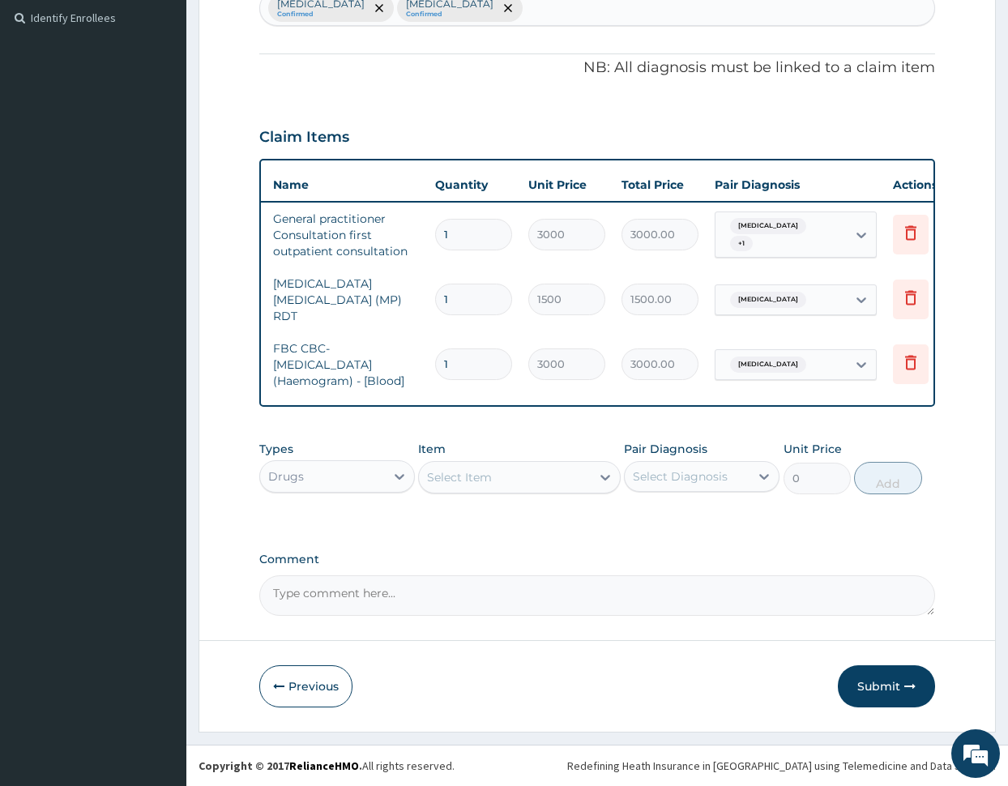
click at [540, 478] on div "Select Item" at bounding box center [505, 477] width 172 height 26
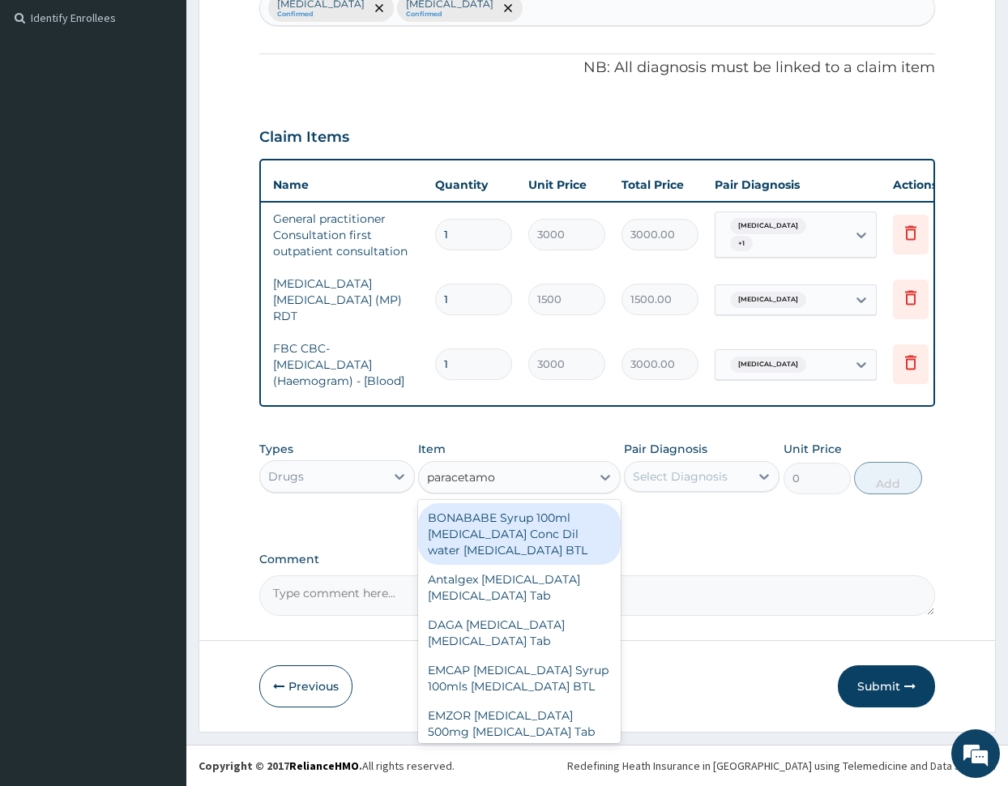
type input "paracetamol"
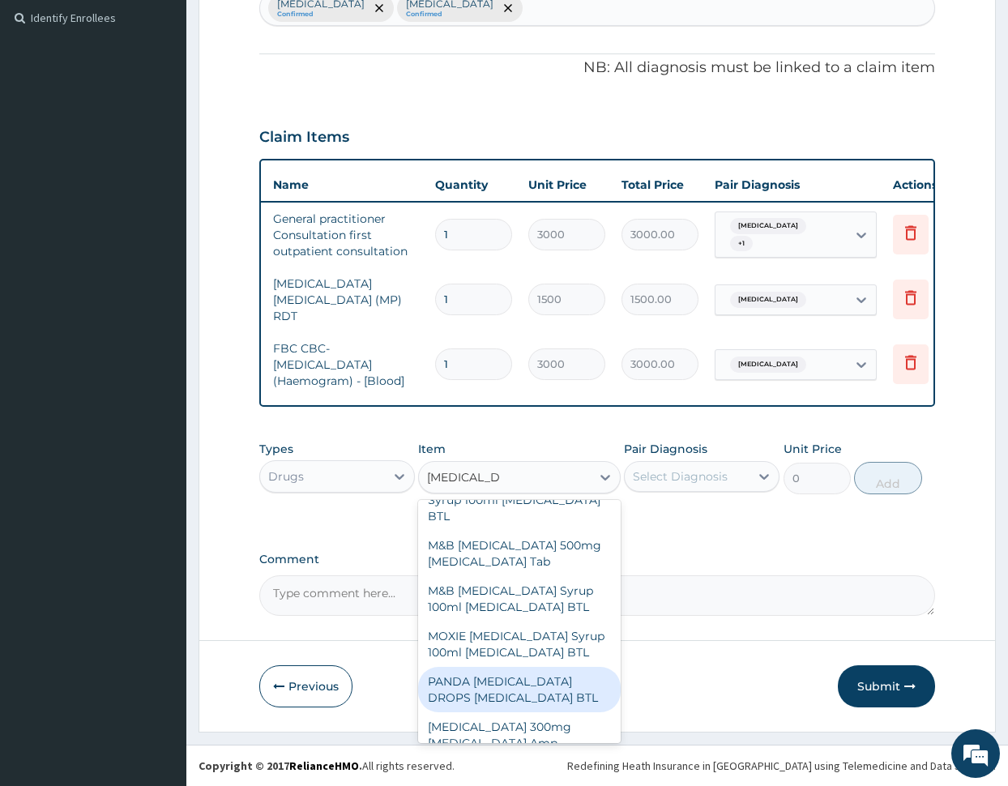
scroll to position [413, 0]
type input "345"
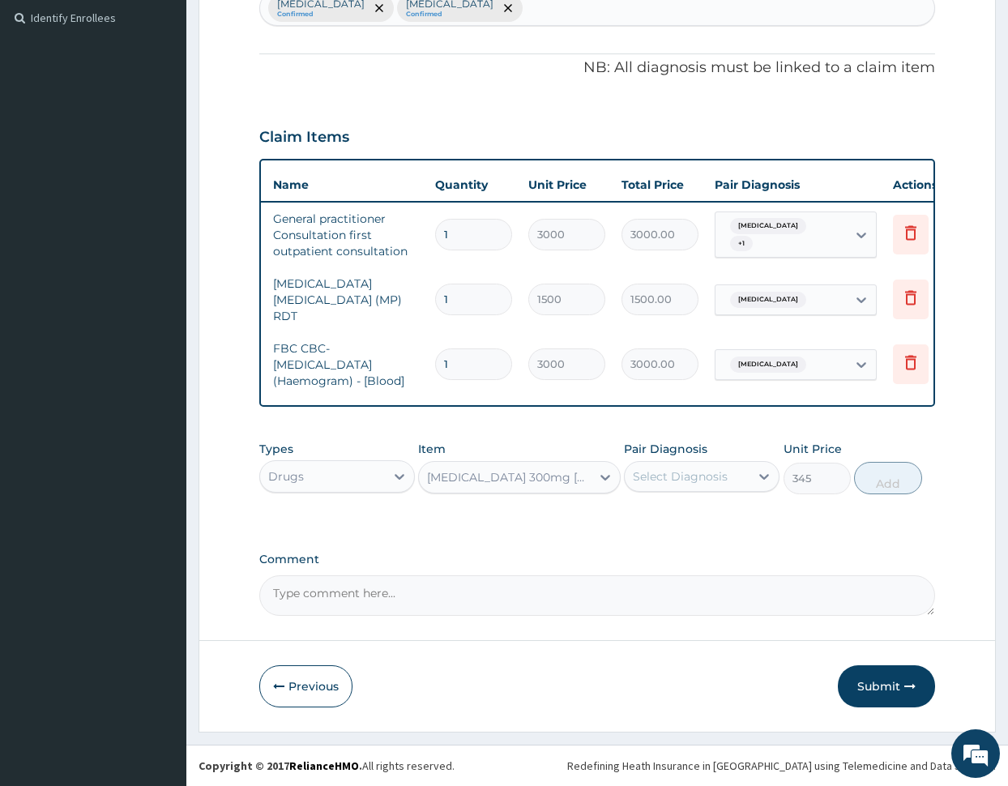
click at [714, 471] on div "Select Diagnosis" at bounding box center [680, 476] width 95 height 16
click at [702, 513] on div "Malaria" at bounding box center [702, 517] width 156 height 33
checkbox input "true"
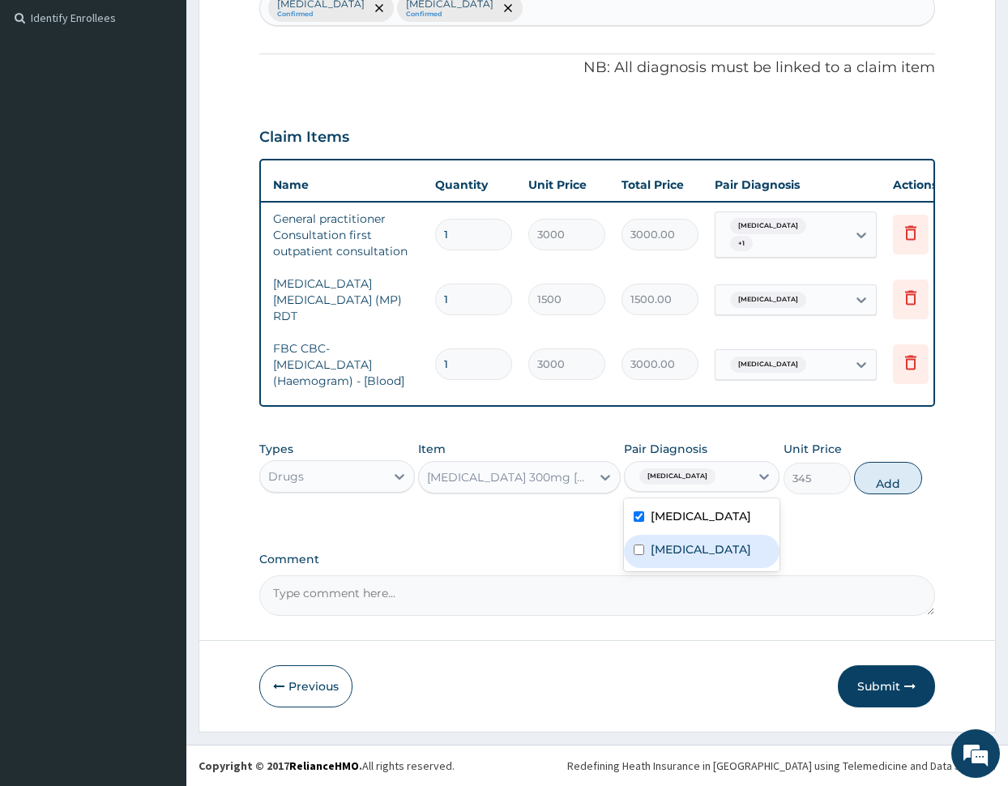
click at [699, 565] on div "Typhoid fever" at bounding box center [702, 551] width 156 height 33
checkbox input "true"
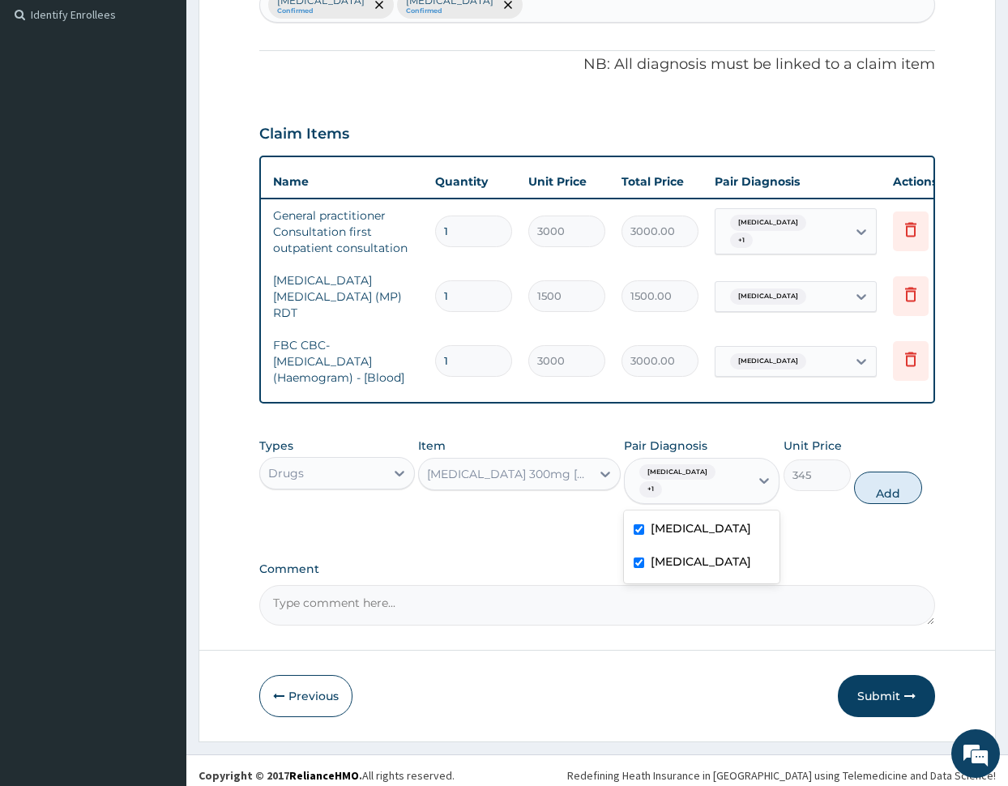
click at [867, 454] on div "Types Drugs Item Paracetamol 300mg Acetaminophen Amp Pair Diagnosis option Typh…" at bounding box center [597, 470] width 676 height 83
click at [865, 471] on button "Add" at bounding box center [887, 487] width 67 height 32
type input "0"
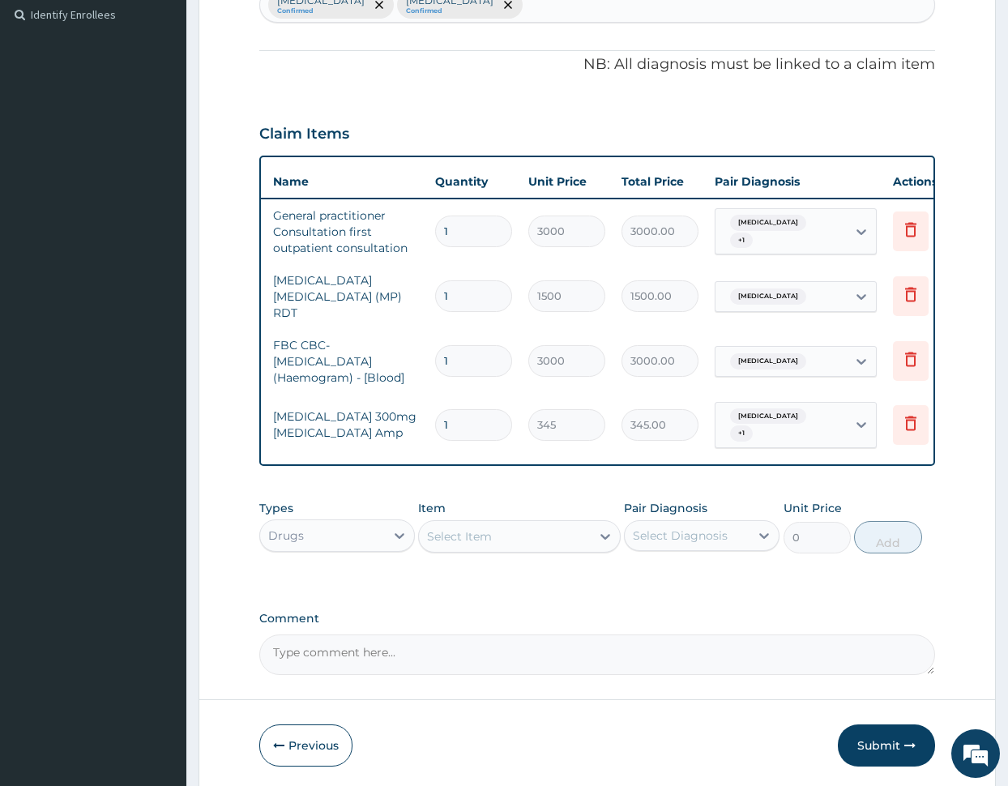
type input "0.00"
type input "2"
type input "690.00"
type input "2"
click at [491, 540] on div "Select Item" at bounding box center [505, 536] width 172 height 26
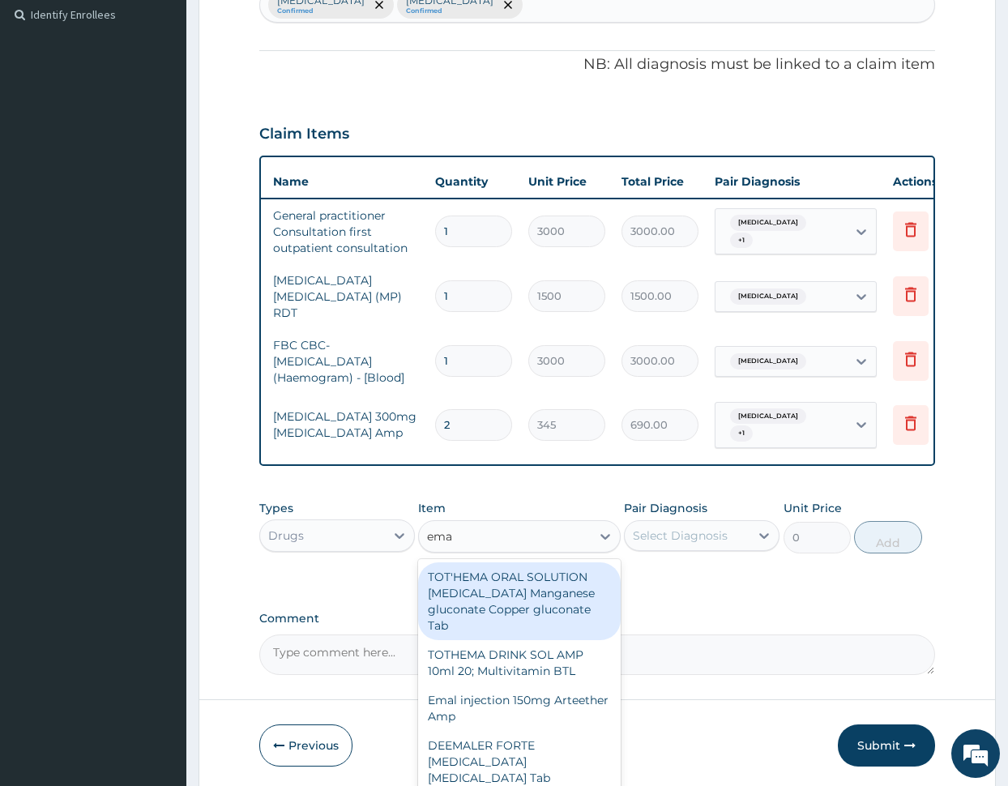
type input "emal"
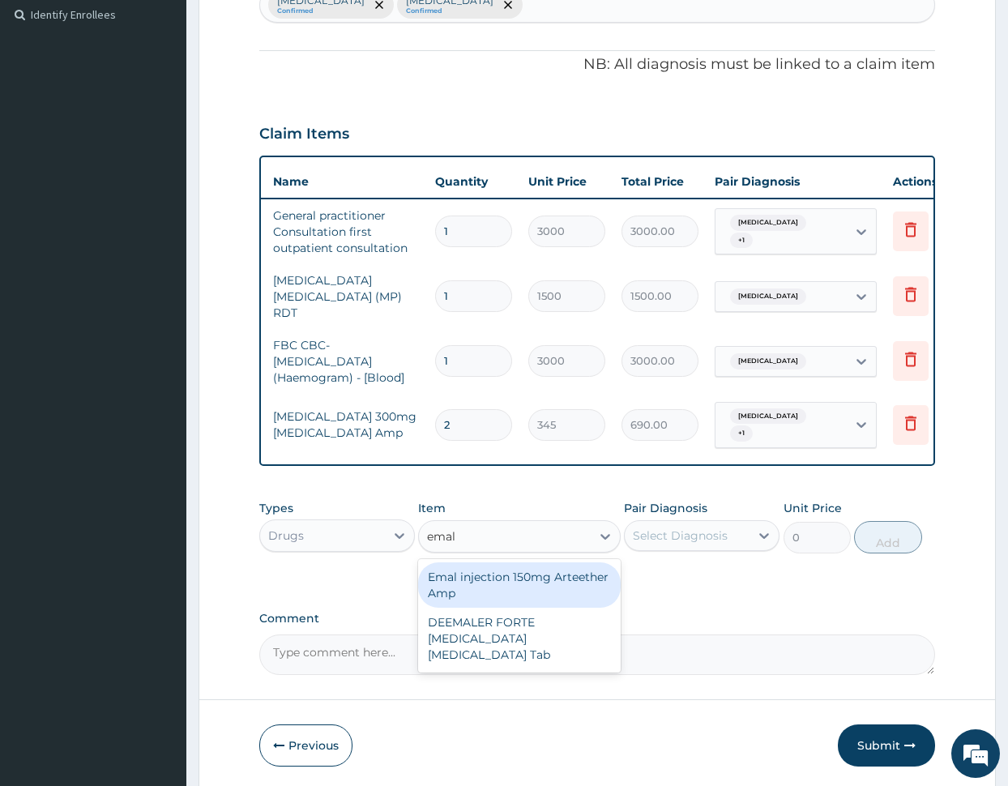
click at [502, 578] on div "Emal injection 150mg Arteether Amp" at bounding box center [519, 584] width 203 height 45
type input "4259.25"
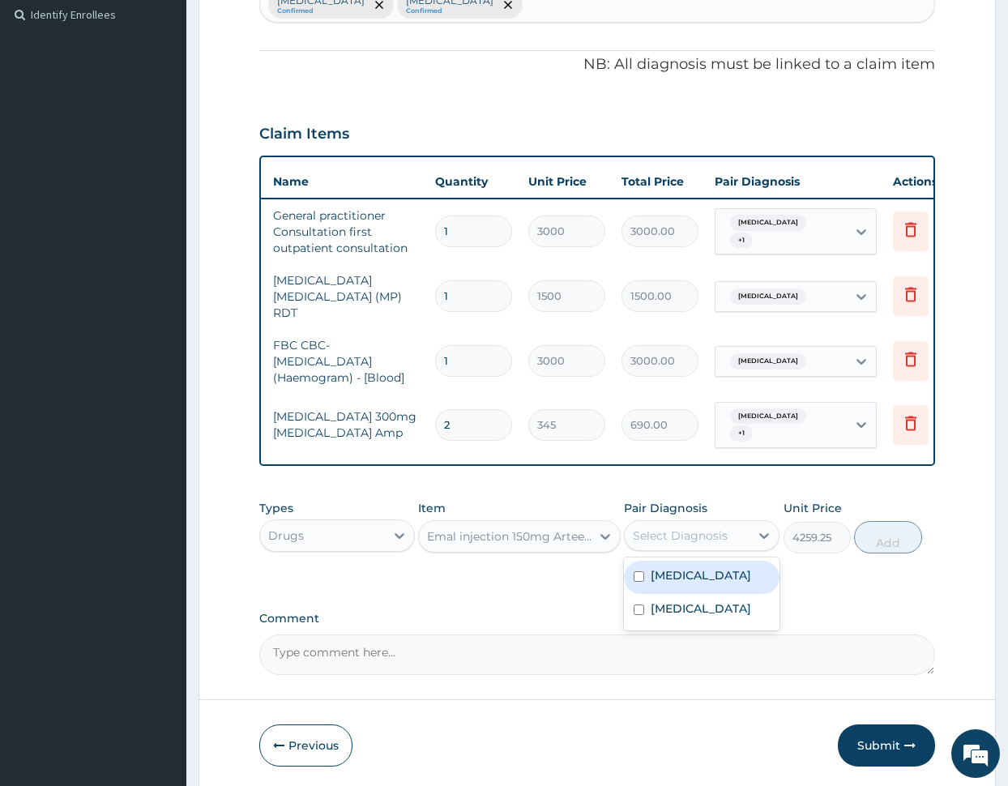
click at [675, 529] on div "Select Diagnosis" at bounding box center [680, 535] width 95 height 16
click at [681, 567] on label "Malaria" at bounding box center [700, 575] width 100 height 16
checkbox input "true"
click at [878, 535] on button "Add" at bounding box center [887, 537] width 67 height 32
type input "0"
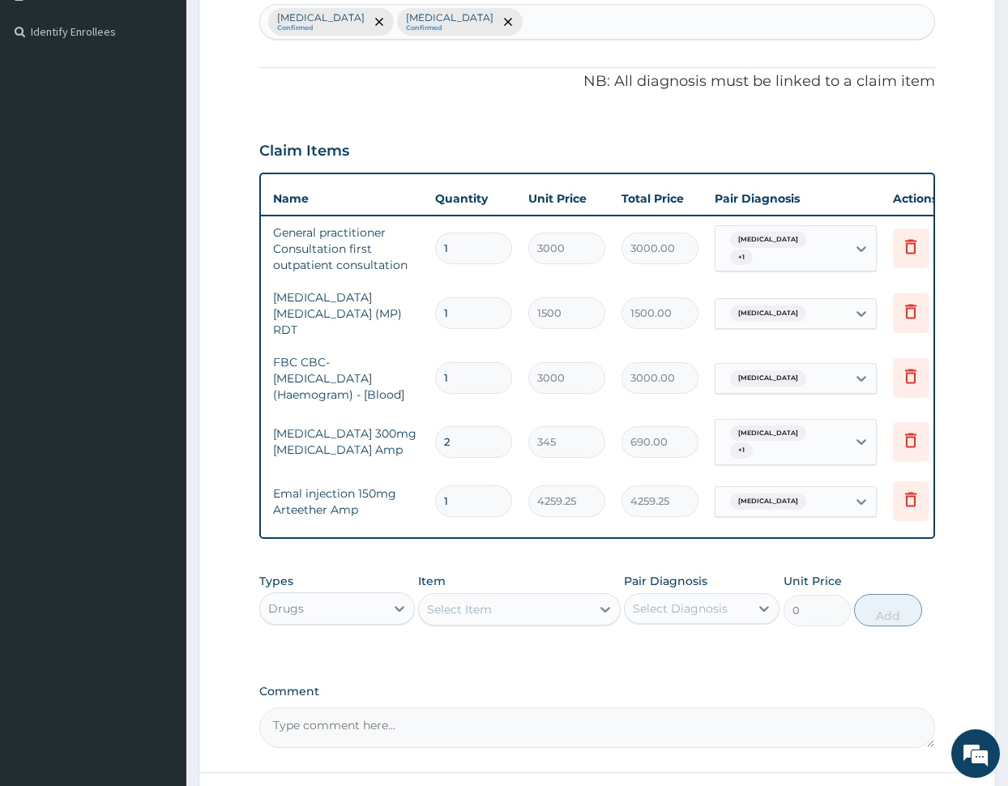
scroll to position [416, 0]
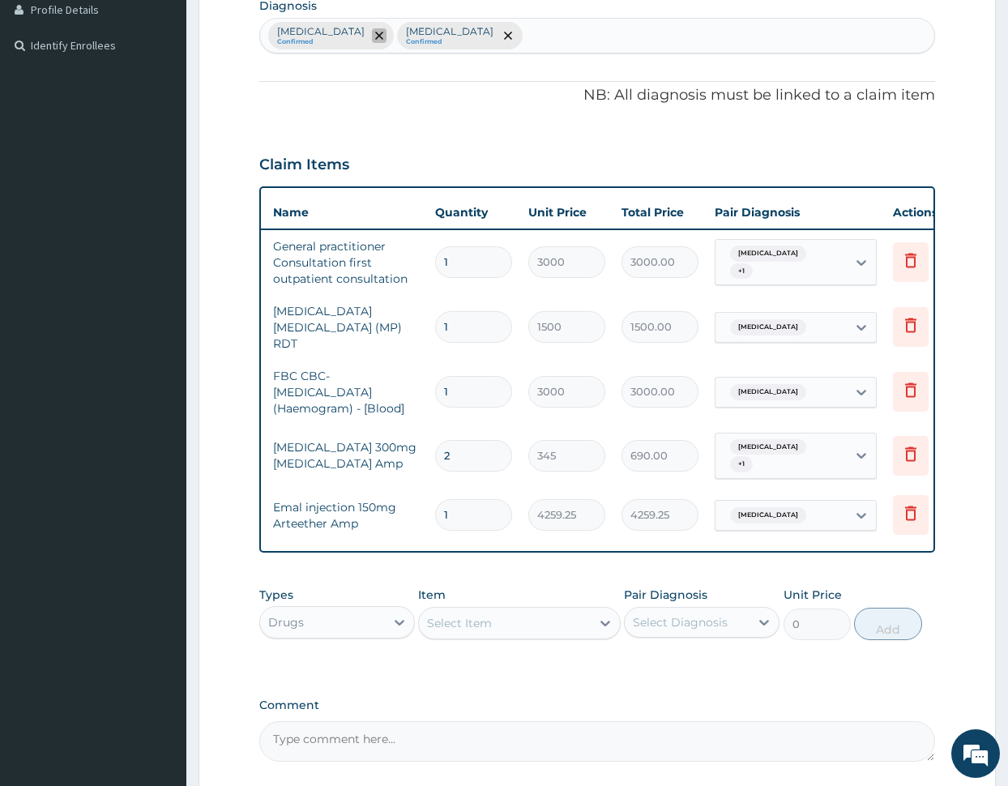
click at [375, 36] on icon "remove selection option" at bounding box center [379, 36] width 8 height 8
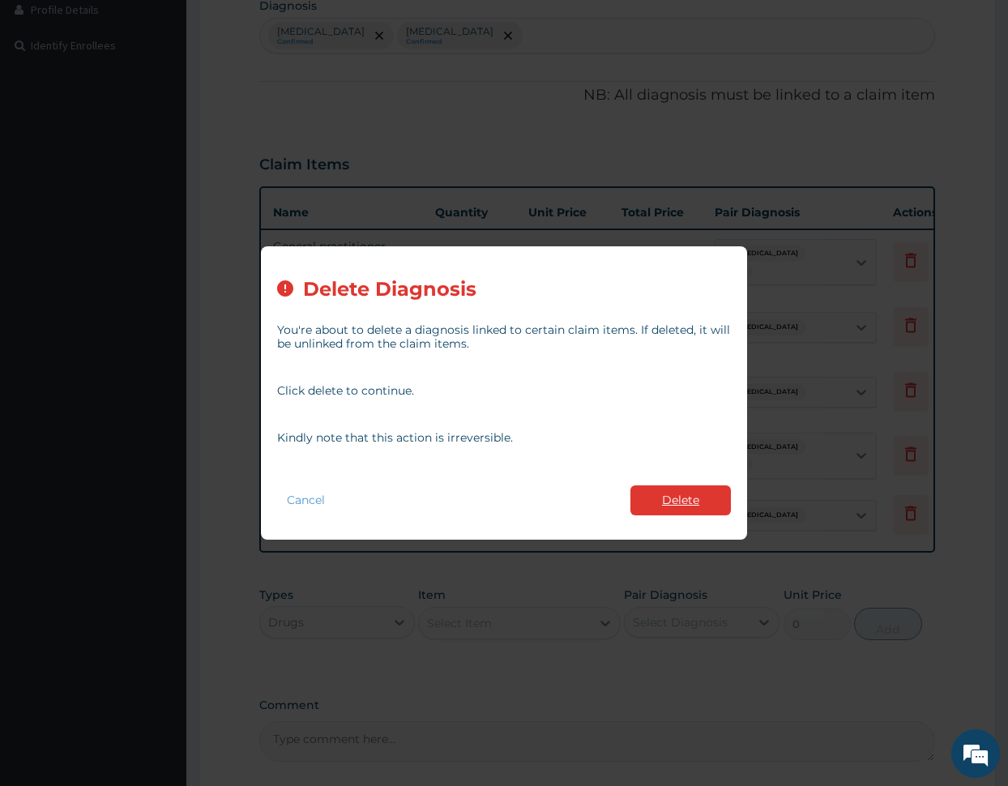
click at [670, 493] on button "Delete" at bounding box center [680, 500] width 100 height 30
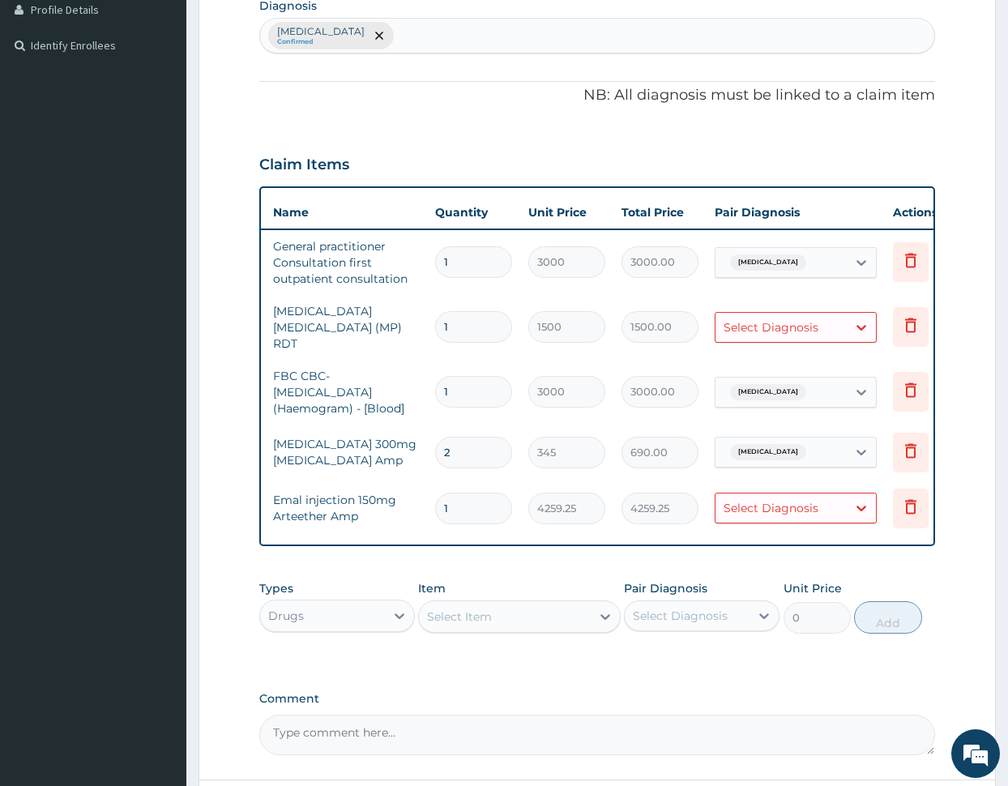
click at [454, 21] on div "Typhoid fever Confirmed" at bounding box center [597, 36] width 675 height 34
type input "complicated"
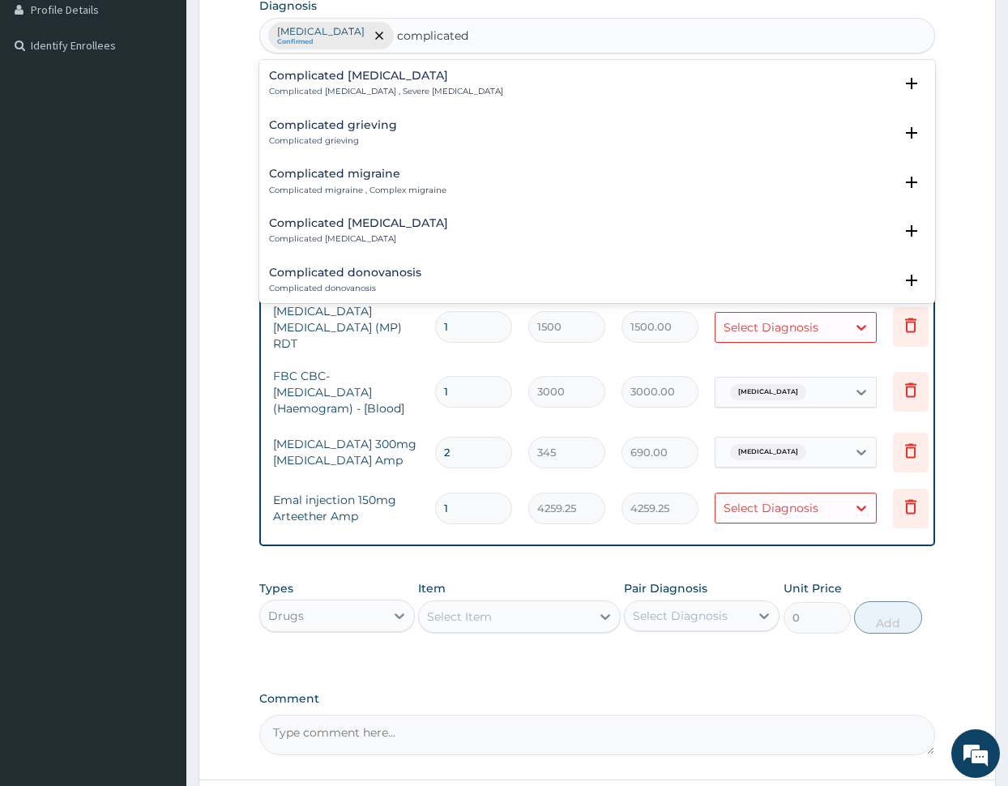
click at [329, 77] on h4 "Complicated malaria" at bounding box center [386, 76] width 234 height 12
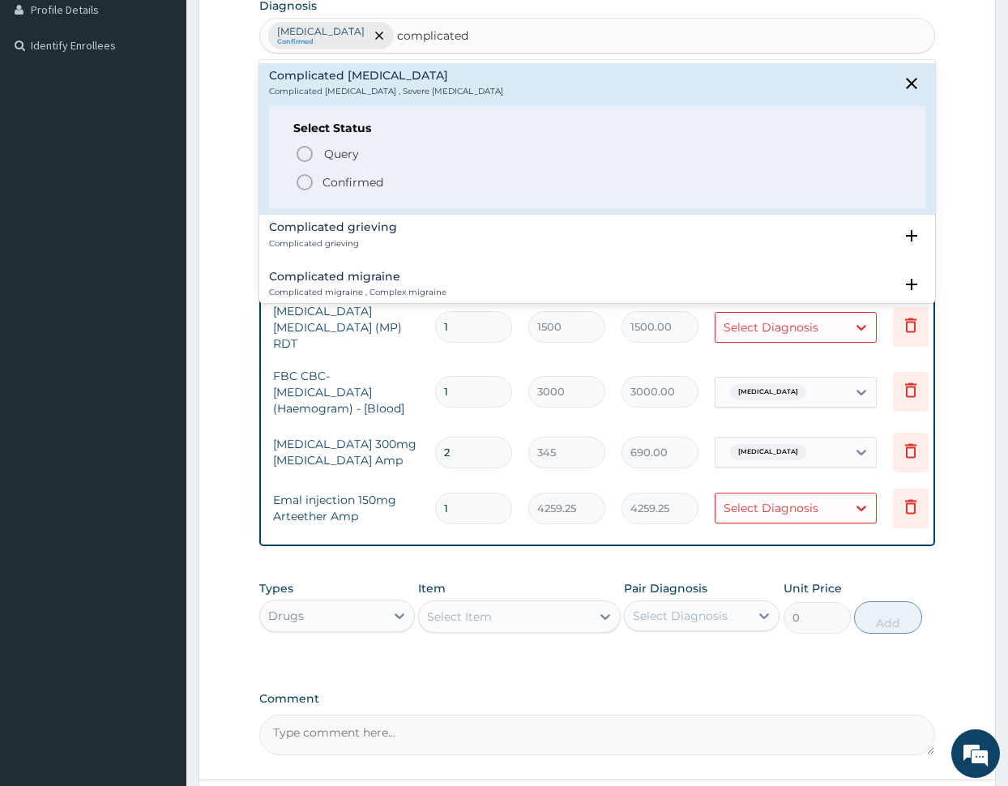
click at [307, 179] on icon "status option filled" at bounding box center [304, 182] width 19 height 19
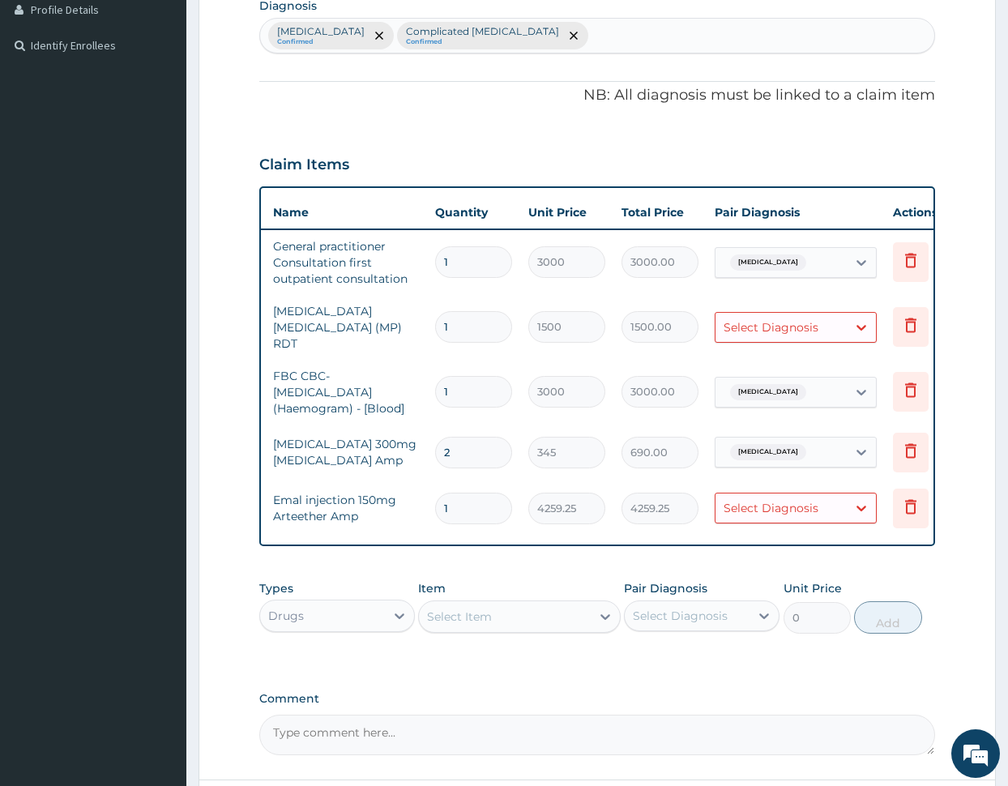
click at [816, 329] on div "Select Diagnosis" at bounding box center [770, 327] width 95 height 16
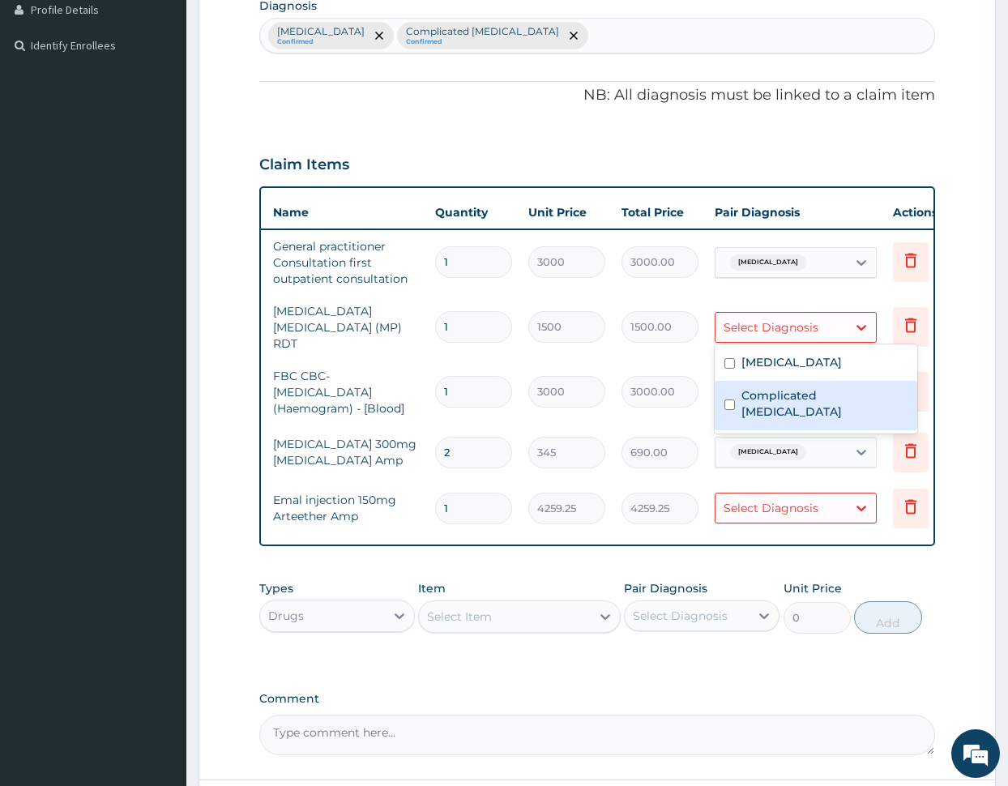
click at [808, 390] on label "Complicated malaria" at bounding box center [824, 403] width 166 height 32
checkbox input "true"
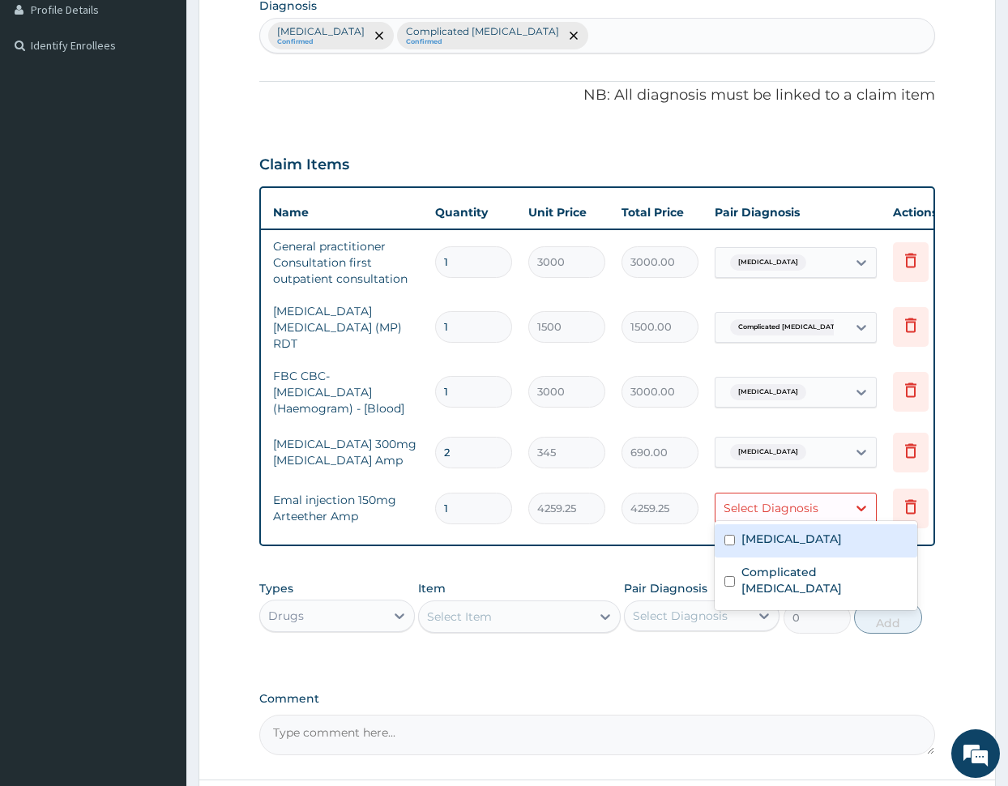
click at [803, 500] on div "Select Diagnosis" at bounding box center [770, 508] width 95 height 16
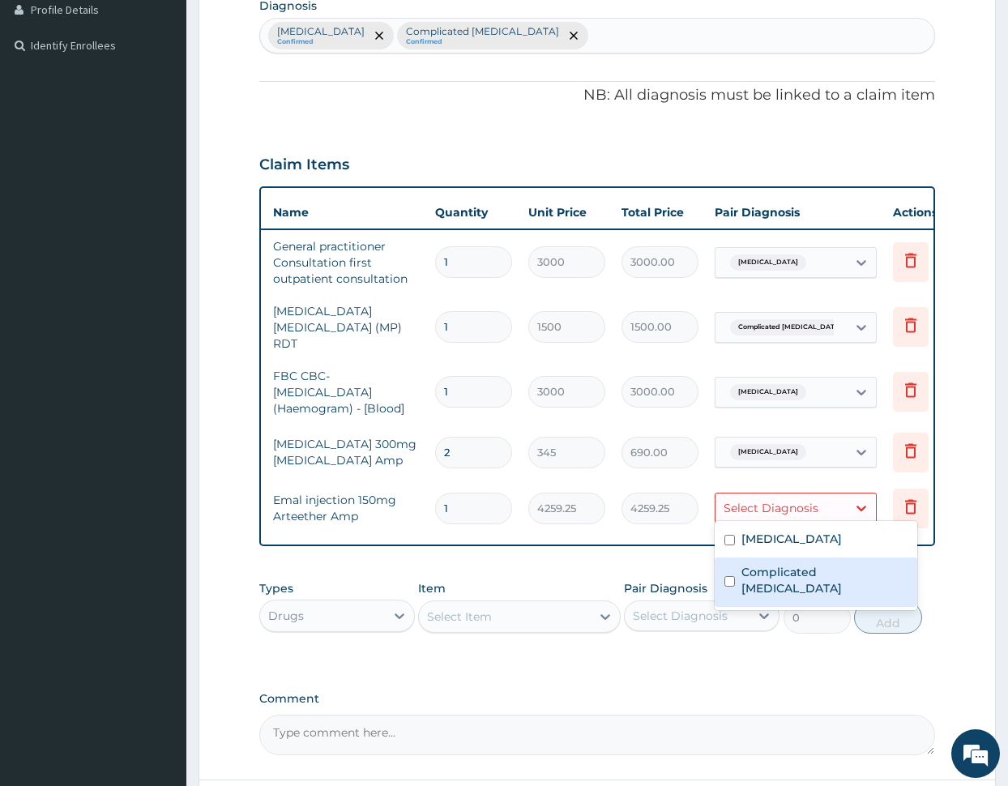
click at [784, 568] on label "Complicated malaria" at bounding box center [824, 580] width 166 height 32
checkbox input "true"
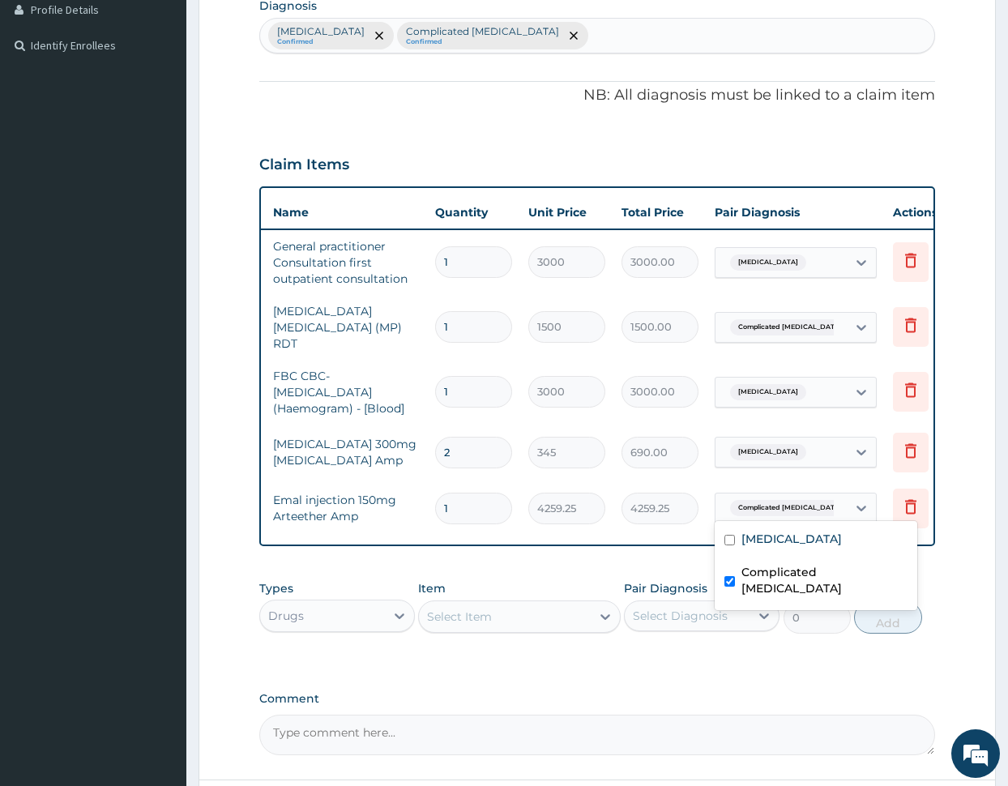
click at [476, 617] on div "Select Item" at bounding box center [459, 616] width 65 height 16
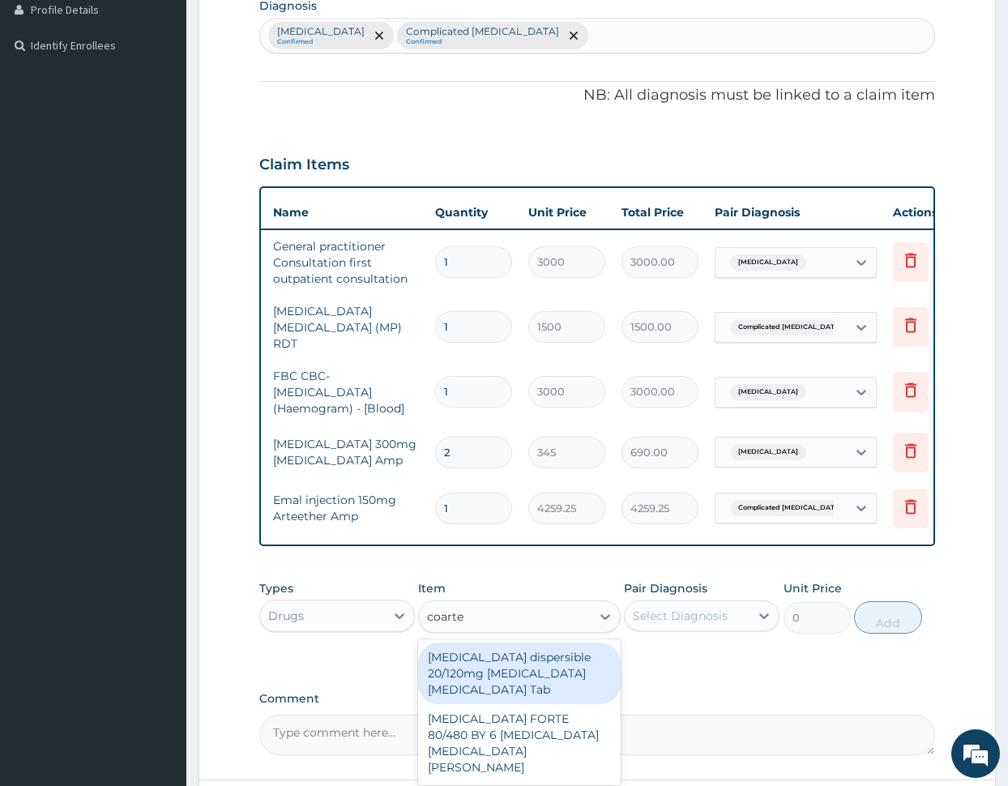
type input "coartem"
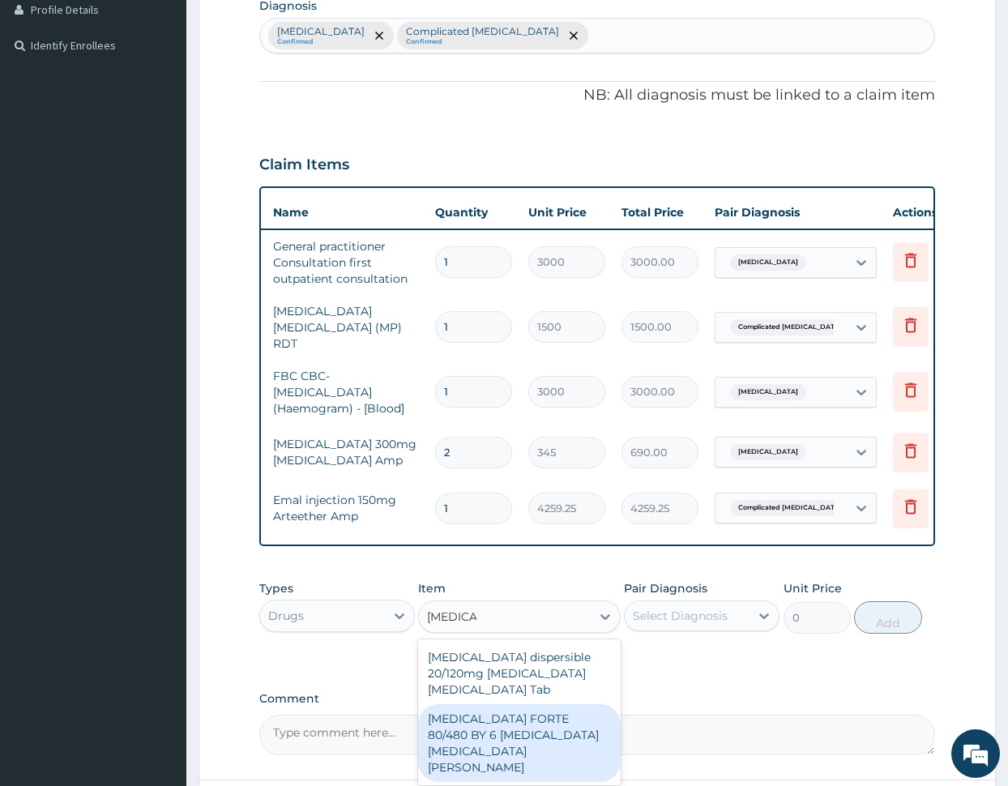
type input "4830"
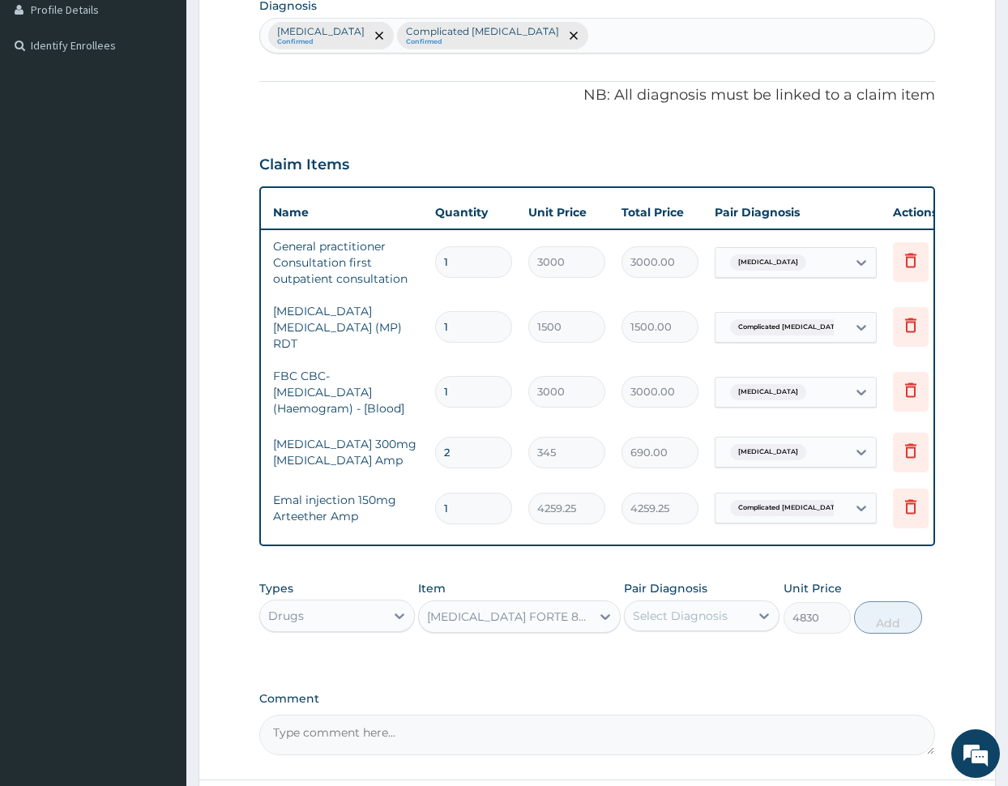
click at [689, 617] on div "Select Diagnosis" at bounding box center [680, 616] width 95 height 16
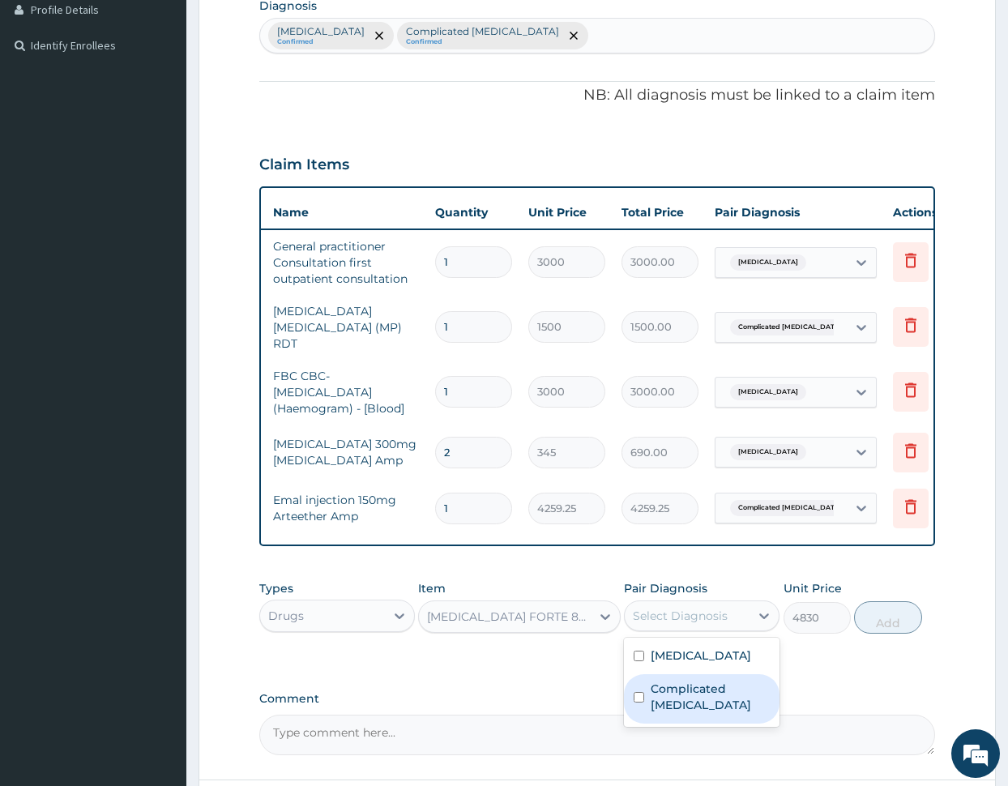
click at [683, 688] on label "Complicated malaria" at bounding box center [709, 696] width 119 height 32
checkbox input "true"
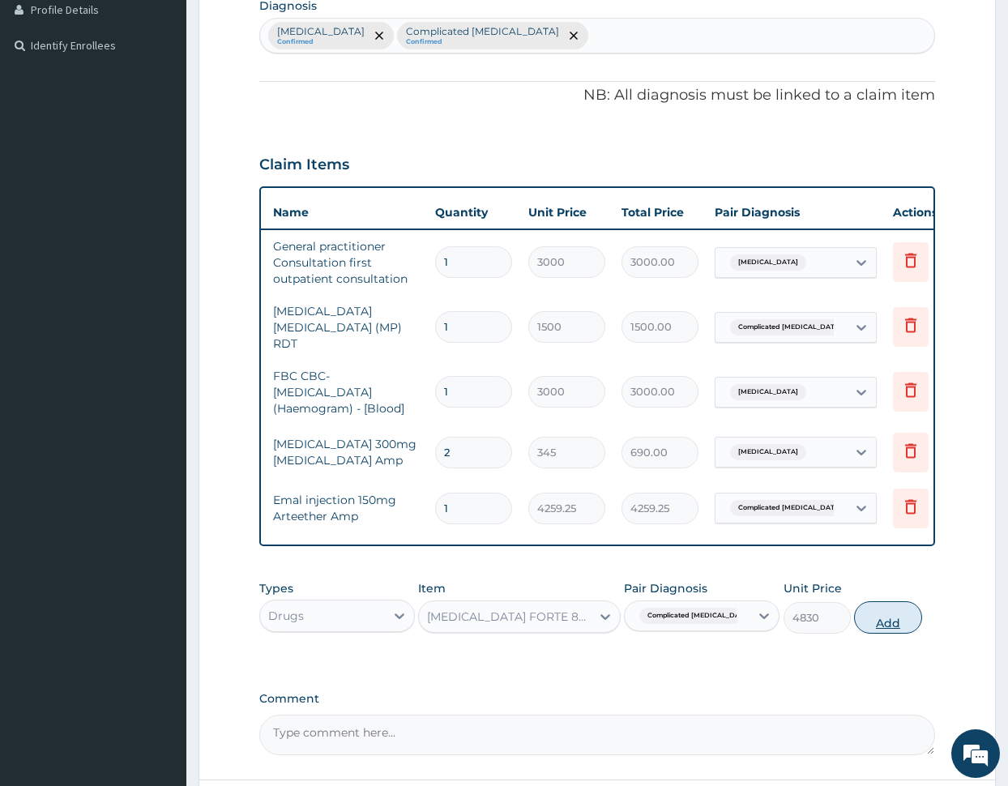
click at [872, 615] on button "Add" at bounding box center [887, 617] width 67 height 32
type input "0"
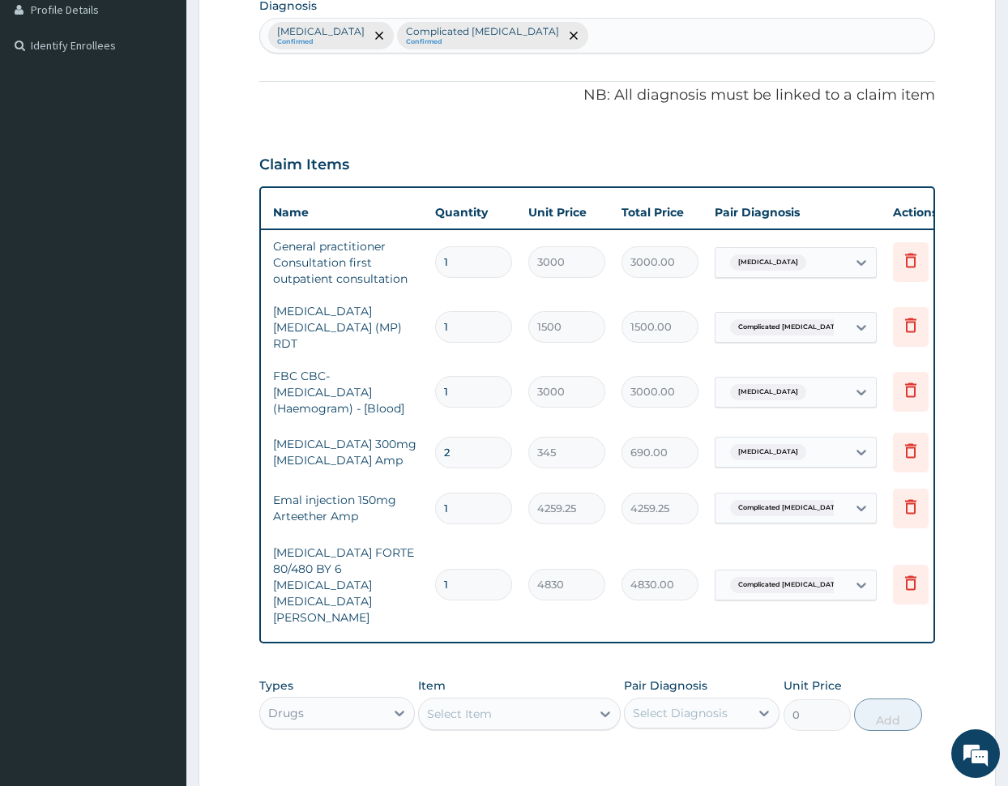
click at [766, 444] on span "Typhoid fever" at bounding box center [768, 452] width 76 height 16
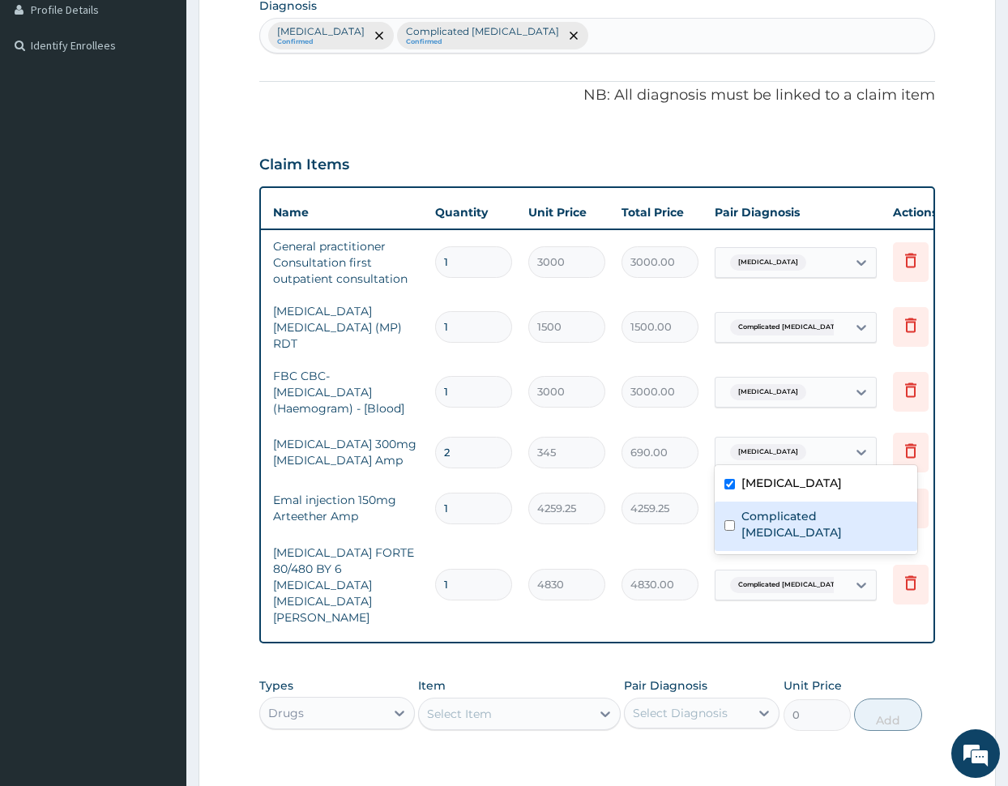
click at [767, 506] on div "Complicated malaria" at bounding box center [815, 525] width 203 height 49
checkbox input "true"
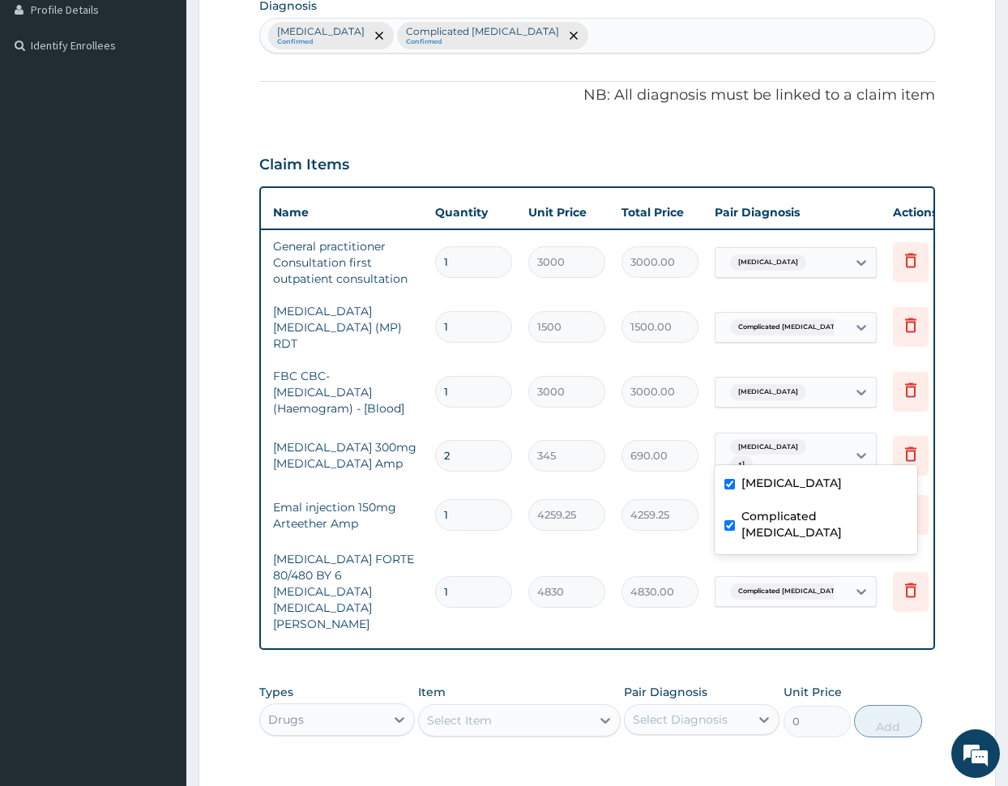
click at [511, 707] on div "Select Item" at bounding box center [505, 720] width 172 height 26
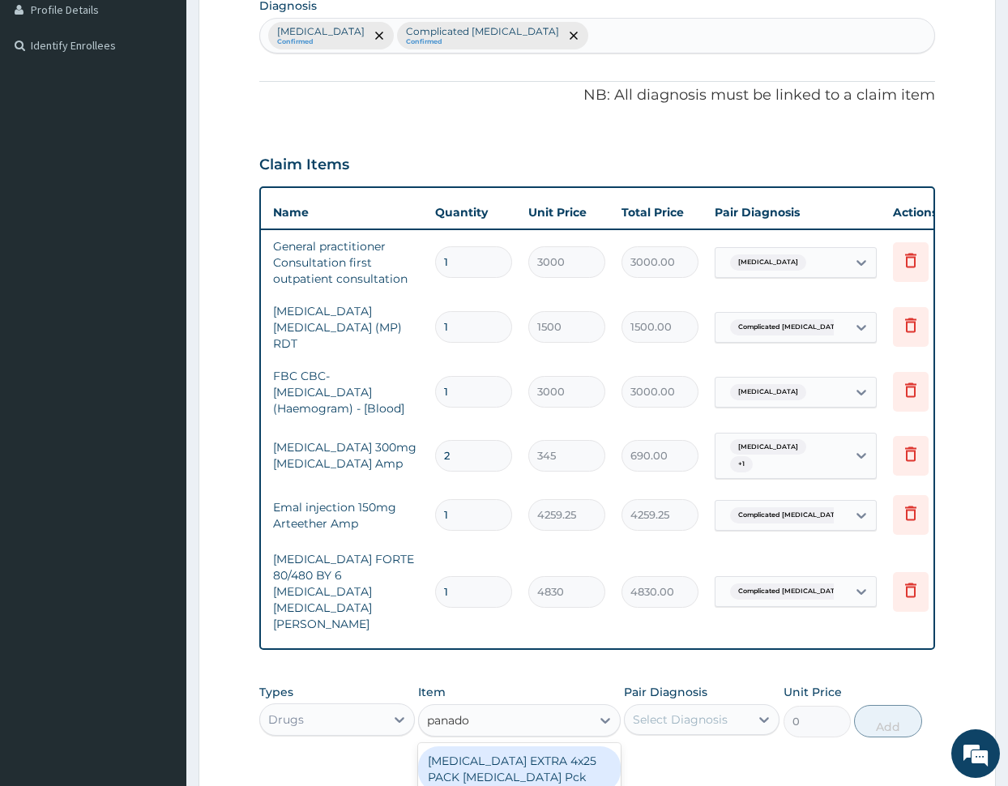
type input "panadol"
type input "48.3"
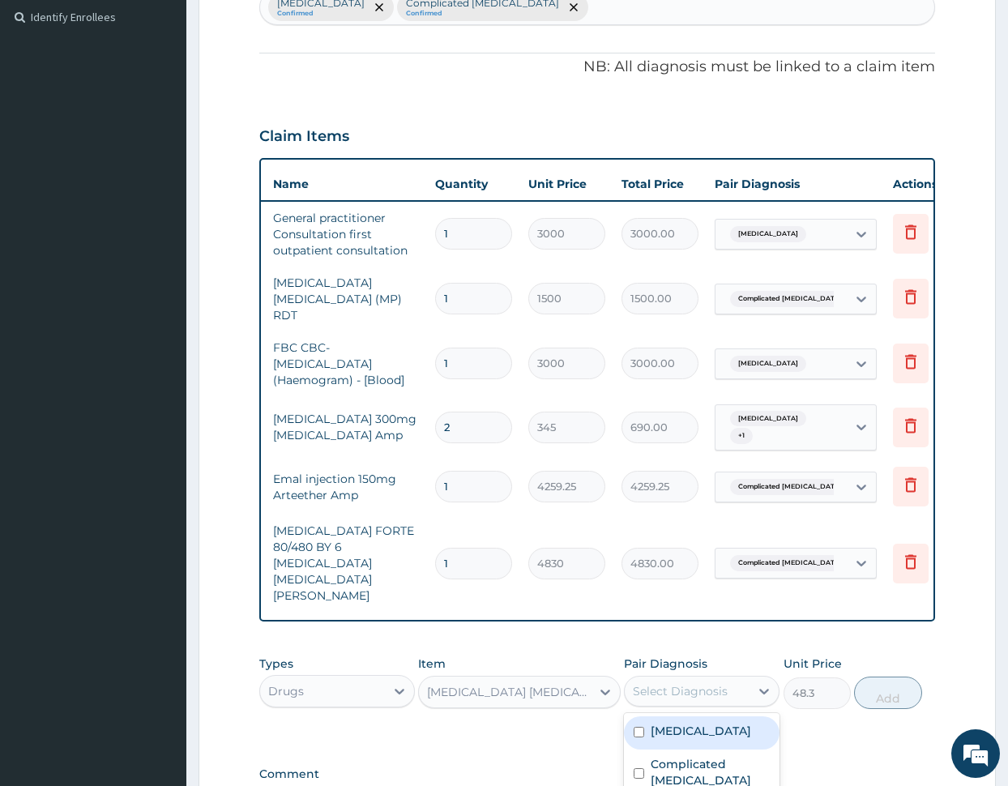
click at [689, 683] on div "Select Diagnosis" at bounding box center [680, 691] width 95 height 16
click at [713, 723] on label "Typhoid fever" at bounding box center [700, 731] width 100 height 16
checkbox input "true"
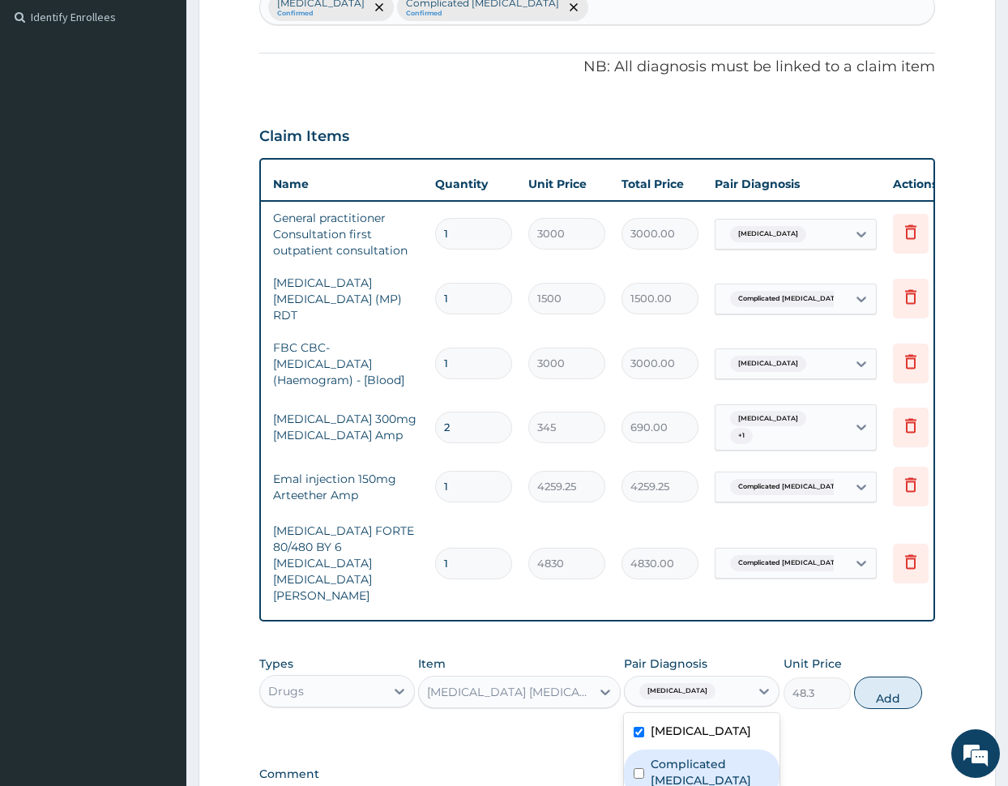
click at [707, 756] on label "Complicated malaria" at bounding box center [709, 772] width 119 height 32
checkbox input "true"
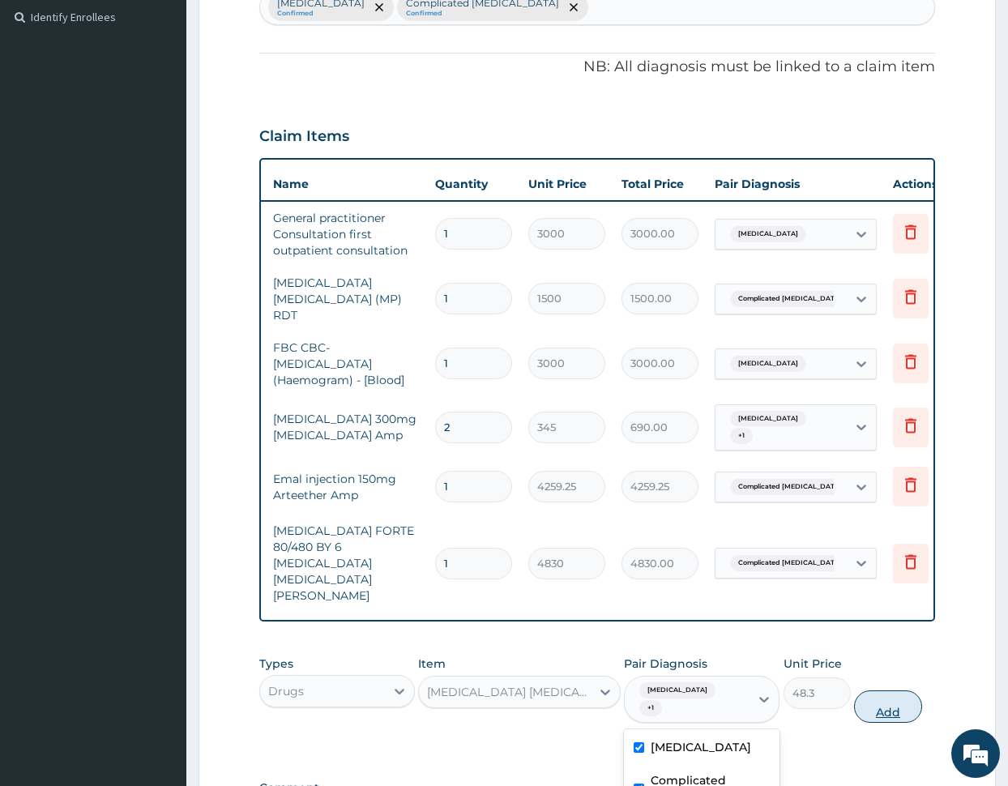
click at [889, 690] on button "Add" at bounding box center [887, 706] width 67 height 32
type input "0"
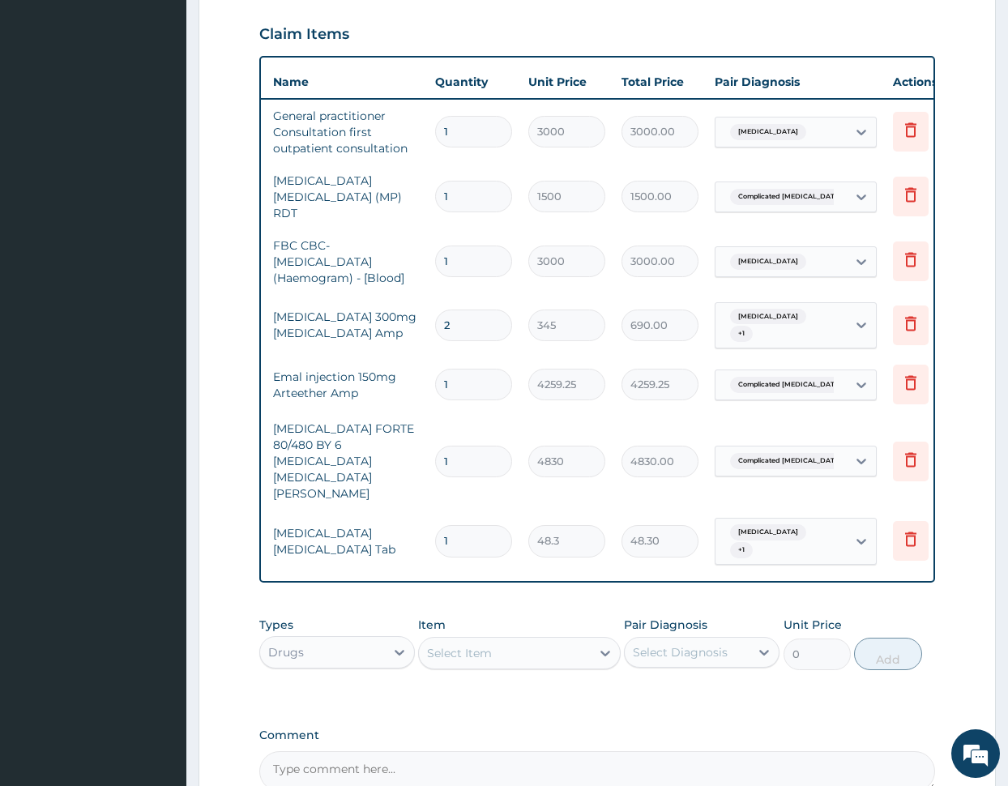
scroll to position [552, 0]
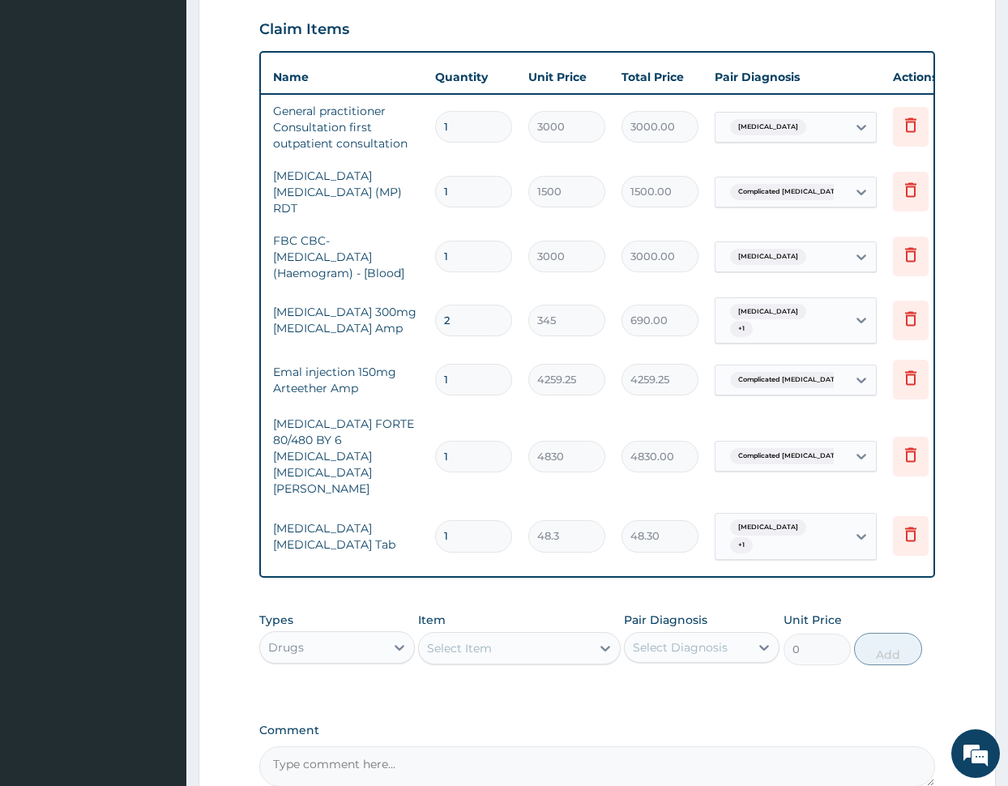
type input "18"
type input "869.40"
type input "18"
click at [473, 640] on div "Select Item" at bounding box center [459, 648] width 65 height 16
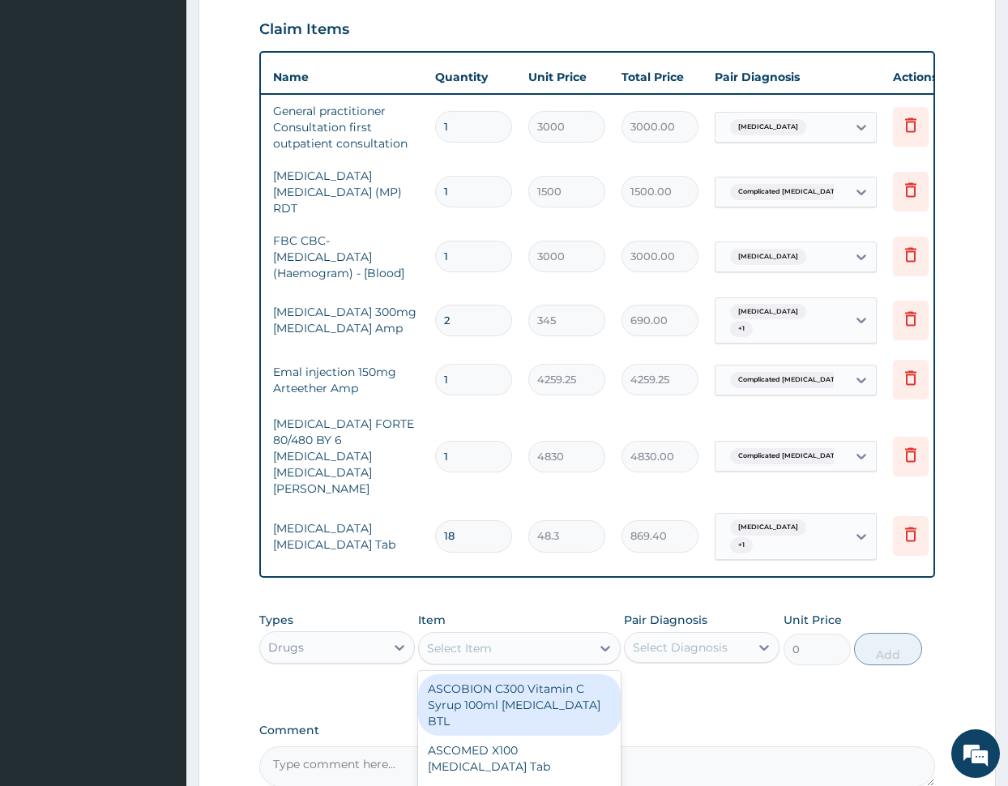
click at [735, 671] on div "PA Code / Prescription Code Enter Code(Secondary Care Only) Encounter Date 15-0…" at bounding box center [597, 195] width 676 height 1184
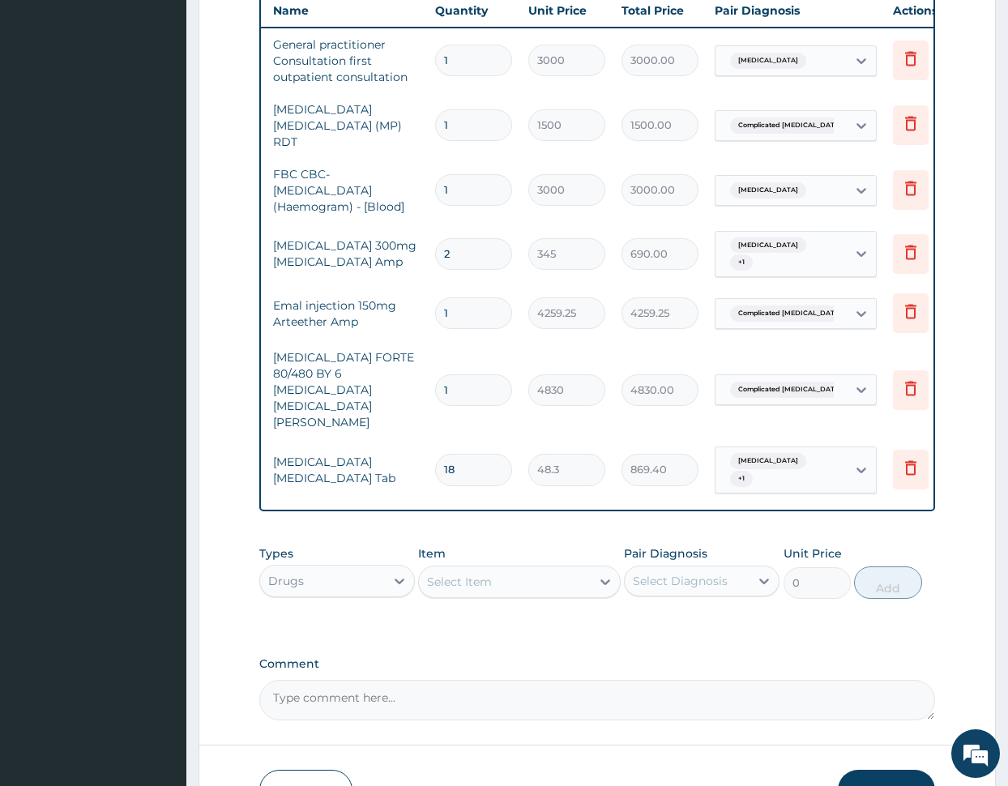
scroll to position [680, 0]
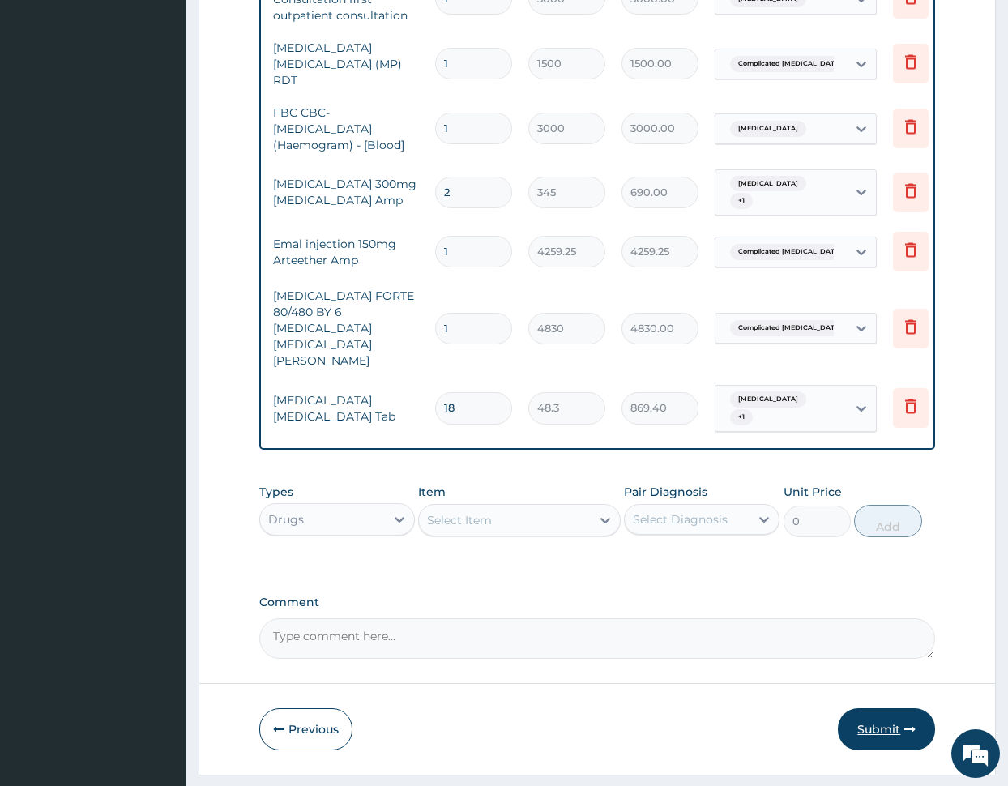
click at [880, 708] on button "Submit" at bounding box center [886, 729] width 97 height 42
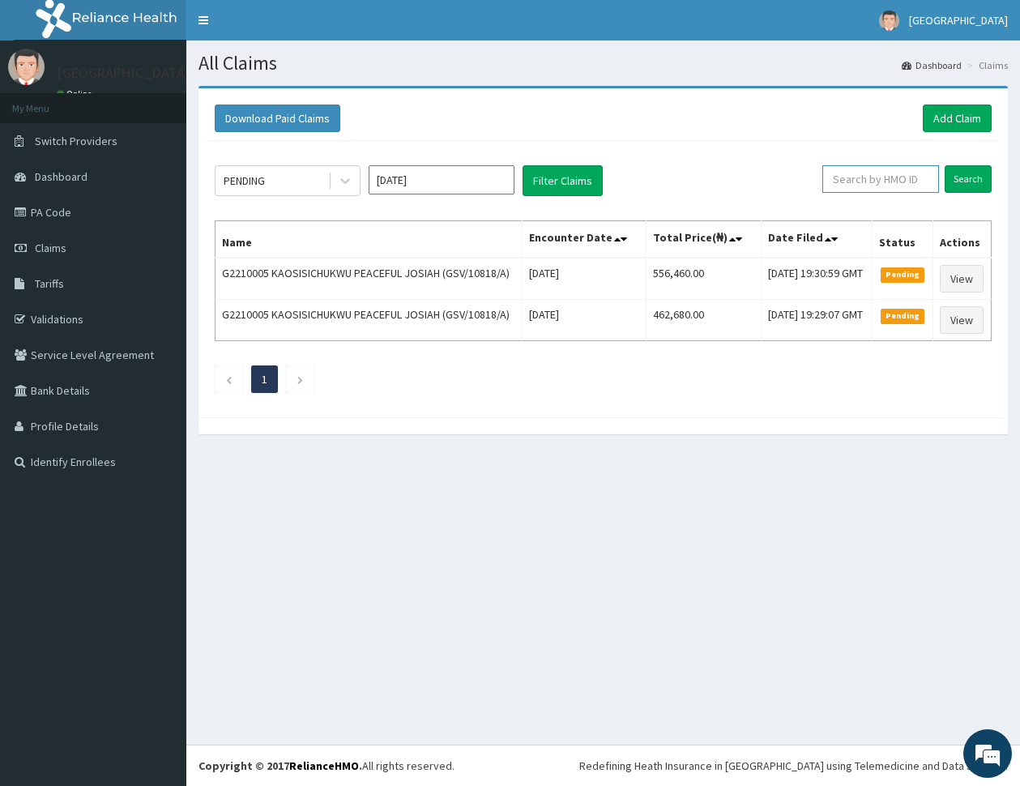
paste input "FMI/10229/E"
type input "FMI/10229/E"
click at [968, 176] on input "Search" at bounding box center [968, 179] width 47 height 28
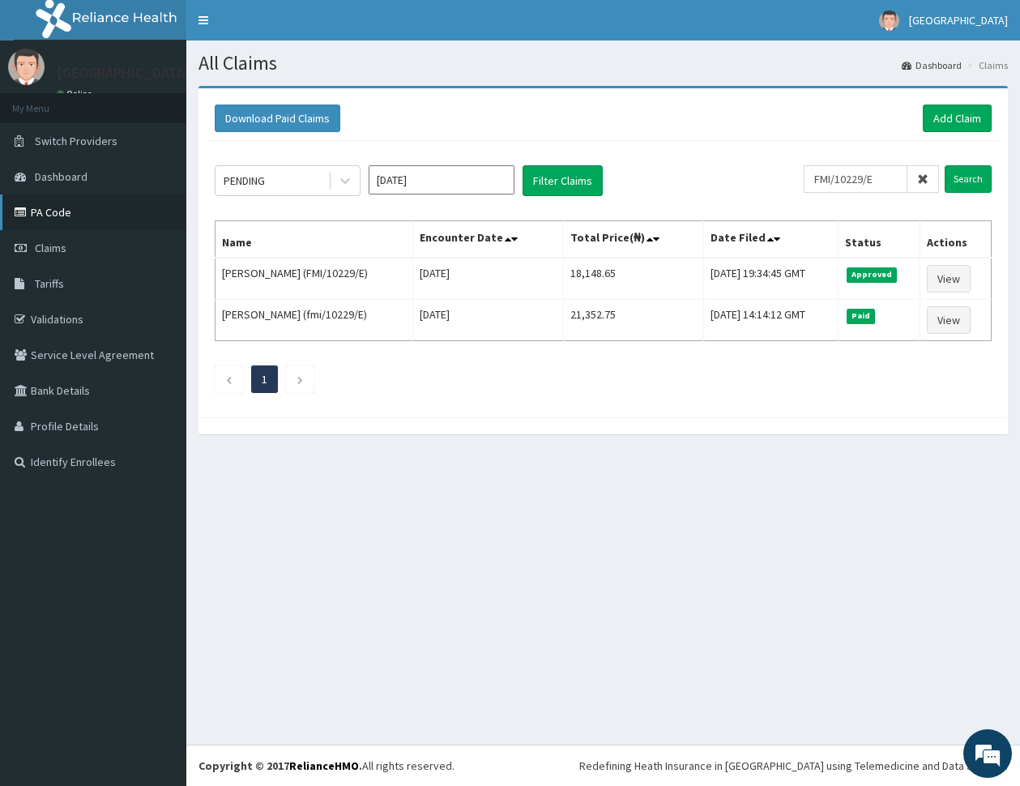
click at [62, 208] on link "PA Code" at bounding box center [93, 212] width 186 height 36
